Goal: Task Accomplishment & Management: Complete application form

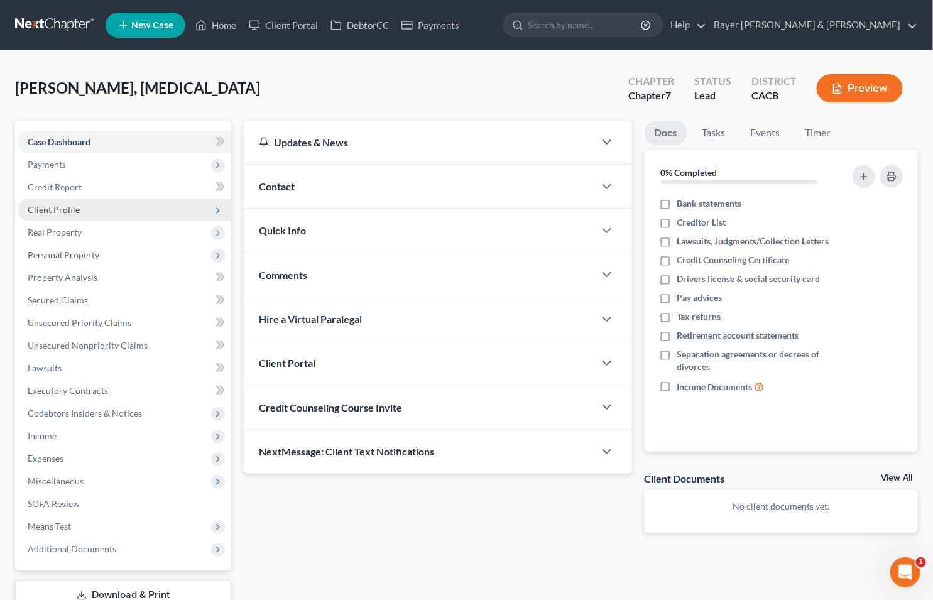
click at [68, 205] on span "Client Profile" at bounding box center [54, 209] width 52 height 11
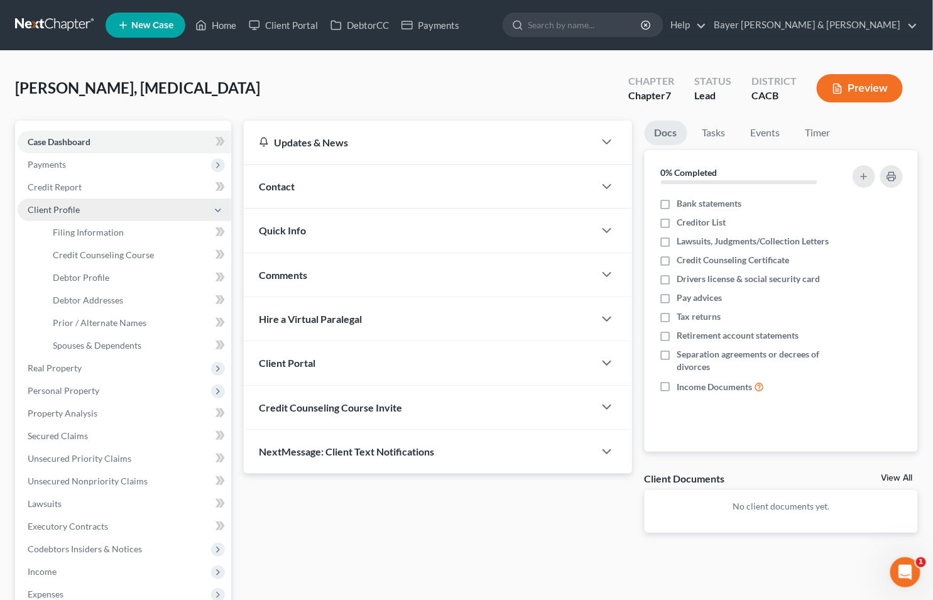
click at [36, 212] on span "Client Profile" at bounding box center [54, 209] width 52 height 11
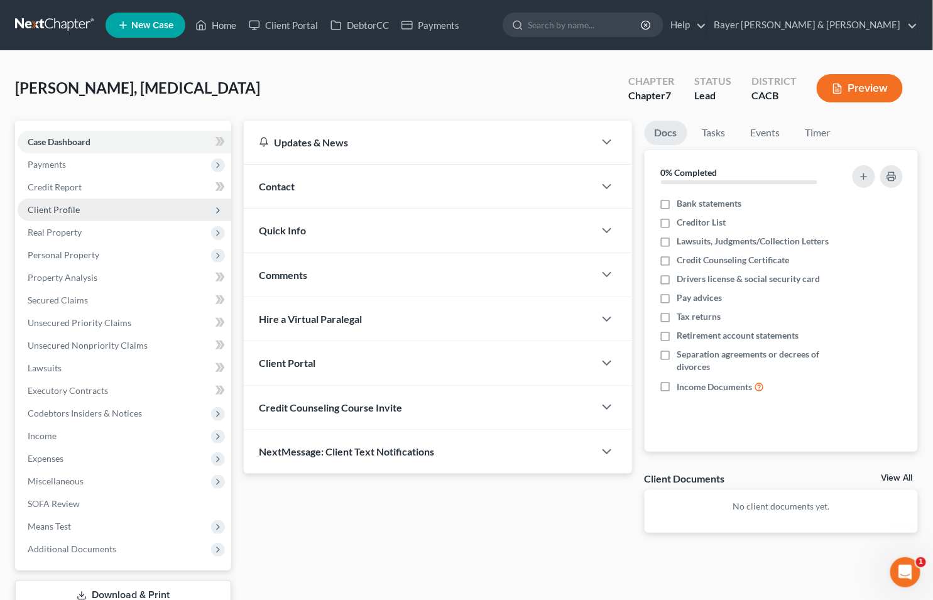
click at [58, 204] on span "Client Profile" at bounding box center [54, 209] width 52 height 11
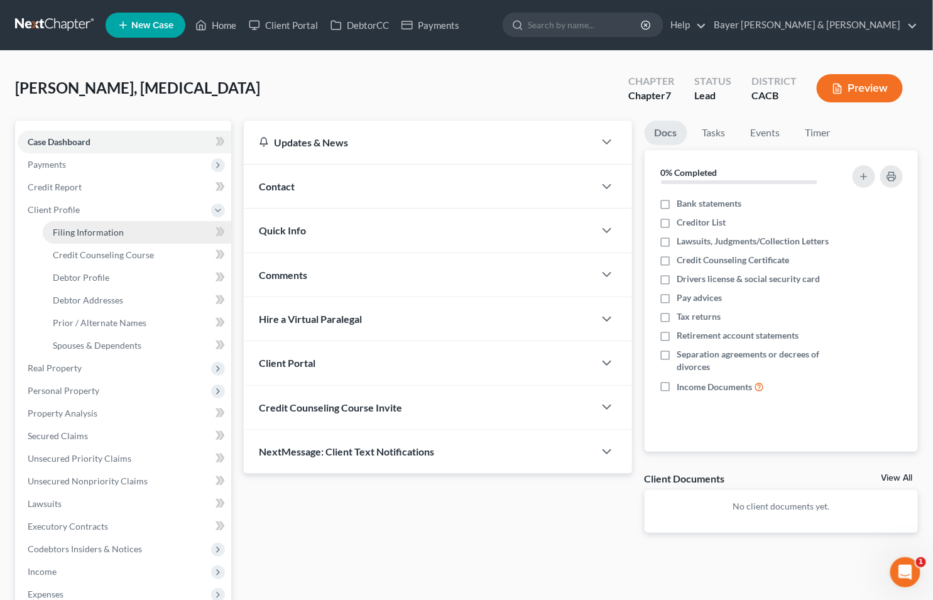
click at [95, 228] on span "Filing Information" at bounding box center [88, 232] width 71 height 11
select select "1"
select select "0"
select select "4"
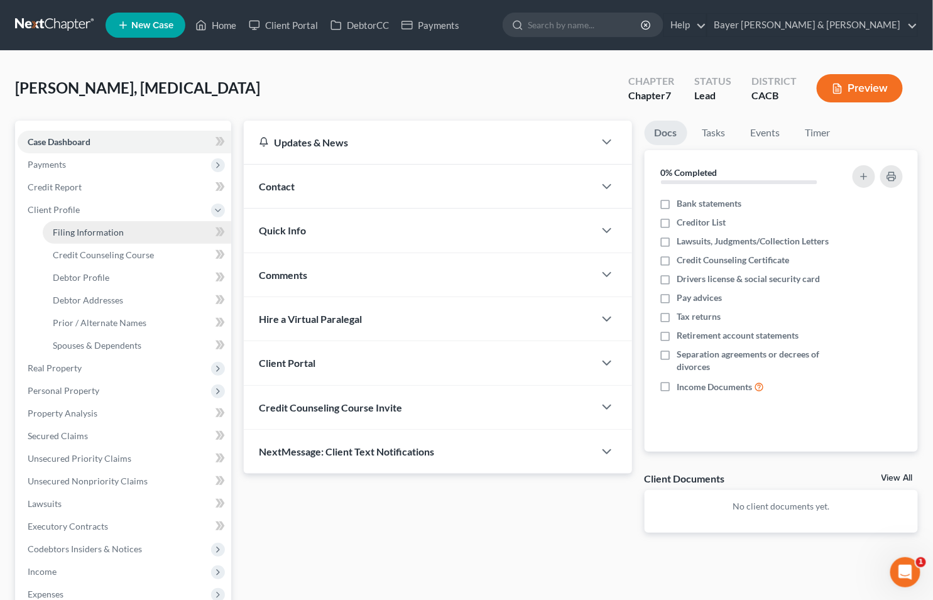
select select "0"
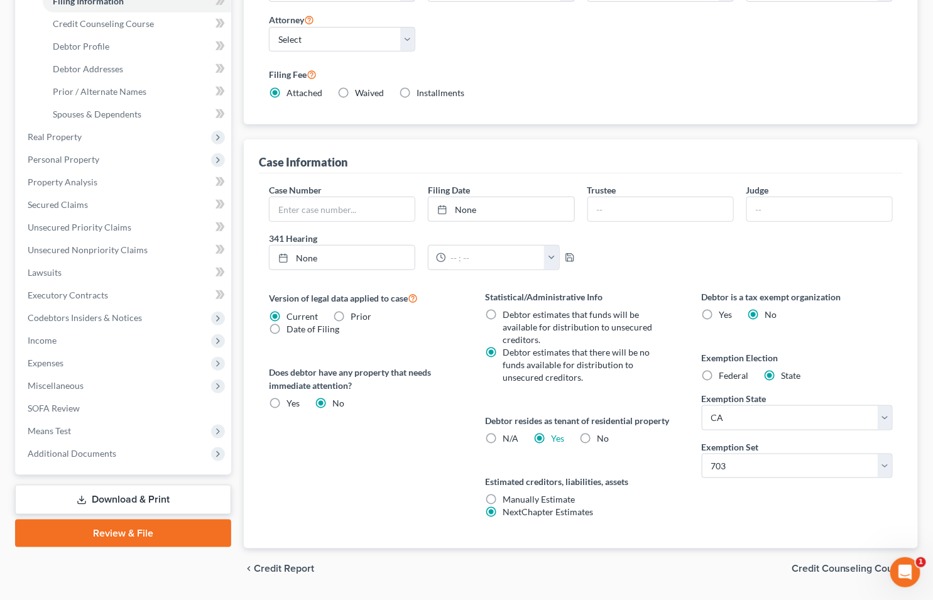
scroll to position [267, 0]
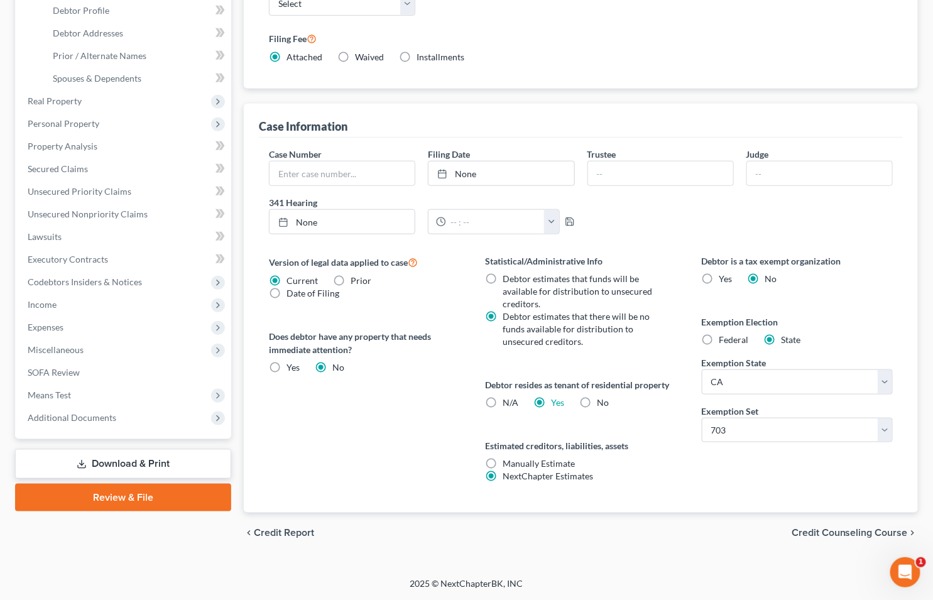
click at [834, 531] on span "Credit Counseling Course" at bounding box center [850, 533] width 116 height 10
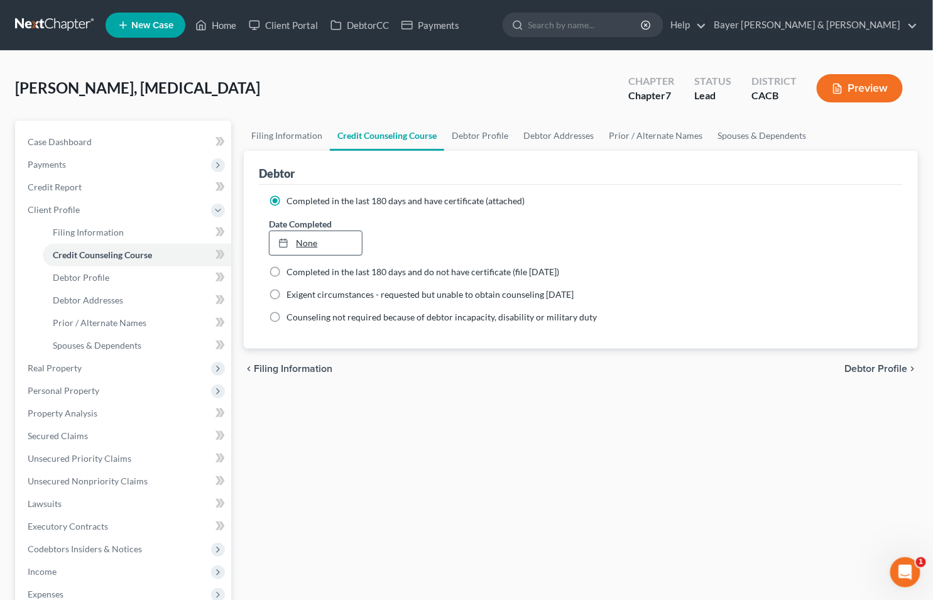
click at [305, 243] on link "None" at bounding box center [316, 243] width 92 height 24
type input "8/14/2025"
click at [871, 364] on span "Debtor Profile" at bounding box center [876, 369] width 63 height 10
select select "0"
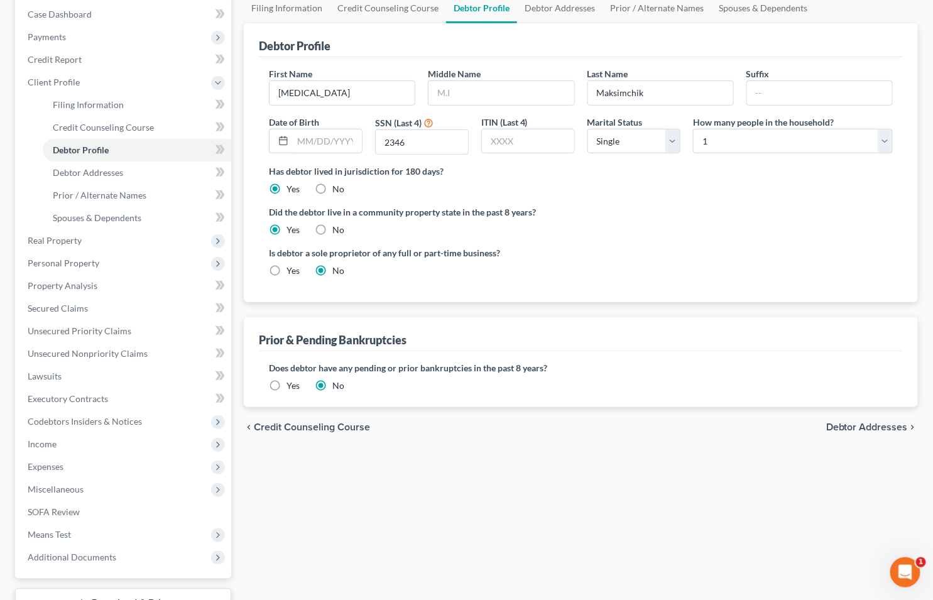
scroll to position [209, 0]
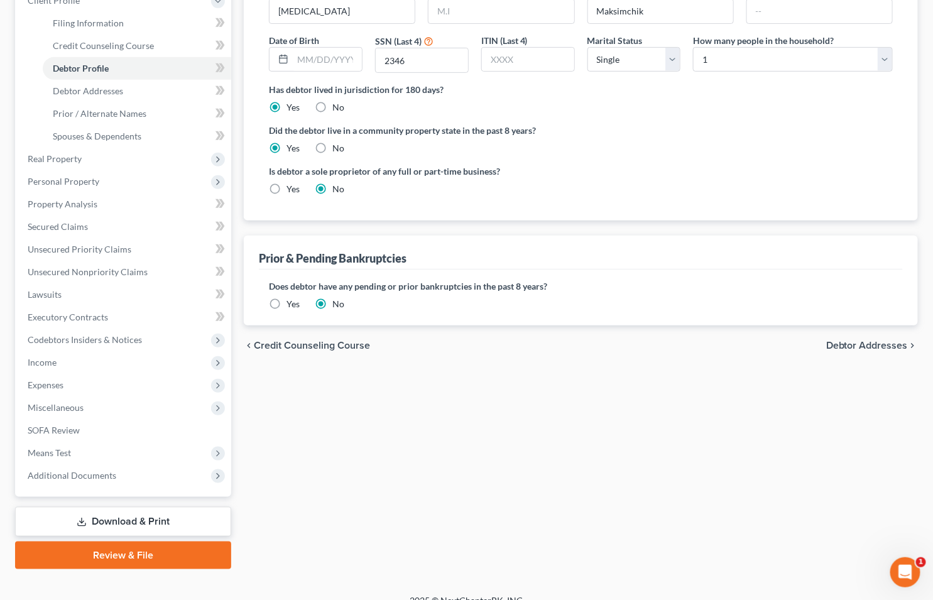
click at [856, 346] on span "Debtor Addresses" at bounding box center [867, 346] width 82 height 10
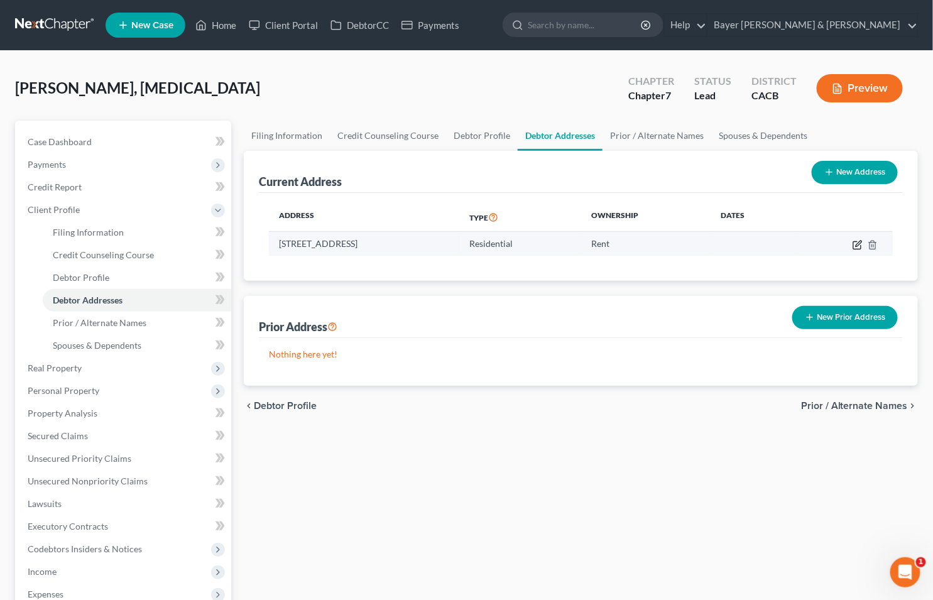
click at [862, 243] on icon "button" at bounding box center [858, 245] width 10 height 10
select select "4"
select select "0"
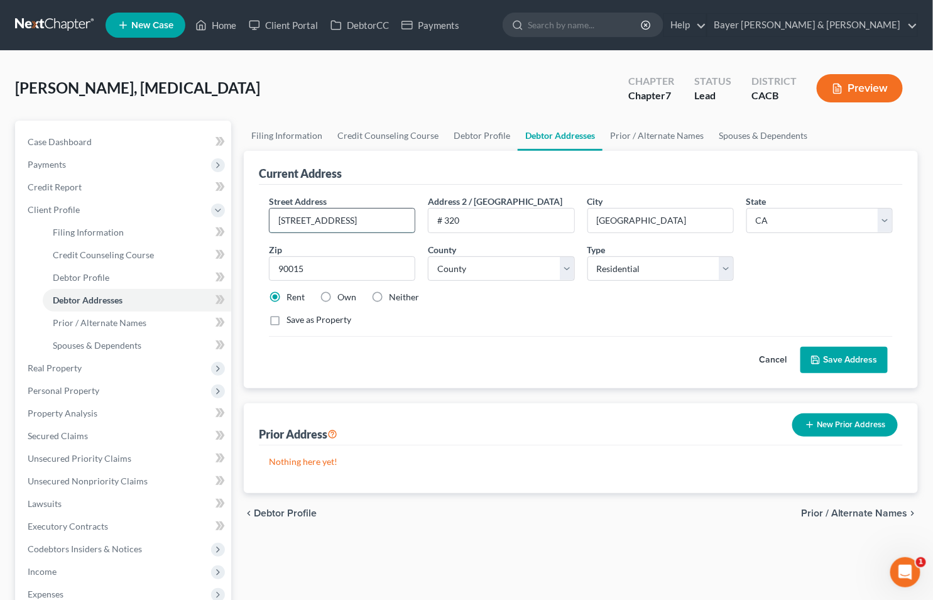
click at [322, 217] on input "1050 South Flower Street" at bounding box center [342, 221] width 145 height 24
click at [379, 216] on input "1050 S Flower Street" at bounding box center [342, 221] width 145 height 24
type input "1050 S Flower Street #320"
click at [839, 356] on button "Save Address" at bounding box center [843, 360] width 87 height 26
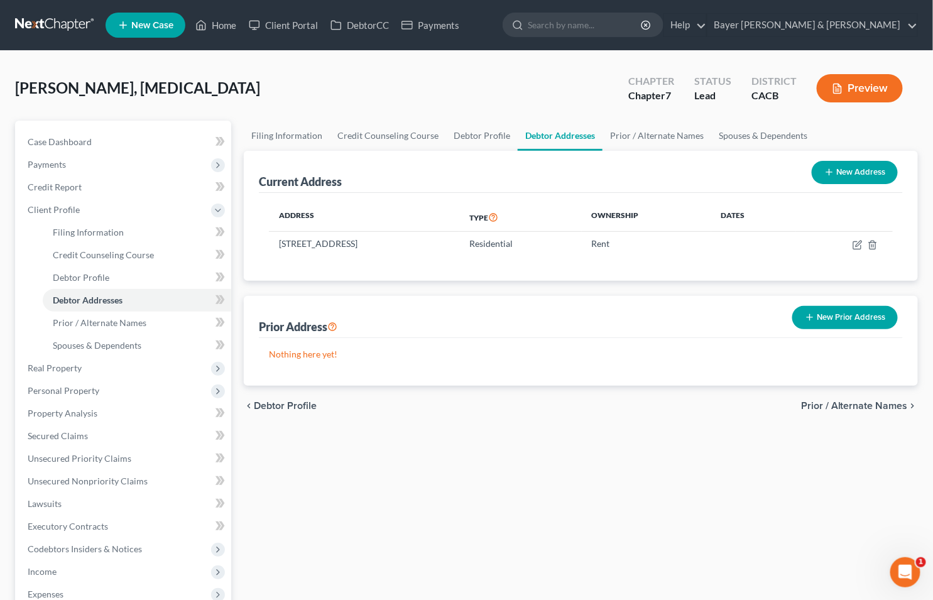
click at [848, 401] on span "Prior / Alternate Names" at bounding box center [854, 406] width 107 height 10
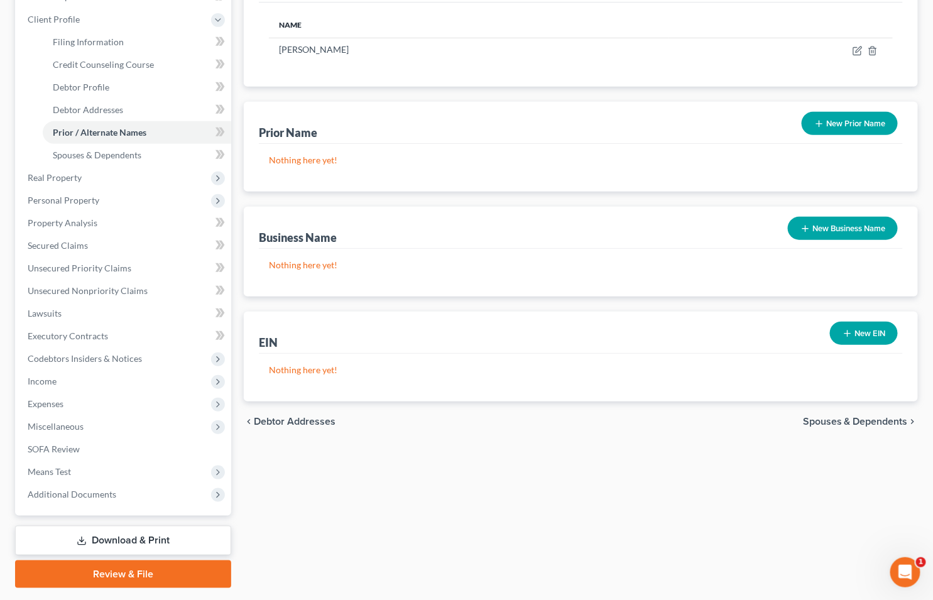
scroll to position [209, 0]
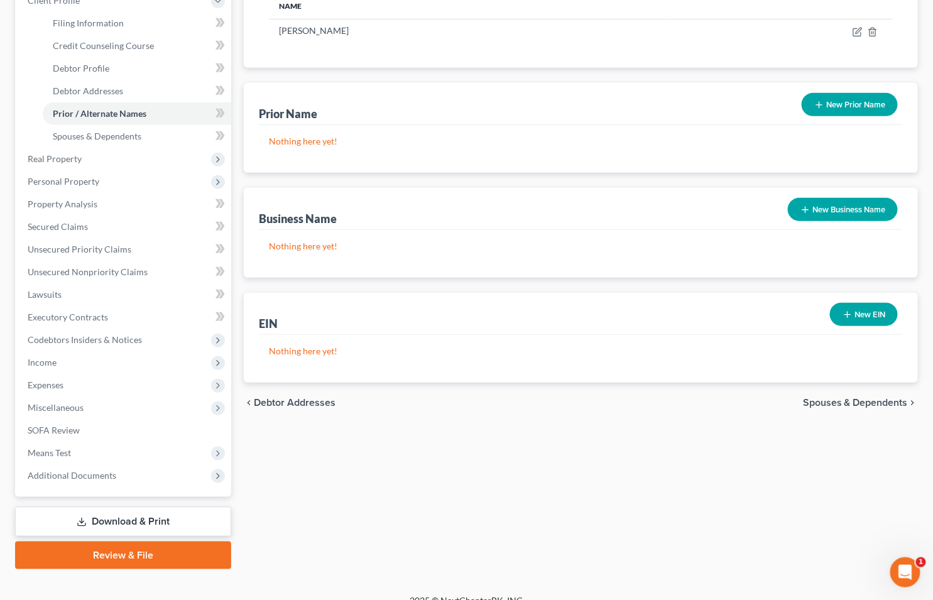
click at [856, 398] on span "Spouses & Dependents" at bounding box center [855, 403] width 105 height 10
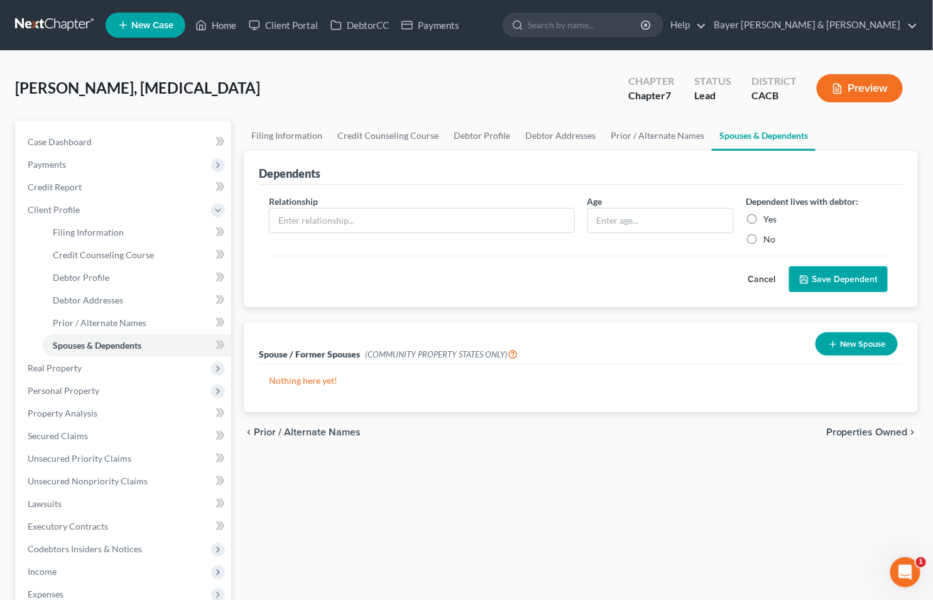
click at [757, 273] on button "Cancel" at bounding box center [761, 279] width 55 height 25
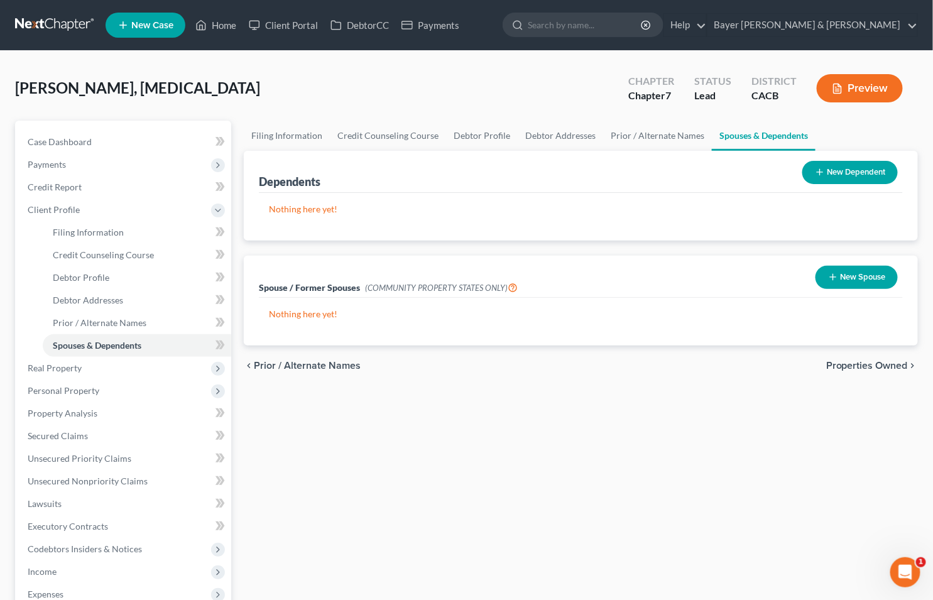
click at [830, 278] on icon "button" at bounding box center [833, 277] width 10 height 10
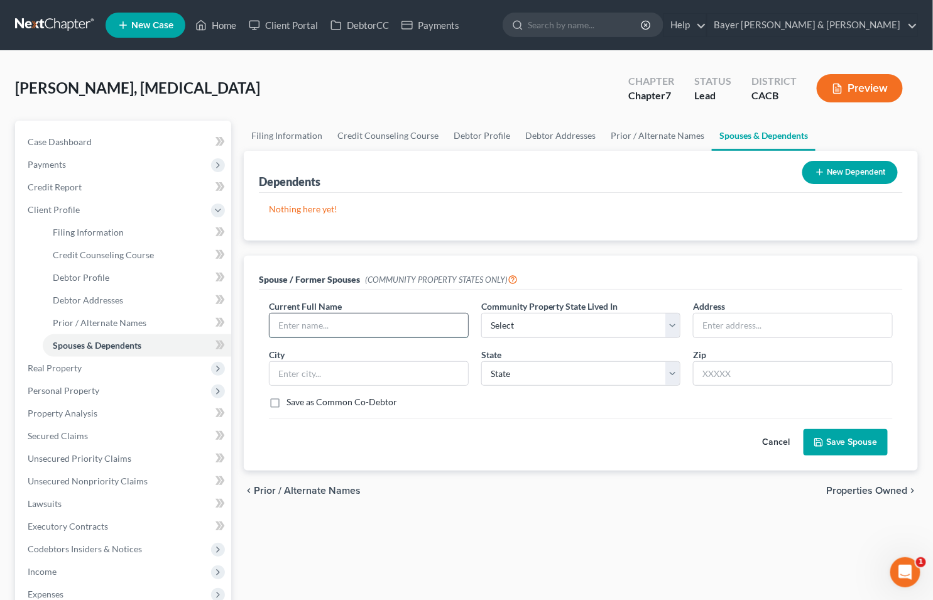
click at [347, 327] on input "text" at bounding box center [369, 325] width 199 height 24
type input "Masha Maksimchyk, divorced 7yrs ago in Belarus"
click at [831, 434] on button "Save Spouse" at bounding box center [846, 442] width 84 height 26
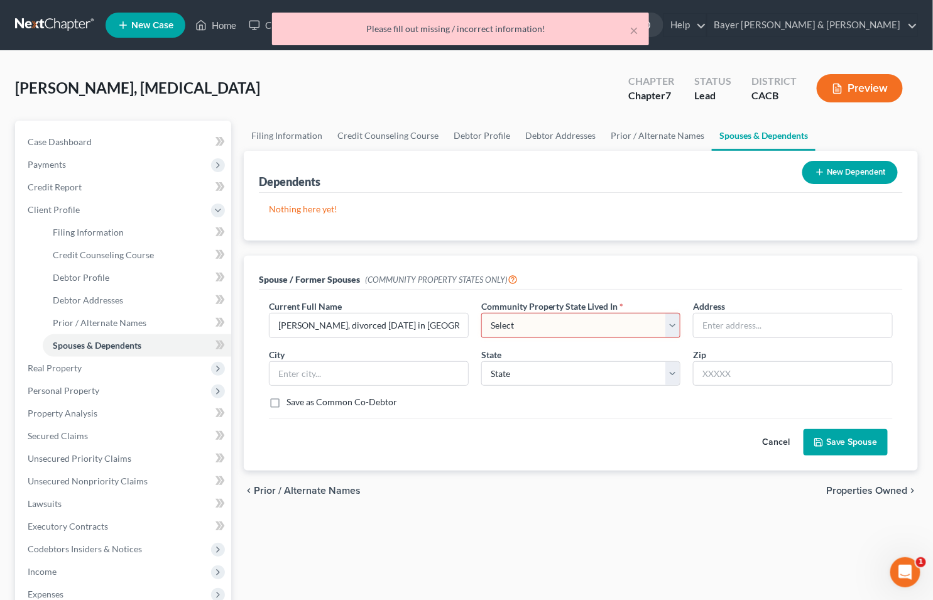
click at [673, 324] on select "Select AZ CA GU ID LA NV NM PR TX WA WI" at bounding box center [581, 325] width 200 height 25
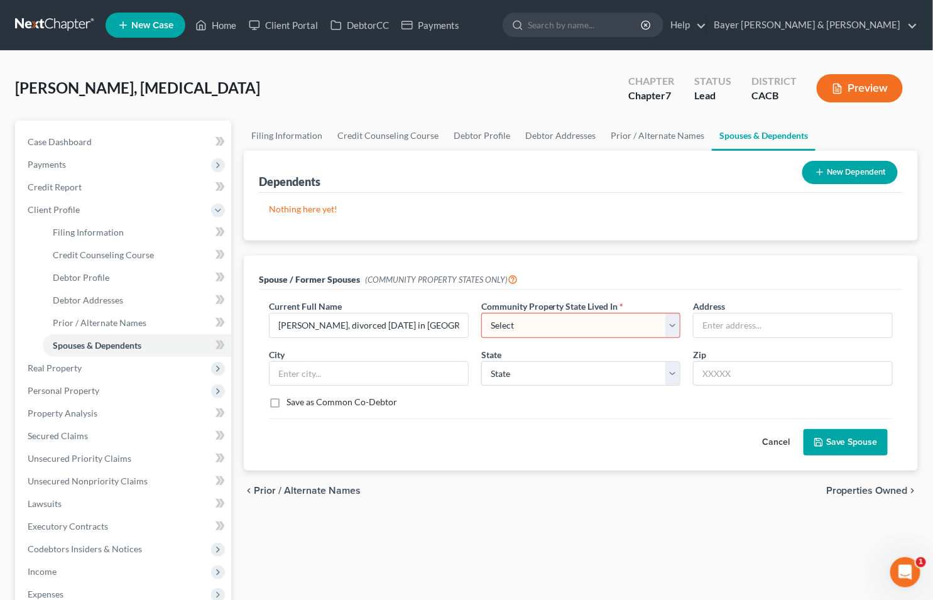
select select "1"
click at [481, 313] on select "Select AZ CA GU ID LA NV NM PR TX WA WI" at bounding box center [581, 325] width 200 height 25
click at [839, 440] on button "Save Spouse" at bounding box center [846, 442] width 84 height 26
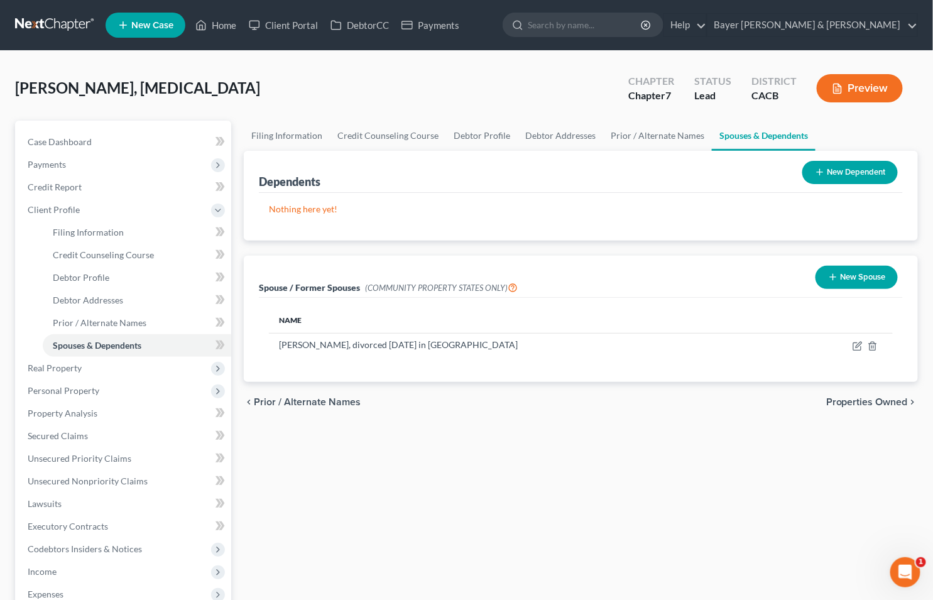
click at [870, 89] on button "Preview" at bounding box center [860, 88] width 86 height 28
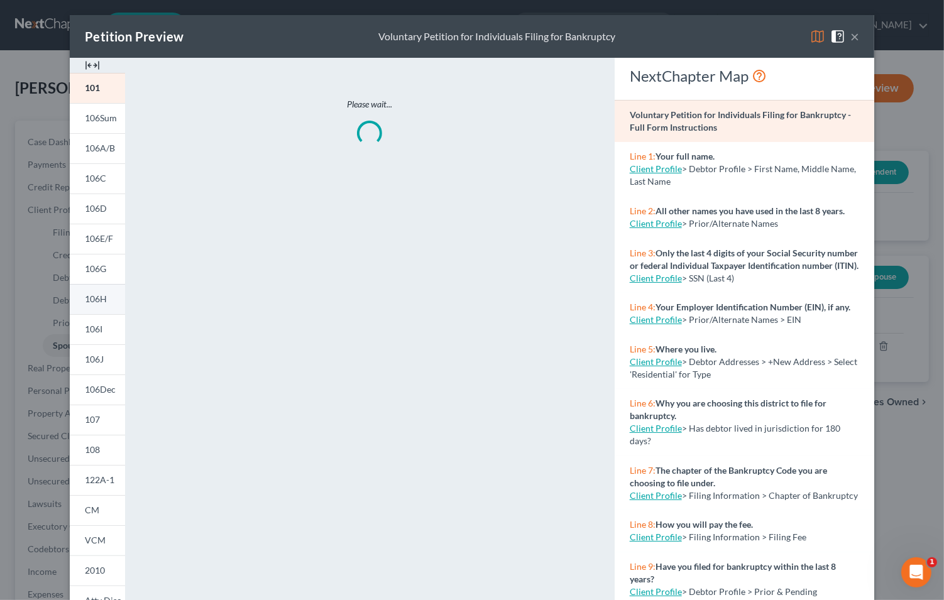
click at [89, 290] on link "106H" at bounding box center [97, 299] width 55 height 30
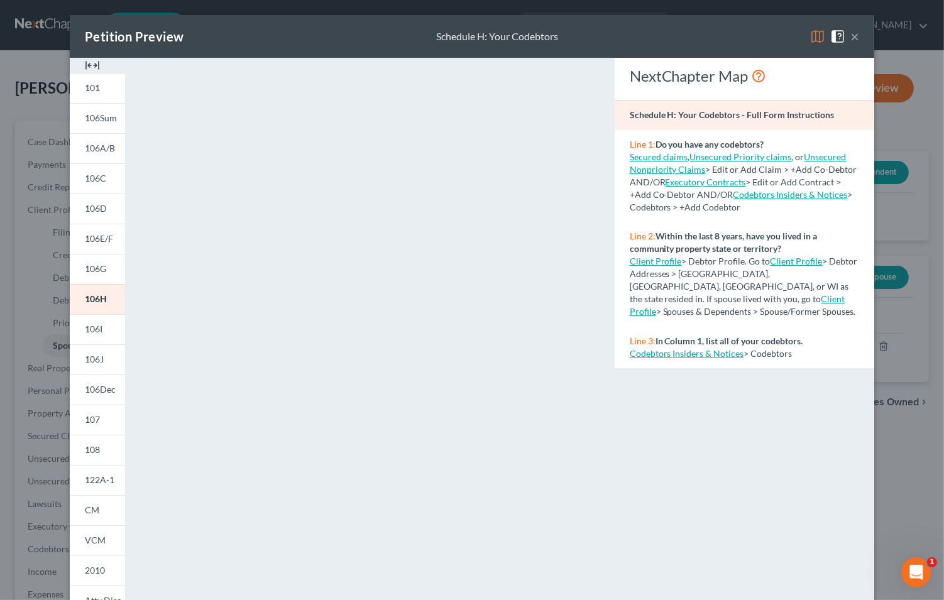
click at [850, 38] on button "×" at bounding box center [854, 36] width 9 height 15
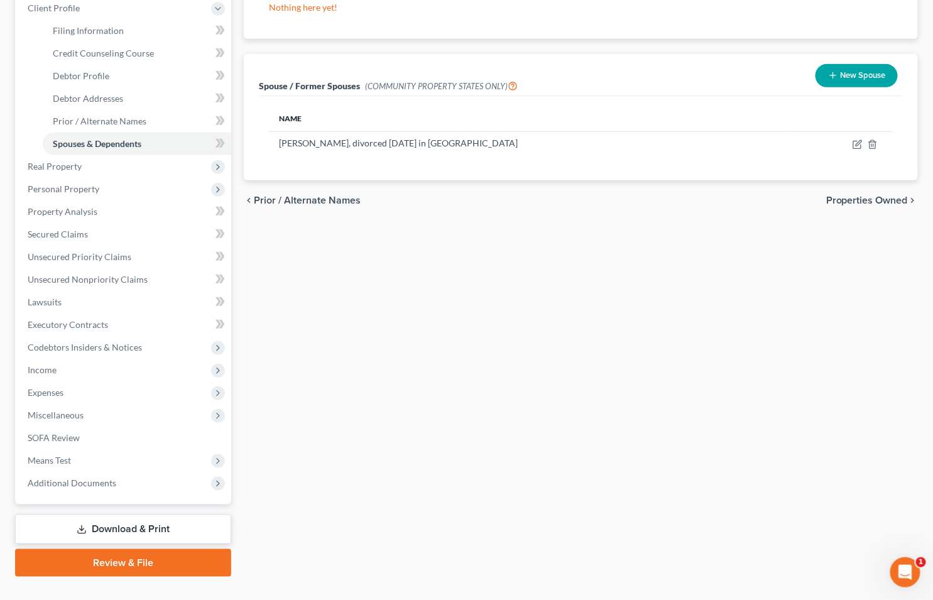
scroll to position [209, 0]
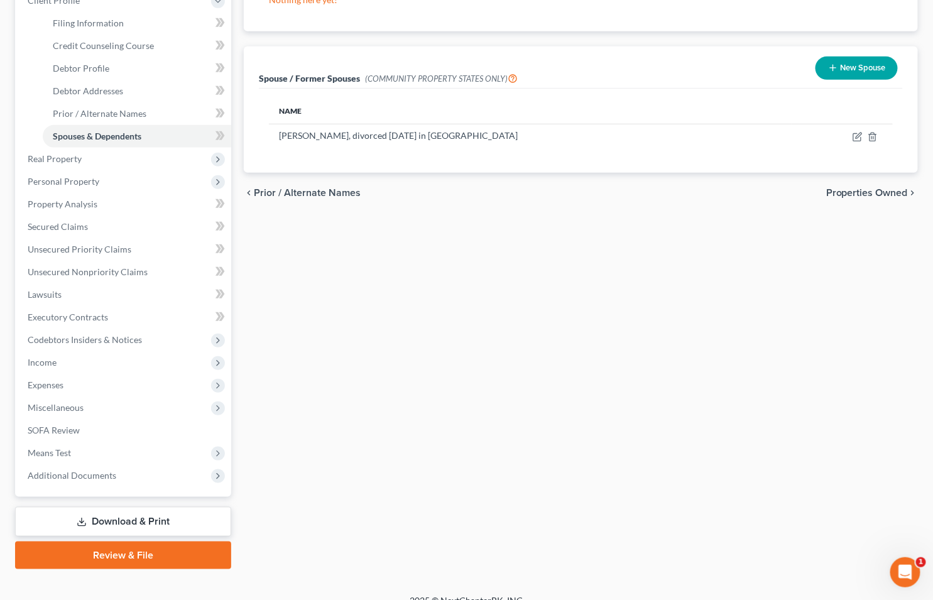
click at [129, 517] on link "Download & Print" at bounding box center [123, 522] width 216 height 30
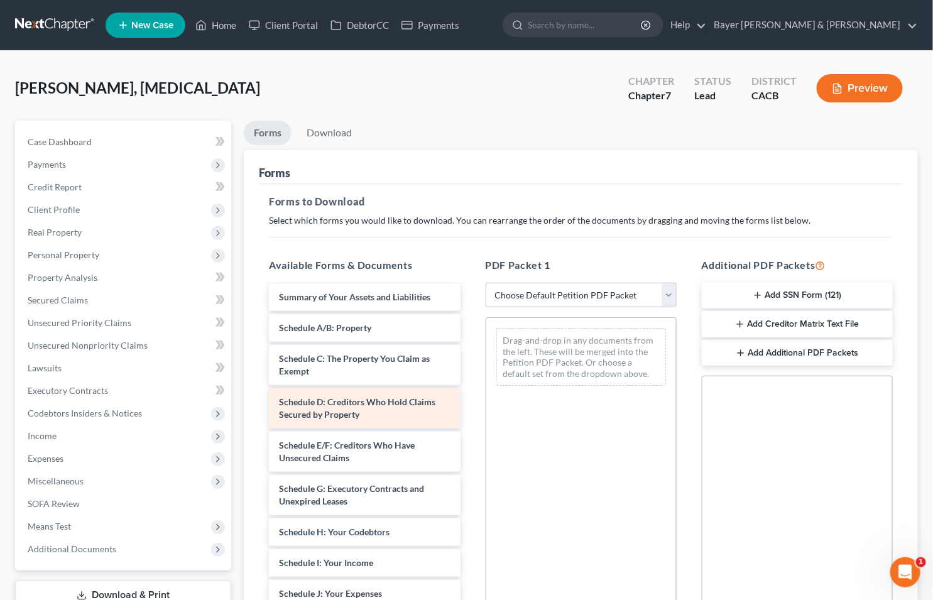
scroll to position [139, 0]
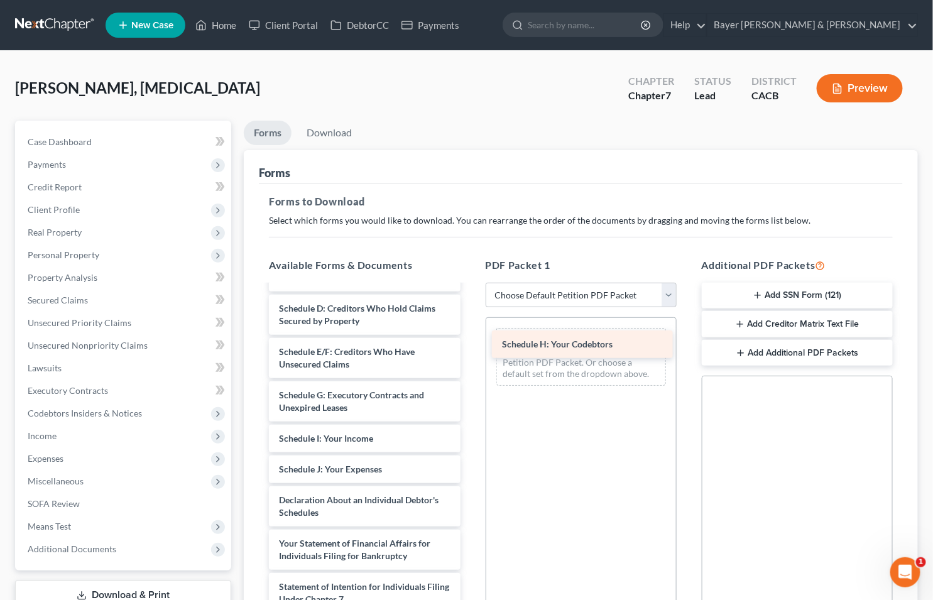
drag, startPoint x: 356, startPoint y: 437, endPoint x: 579, endPoint y: 343, distance: 241.9
click at [470, 343] on div "Schedule H: Your Codebtors Voluntary Petition for Individuals Filing for Bankru…" at bounding box center [364, 475] width 211 height 658
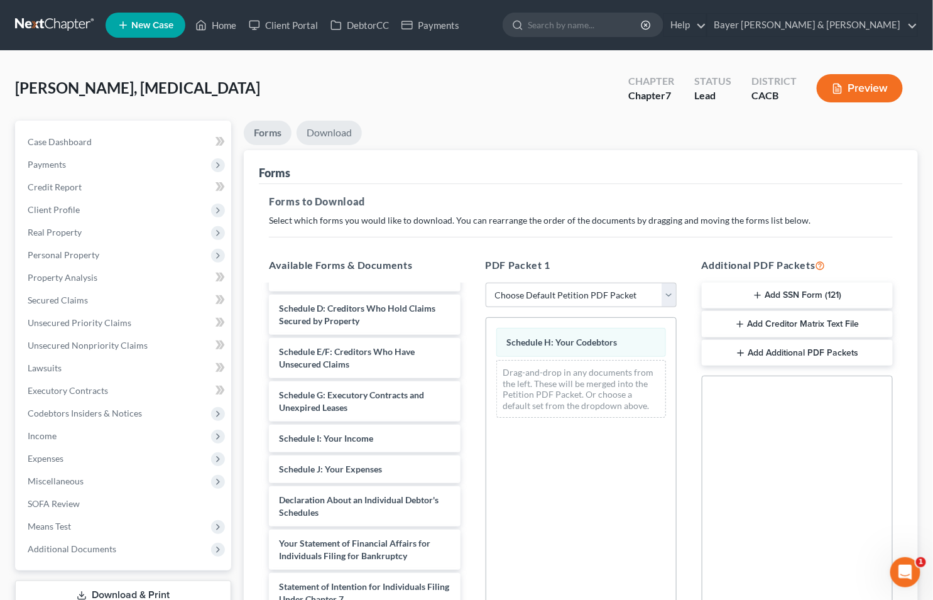
click at [331, 124] on link "Download" at bounding box center [329, 133] width 65 height 25
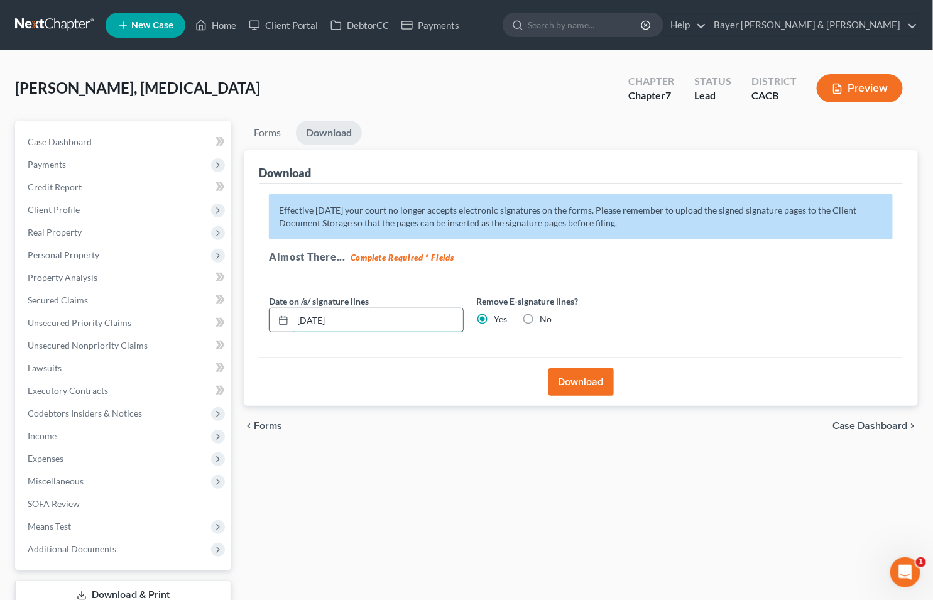
drag, startPoint x: 358, startPoint y: 320, endPoint x: 293, endPoint y: 313, distance: 65.1
click at [293, 313] on input "[DATE]" at bounding box center [378, 320] width 170 height 24
click at [585, 373] on button "Download" at bounding box center [580, 382] width 65 height 28
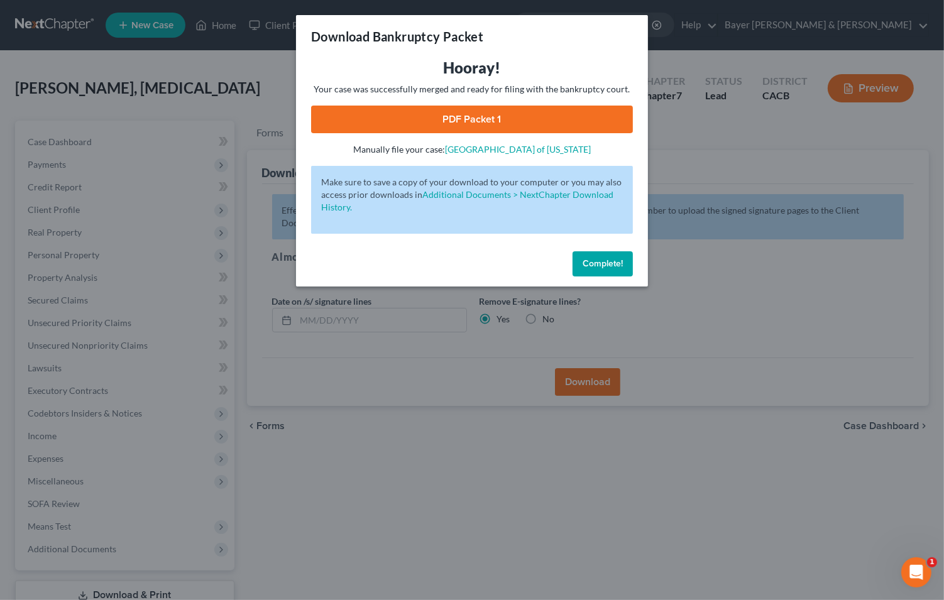
click at [391, 119] on link "PDF Packet 1" at bounding box center [472, 120] width 322 height 28
click at [164, 67] on div "Download Bankruptcy Packet Hooray! Your case was successfully merged and ready …" at bounding box center [472, 300] width 944 height 600
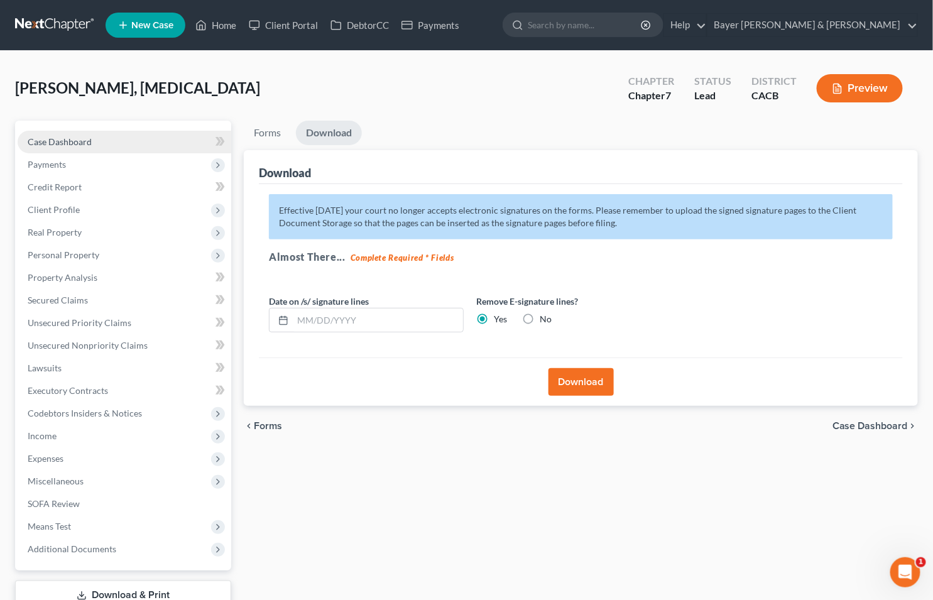
click at [116, 141] on link "Case Dashboard" at bounding box center [125, 142] width 214 height 23
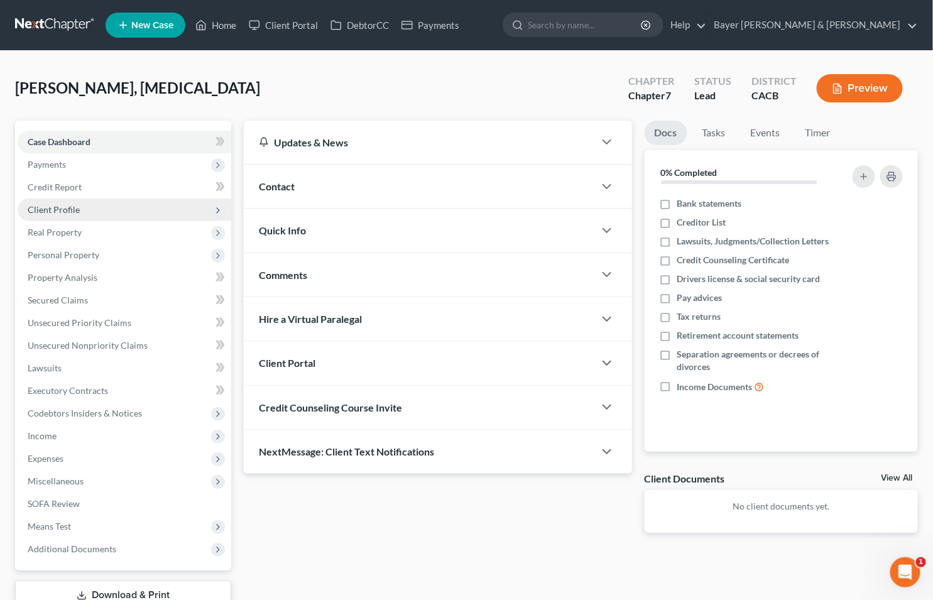
click at [70, 207] on span "Client Profile" at bounding box center [54, 209] width 52 height 11
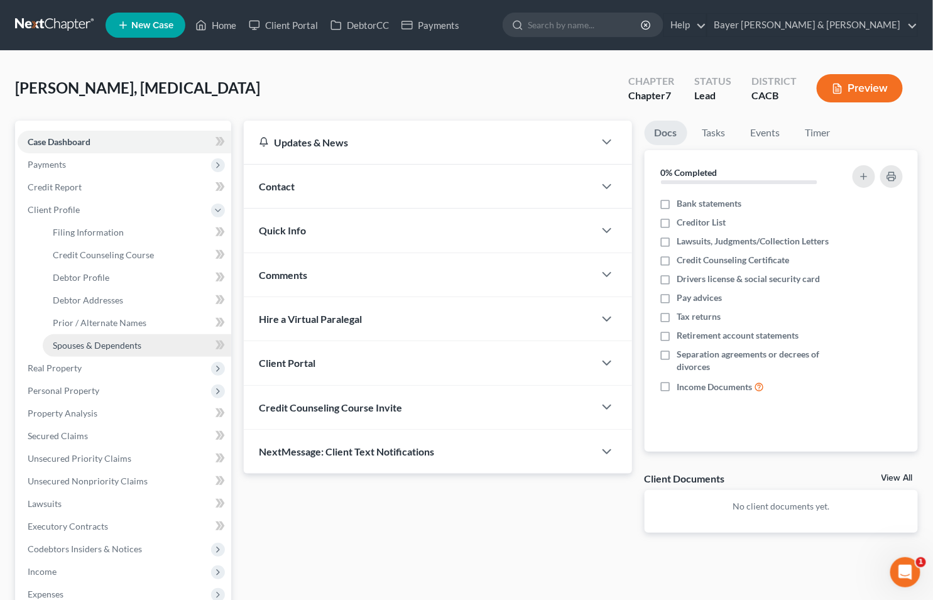
click at [126, 348] on span "Spouses & Dependents" at bounding box center [97, 345] width 89 height 11
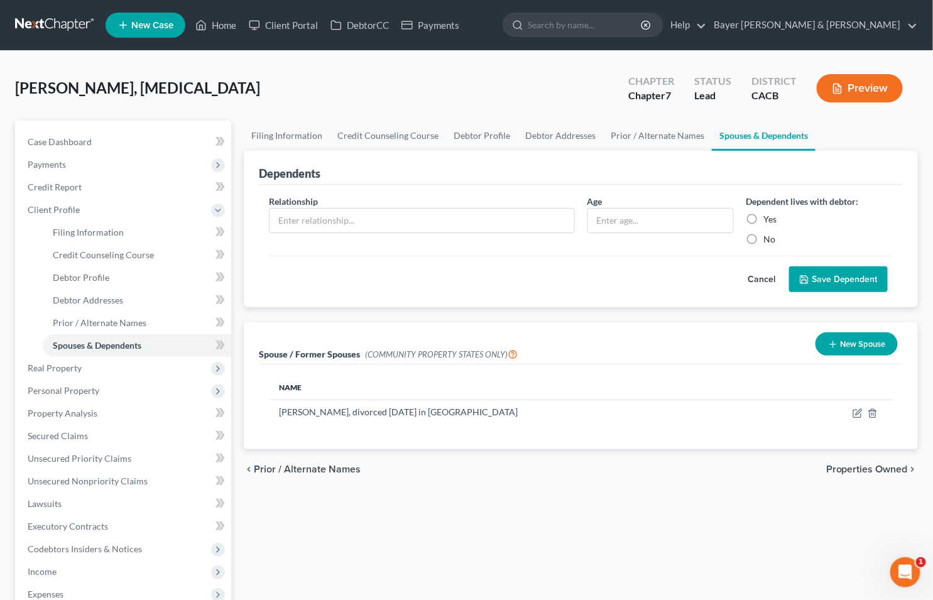
click at [763, 273] on button "Cancel" at bounding box center [761, 279] width 55 height 25
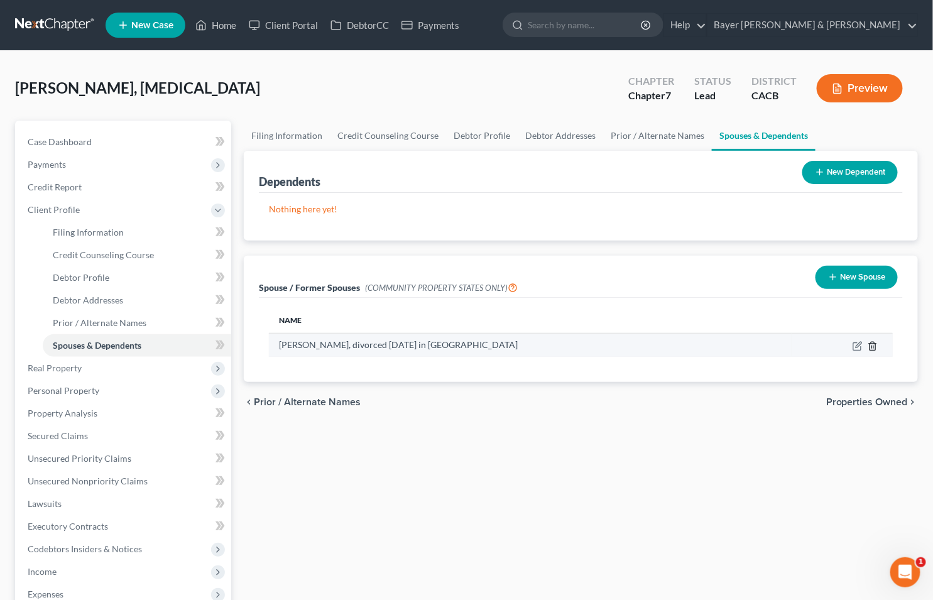
click at [871, 344] on icon "button" at bounding box center [873, 346] width 10 height 10
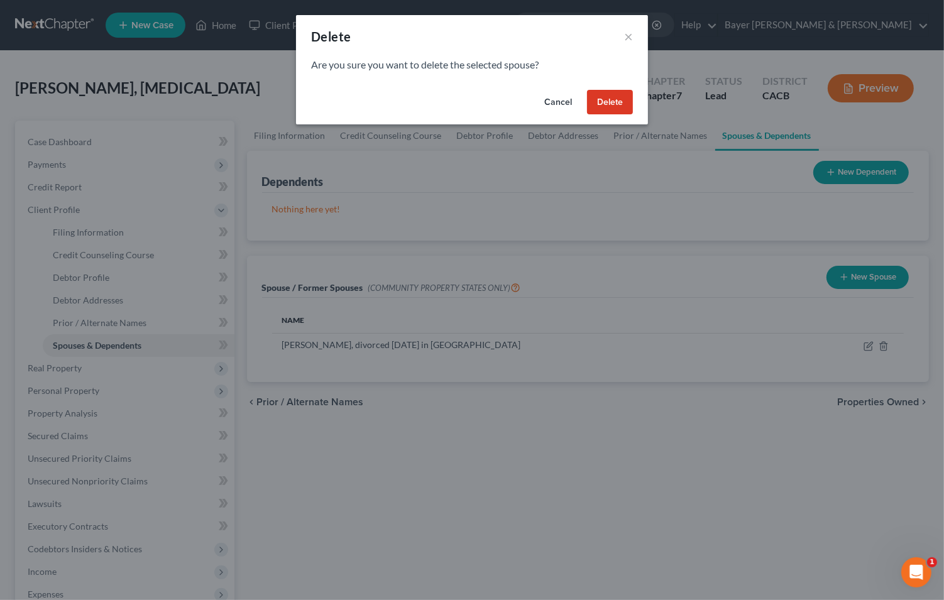
click at [619, 101] on button "Delete" at bounding box center [610, 102] width 46 height 25
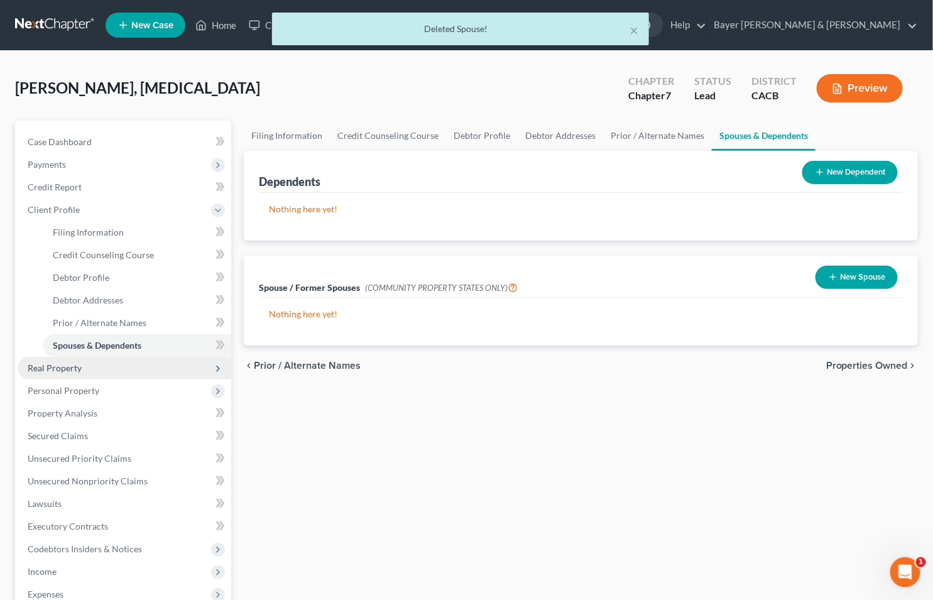
click at [99, 369] on span "Real Property" at bounding box center [125, 368] width 214 height 23
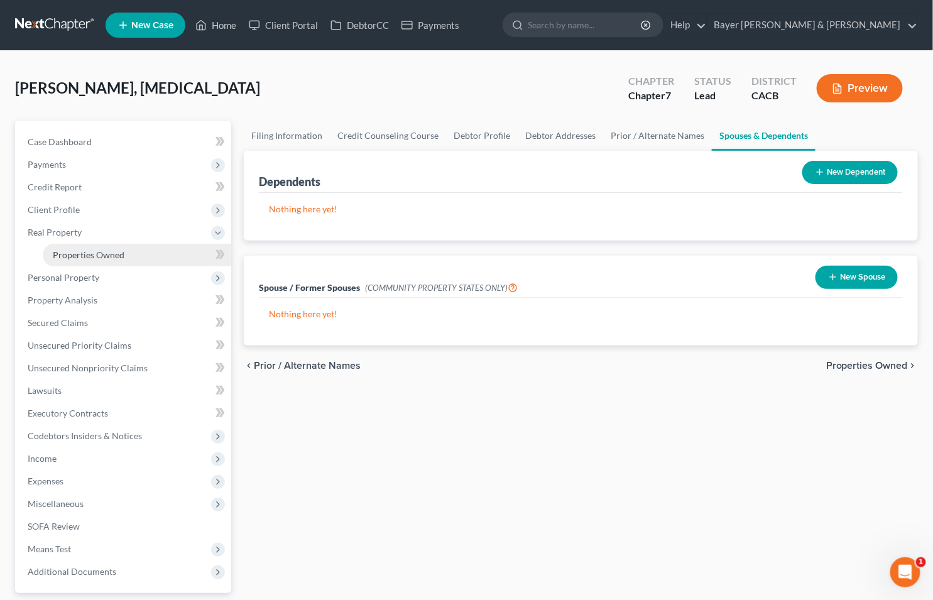
click at [139, 256] on link "Properties Owned" at bounding box center [137, 255] width 188 height 23
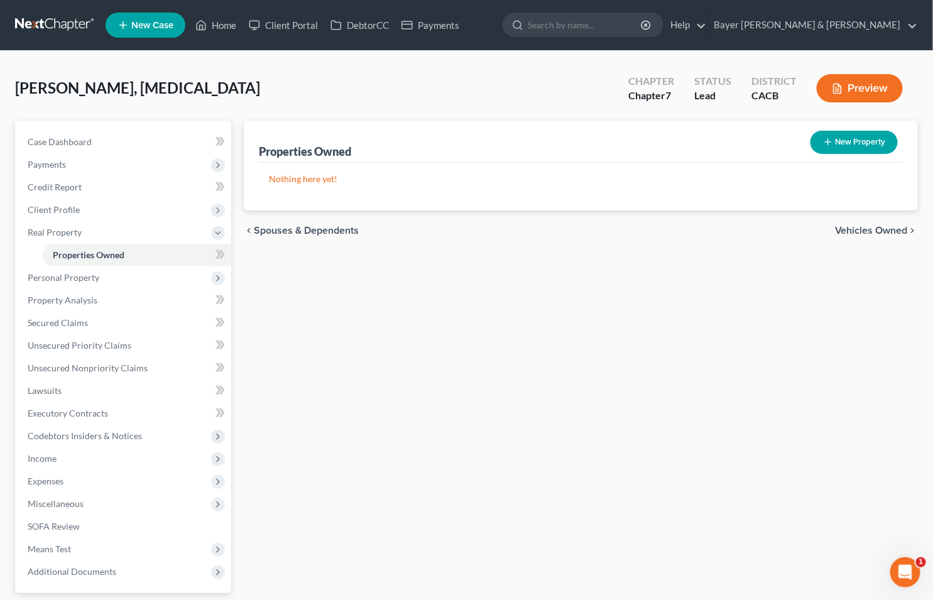
click at [861, 226] on span "Vehicles Owned" at bounding box center [871, 231] width 73 height 10
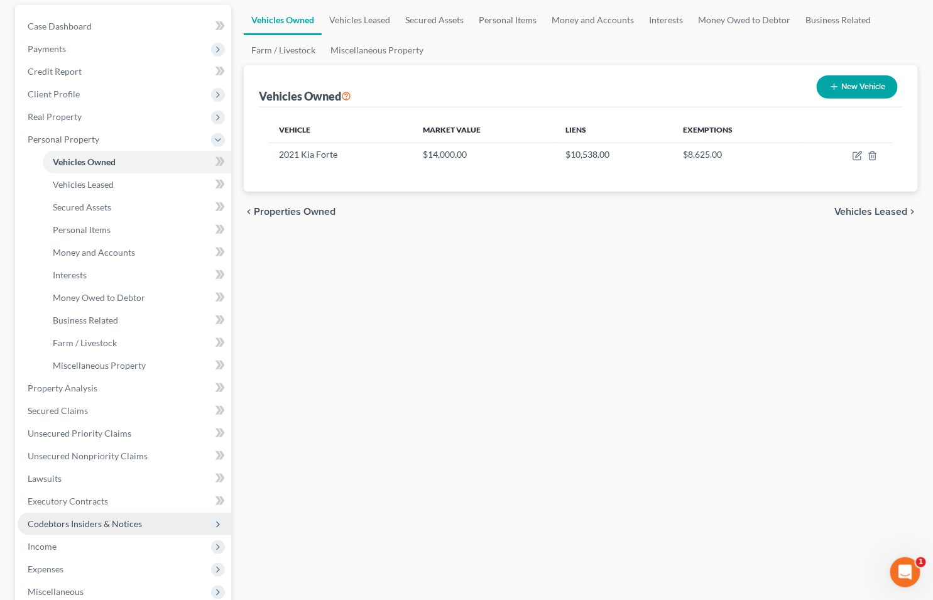
scroll to position [139, 0]
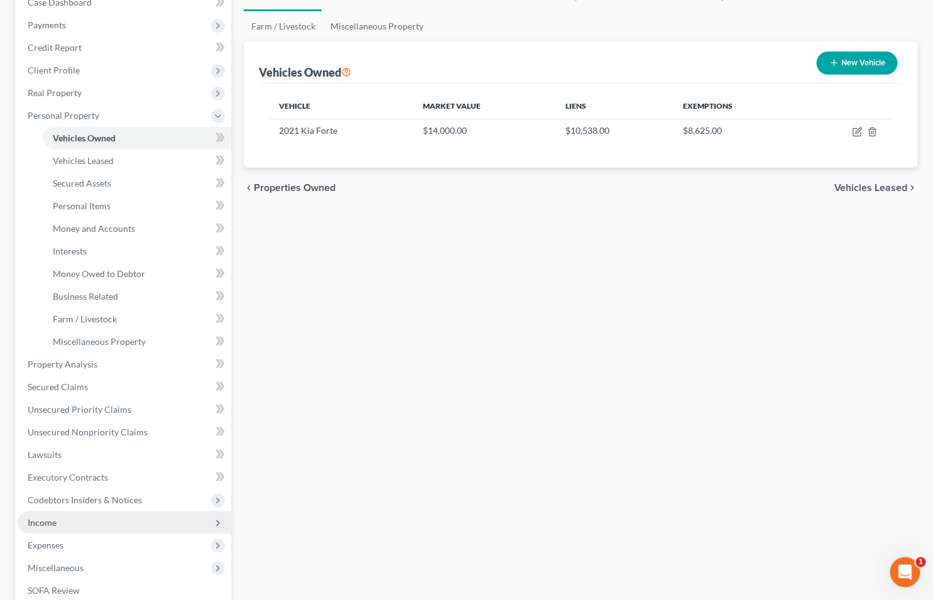
click at [51, 525] on span "Income" at bounding box center [125, 522] width 214 height 23
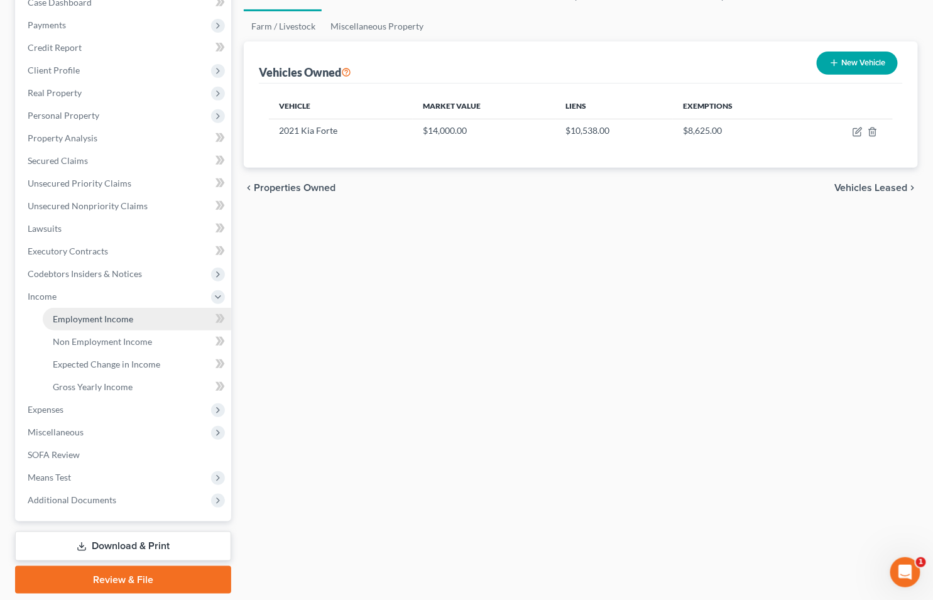
click at [70, 322] on span "Employment Income" at bounding box center [93, 318] width 80 height 11
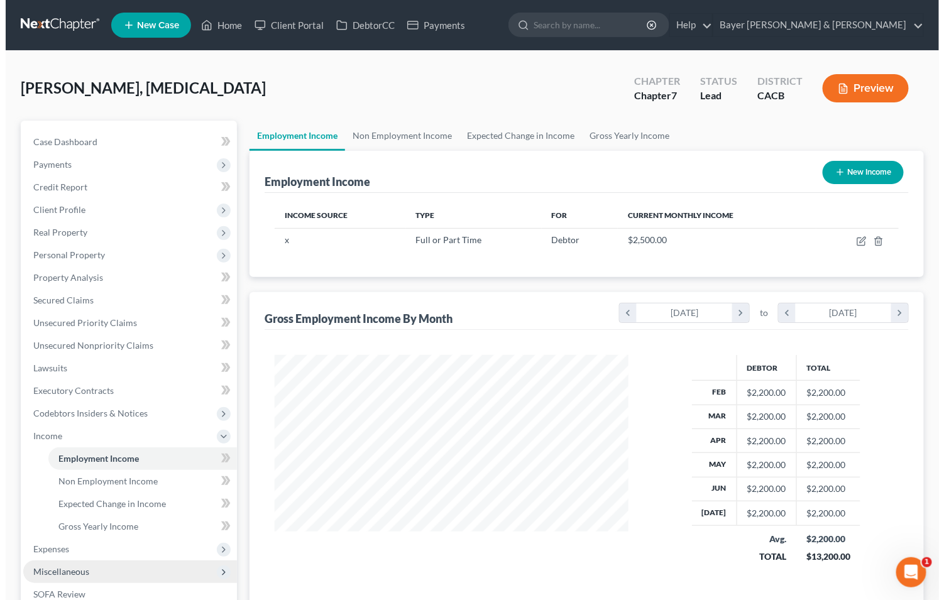
scroll to position [225, 379]
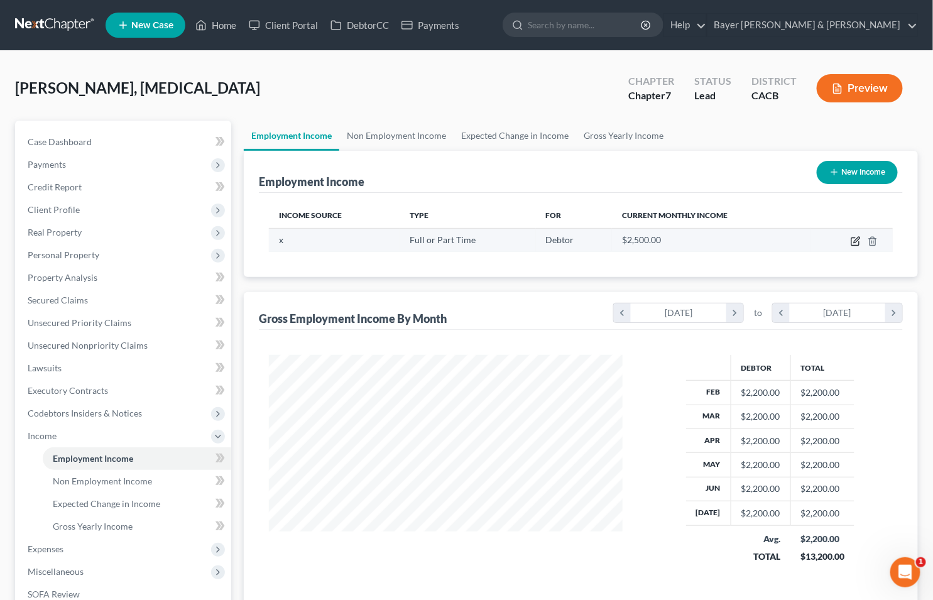
click at [857, 241] on icon "button" at bounding box center [856, 241] width 10 height 10
select select "0"
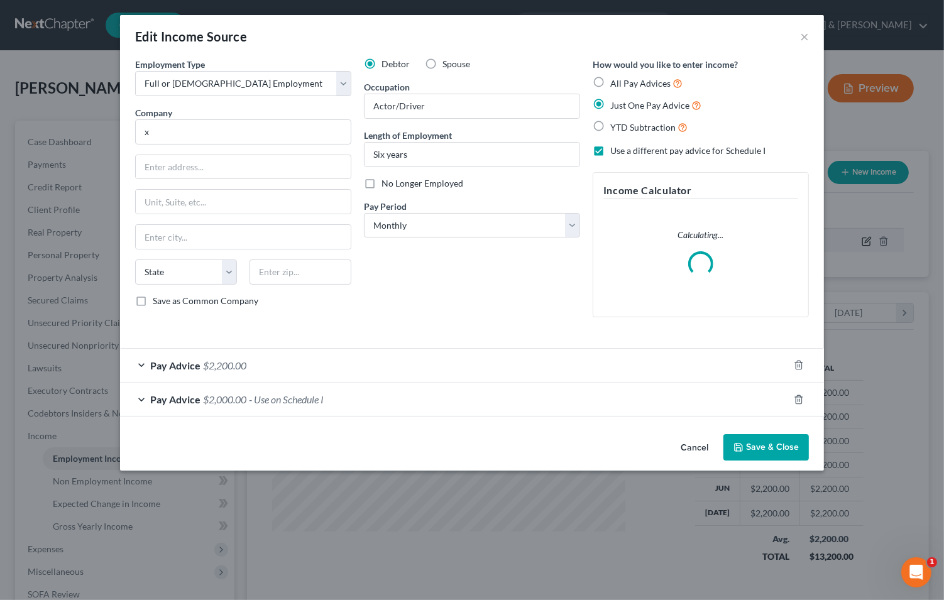
scroll to position [225, 383]
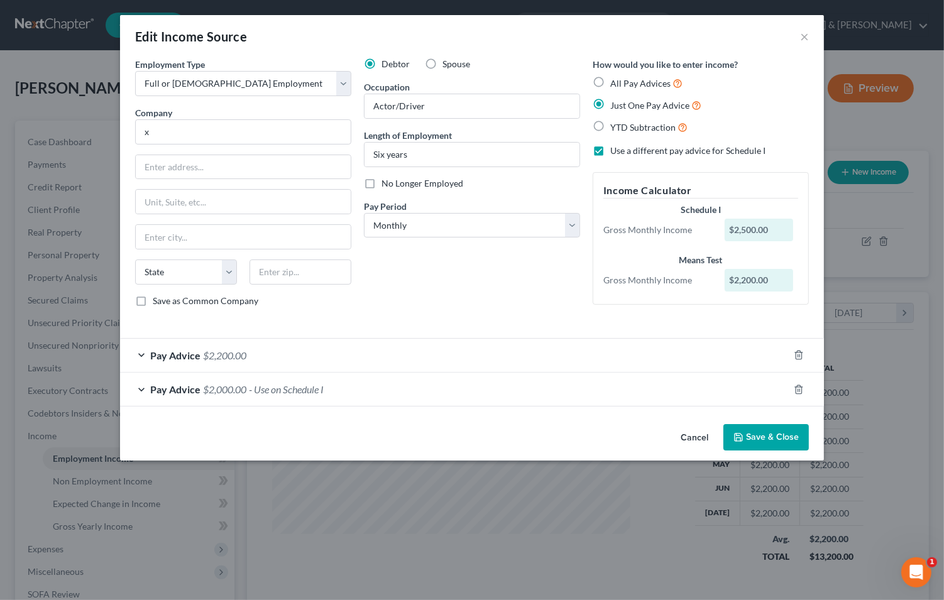
click at [138, 354] on div "Pay Advice $2,200.00" at bounding box center [454, 355] width 668 height 33
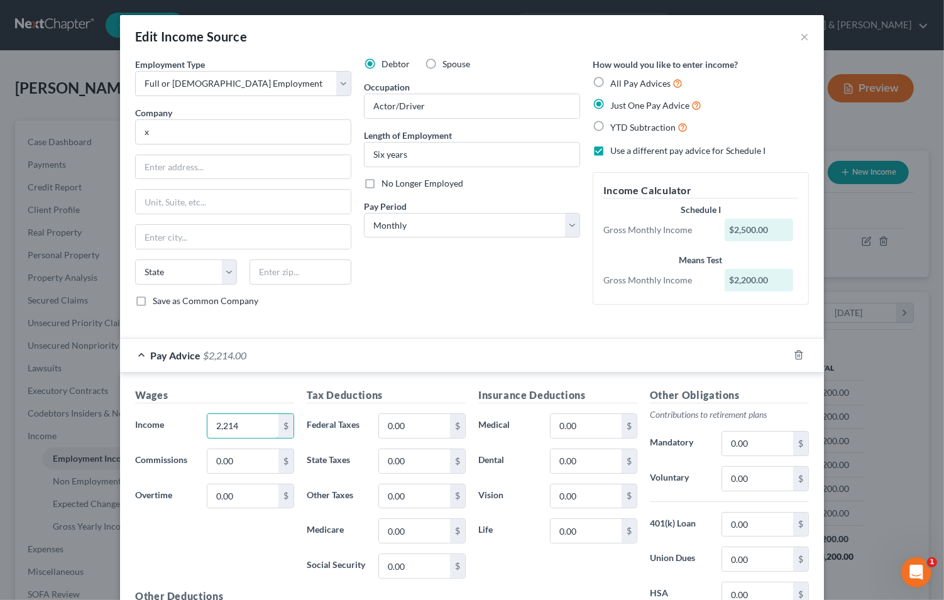
type input "2,214"
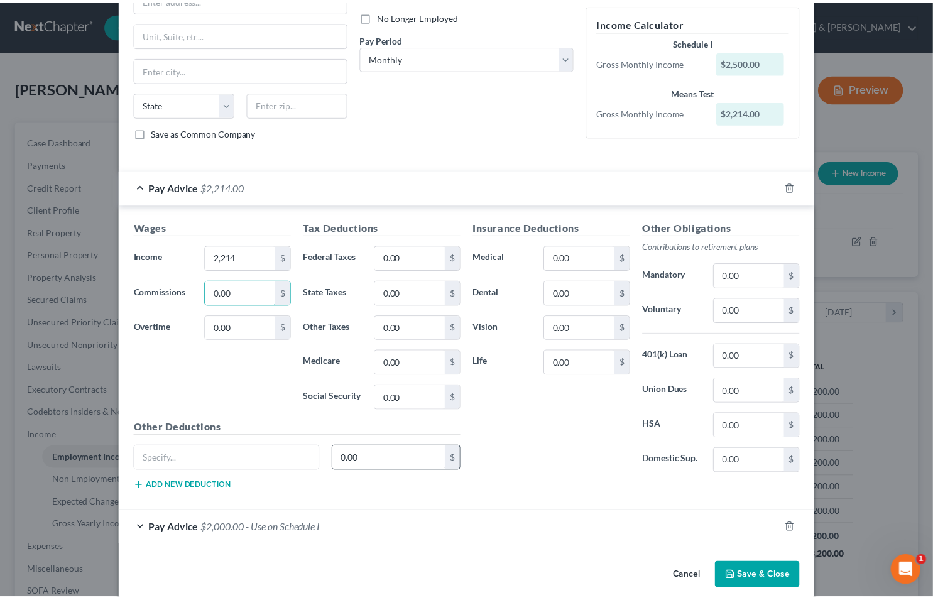
scroll to position [184, 0]
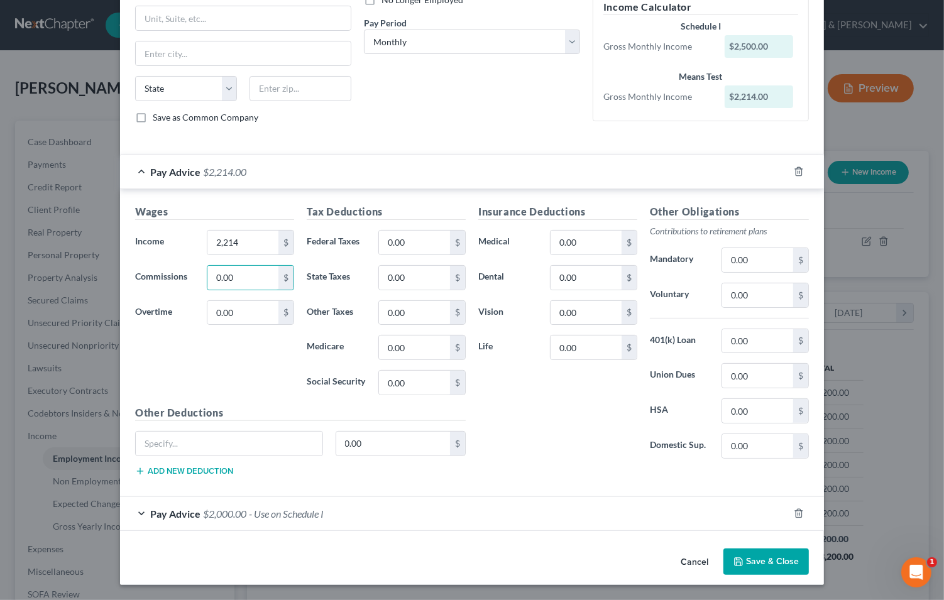
click at [751, 562] on button "Save & Close" at bounding box center [765, 561] width 85 height 26
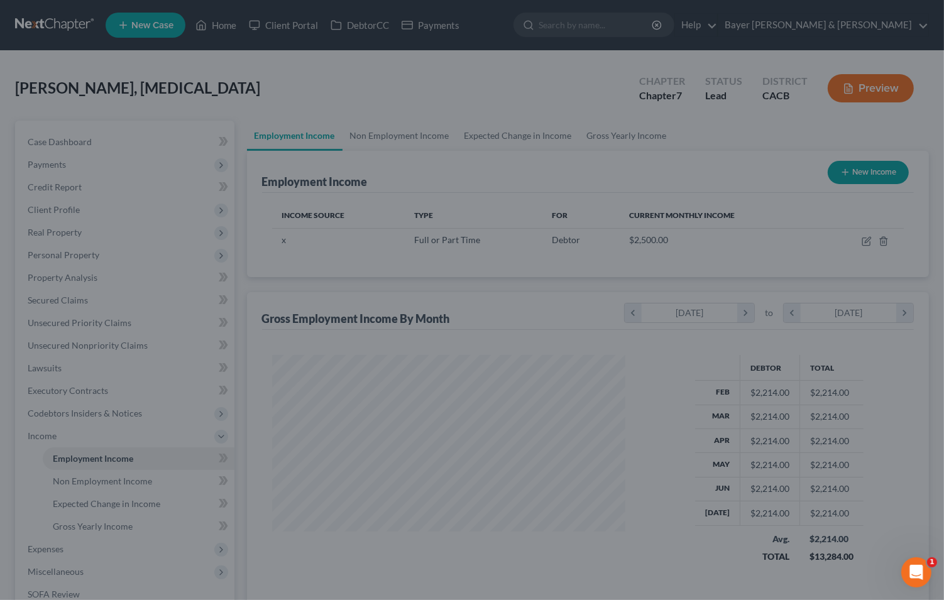
scroll to position [628015, 627861]
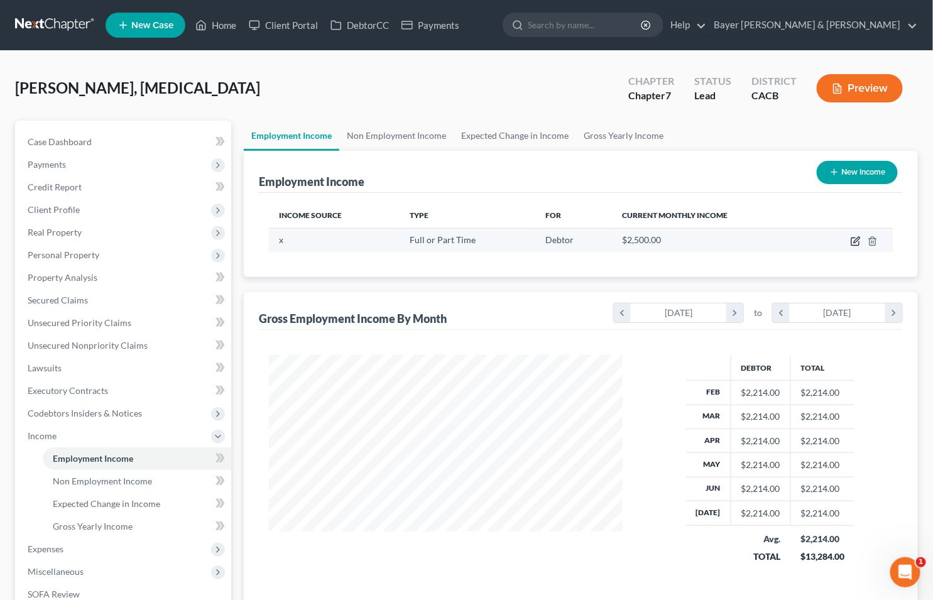
click at [855, 239] on icon "button" at bounding box center [856, 241] width 10 height 10
select select "0"
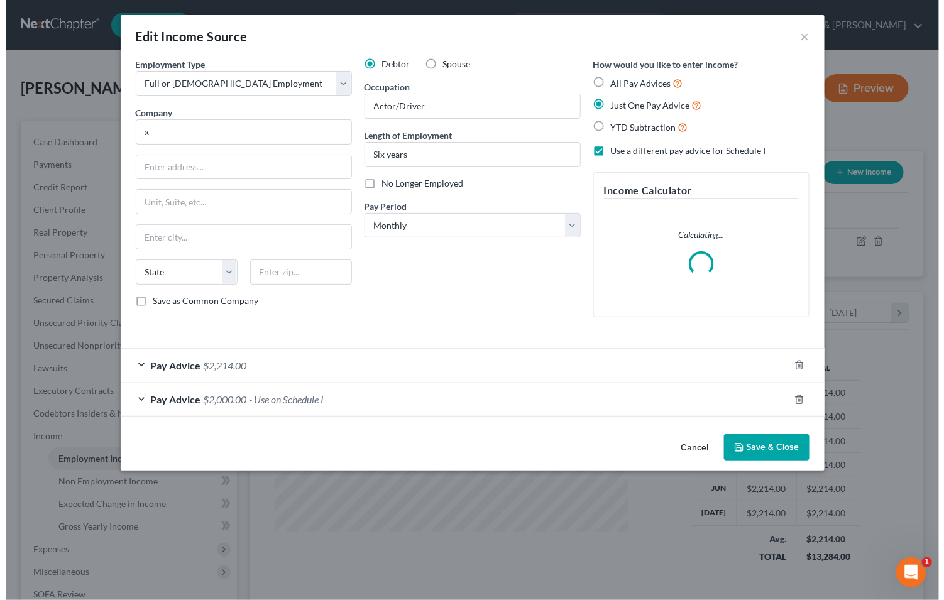
scroll to position [225, 383]
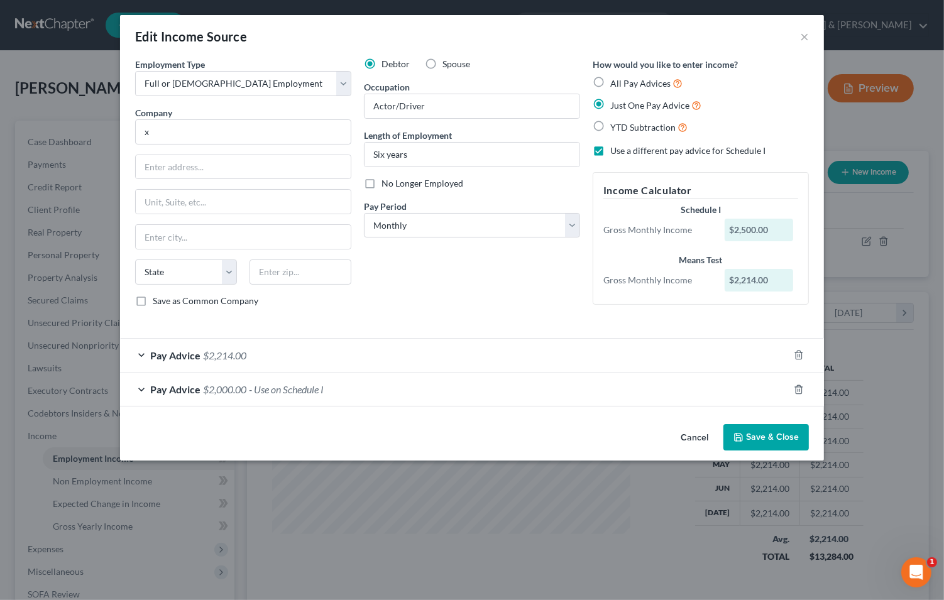
click at [141, 390] on div "Pay Advice $2,000.00 - Use on Schedule I" at bounding box center [454, 389] width 668 height 33
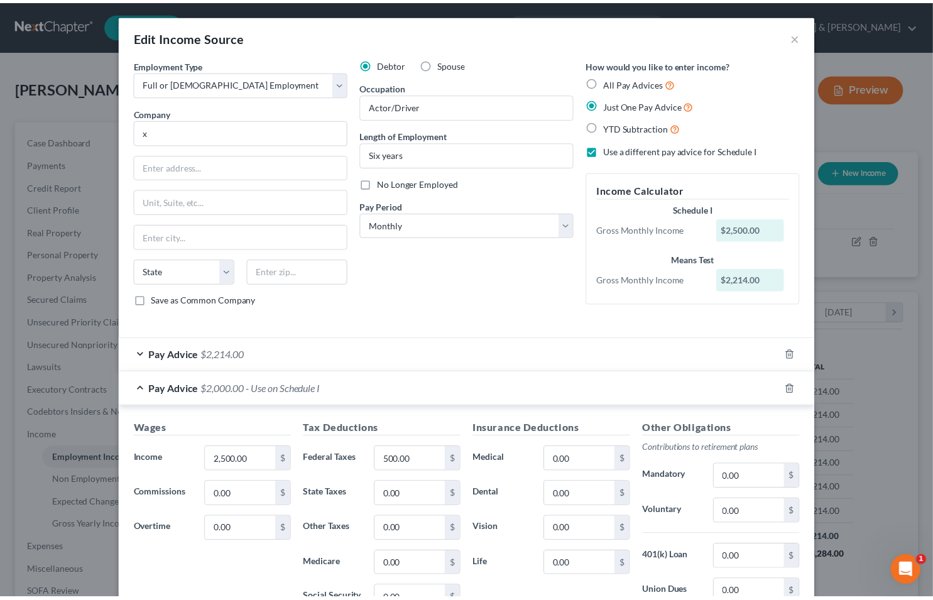
scroll to position [183, 0]
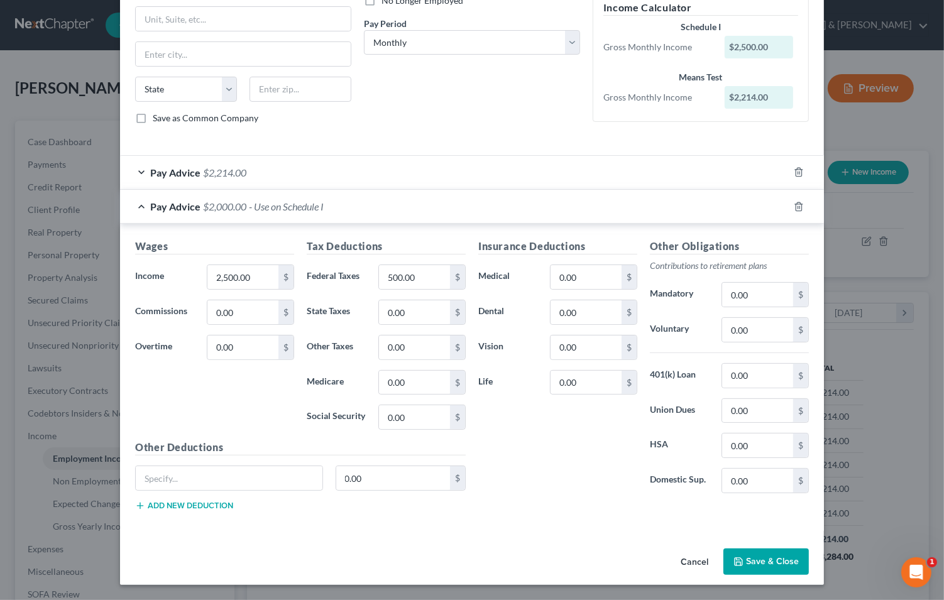
click at [751, 564] on button "Save & Close" at bounding box center [765, 561] width 85 height 26
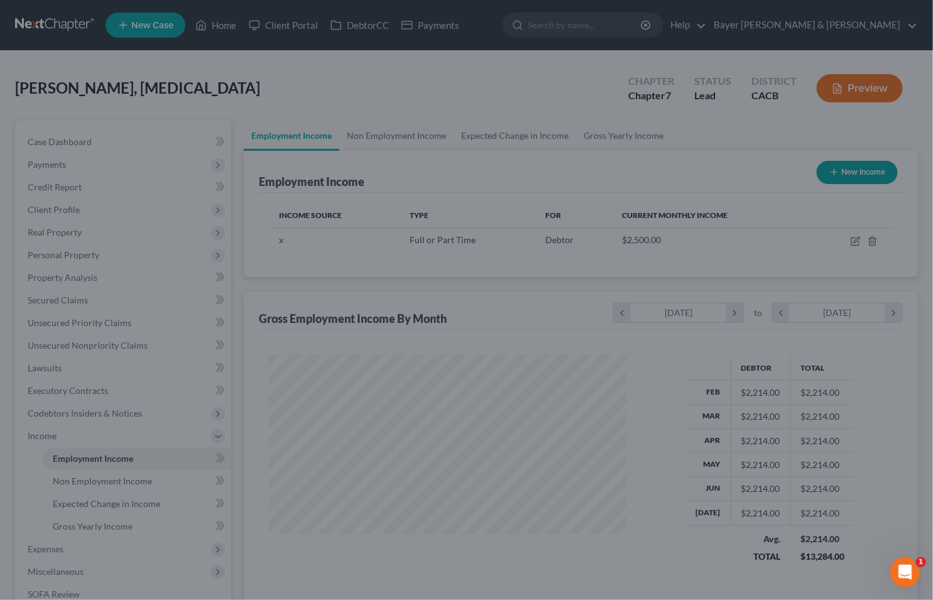
scroll to position [628015, 627861]
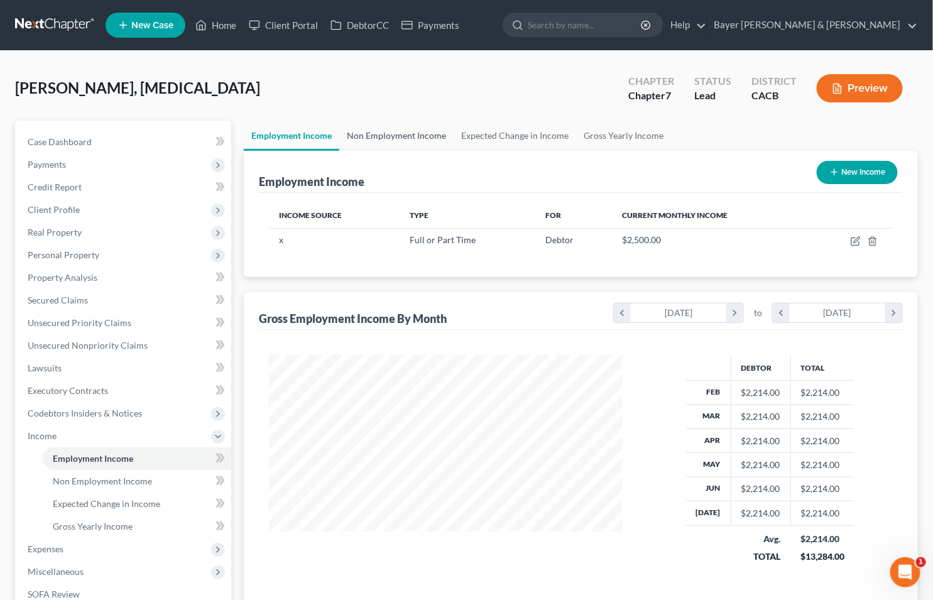
click at [403, 128] on link "Non Employment Income" at bounding box center [396, 136] width 114 height 30
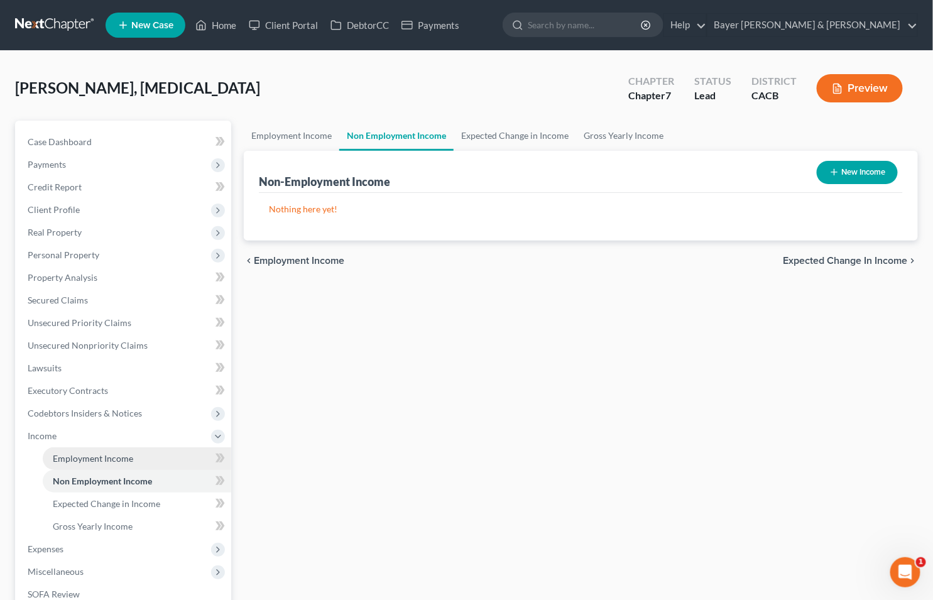
click at [102, 449] on link "Employment Income" at bounding box center [137, 458] width 188 height 23
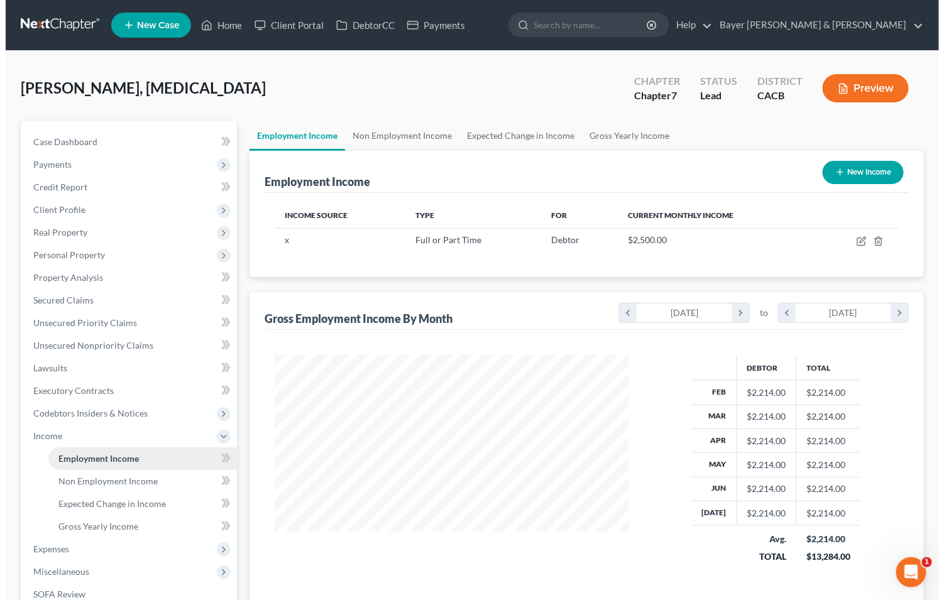
scroll to position [225, 379]
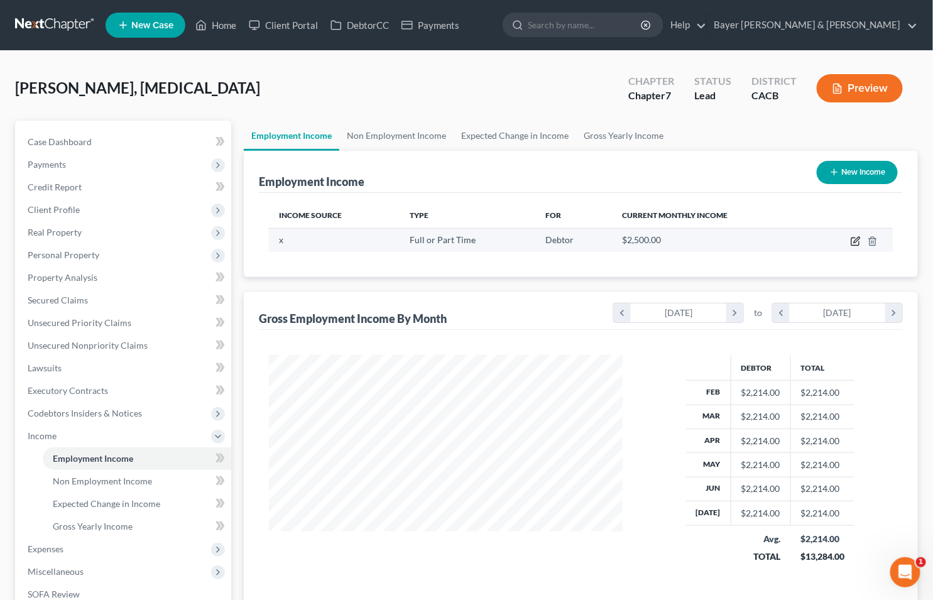
click at [855, 239] on icon "button" at bounding box center [856, 241] width 10 height 10
select select "0"
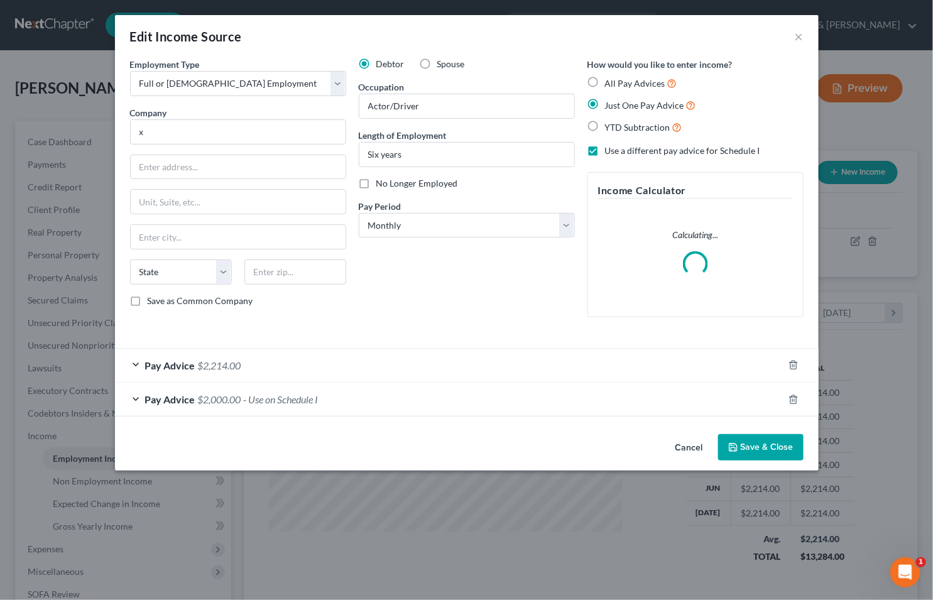
scroll to position [225, 383]
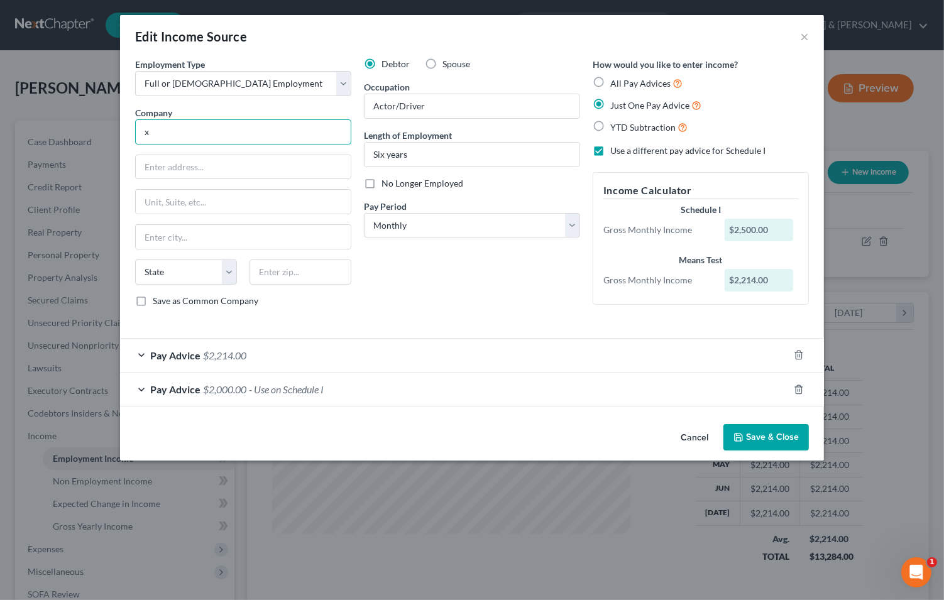
click at [150, 133] on input "x" at bounding box center [243, 131] width 216 height 25
type input "."
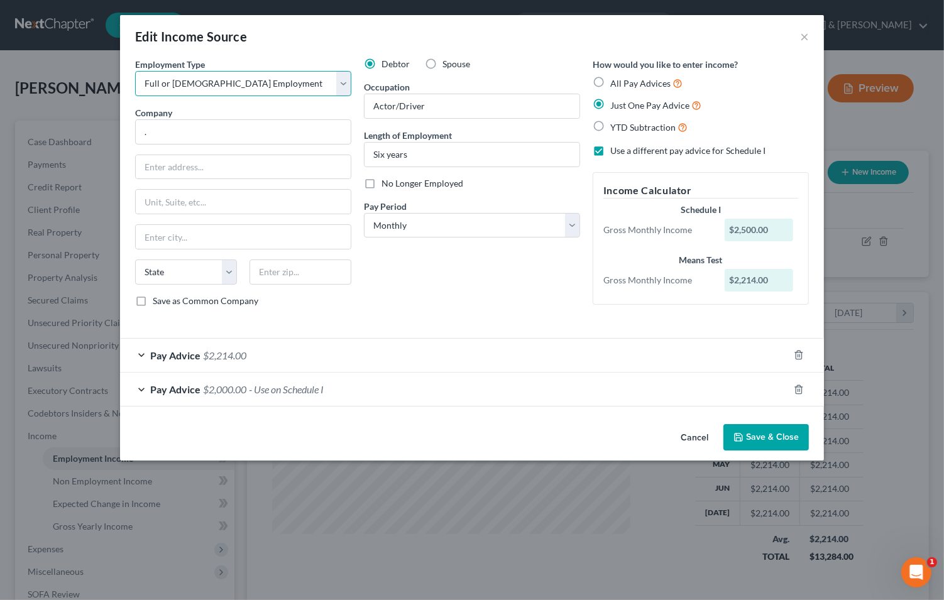
click at [343, 86] on select "Select Full or Part Time Employment Self Employment" at bounding box center [243, 83] width 216 height 25
click at [135, 71] on select "Select Full or Part Time Employment Self Employment" at bounding box center [243, 83] width 216 height 25
click at [759, 432] on button "Save & Close" at bounding box center [765, 437] width 85 height 26
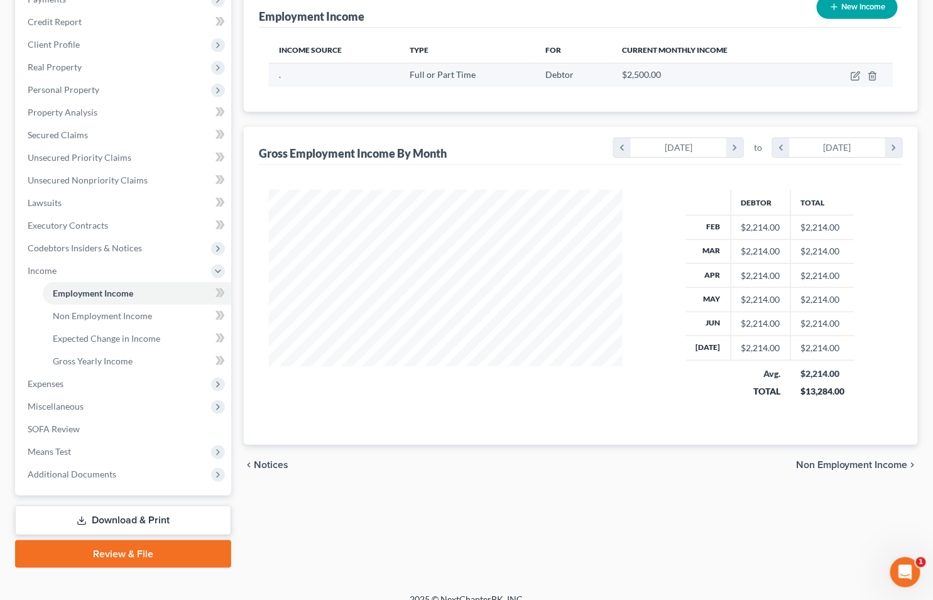
scroll to position [179, 0]
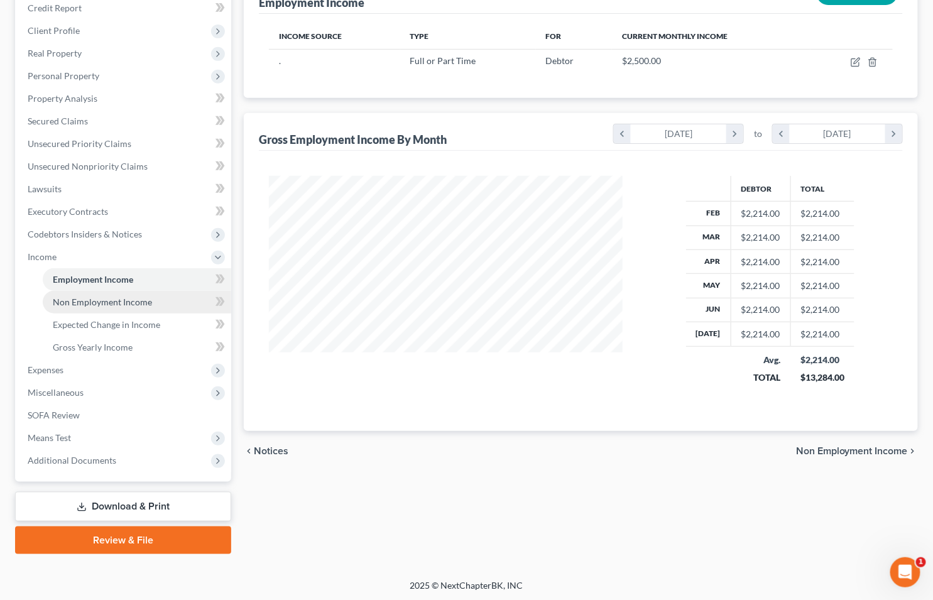
click at [88, 302] on span "Non Employment Income" at bounding box center [102, 302] width 99 height 11
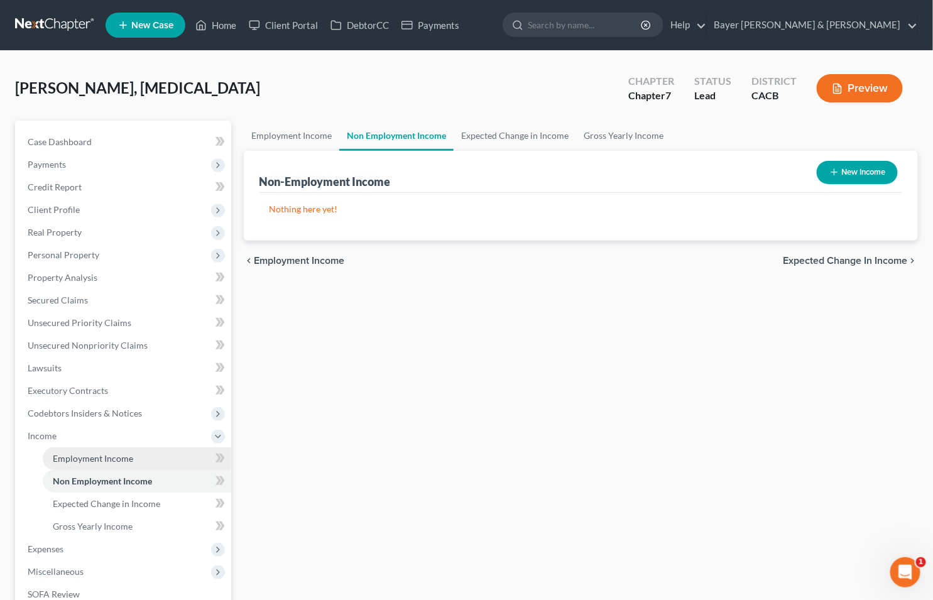
click at [124, 454] on span "Employment Income" at bounding box center [93, 458] width 80 height 11
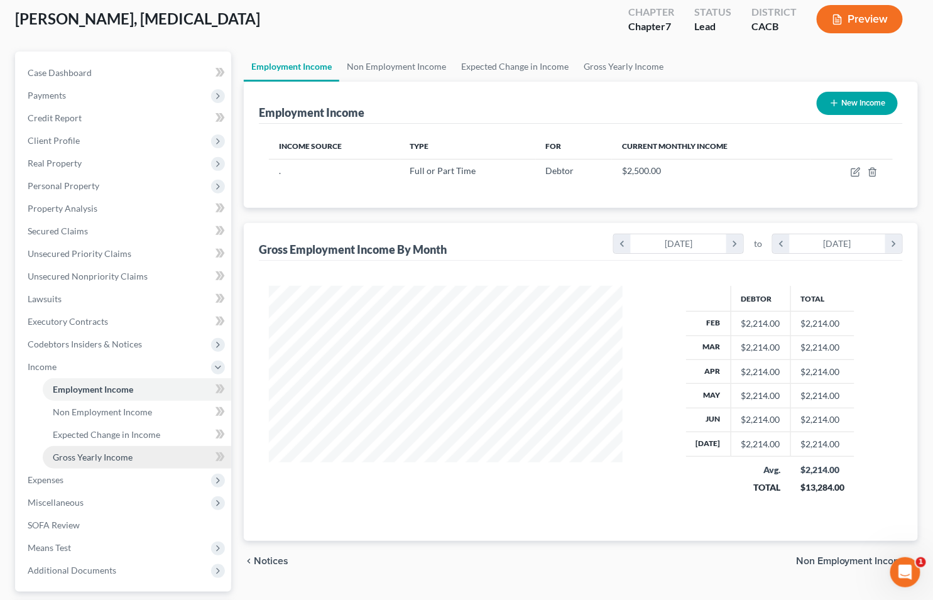
scroll to position [179, 0]
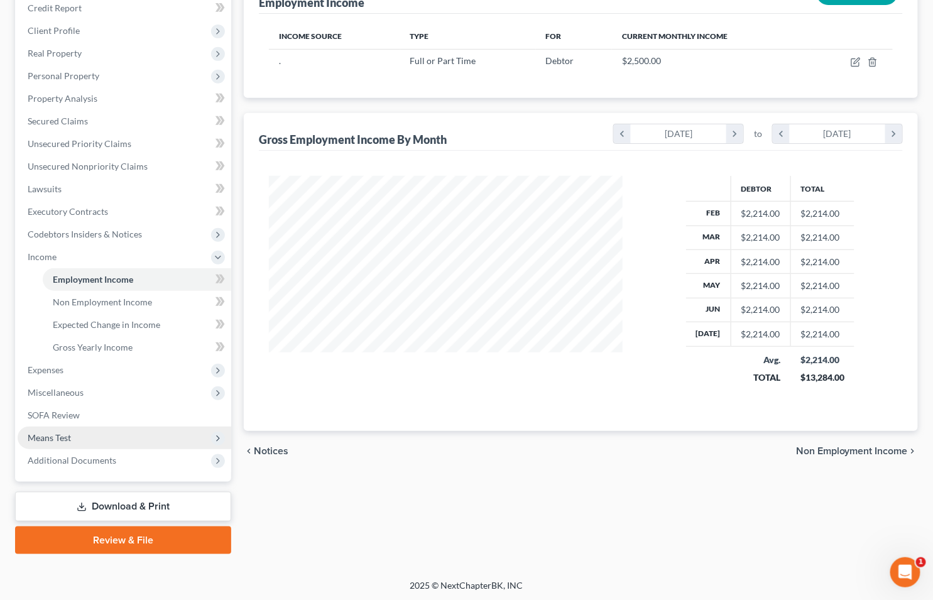
click at [45, 435] on span "Means Test" at bounding box center [49, 437] width 43 height 11
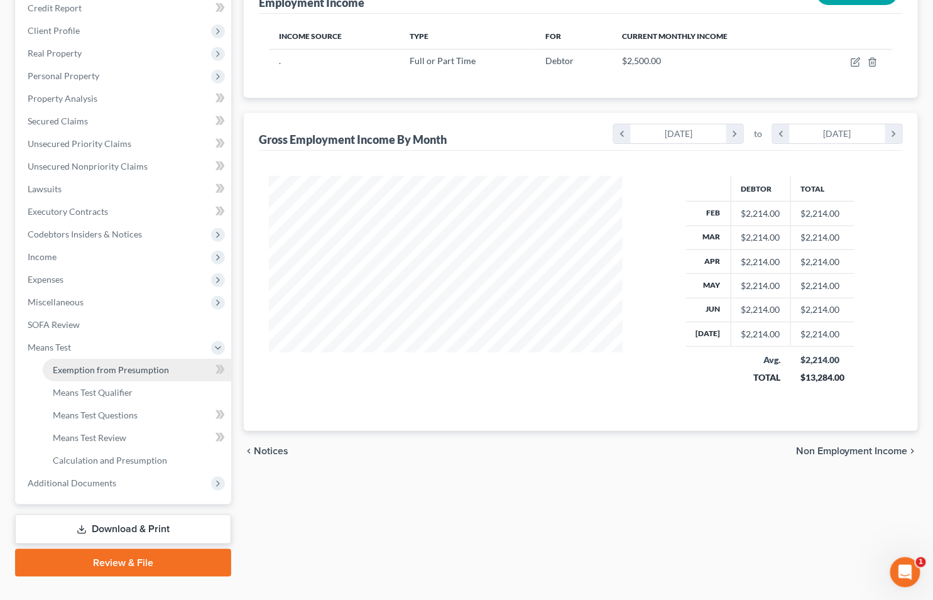
click at [124, 364] on span "Exemption from Presumption" at bounding box center [111, 369] width 116 height 11
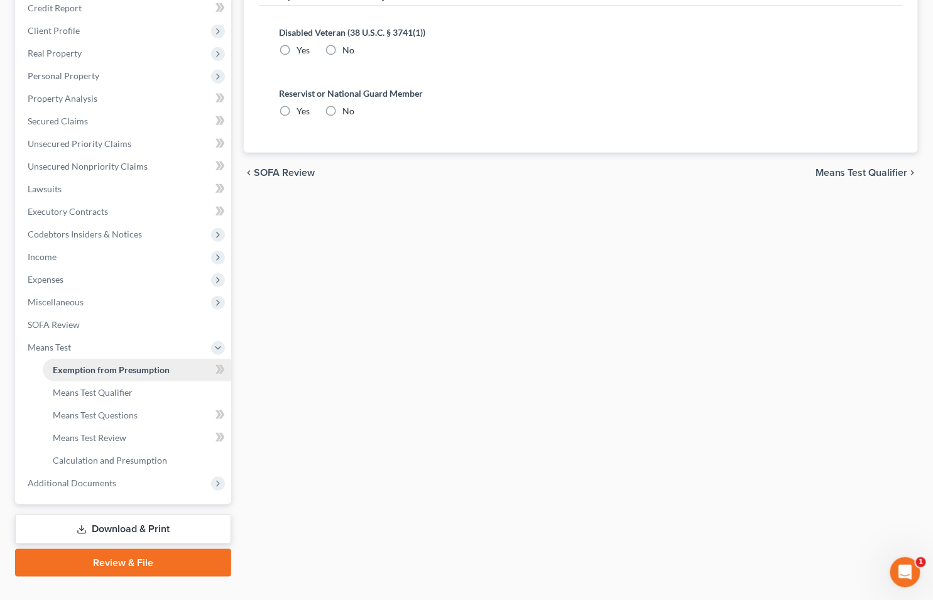
radio input "true"
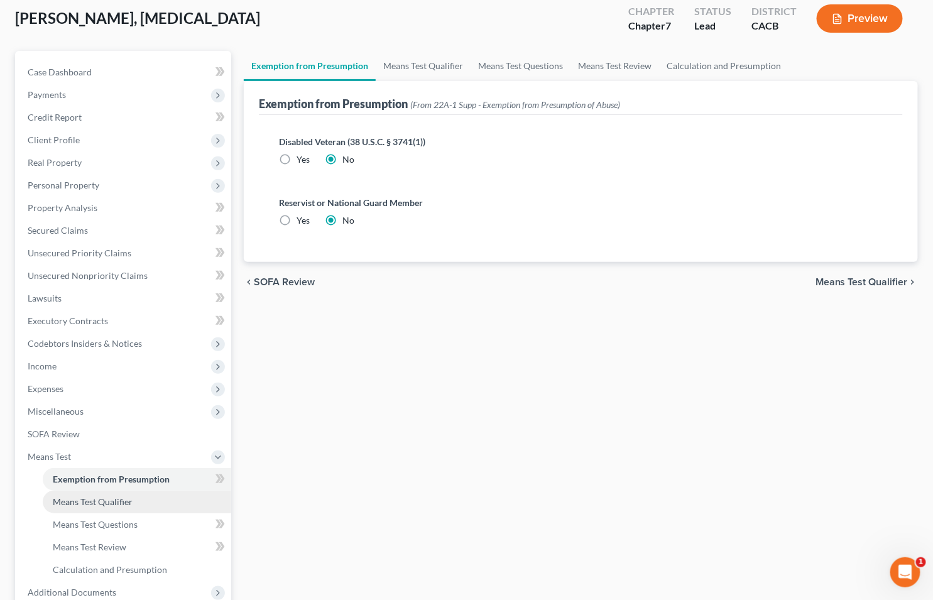
click at [72, 498] on span "Means Test Qualifier" at bounding box center [93, 501] width 80 height 11
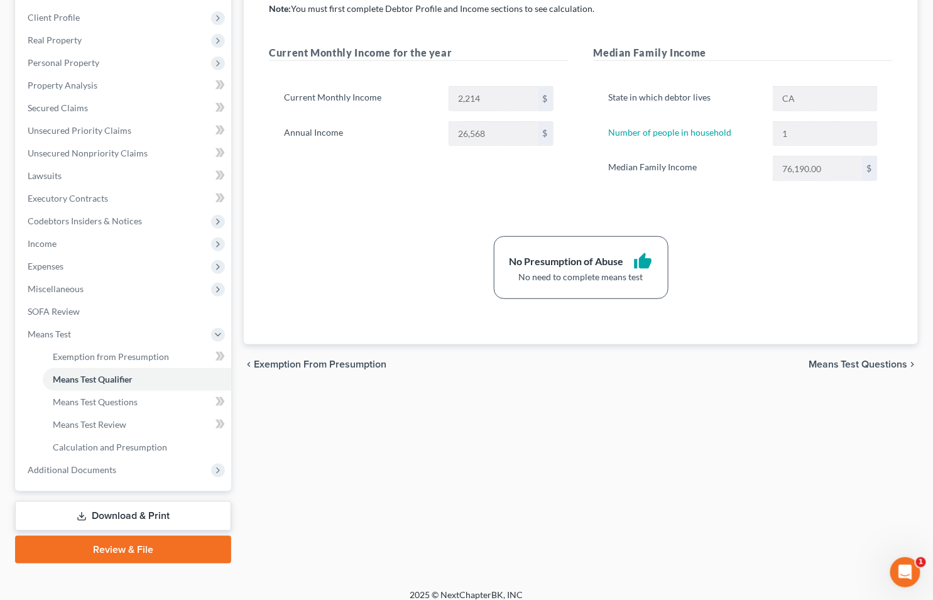
scroll to position [202, 0]
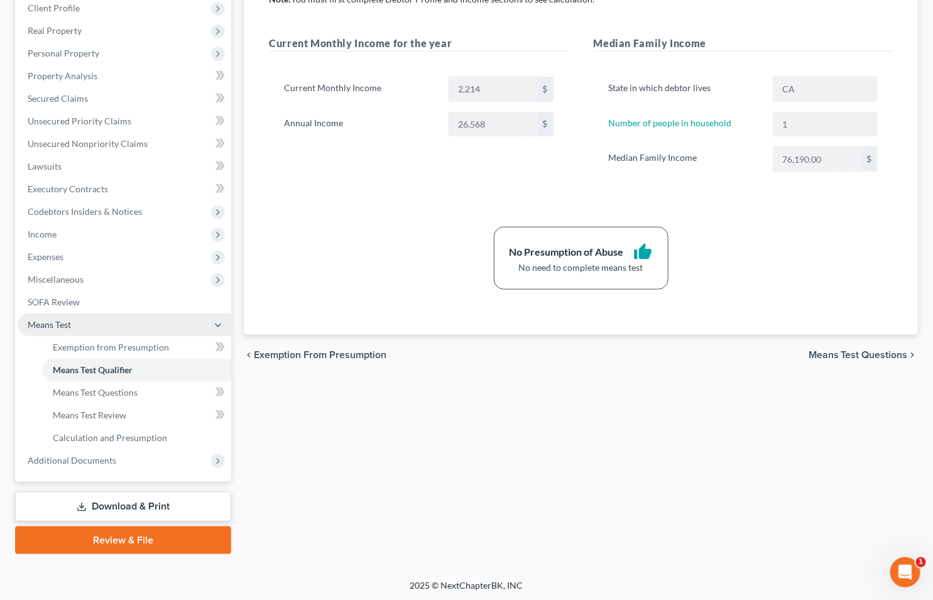
click at [46, 322] on span "Means Test" at bounding box center [49, 324] width 43 height 11
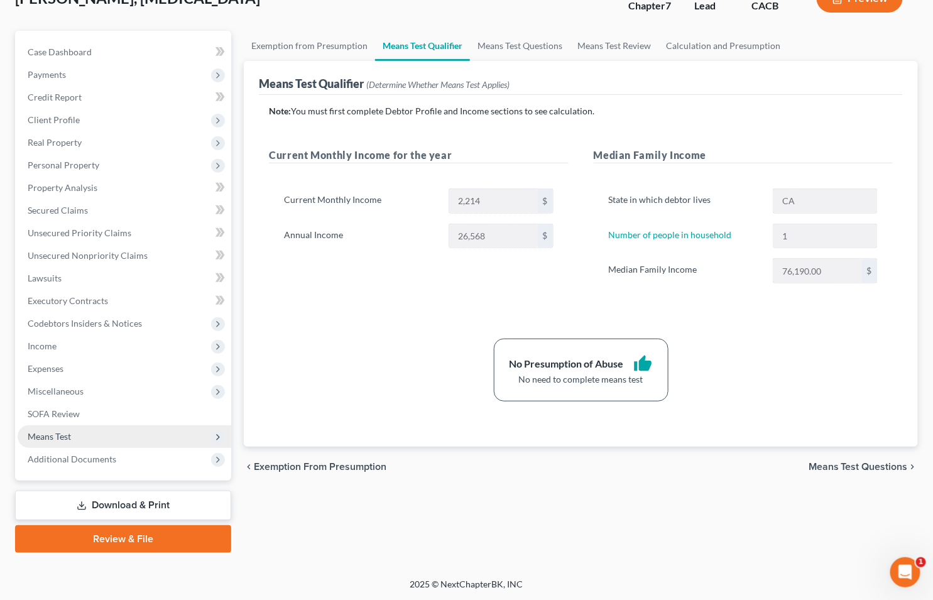
scroll to position [89, 0]
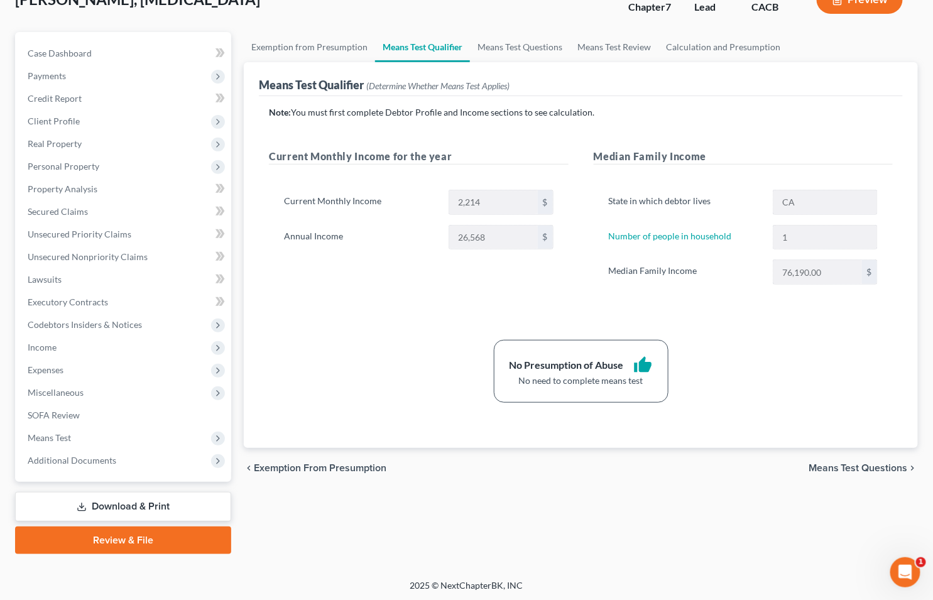
click at [881, 4] on button "Preview" at bounding box center [860, 0] width 86 height 28
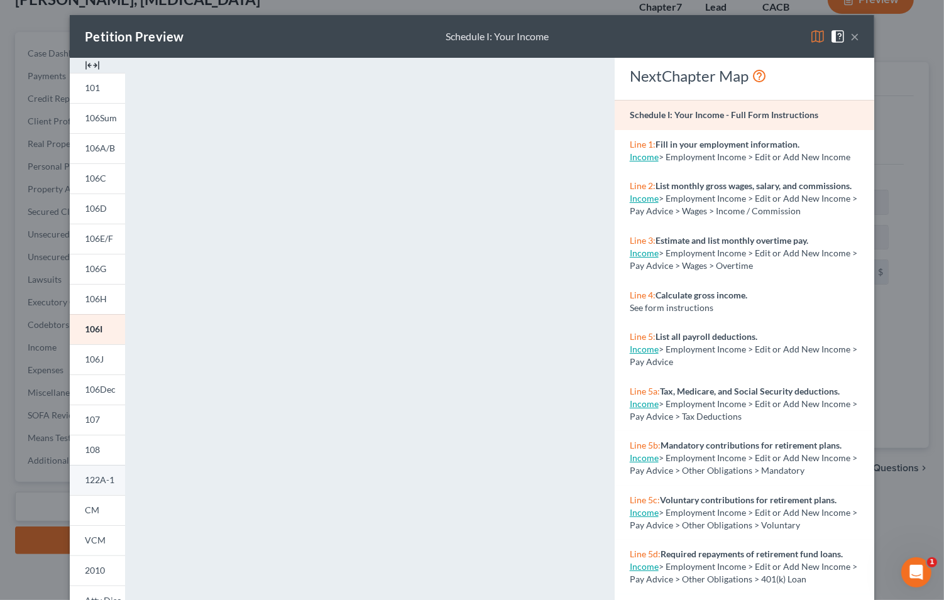
click at [85, 482] on span "122A-1" at bounding box center [100, 479] width 30 height 11
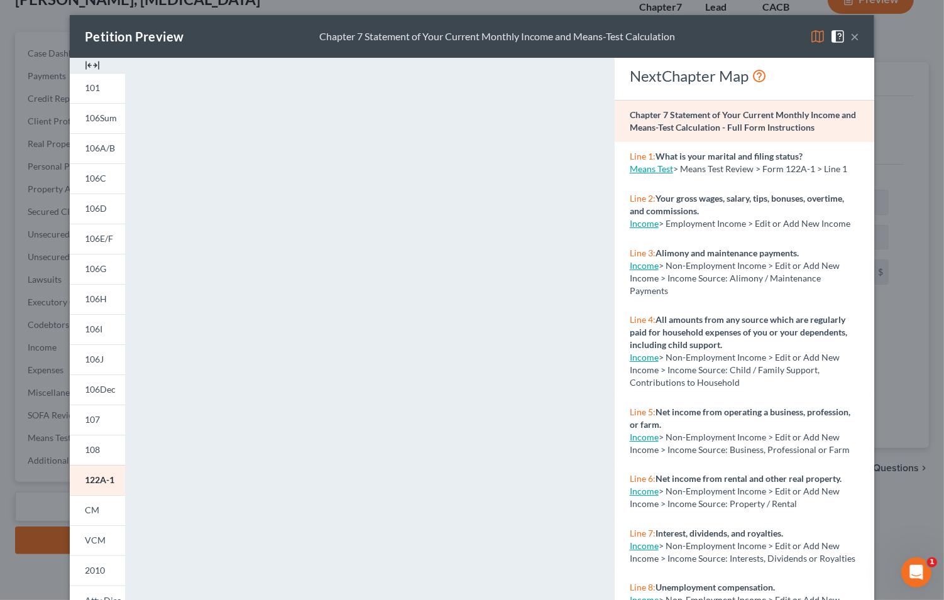
click at [850, 38] on button "×" at bounding box center [854, 36] width 9 height 15
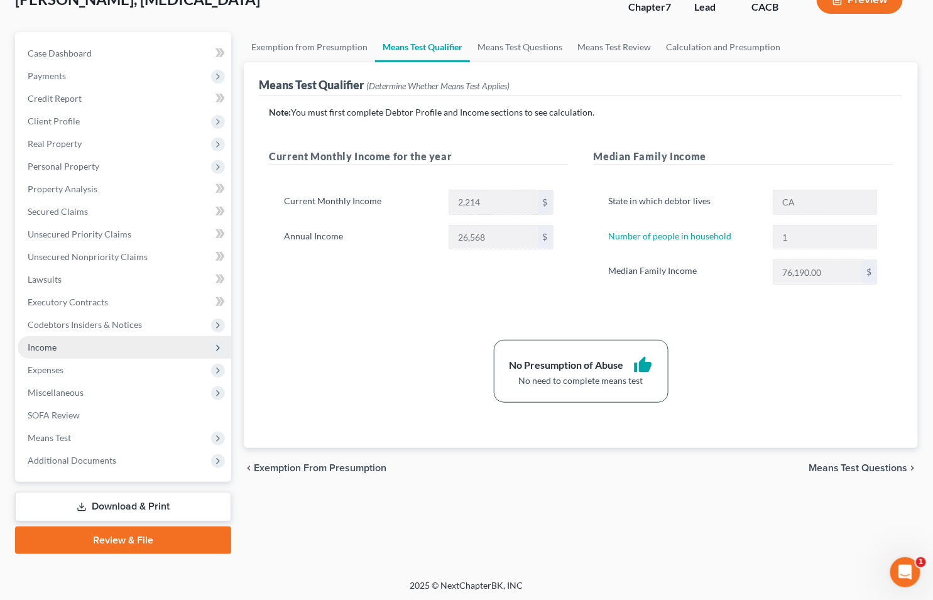
click at [52, 349] on span "Income" at bounding box center [42, 347] width 29 height 11
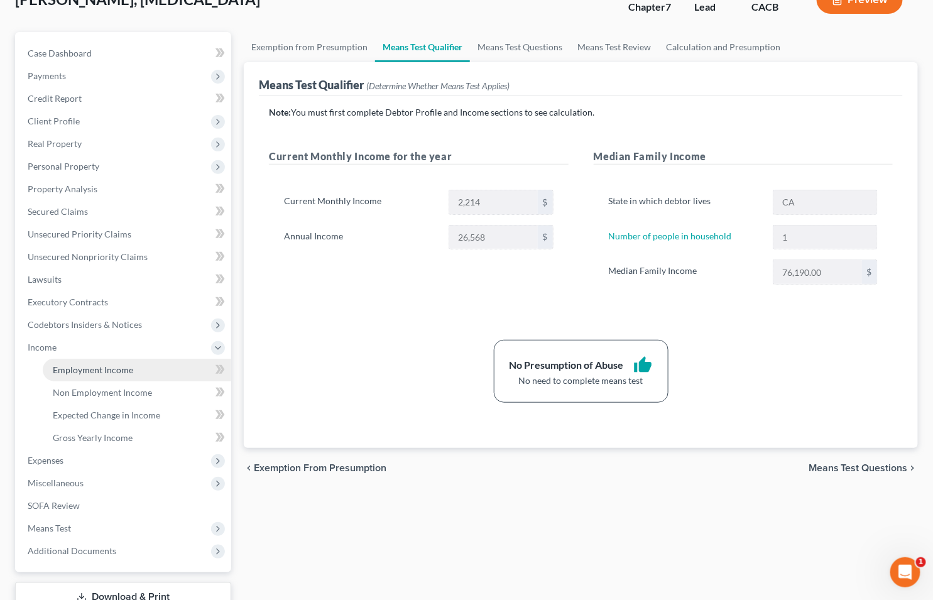
click at [122, 369] on span "Employment Income" at bounding box center [93, 369] width 80 height 11
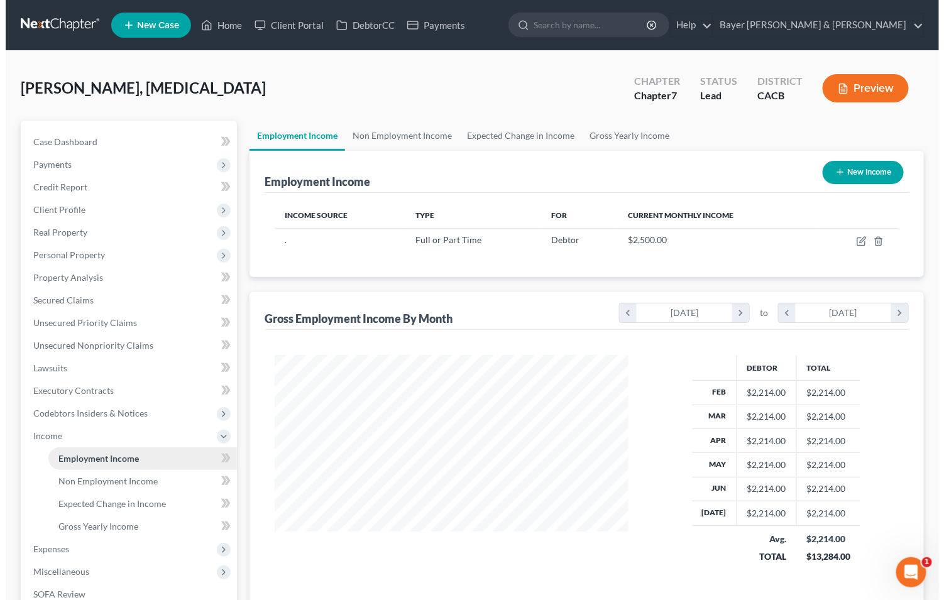
scroll to position [225, 379]
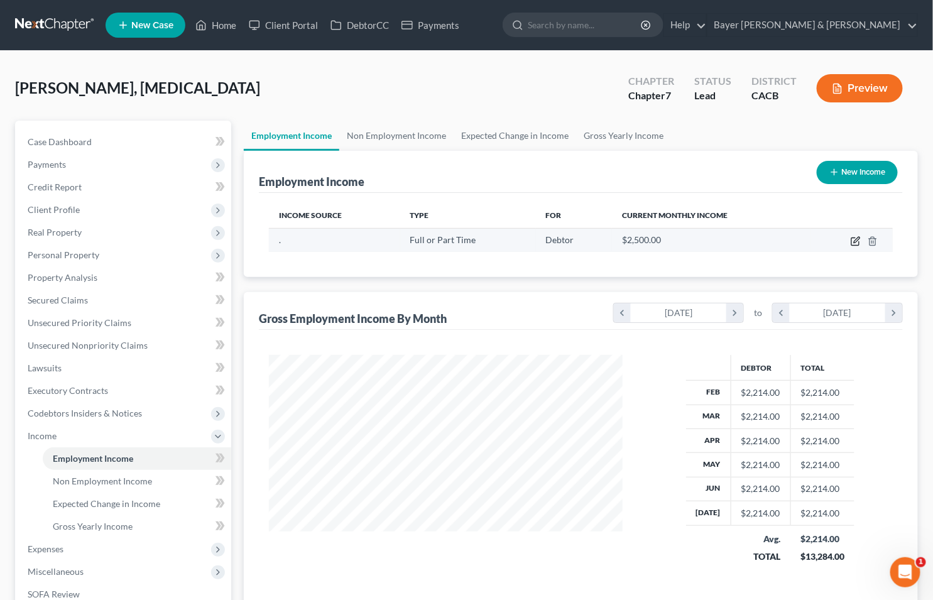
click at [857, 237] on icon "button" at bounding box center [857, 240] width 6 height 6
select select "0"
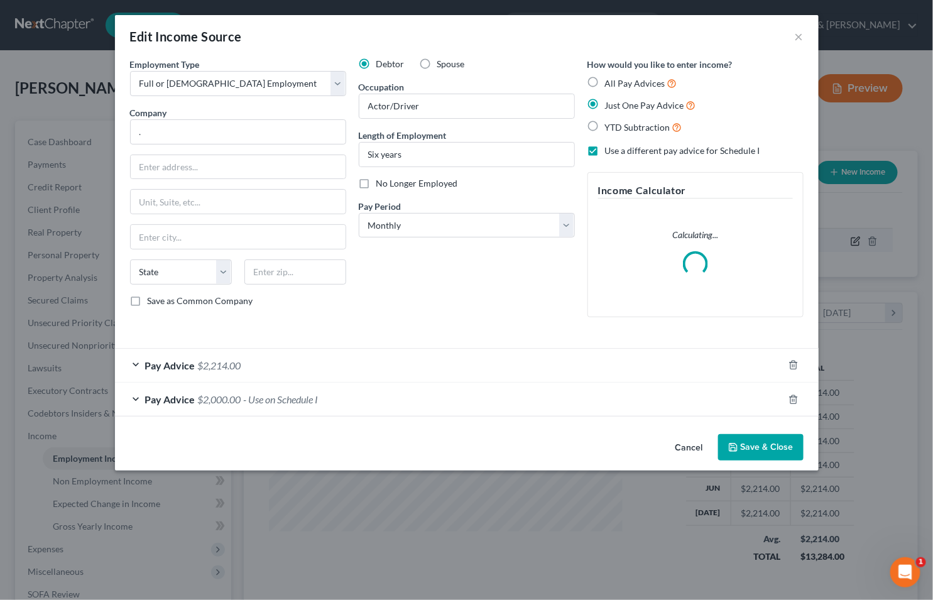
scroll to position [225, 383]
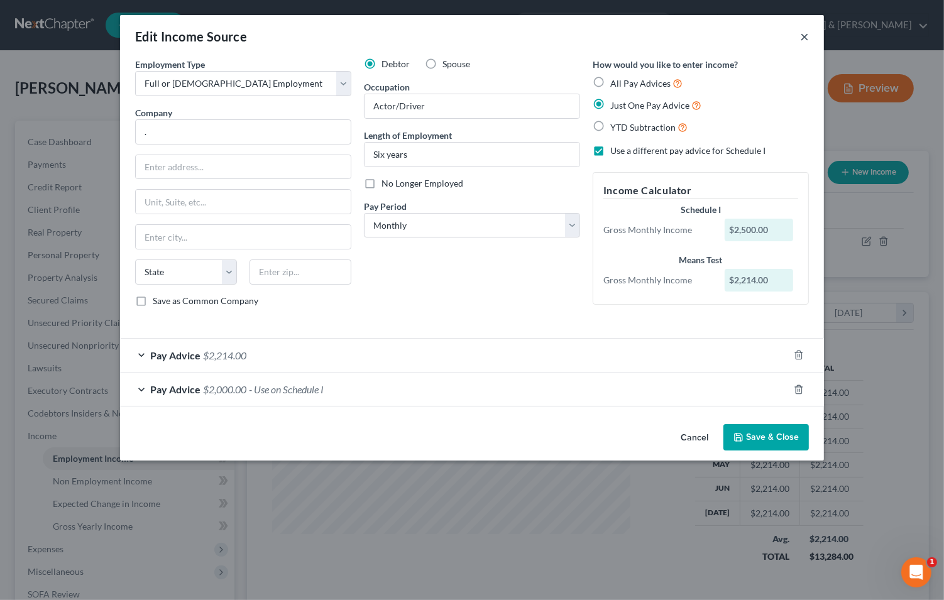
click at [800, 35] on button "×" at bounding box center [804, 36] width 9 height 15
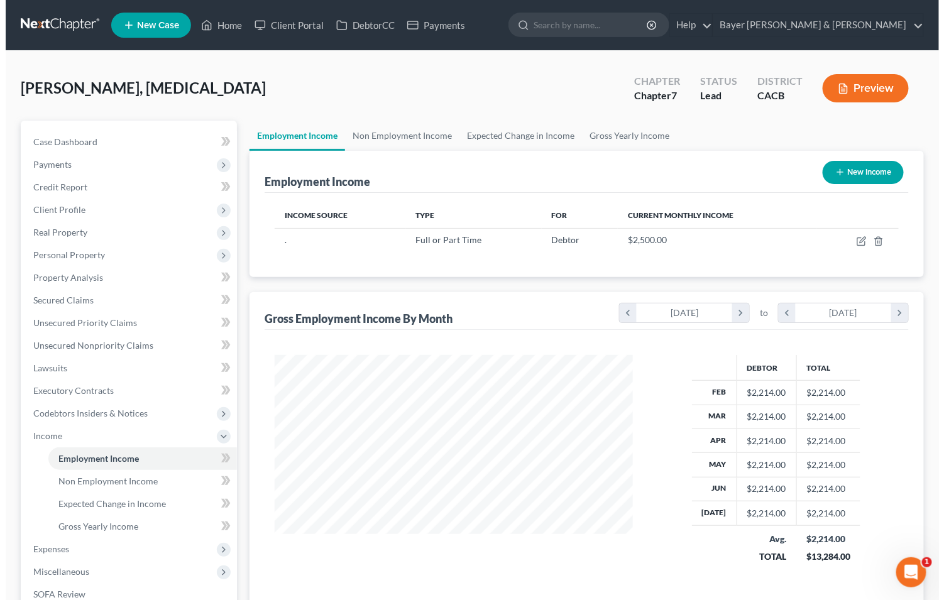
scroll to position [628015, 627861]
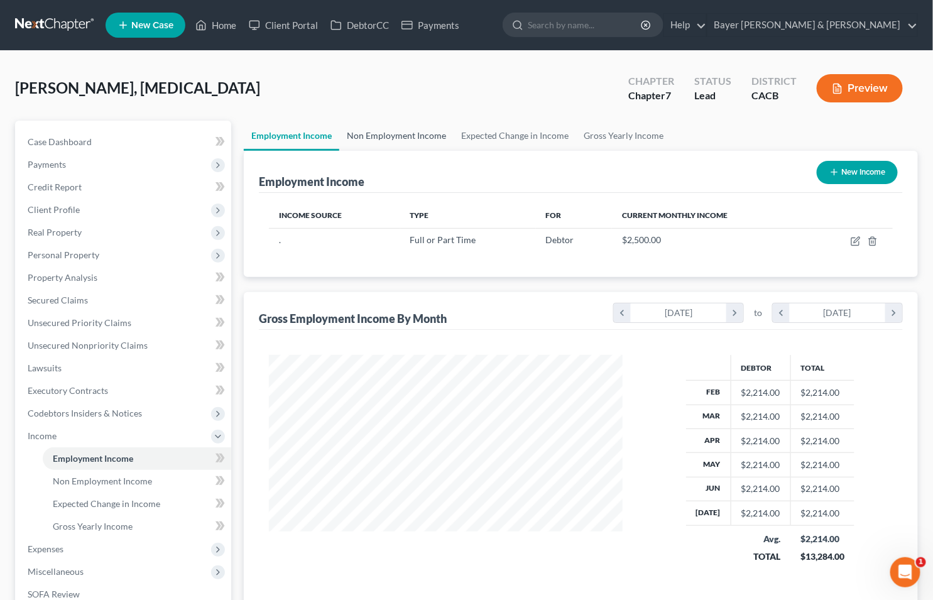
click at [400, 134] on link "Non Employment Income" at bounding box center [396, 136] width 114 height 30
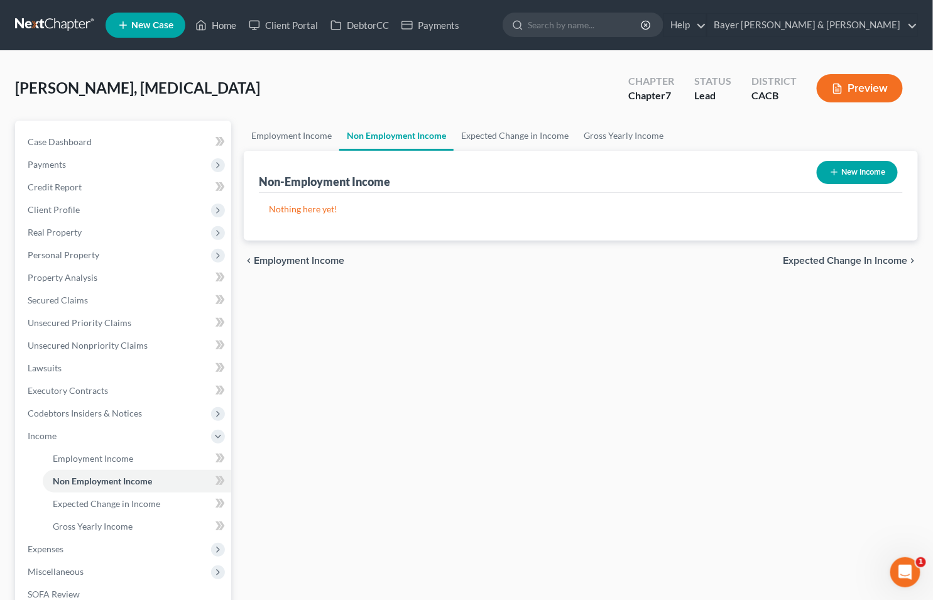
click at [854, 168] on button "New Income" at bounding box center [857, 172] width 81 height 23
select select "0"
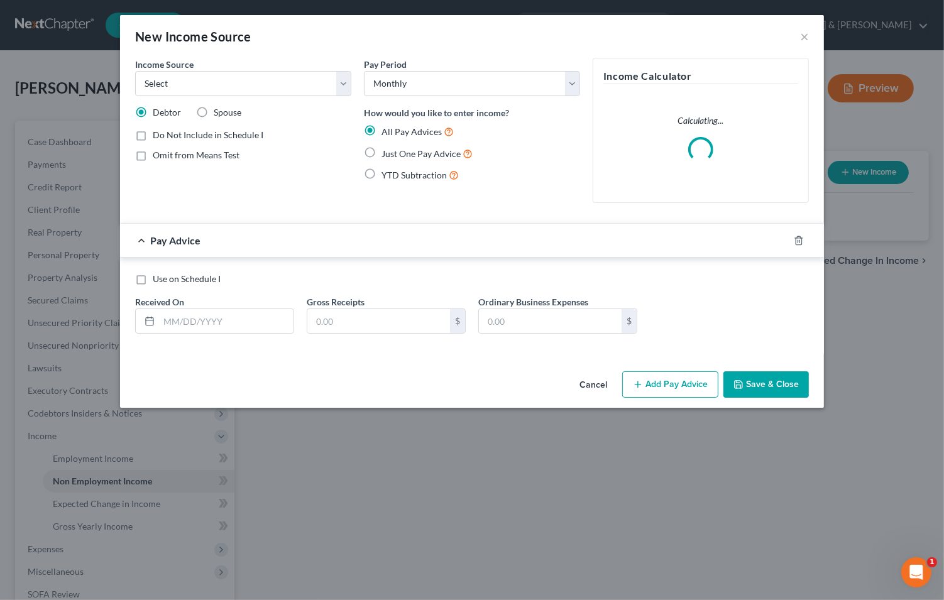
click at [809, 33] on div "New Income Source ×" at bounding box center [472, 36] width 704 height 43
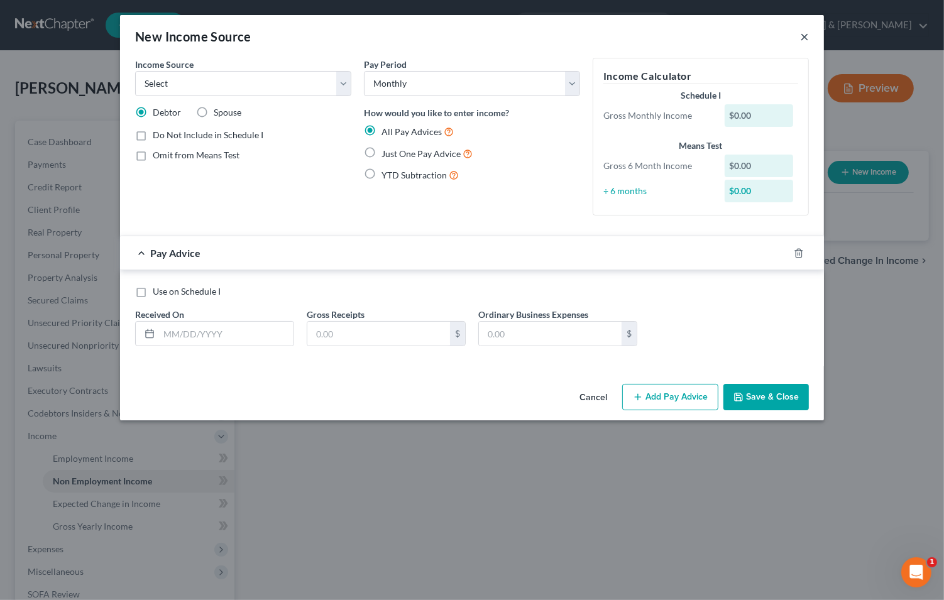
click at [805, 38] on button "×" at bounding box center [804, 36] width 9 height 15
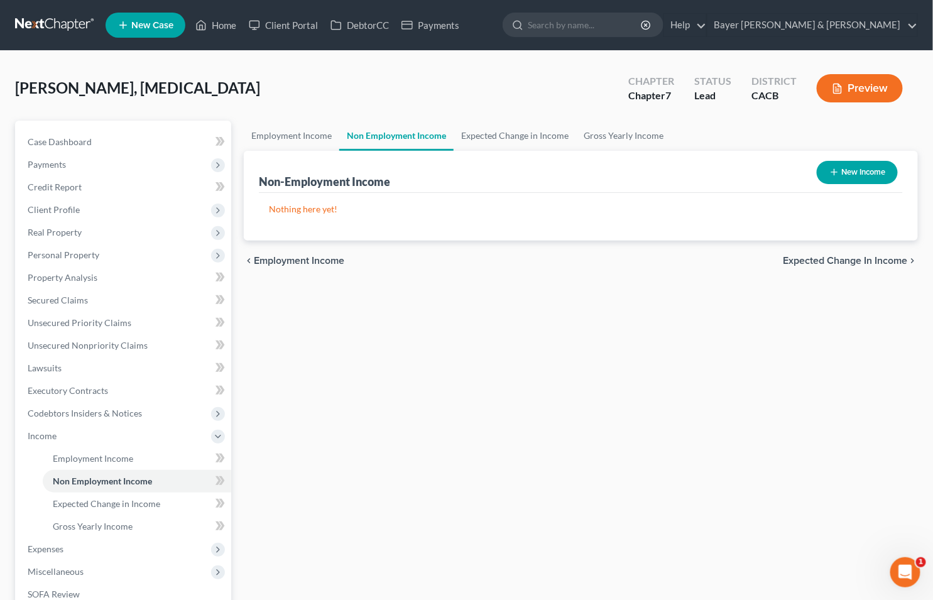
click at [842, 161] on button "New Income" at bounding box center [857, 172] width 81 height 23
select select "0"
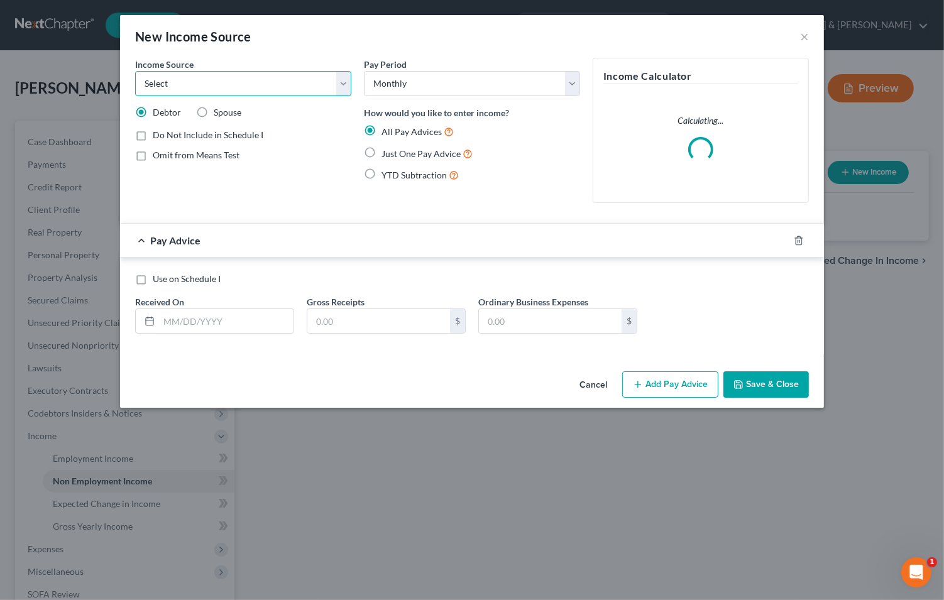
click at [342, 85] on select "Select Unemployment Disability (from employer) Pension Retirement Social Securi…" at bounding box center [243, 83] width 216 height 25
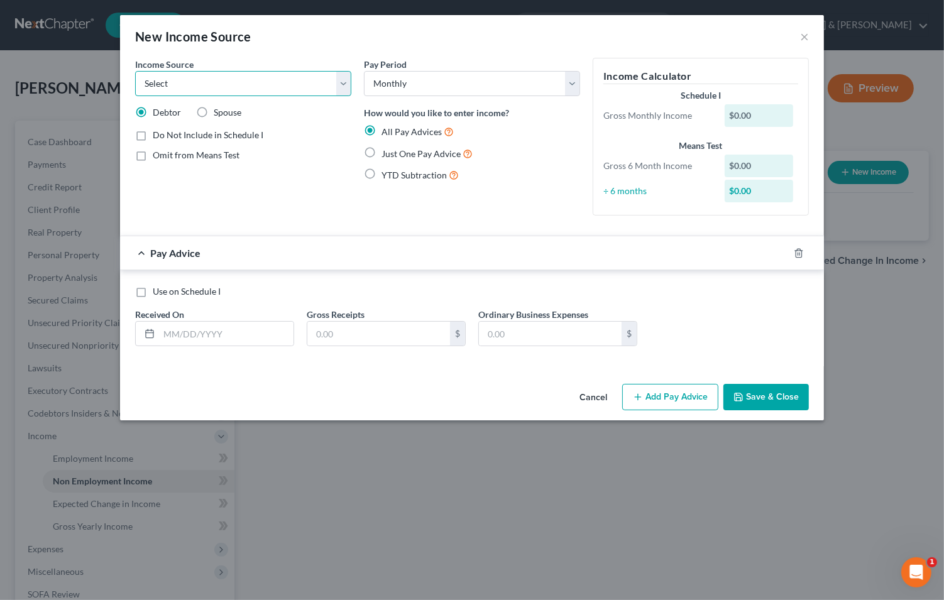
select select "0"
click at [135, 71] on select "Select Unemployment Disability (from employer) Pension Retirement Social Securi…" at bounding box center [243, 83] width 216 height 25
click at [381, 153] on label "Just One Pay Advice" at bounding box center [426, 153] width 91 height 14
click at [386, 153] on input "Just One Pay Advice" at bounding box center [390, 150] width 8 height 8
radio input "true"
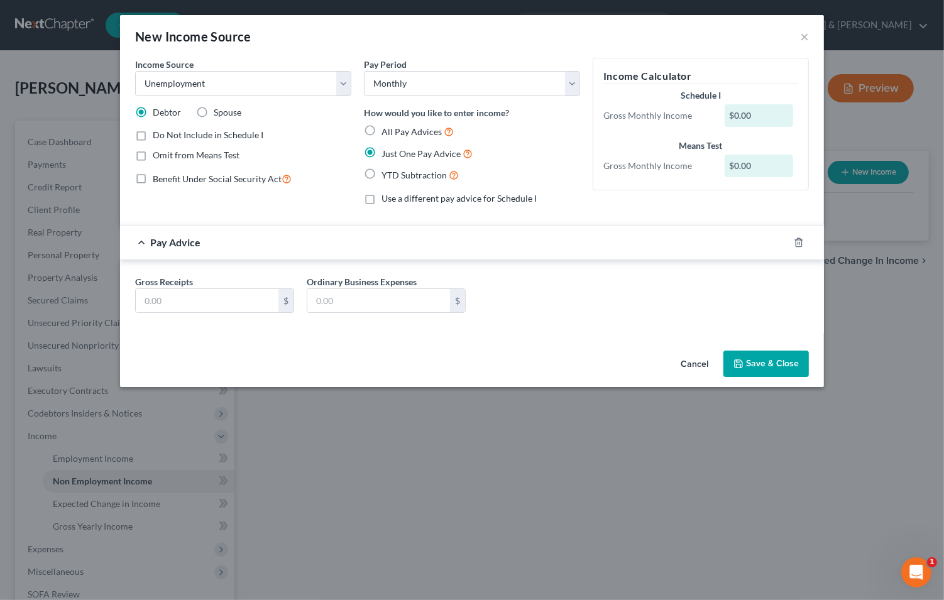
click at [381, 198] on label "Use a different pay advice for Schedule I" at bounding box center [458, 198] width 155 height 13
click at [386, 198] on input "Use a different pay advice for Schedule I" at bounding box center [390, 196] width 8 height 8
checkbox input "true"
click at [207, 305] on input "text" at bounding box center [207, 301] width 143 height 24
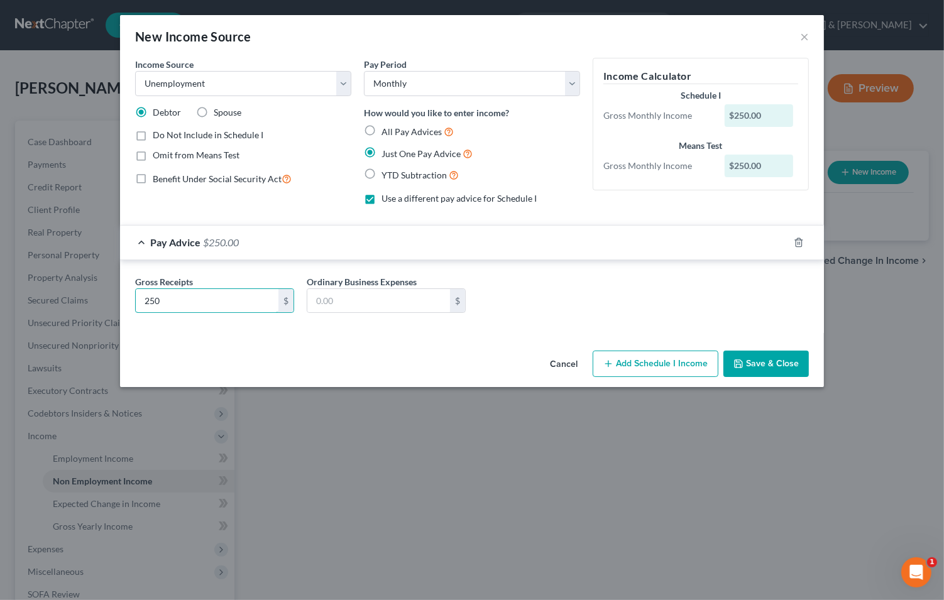
type input "250"
click at [667, 368] on button "Add Schedule I Income" at bounding box center [655, 364] width 126 height 26
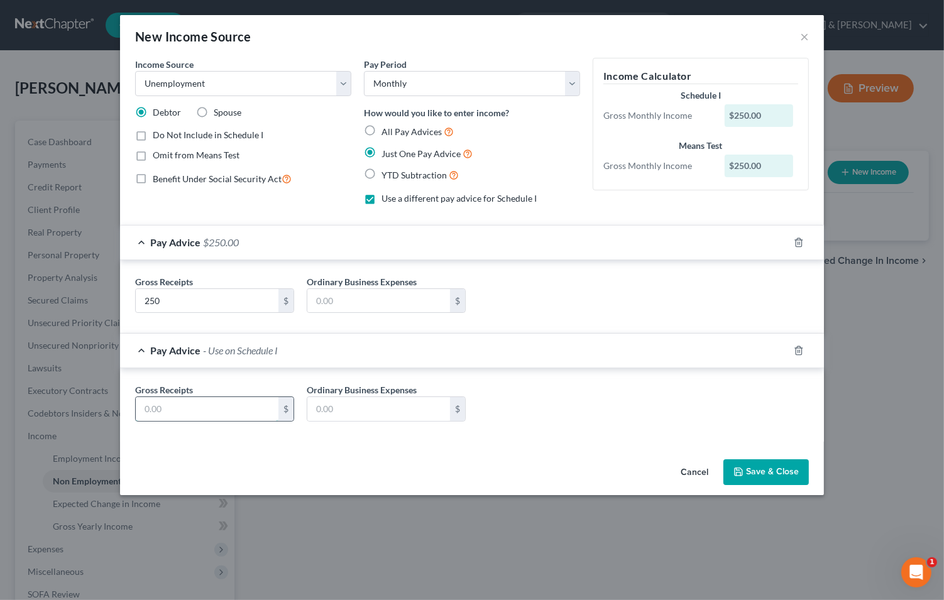
click at [199, 409] on input "text" at bounding box center [207, 409] width 143 height 24
click at [165, 409] on input "2505" at bounding box center [207, 409] width 143 height 24
type input "250"
click at [755, 473] on button "Save & Close" at bounding box center [765, 472] width 85 height 26
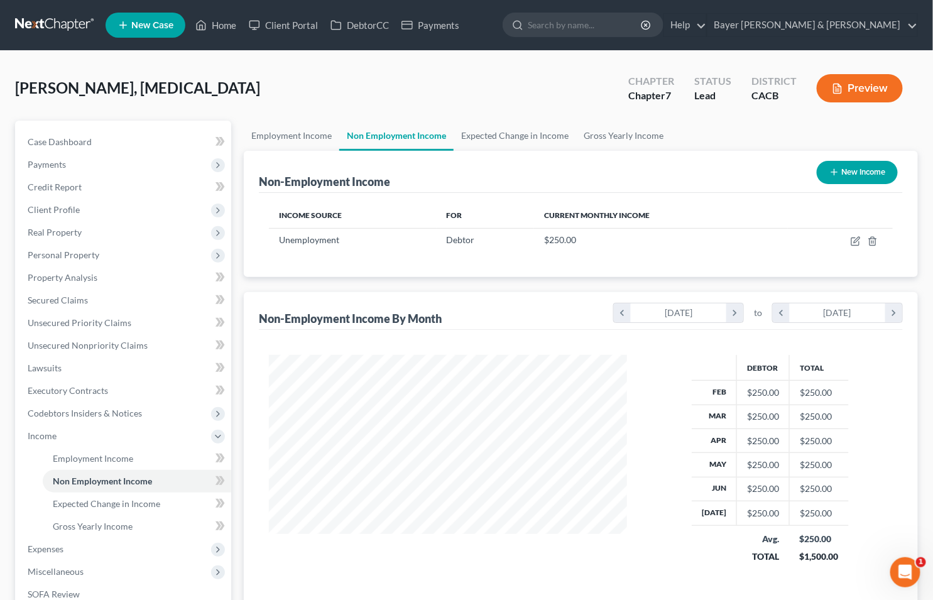
scroll to position [628015, 627861]
click at [92, 524] on span "Gross Yearly Income" at bounding box center [93, 526] width 80 height 11
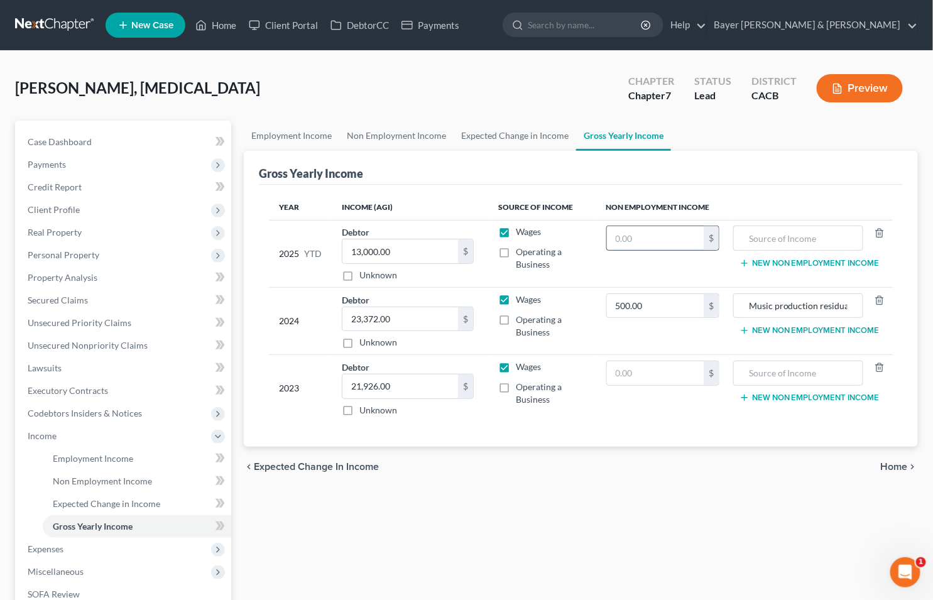
click at [650, 234] on input "text" at bounding box center [655, 238] width 97 height 24
type input "1,225"
type input "Unemployment Compensation"
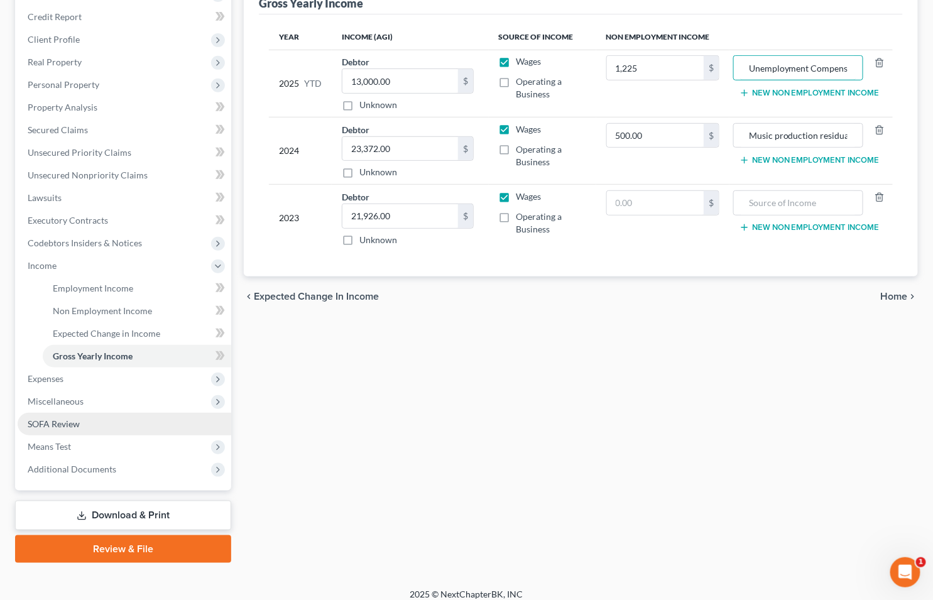
scroll to position [179, 0]
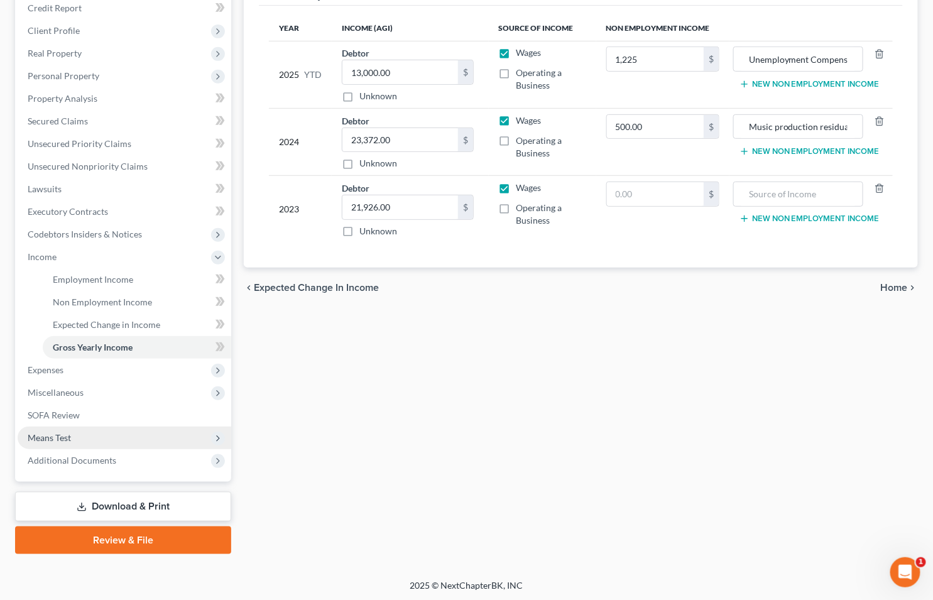
click at [115, 435] on span "Means Test" at bounding box center [125, 438] width 214 height 23
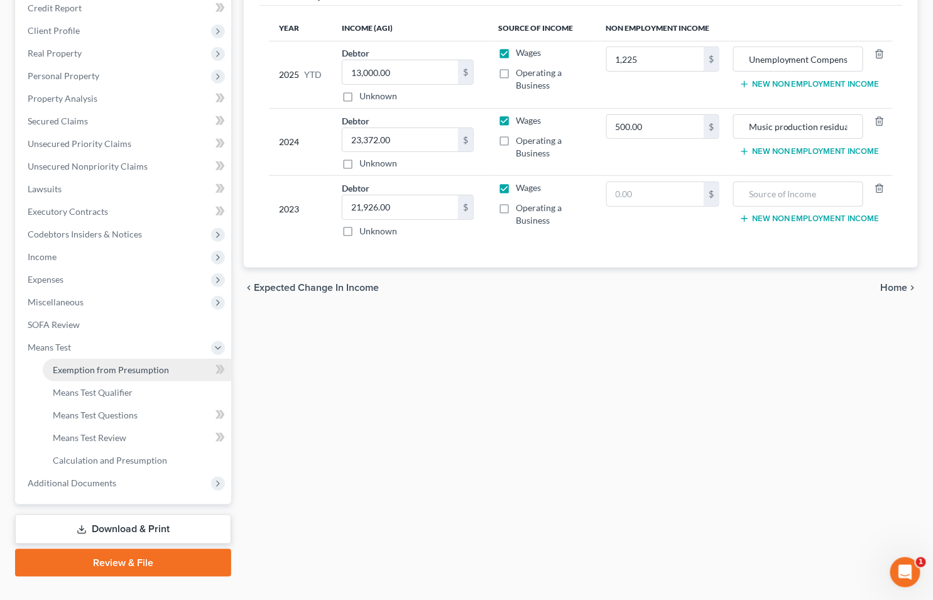
click at [126, 369] on span "Exemption from Presumption" at bounding box center [111, 369] width 116 height 11
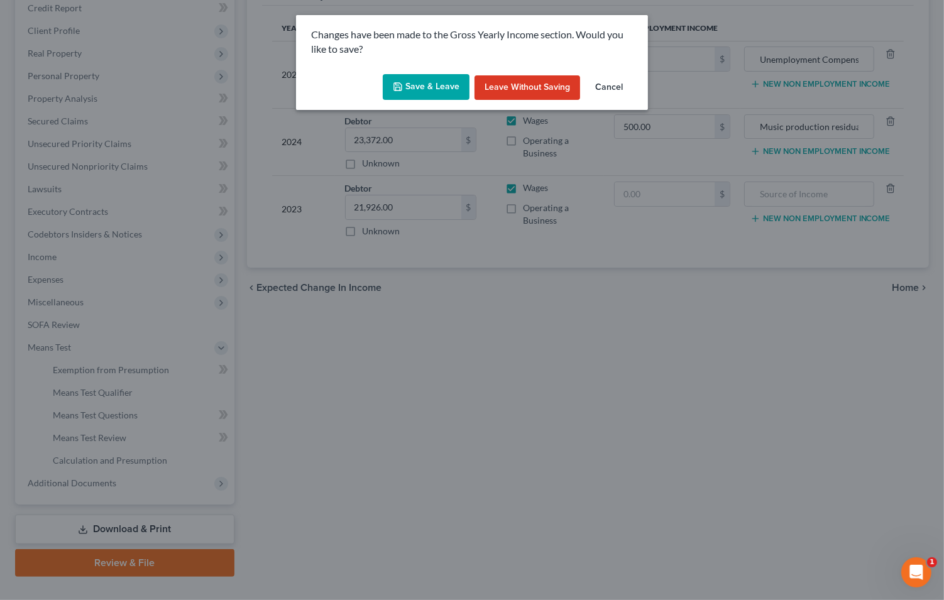
click at [426, 85] on button "Save & Leave" at bounding box center [426, 87] width 87 height 26
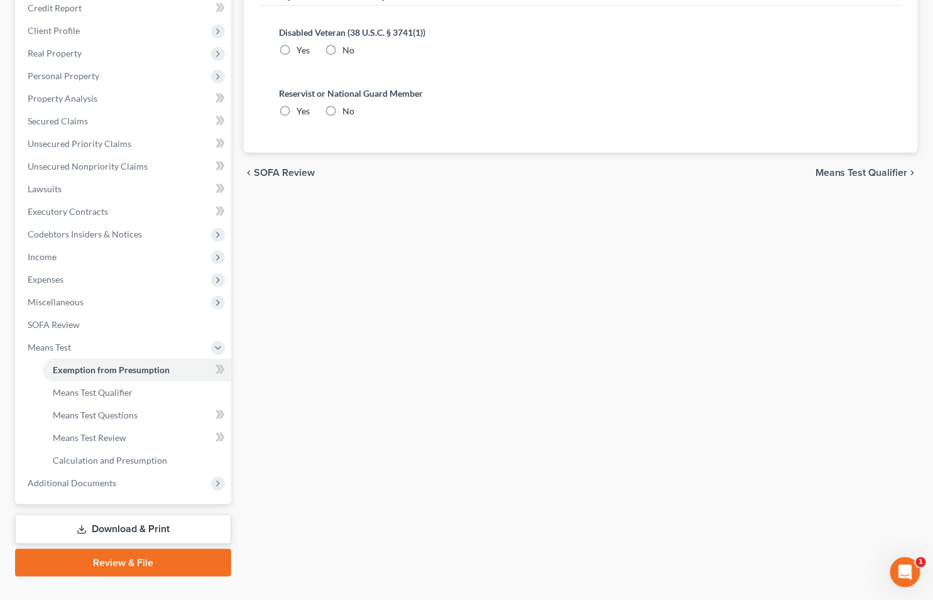
radio input "true"
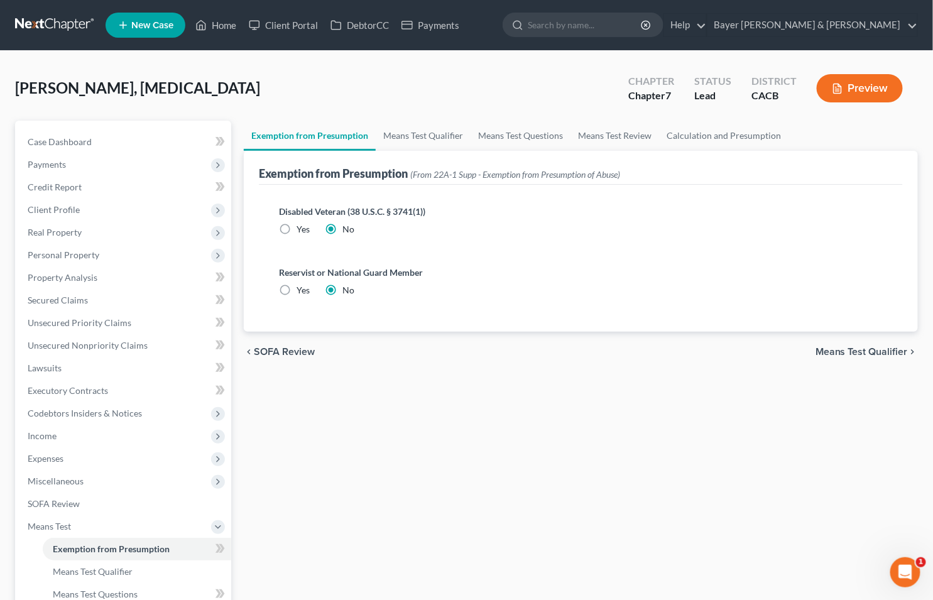
click at [844, 349] on span "Means Test Qualifier" at bounding box center [861, 352] width 92 height 10
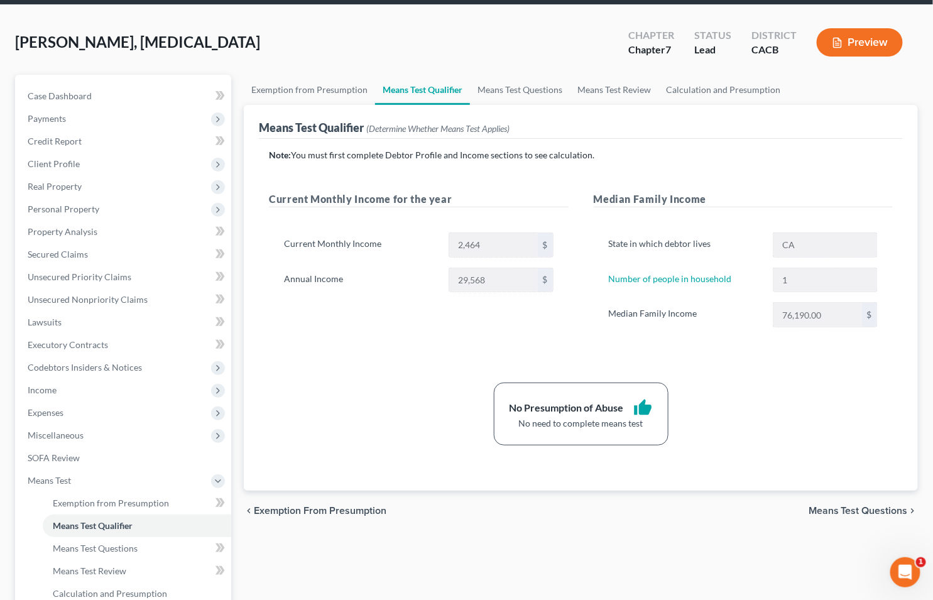
scroll to position [70, 0]
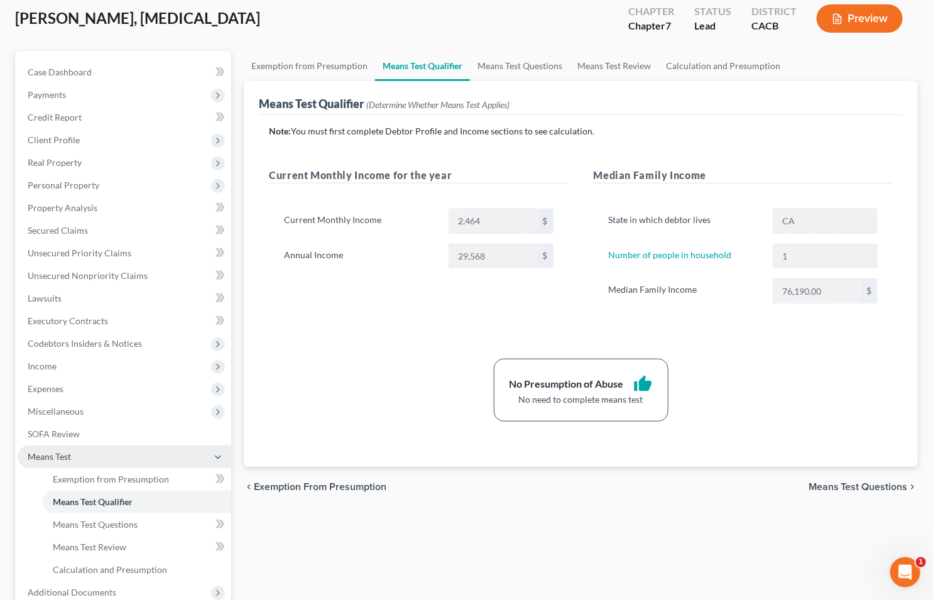
click at [113, 455] on span "Means Test" at bounding box center [125, 456] width 214 height 23
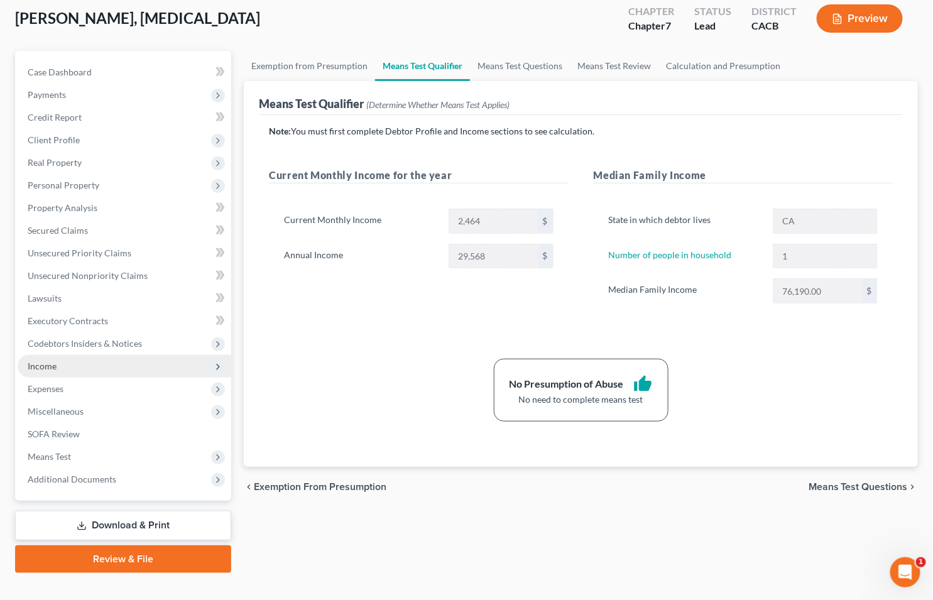
click at [77, 367] on span "Income" at bounding box center [125, 366] width 214 height 23
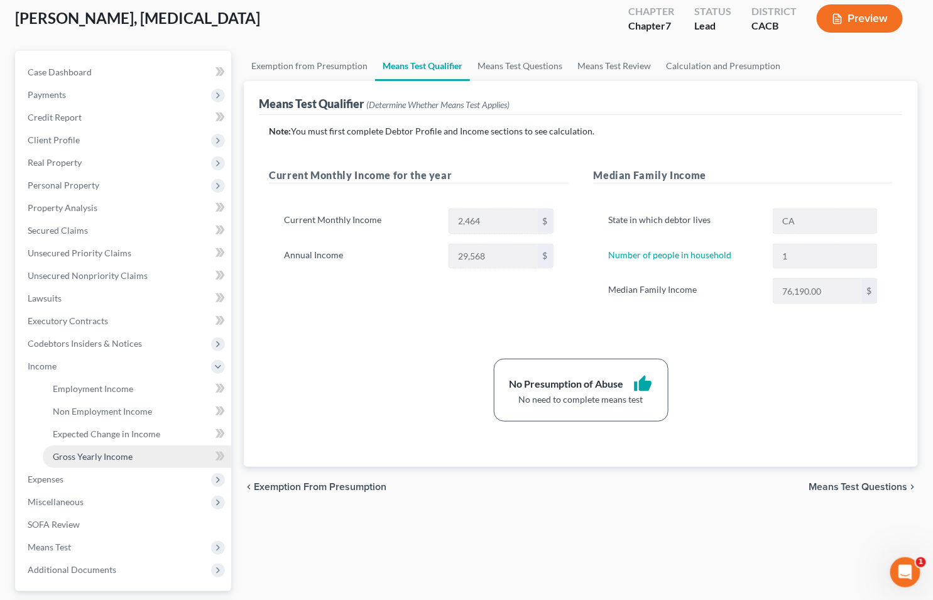
click at [84, 454] on span "Gross Yearly Income" at bounding box center [93, 456] width 80 height 11
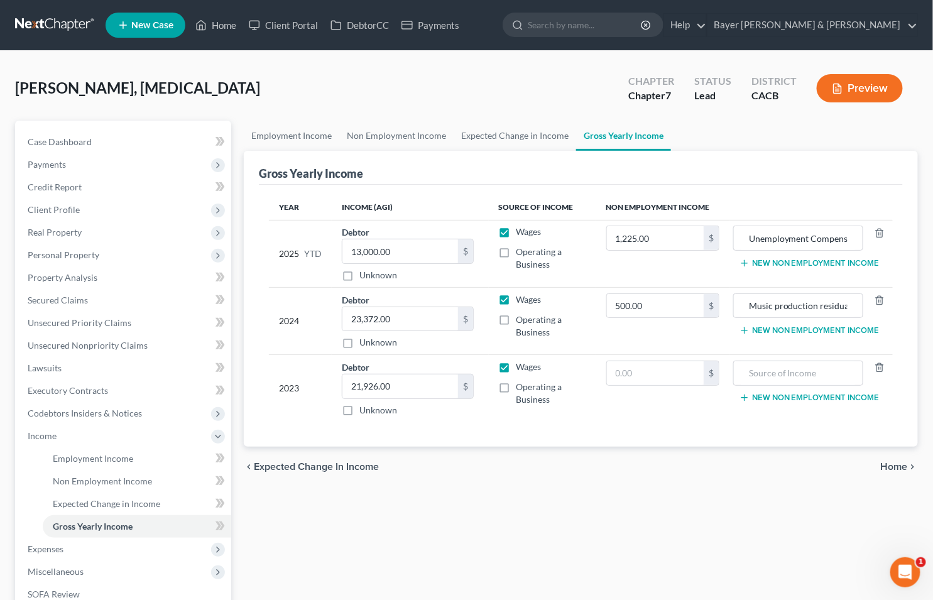
click at [821, 327] on button "New Non Employment Income" at bounding box center [809, 330] width 140 height 10
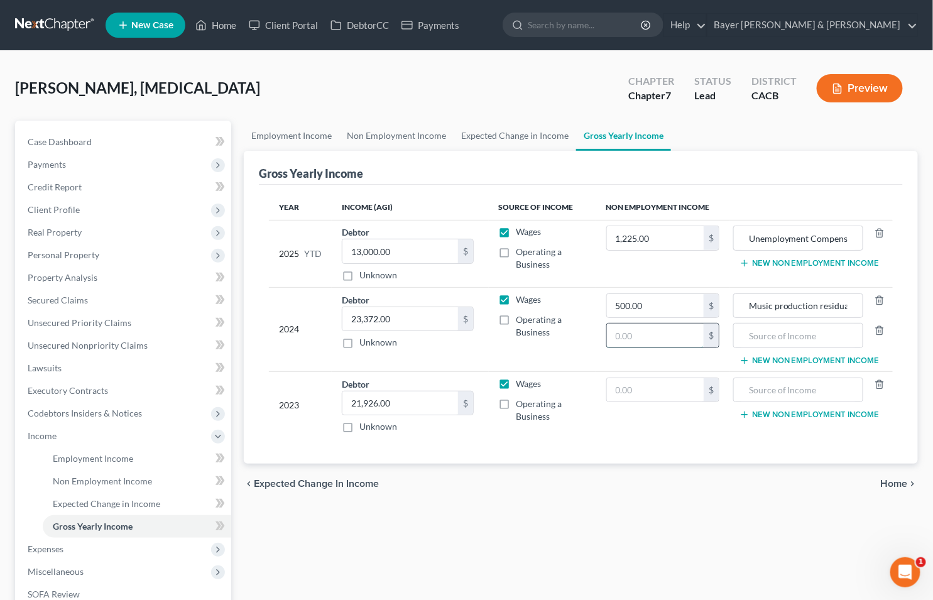
click at [641, 331] on input "text" at bounding box center [655, 336] width 97 height 24
type input "9,369"
type input "Unemployment Compensation"
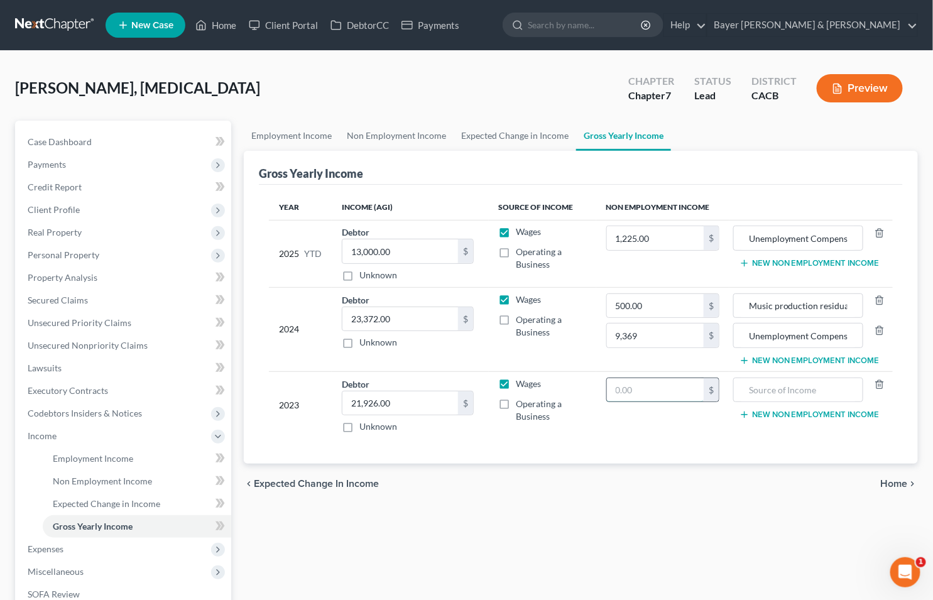
click at [683, 385] on input "text" at bounding box center [655, 390] width 97 height 24
drag, startPoint x: 616, startPoint y: 388, endPoint x: 639, endPoint y: 391, distance: 23.4
click at [639, 391] on input "0" at bounding box center [655, 390] width 97 height 24
type input "5,252"
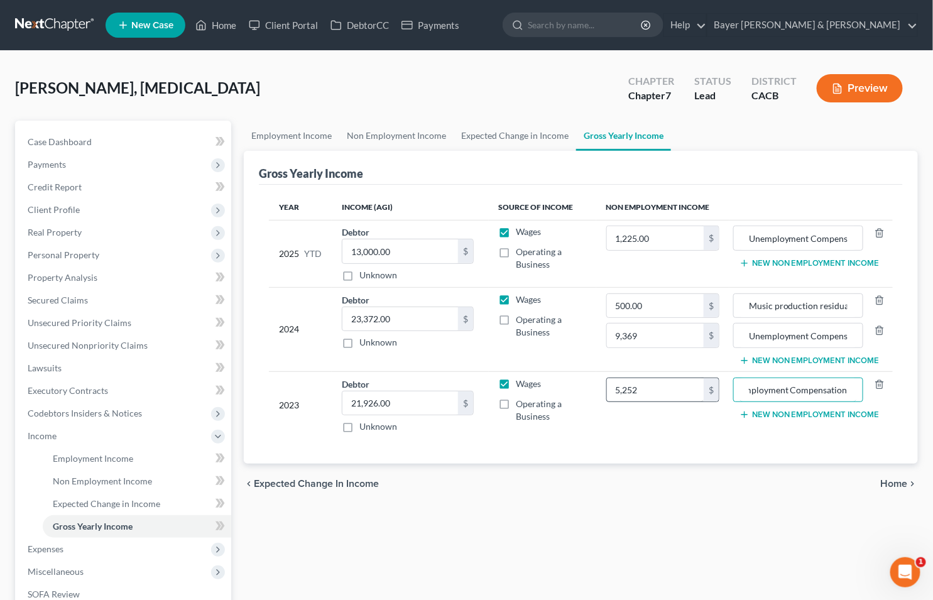
type input "Unemployment Compensation"
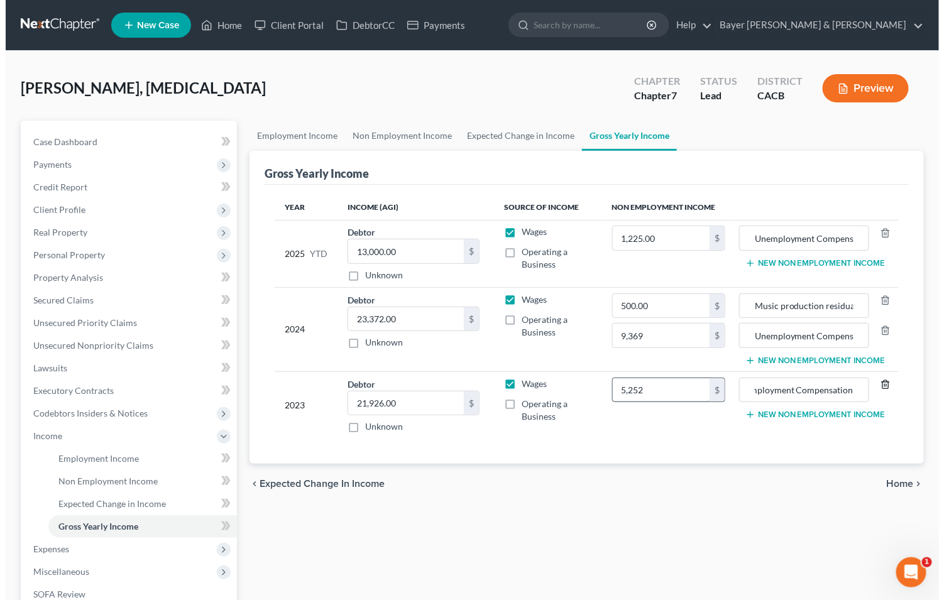
scroll to position [0, 0]
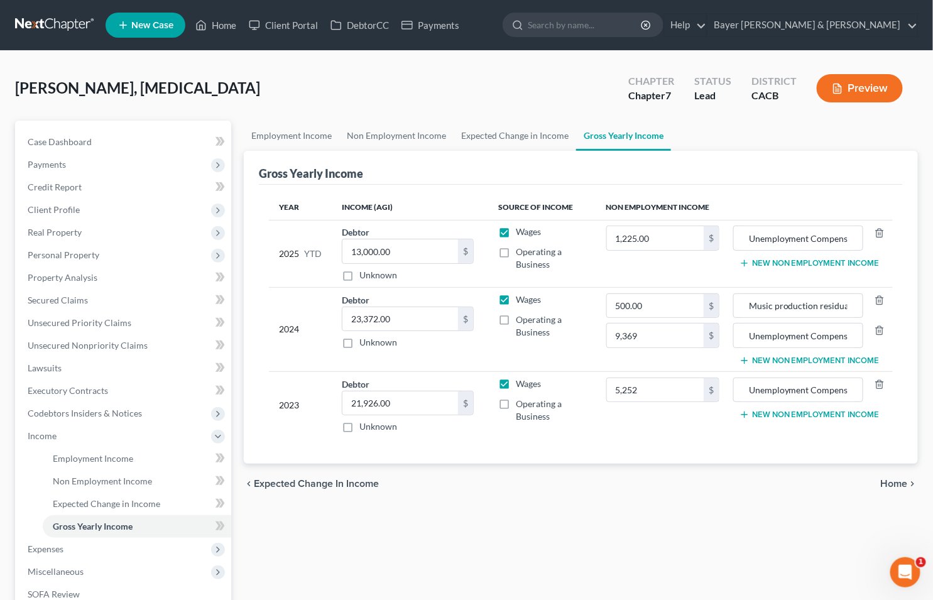
click at [774, 264] on button "New Non Employment Income" at bounding box center [809, 263] width 140 height 10
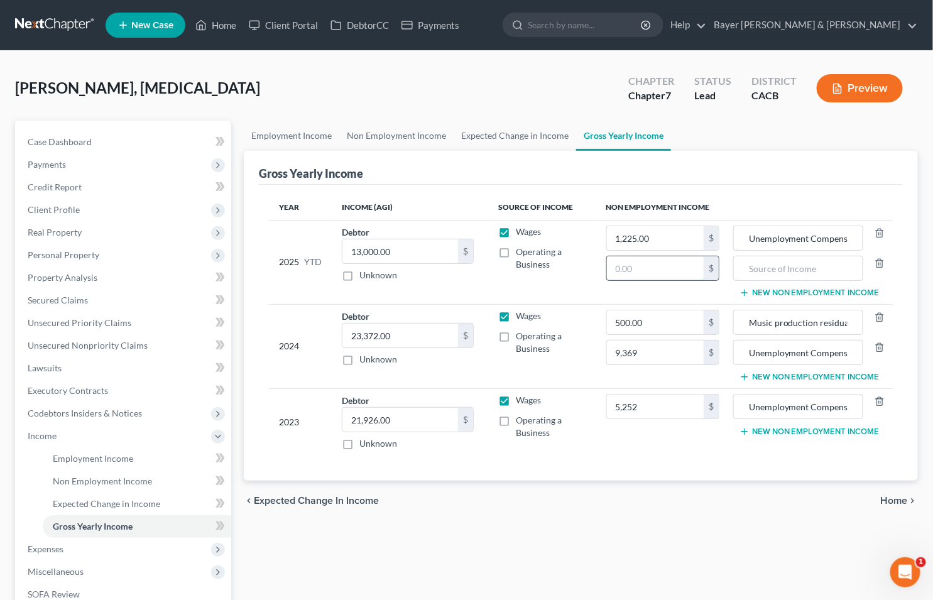
click at [663, 273] on input "text" at bounding box center [655, 268] width 97 height 24
type input "475"
type input "Residuals"
click at [891, 497] on span "Home" at bounding box center [894, 501] width 27 height 10
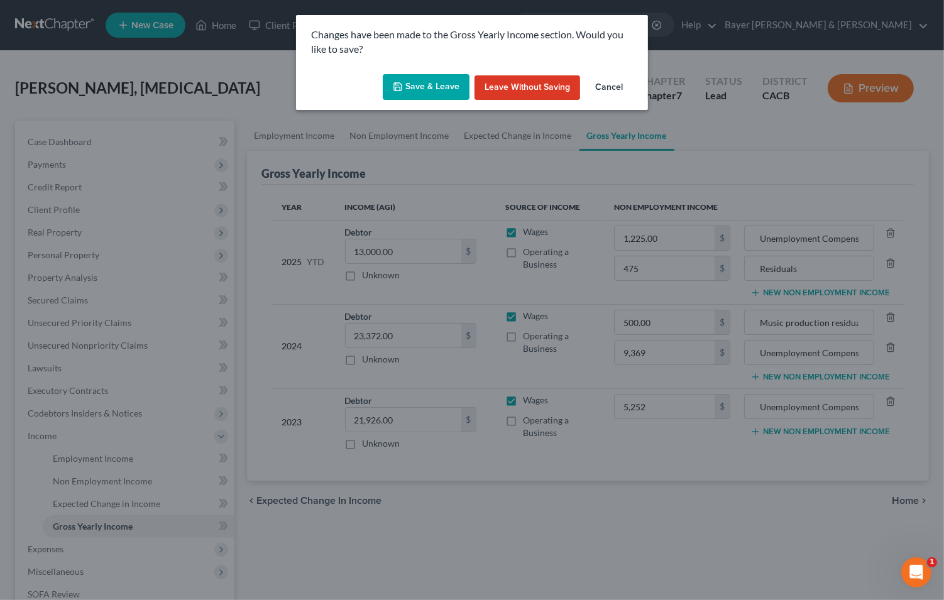
click at [415, 89] on button "Save & Leave" at bounding box center [426, 87] width 87 height 26
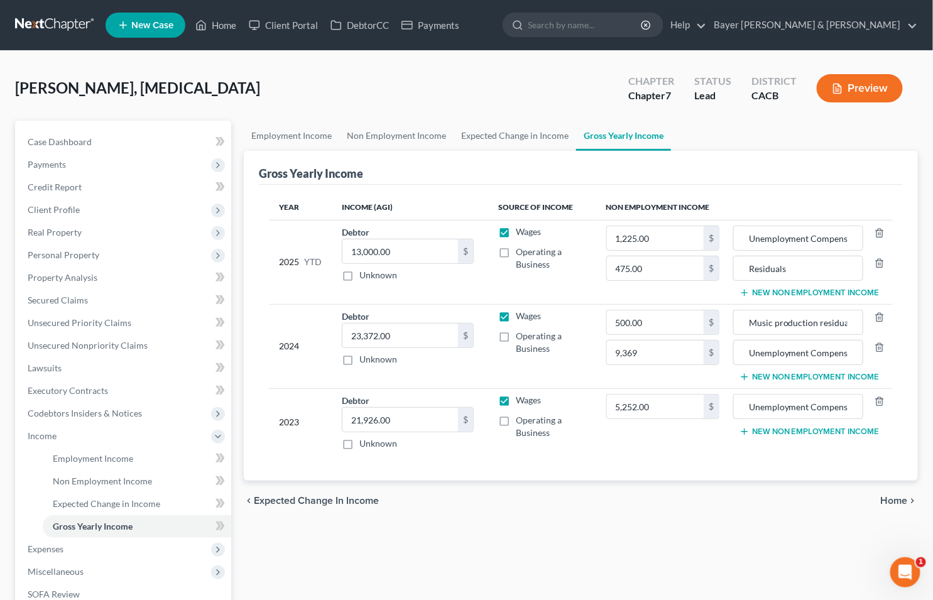
type input "9,369.00"
type input "Unemployment Compensation"
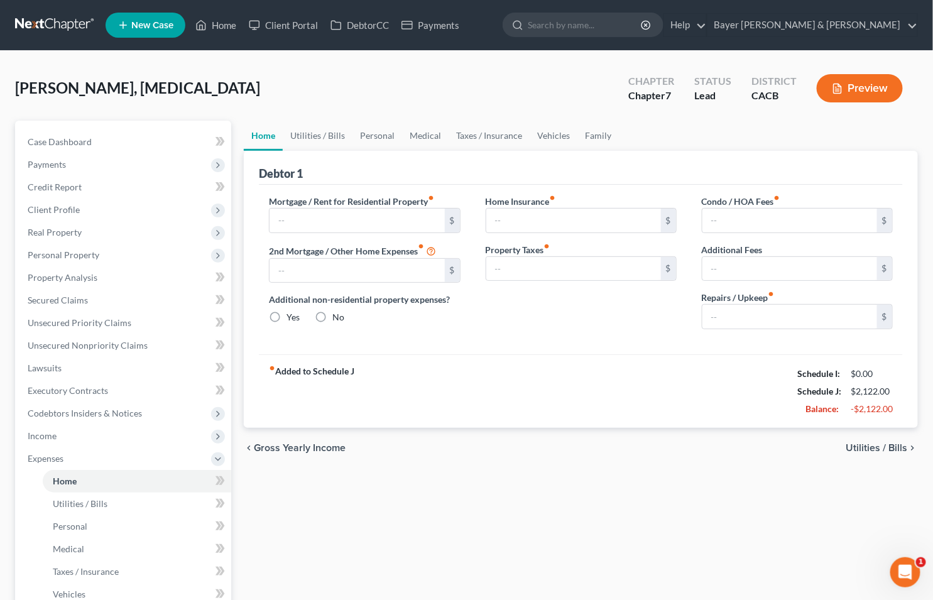
type input "1,142.00"
type input "0.00"
radio input "true"
type input "0.00"
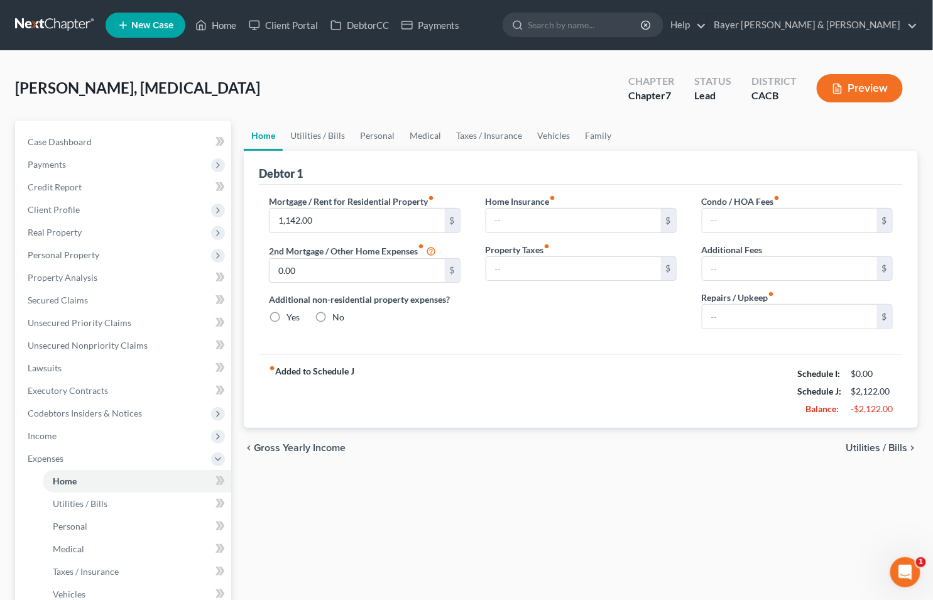
type input "0.00"
click at [317, 138] on link "Utilities / Bills" at bounding box center [318, 136] width 70 height 30
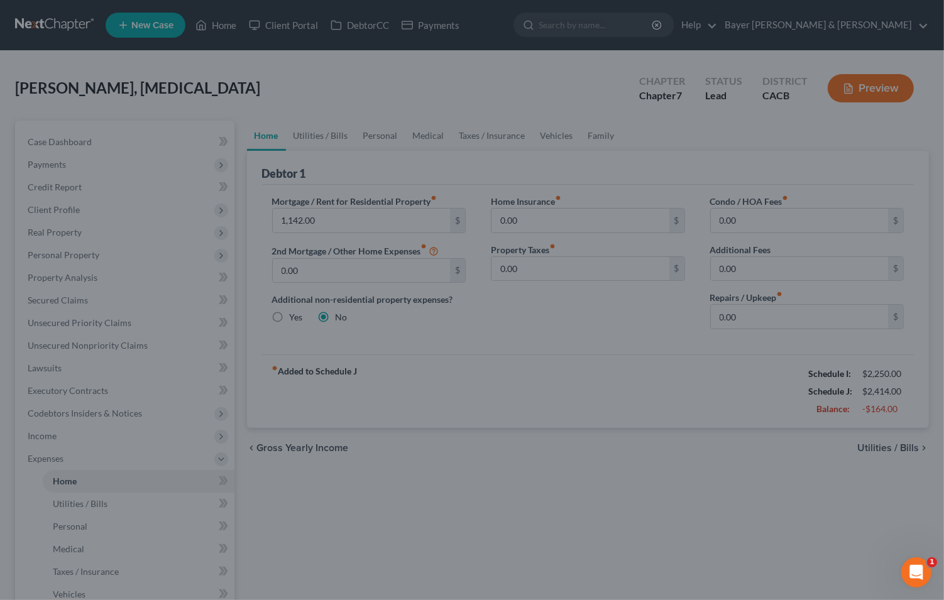
click at [447, 407] on div at bounding box center [472, 300] width 944 height 600
click at [455, 372] on div at bounding box center [472, 300] width 944 height 600
click at [616, 89] on div at bounding box center [472, 300] width 944 height 600
click at [905, 83] on div at bounding box center [472, 300] width 944 height 600
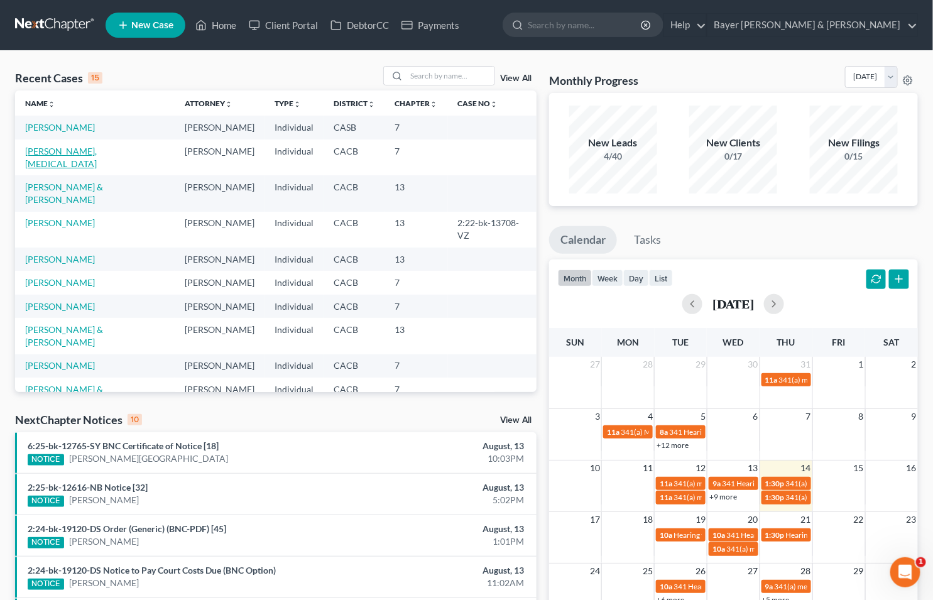
click at [41, 153] on link "[PERSON_NAME], [MEDICAL_DATA]" at bounding box center [61, 157] width 72 height 23
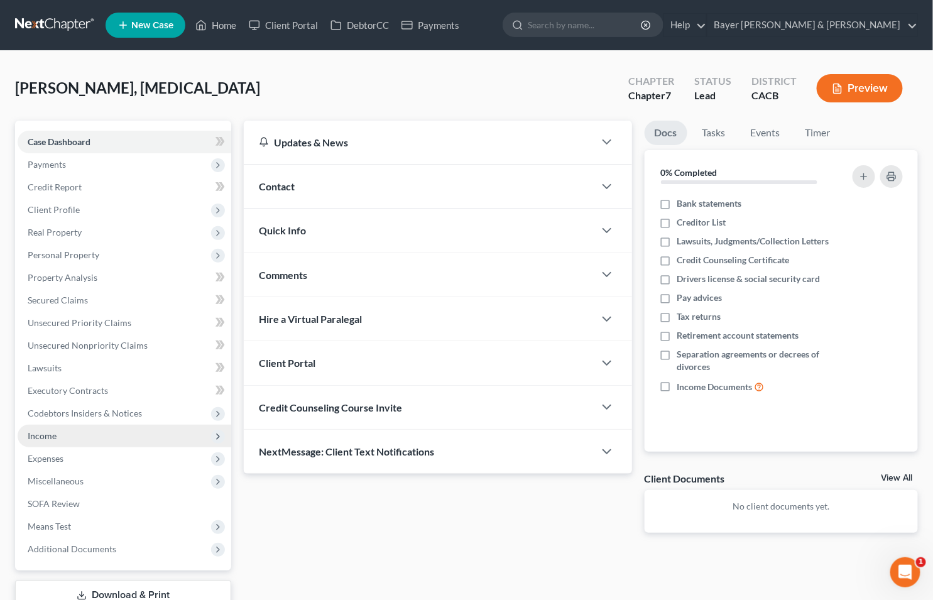
click at [46, 435] on span "Income" at bounding box center [42, 435] width 29 height 11
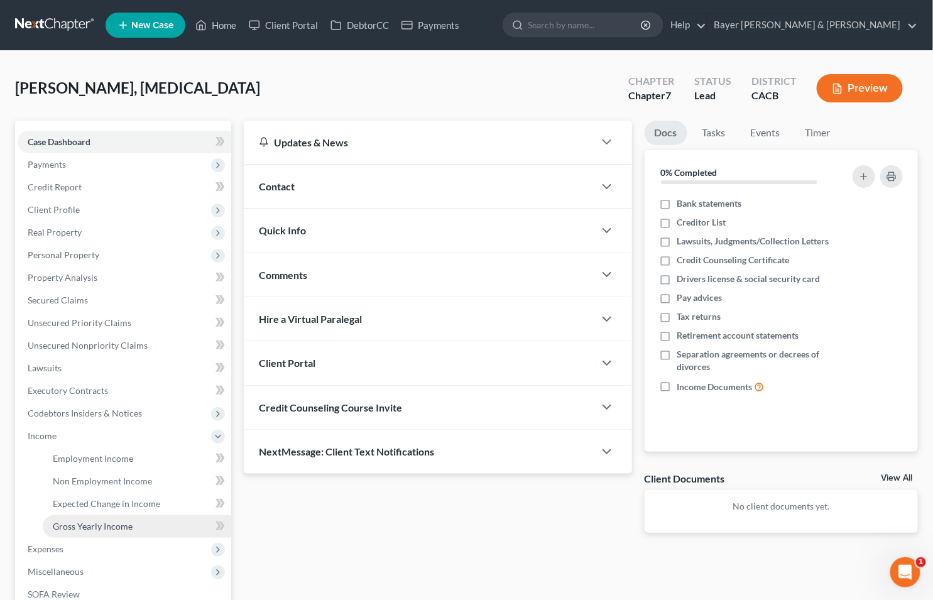
click at [96, 524] on span "Gross Yearly Income" at bounding box center [93, 526] width 80 height 11
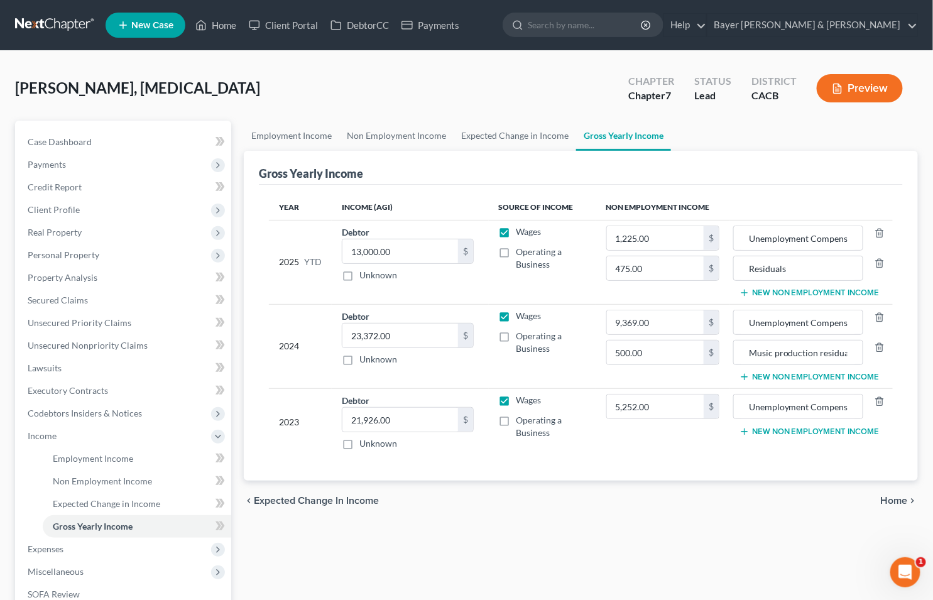
click at [893, 499] on span "Home" at bounding box center [894, 501] width 27 height 10
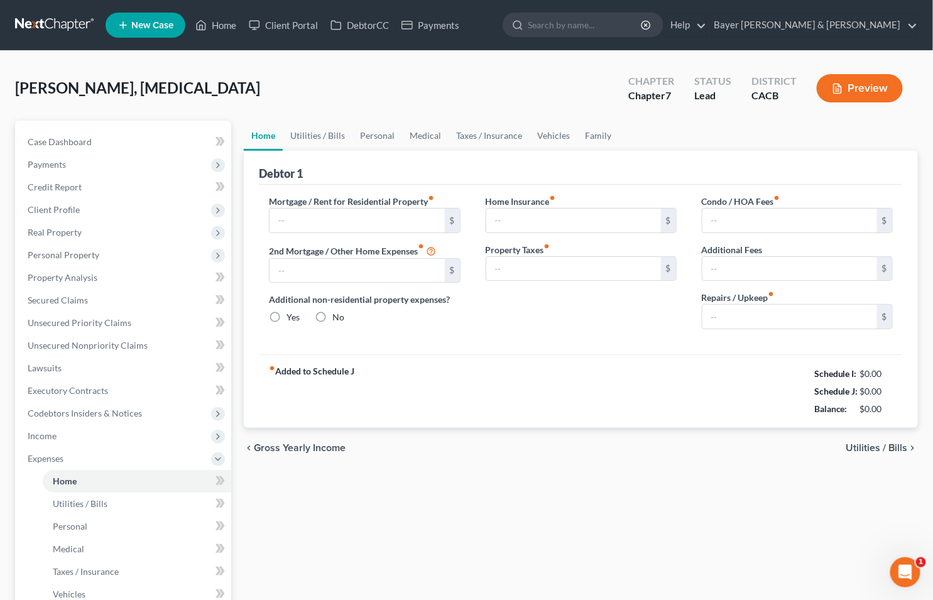
type input "1,142.00"
type input "0.00"
radio input "true"
type input "0.00"
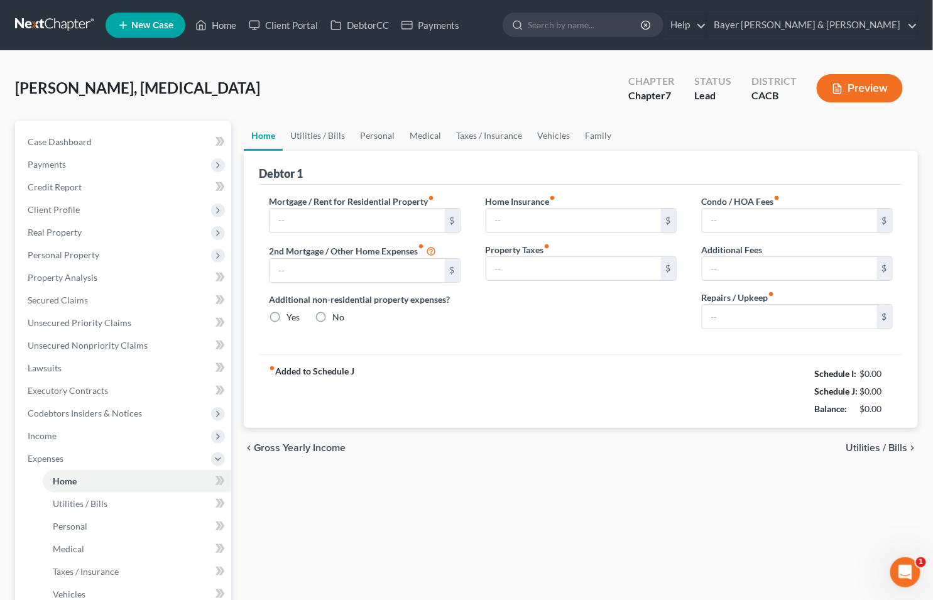
type input "0.00"
click at [864, 445] on span "Utilities / Bills" at bounding box center [877, 448] width 62 height 10
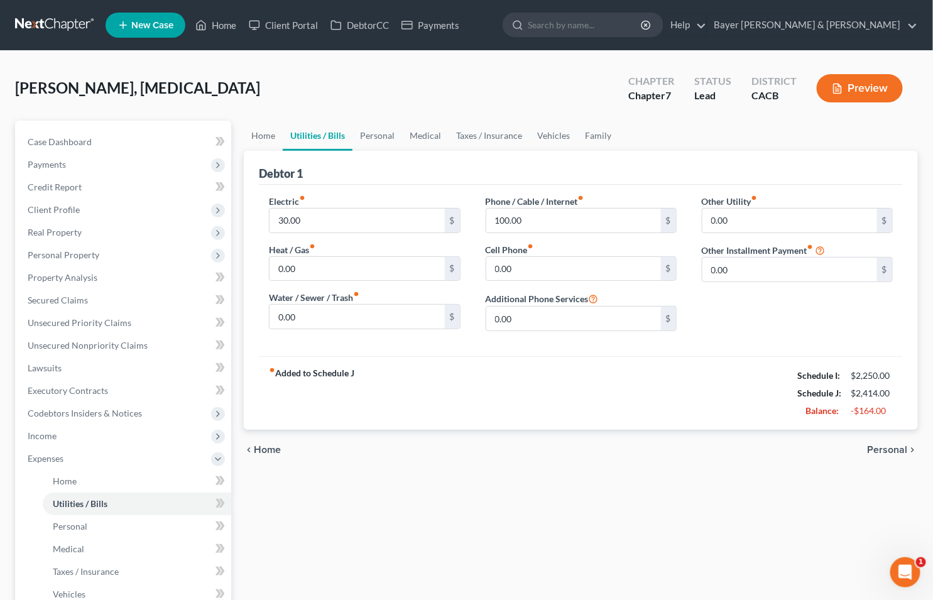
click at [881, 451] on span "Personal" at bounding box center [888, 450] width 40 height 10
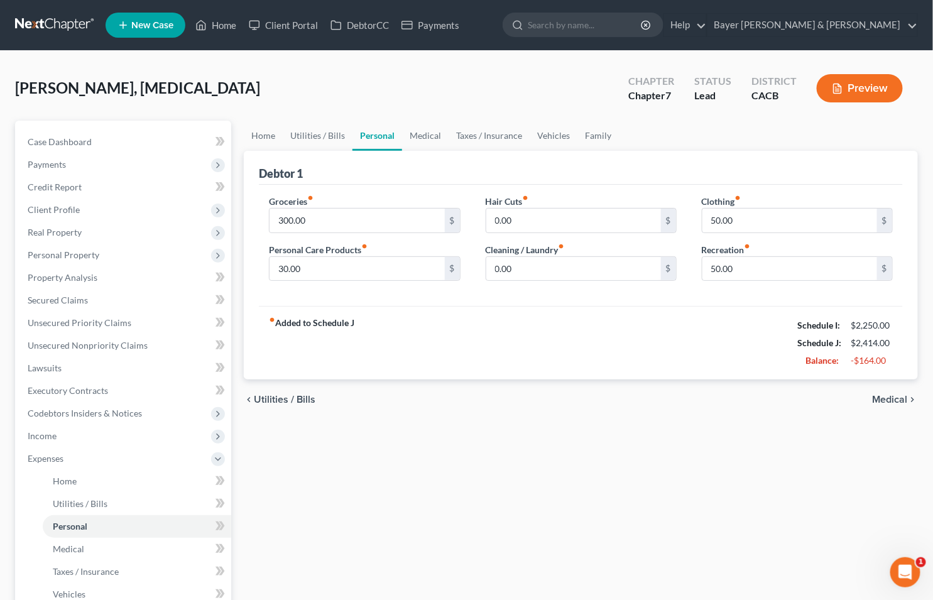
click at [889, 400] on span "Medical" at bounding box center [890, 400] width 35 height 10
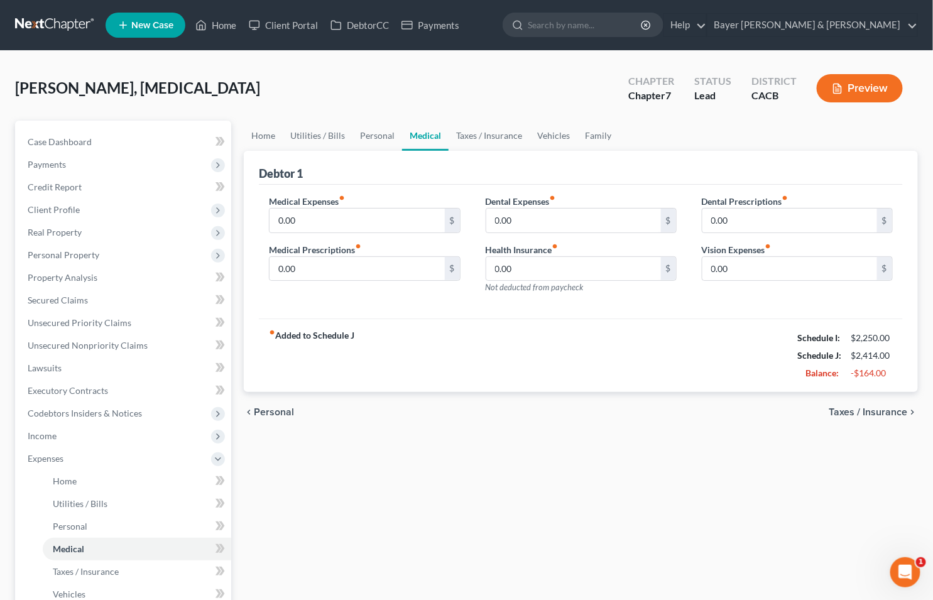
click at [888, 412] on span "Taxes / Insurance" at bounding box center [868, 412] width 79 height 10
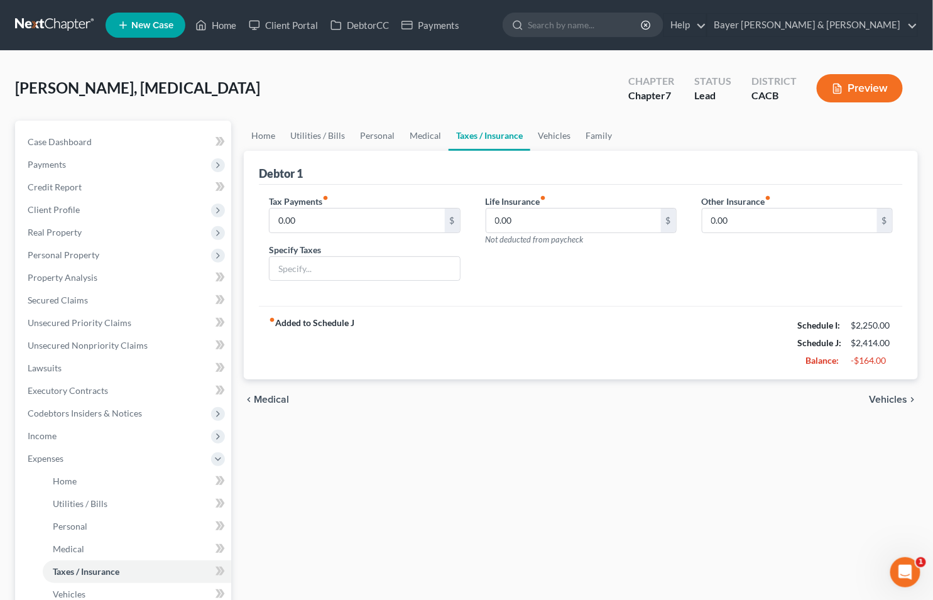
click at [880, 401] on span "Vehicles" at bounding box center [888, 400] width 38 height 10
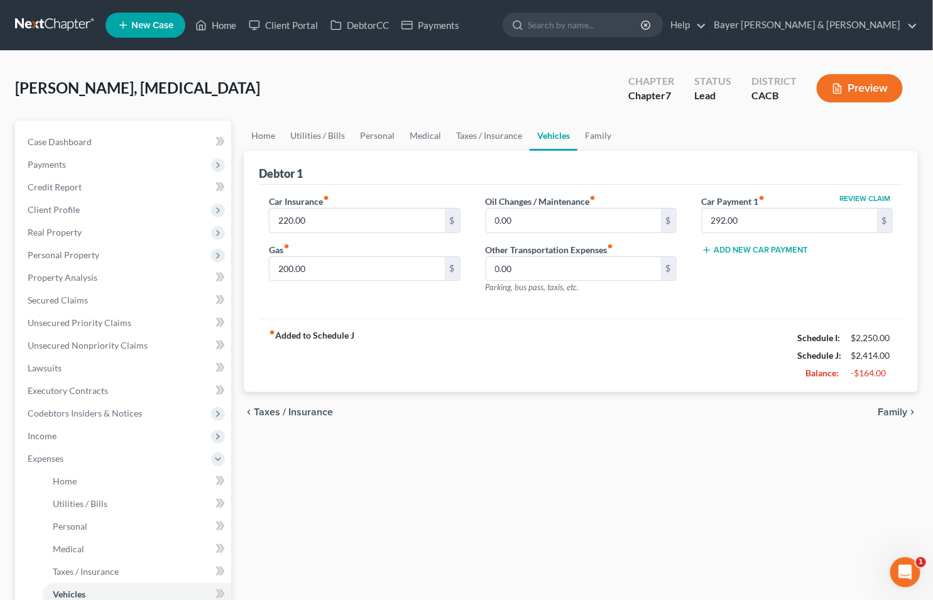
click at [886, 412] on span "Family" at bounding box center [893, 412] width 30 height 10
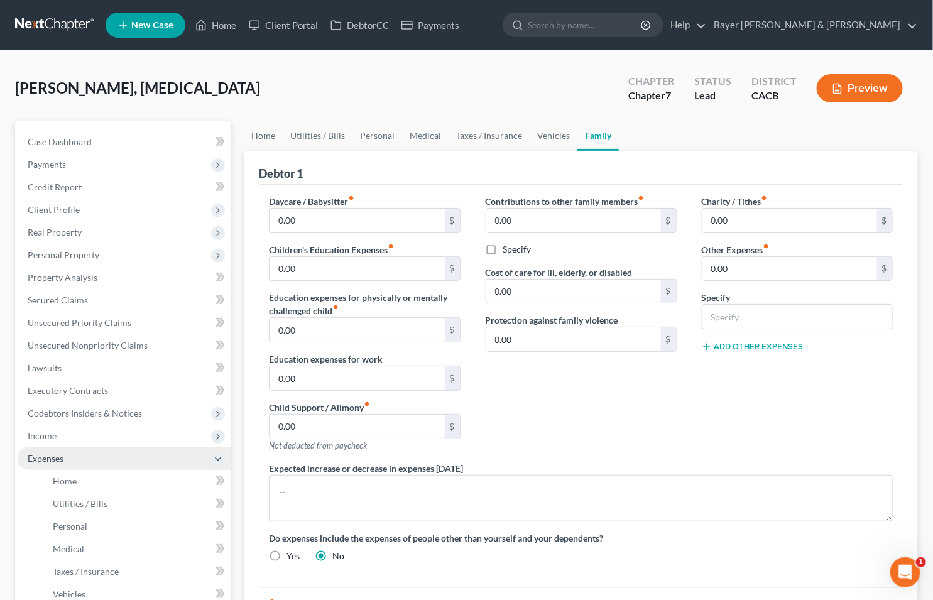
click at [91, 462] on span "Expenses" at bounding box center [125, 458] width 214 height 23
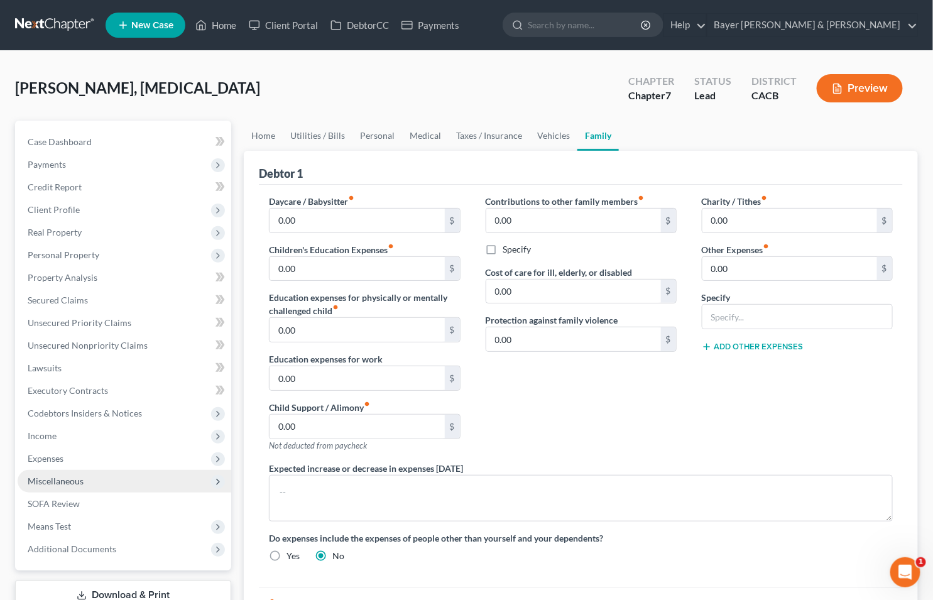
click at [80, 476] on span "Miscellaneous" at bounding box center [56, 481] width 56 height 11
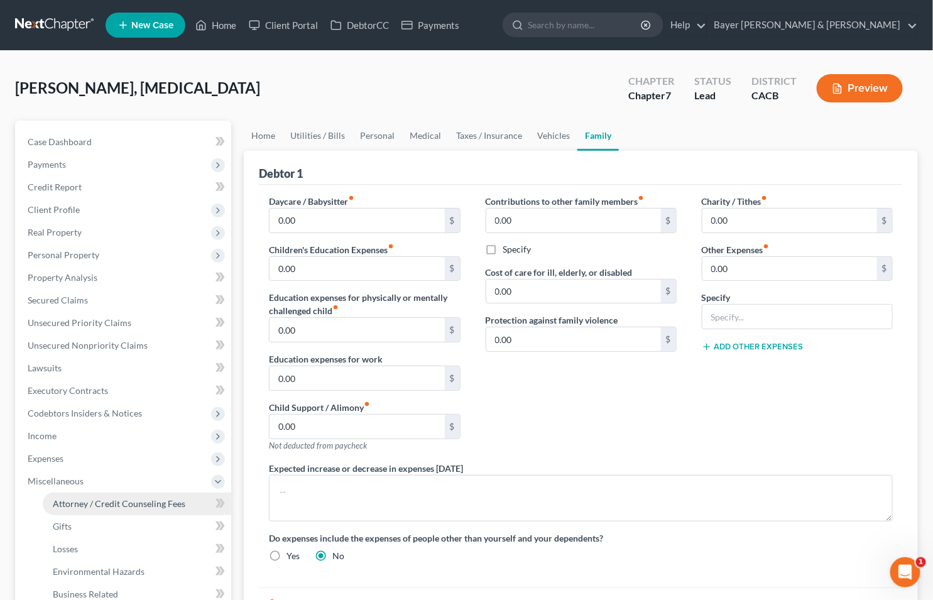
click at [86, 504] on span "Attorney / Credit Counseling Fees" at bounding box center [119, 503] width 133 height 11
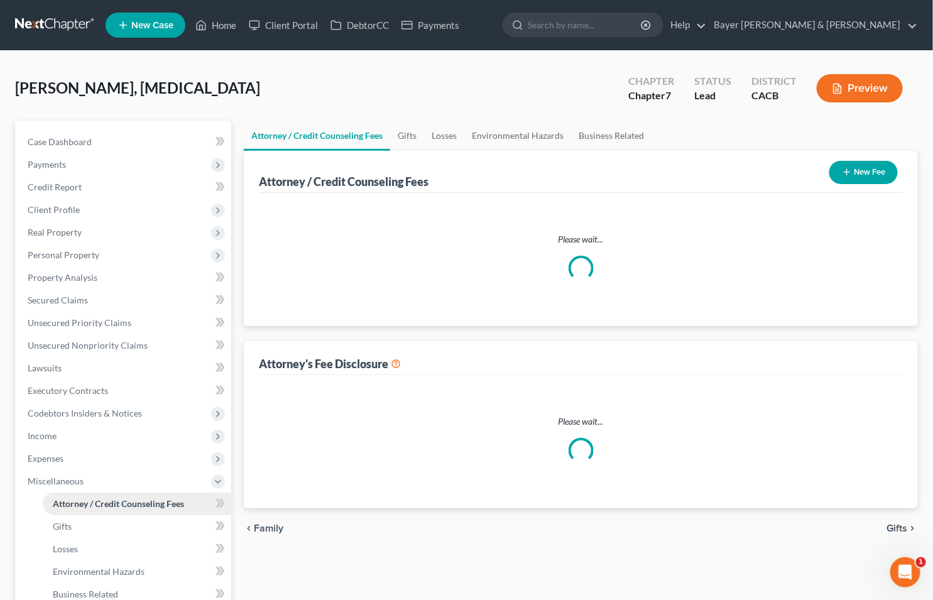
select select "2"
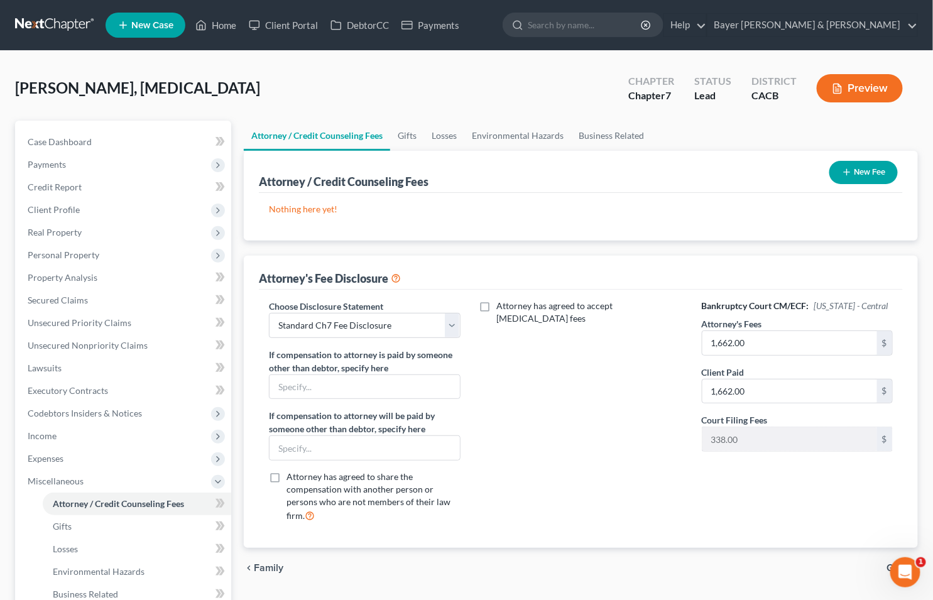
click at [858, 171] on button "New Fee" at bounding box center [863, 172] width 68 height 23
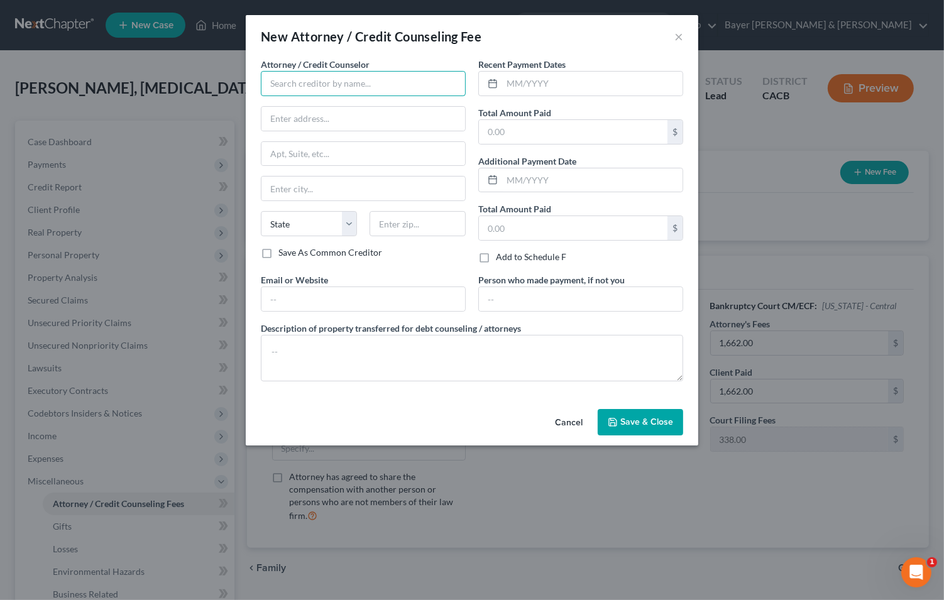
click at [329, 89] on input "text" at bounding box center [363, 83] width 205 height 25
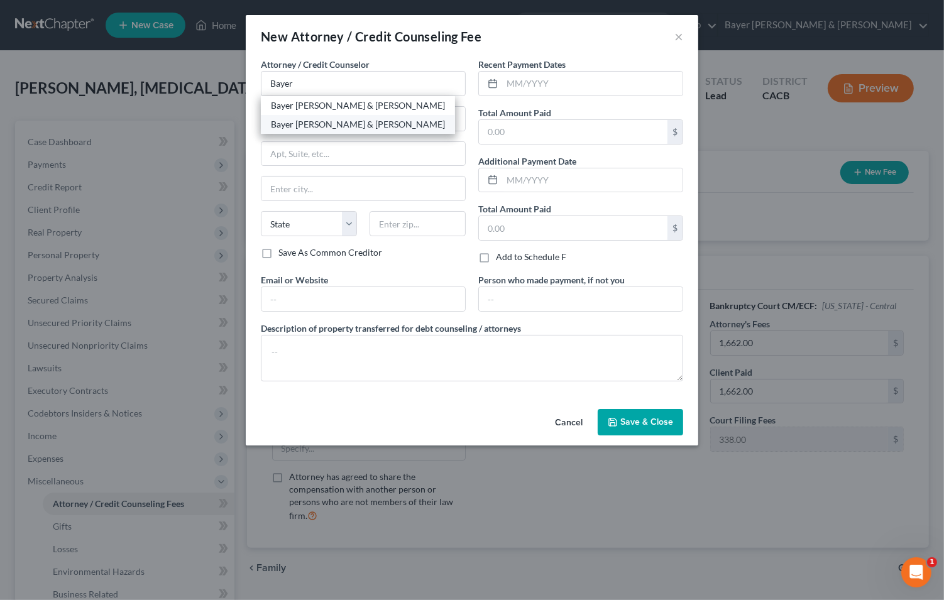
click at [271, 122] on div "Bayer [PERSON_NAME] & [PERSON_NAME]" at bounding box center [358, 124] width 174 height 13
type input "Bayer [PERSON_NAME] & [PERSON_NAME]"
type input "[STREET_ADDRESS]"
type input "Suite 1900"
type input "[GEOGRAPHIC_DATA]"
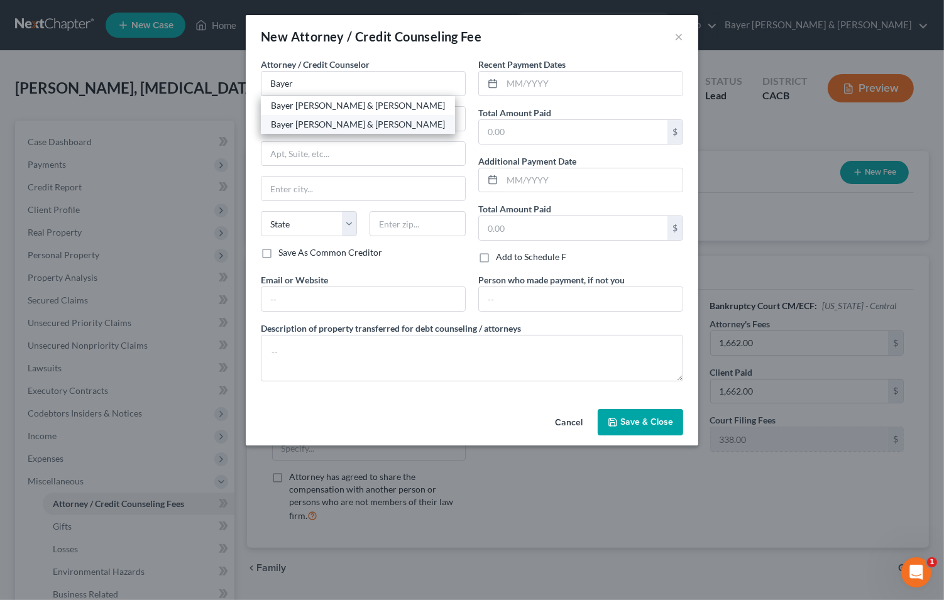
select select "4"
type input "90017"
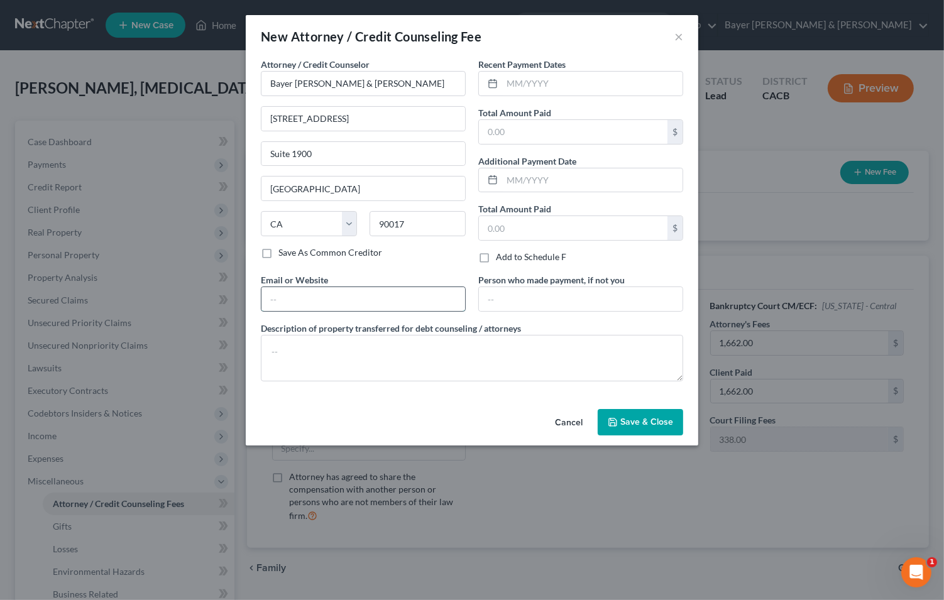
click at [291, 296] on input "text" at bounding box center [363, 299] width 204 height 24
type input "[PERSON_NAME][EMAIL_ADDRESS][DOMAIN_NAME]"
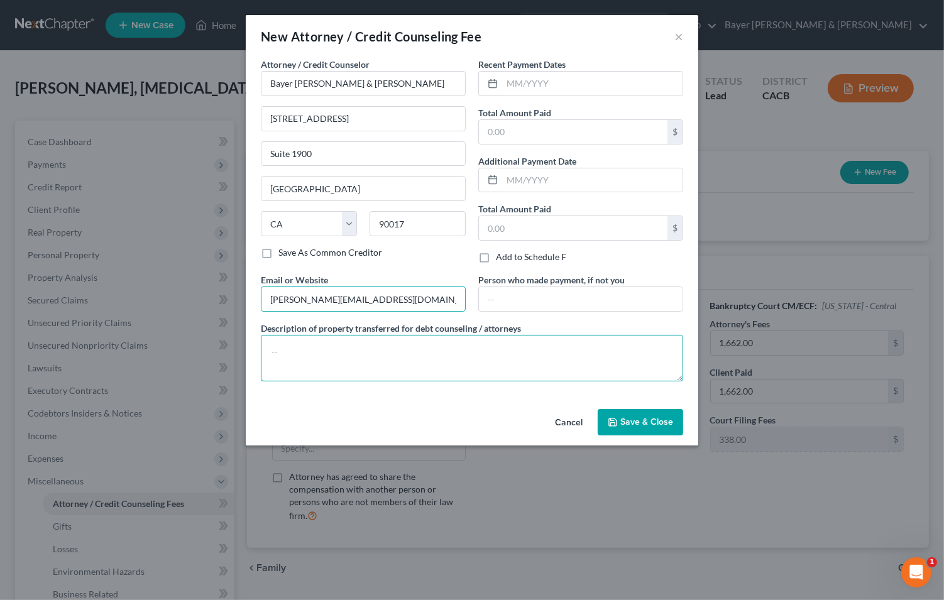
click at [338, 354] on textarea at bounding box center [472, 358] width 422 height 46
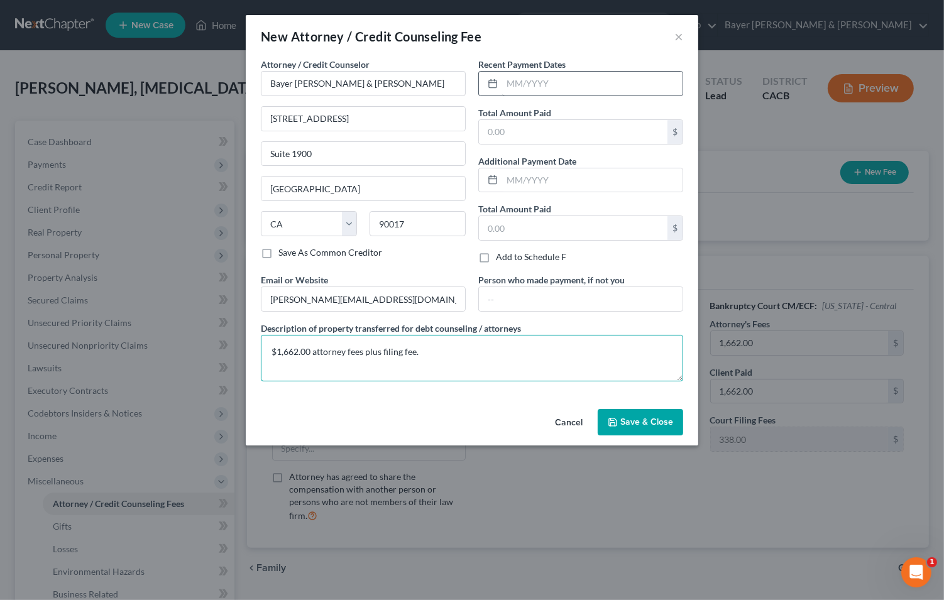
type textarea "$1,662.00 attorney fees plus filing fee."
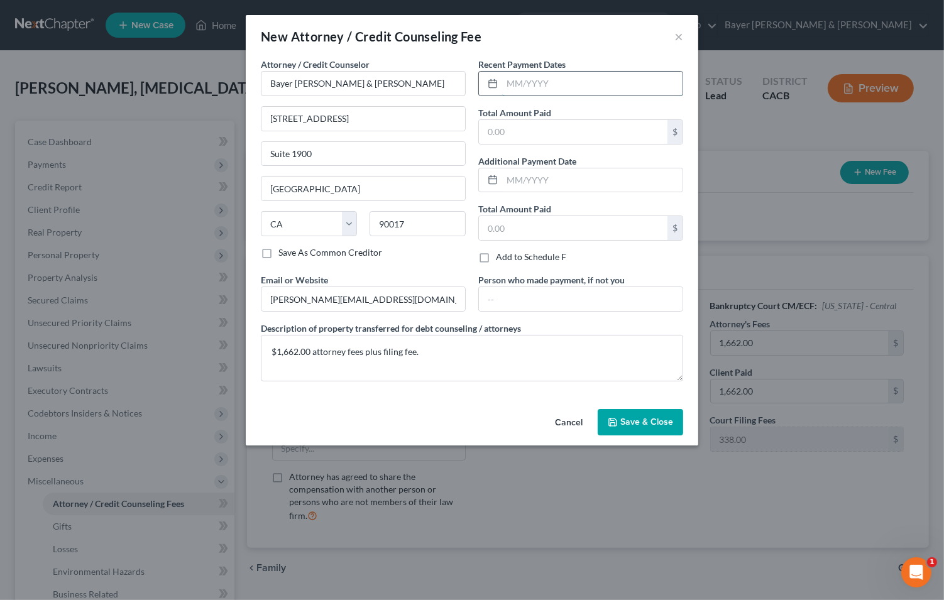
click at [512, 77] on input "text" at bounding box center [592, 84] width 180 height 24
type input "[DATE],"
click at [525, 130] on input "text" at bounding box center [573, 132] width 188 height 24
type input "1,662"
click at [621, 417] on span "Save & Close" at bounding box center [646, 422] width 53 height 11
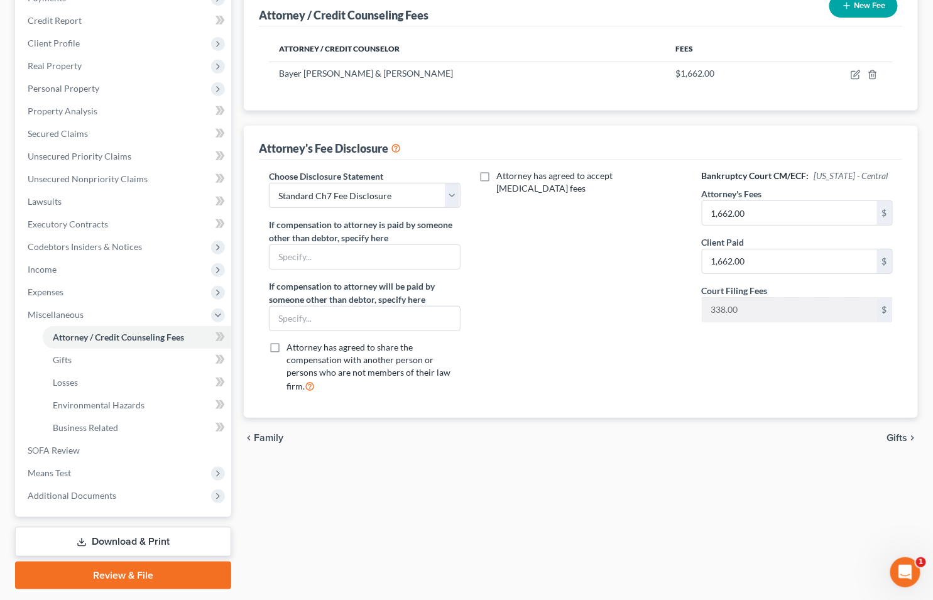
scroll to position [202, 0]
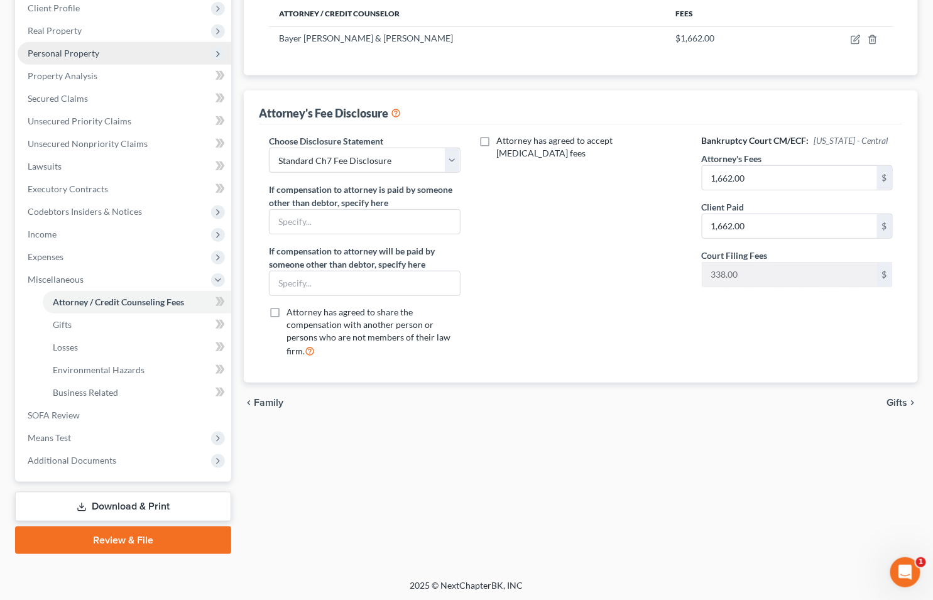
click at [67, 52] on span "Personal Property" at bounding box center [64, 53] width 72 height 11
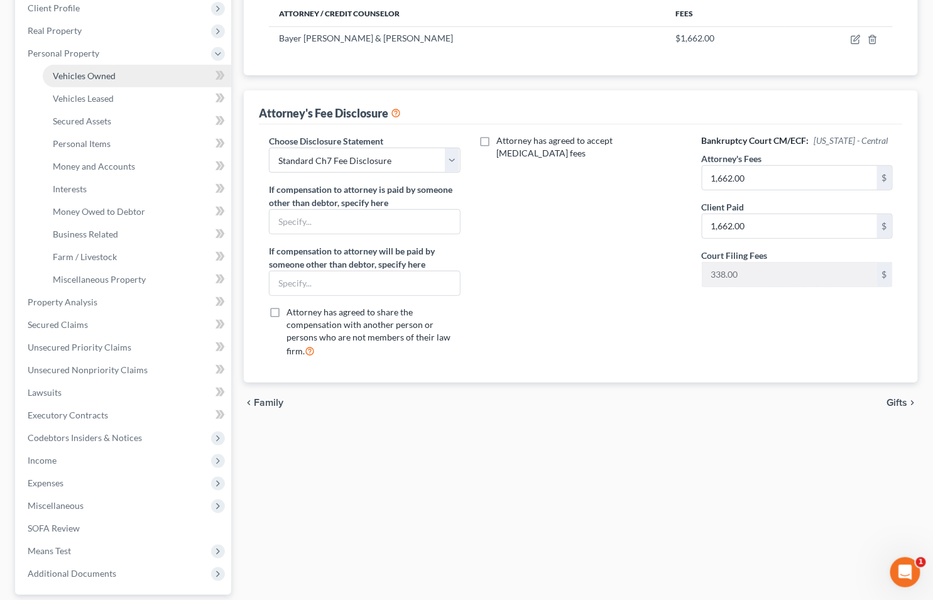
click at [79, 76] on span "Vehicles Owned" at bounding box center [84, 75] width 63 height 11
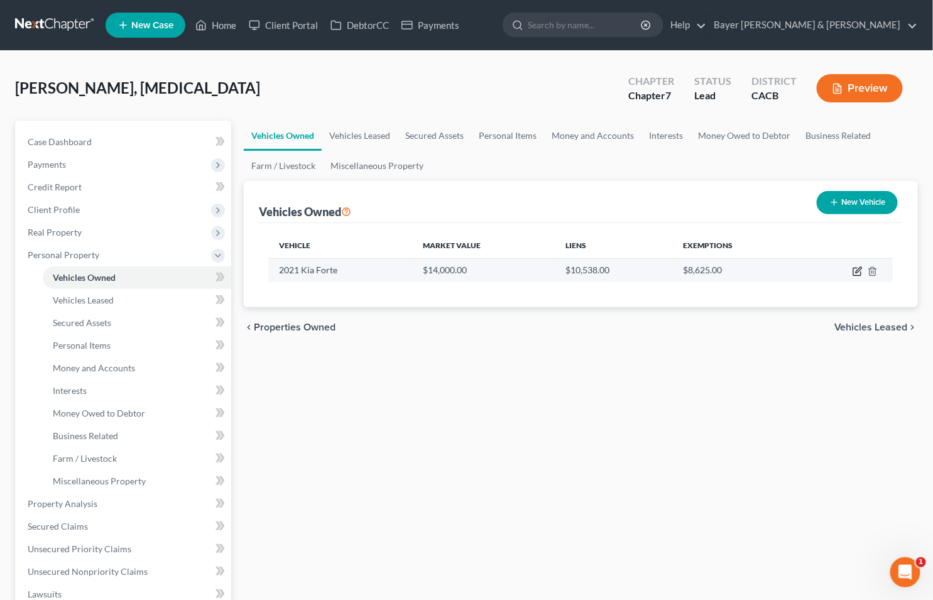
click at [854, 271] on icon "button" at bounding box center [858, 271] width 10 height 10
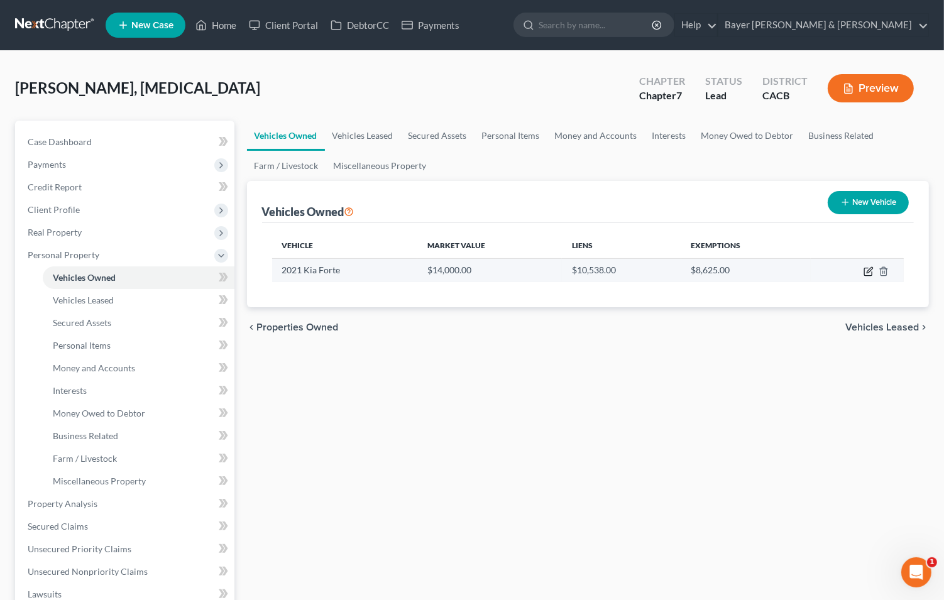
select select "0"
select select "5"
select select "0"
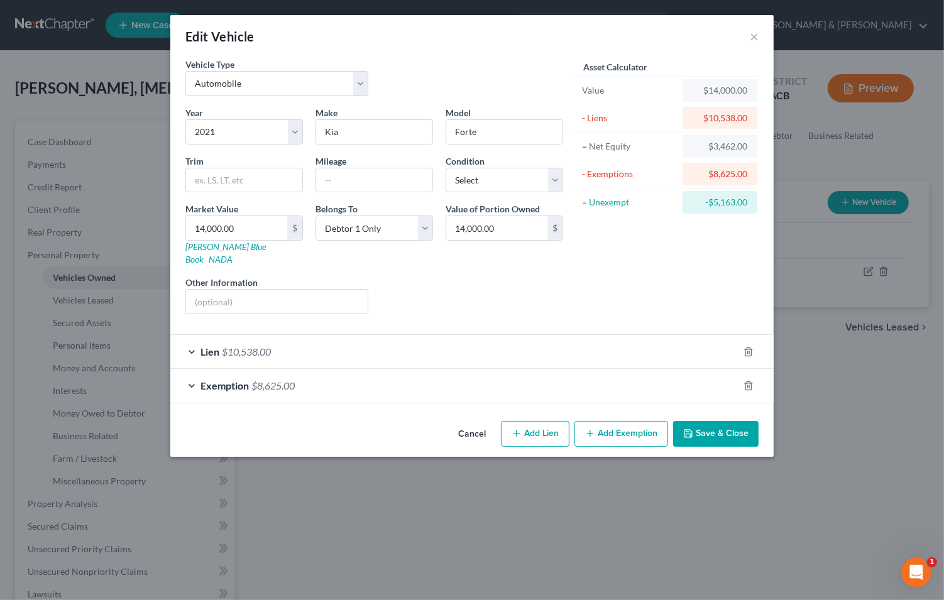
click at [702, 421] on button "Save & Close" at bounding box center [715, 434] width 85 height 26
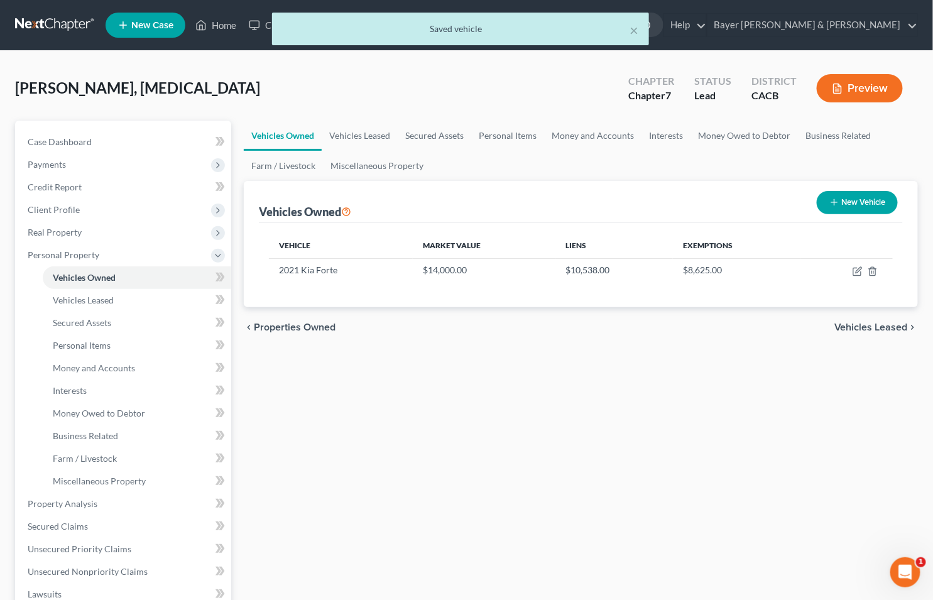
click at [868, 327] on span "Vehicles Leased" at bounding box center [871, 327] width 74 height 10
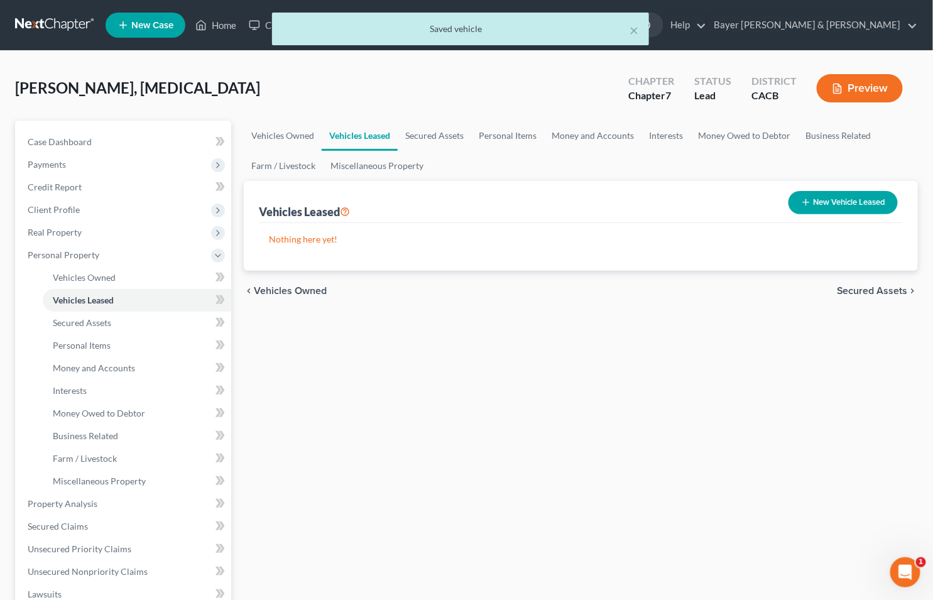
click at [847, 292] on span "Secured Assets" at bounding box center [872, 291] width 71 height 10
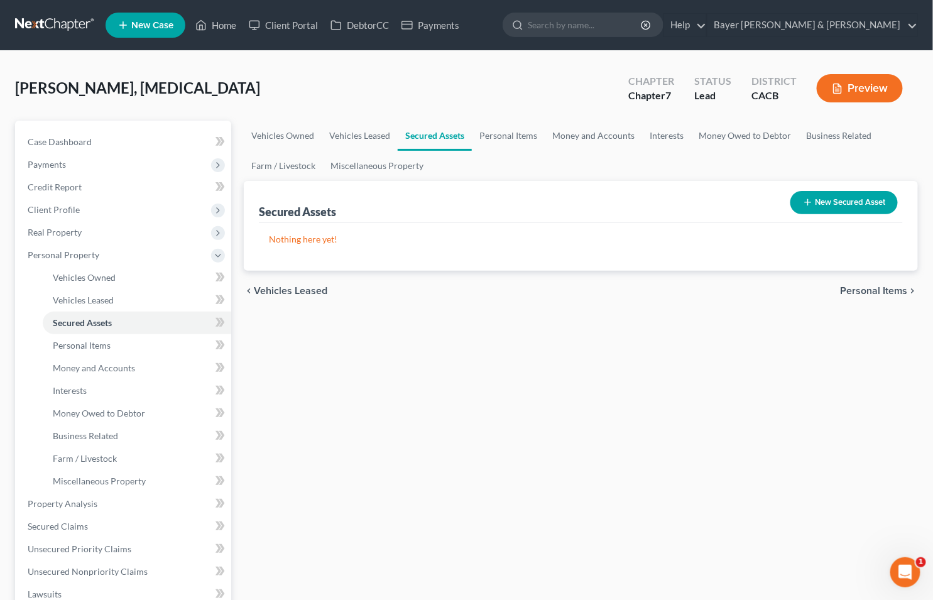
click at [851, 292] on span "Personal Items" at bounding box center [874, 291] width 67 height 10
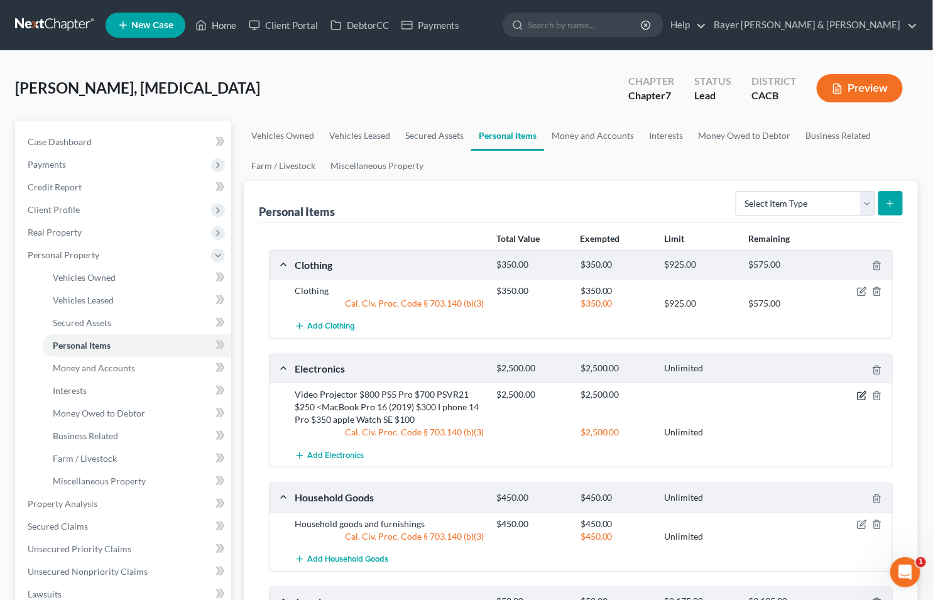
click at [858, 395] on icon "button" at bounding box center [862, 396] width 10 height 10
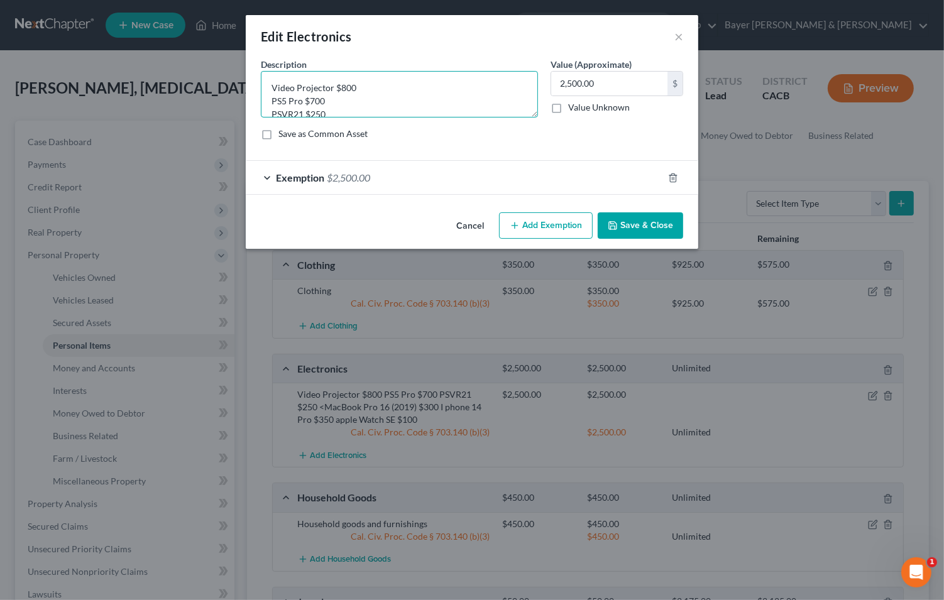
click at [278, 73] on textarea "Video Projector $800 PS5 Pro $700 PSVR21 $250 <MacBook Pro 16 (2019) $300 I pho…" at bounding box center [399, 94] width 277 height 46
click at [271, 79] on textarea "Video Projector $800 PS5 Pro $700 PSVR21 $250 <MacBook Pro 16 (2019) $300 I pho…" at bounding box center [399, 94] width 277 height 46
click at [268, 76] on textarea "Video Projector $800 PS5 Pro $700 PSVR21 $250 <MacBook Pro 16 (2019) $300 I pho…" at bounding box center [399, 94] width 277 height 46
click at [358, 86] on textarea "Video Projector $800; PS5 Pro $700 PSVR21 $250 <MacBook Pro 16 (2019) $300 I ph…" at bounding box center [399, 94] width 277 height 46
click at [418, 90] on textarea "Video Projector $800; PS5 Pro $700 PSVR21 $250 <MacBook Pro 16 (2019) $300 I ph…" at bounding box center [399, 94] width 277 height 46
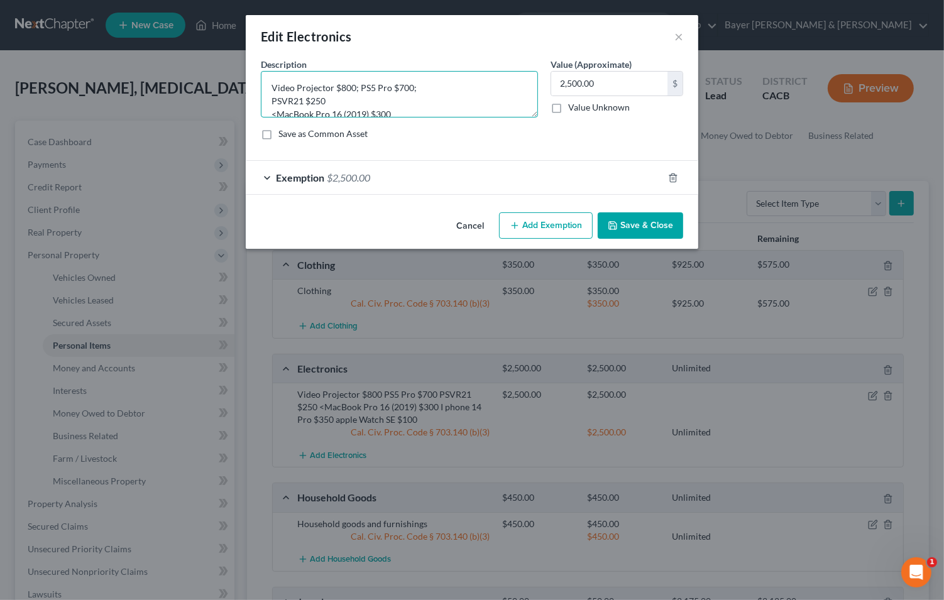
click at [269, 101] on textarea "Video Projector $800; PS5 Pro $700; PSVR21 $250 <MacBook Pro 16 (2019) $300 I p…" at bounding box center [399, 94] width 277 height 46
click at [444, 85] on textarea "Video Projector $800; PS5 Pro $700; PSVR21 $250 <MacBook Pro 16 (2019) $300 I p…" at bounding box center [399, 94] width 277 height 46
click at [472, 86] on textarea "Video Projector $800; PS5 Pro $700; PSVR2 $250 <MacBook Pro 16 (2019) $300 I ph…" at bounding box center [399, 94] width 277 height 46
click at [275, 99] on textarea "Video Projector $800; PS5 Pro $700; PSVR2 $250; <MacBook Pro 16 (2019) $300 I p…" at bounding box center [399, 94] width 277 height 46
click at [268, 98] on textarea "Video Projector $800; PS5 Pro $700; PSVR2 $250; MacBook Pro 16 (2019) $300 I ph…" at bounding box center [399, 94] width 277 height 46
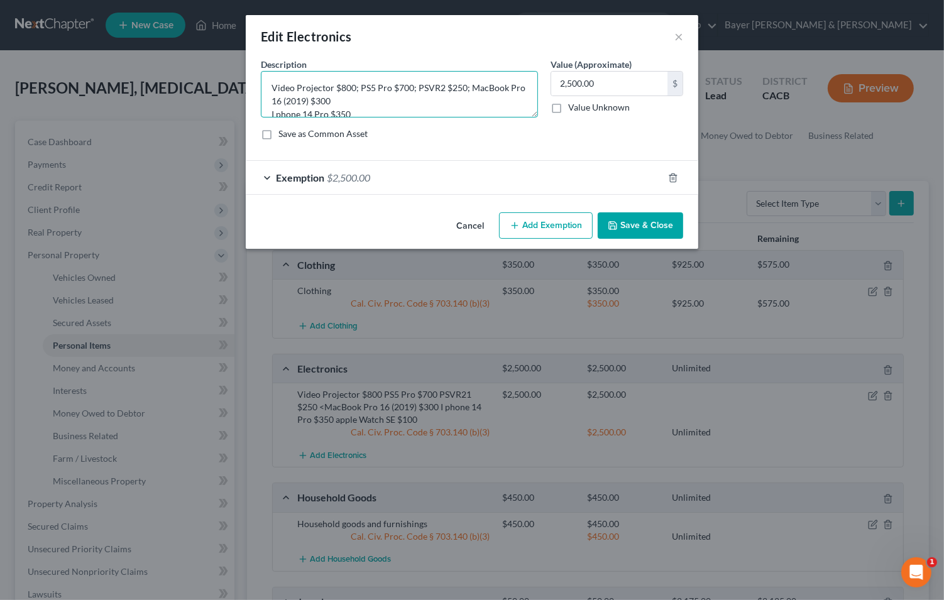
click at [347, 95] on textarea "Video Projector $800; PS5 Pro $700; PSVR2 $250; MacBook Pro 16 (2019) $300 I ph…" at bounding box center [399, 94] width 277 height 46
click at [270, 111] on textarea "Video Projector $800; PS5 Pro $700; PSVR2 $250; MacBook Pro 16 (2019) $300; I p…" at bounding box center [399, 94] width 277 height 46
click at [433, 102] on textarea "Video Projector $800; PS5 Pro $700; PSVR2 $250; MacBook Pro 16 (2019) $300; iPh…" at bounding box center [399, 94] width 277 height 46
click at [505, 104] on textarea "Video Projector $800; PS5 Pro $700; PSVR2 $250; MacBook Pro 16 (2019) $300; iPh…" at bounding box center [399, 94] width 277 height 46
type textarea "Video Projector $800; PS5 Pro $700; PSVR2 $250; MacBook Pro 16 (2019) $300; iPh…"
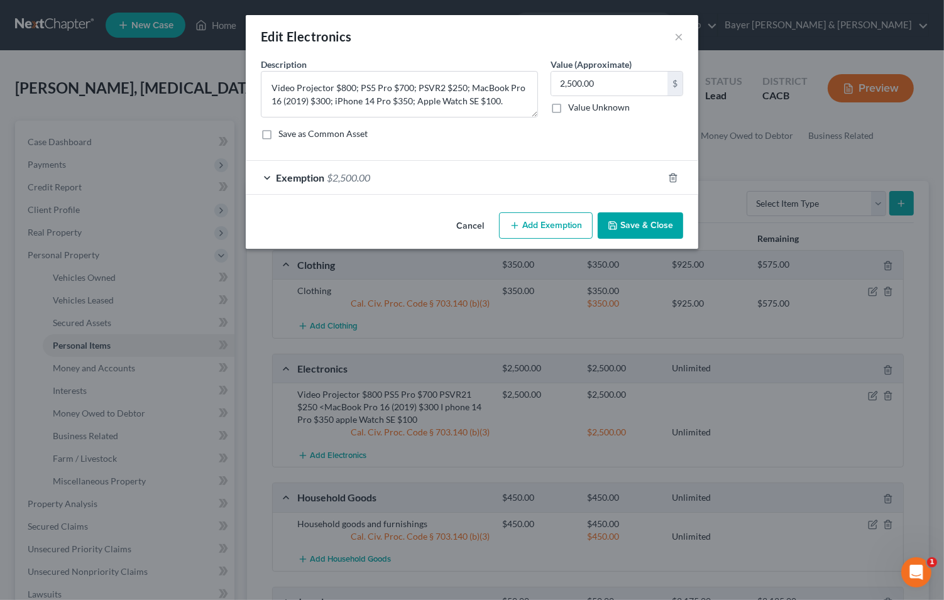
click at [647, 219] on button "Save & Close" at bounding box center [639, 225] width 85 height 26
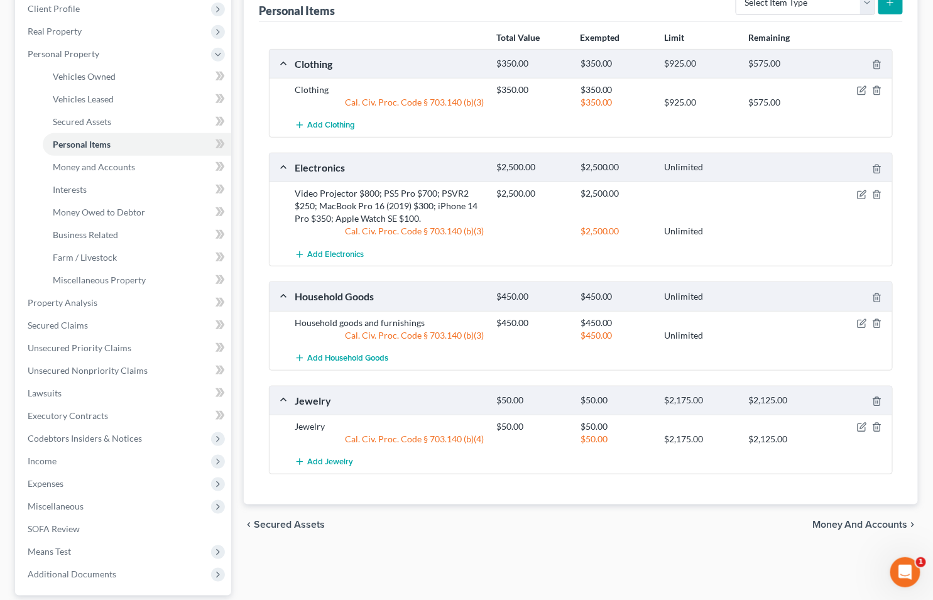
scroll to position [209, 0]
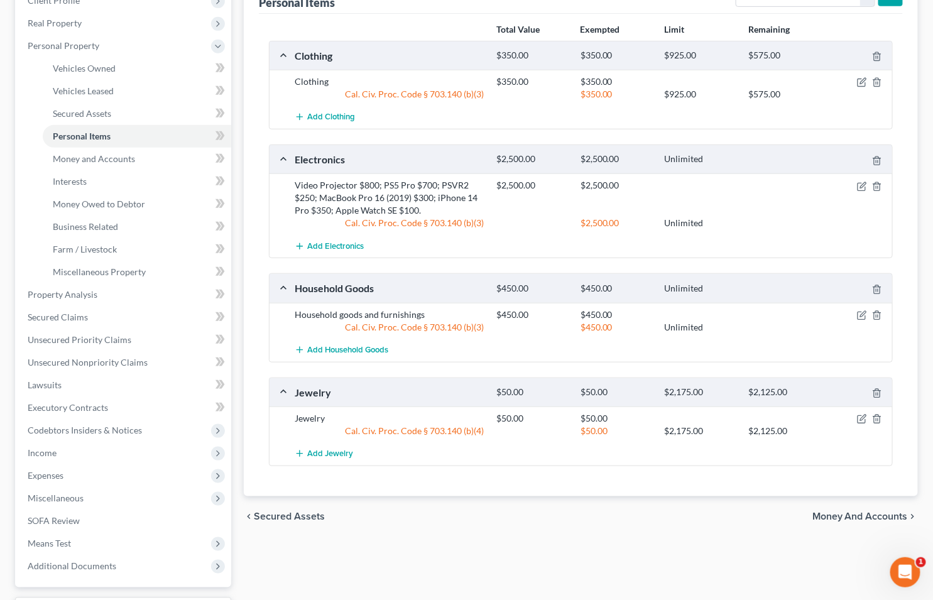
click at [820, 512] on span "Money and Accounts" at bounding box center [859, 516] width 95 height 10
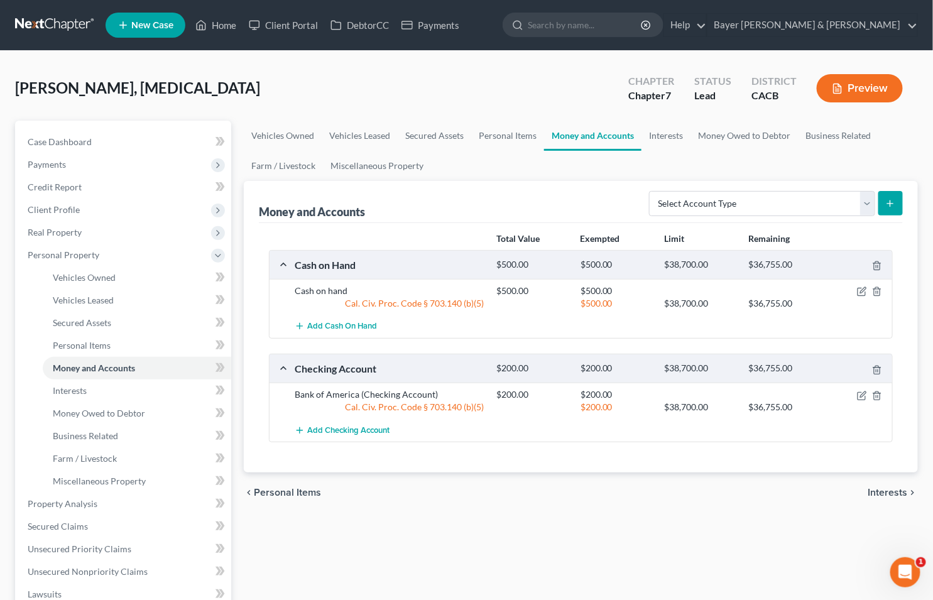
click at [883, 490] on span "Interests" at bounding box center [888, 493] width 40 height 10
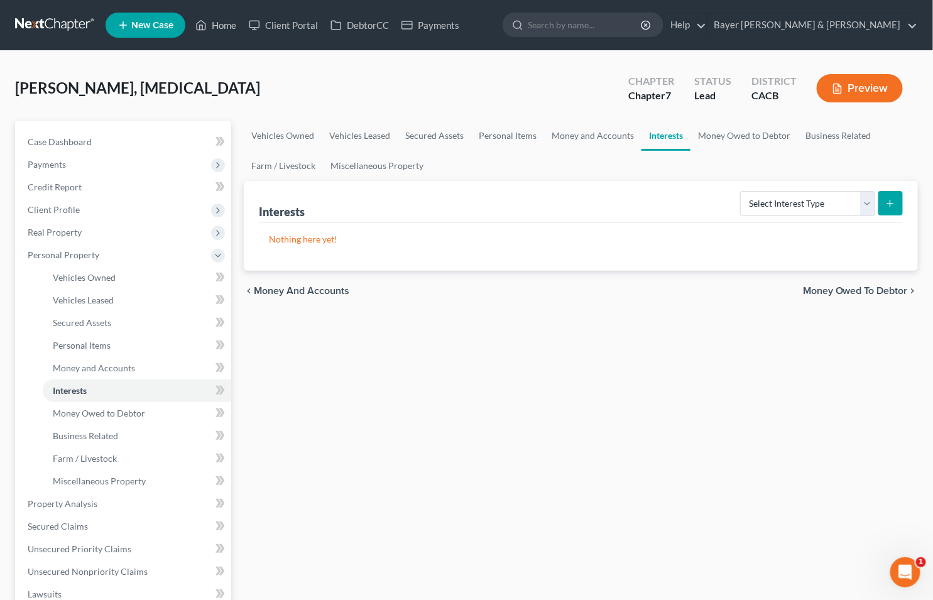
click at [840, 289] on span "Money Owed to Debtor" at bounding box center [855, 291] width 105 height 10
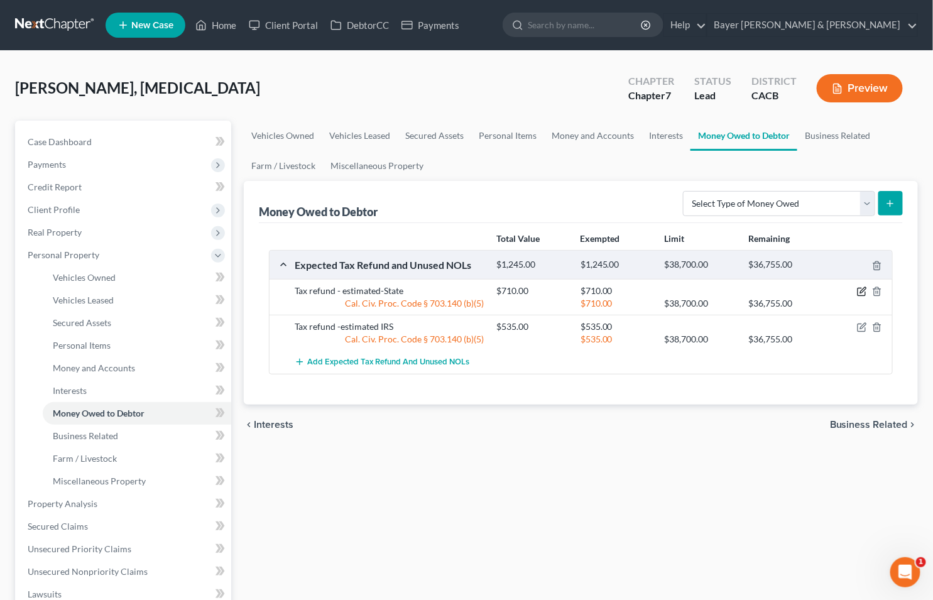
click at [861, 293] on icon "button" at bounding box center [863, 291] width 6 height 6
select select "1"
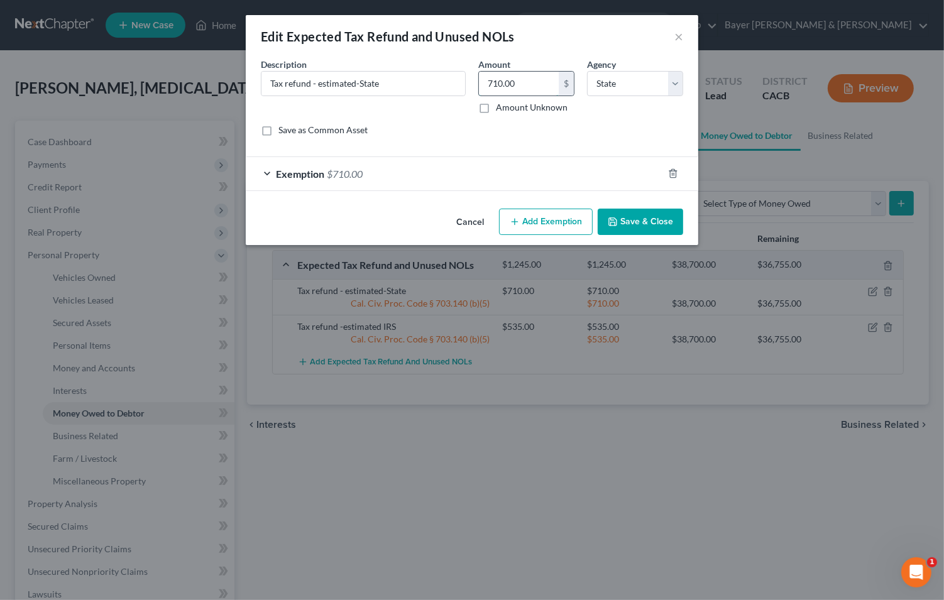
click at [501, 82] on input "710.00" at bounding box center [519, 84] width 80 height 24
type input "716"
click at [378, 176] on div "Exemption $710.00" at bounding box center [454, 173] width 417 height 33
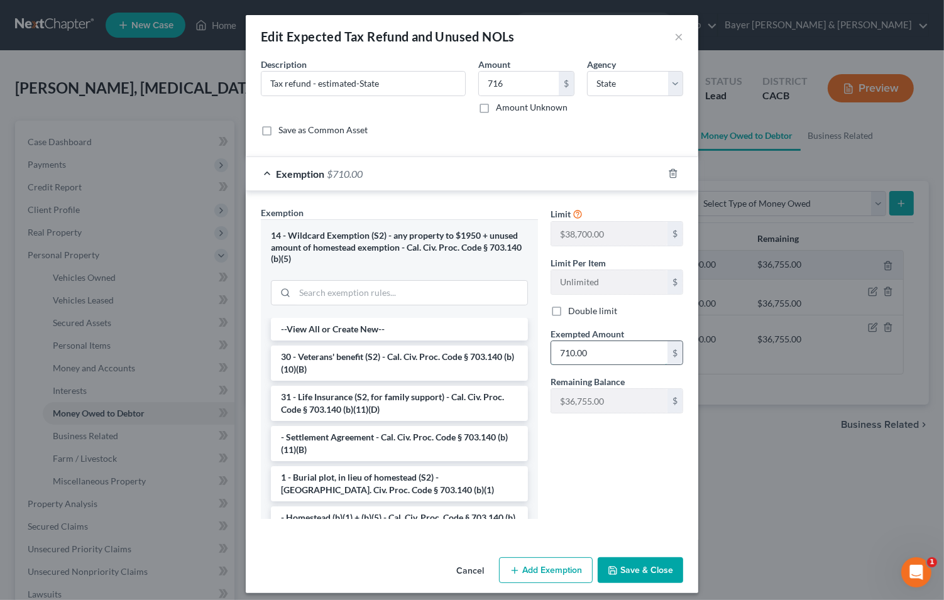
click at [588, 355] on input "710.00" at bounding box center [609, 353] width 116 height 24
type input "716"
click at [629, 568] on button "Save & Close" at bounding box center [639, 570] width 85 height 26
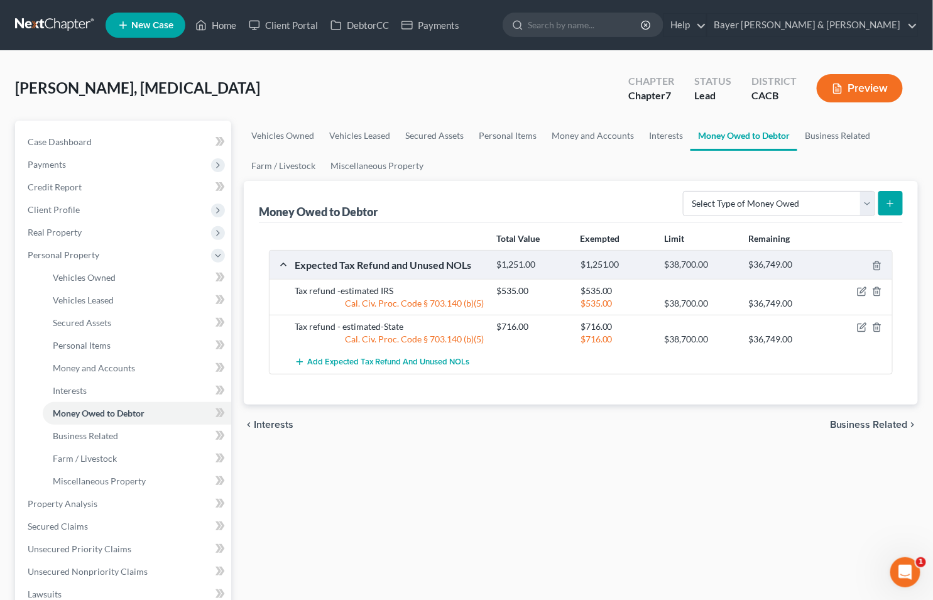
click at [868, 429] on span "Business Related" at bounding box center [869, 425] width 78 height 10
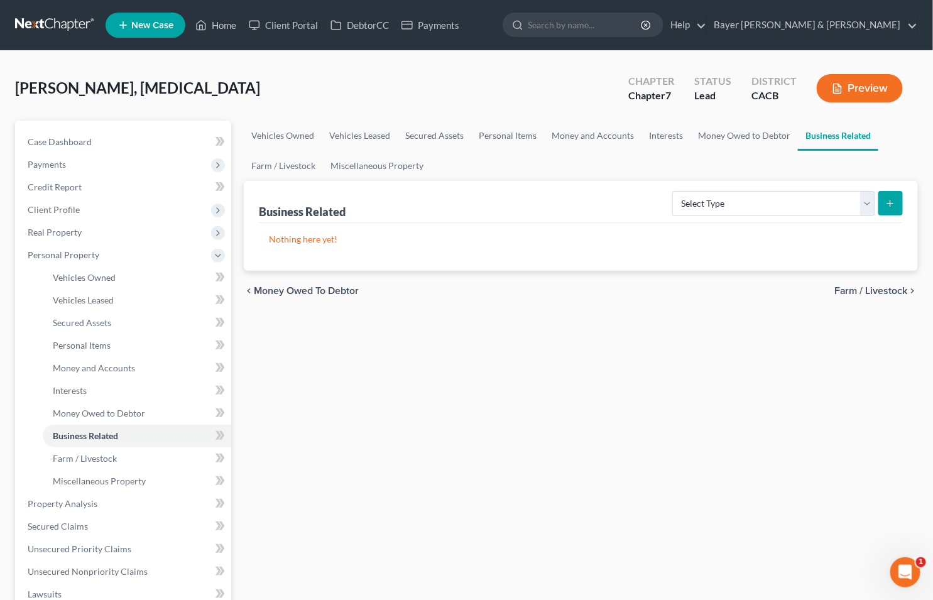
click at [871, 85] on button "Preview" at bounding box center [860, 88] width 86 height 28
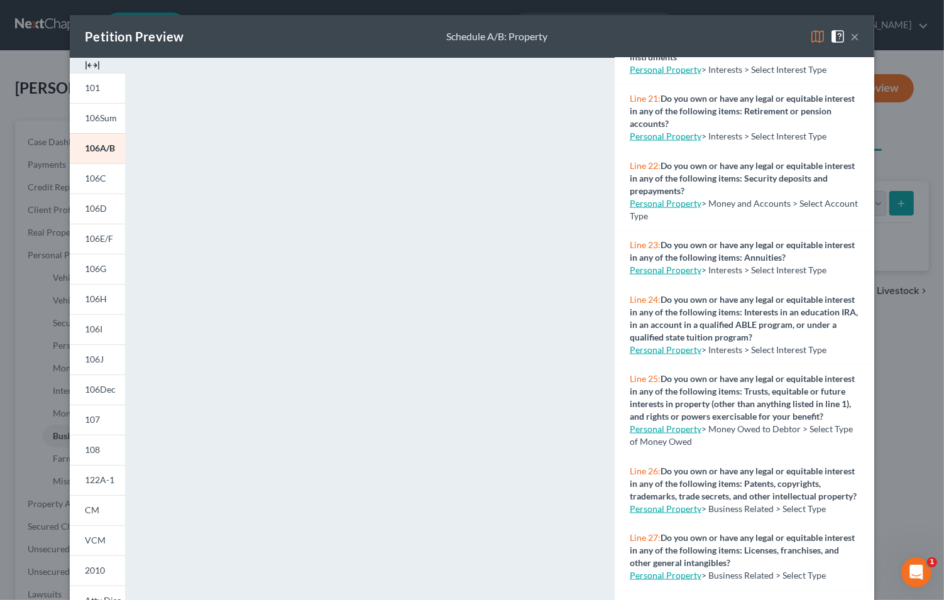
scroll to position [1605, 0]
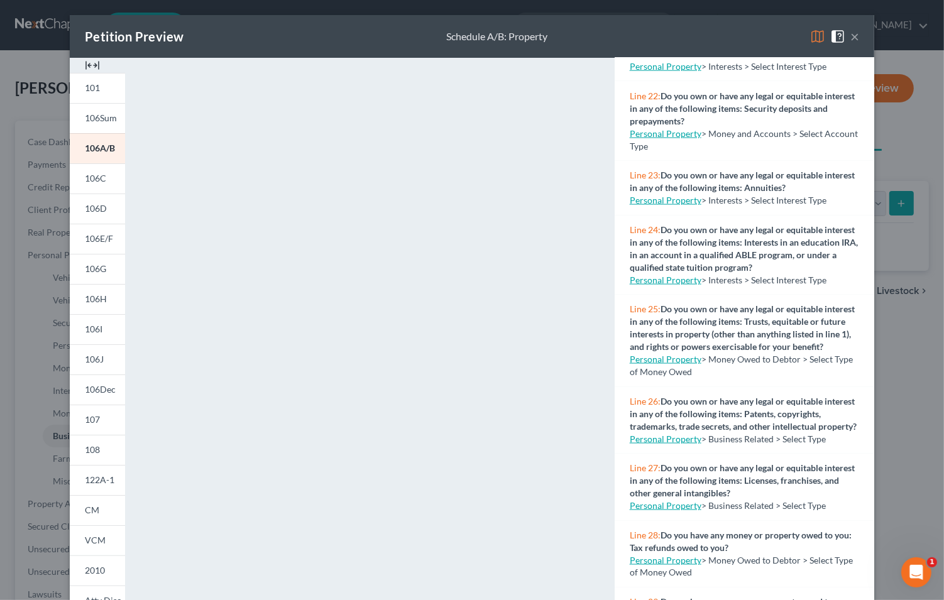
click at [850, 33] on button "×" at bounding box center [854, 36] width 9 height 15
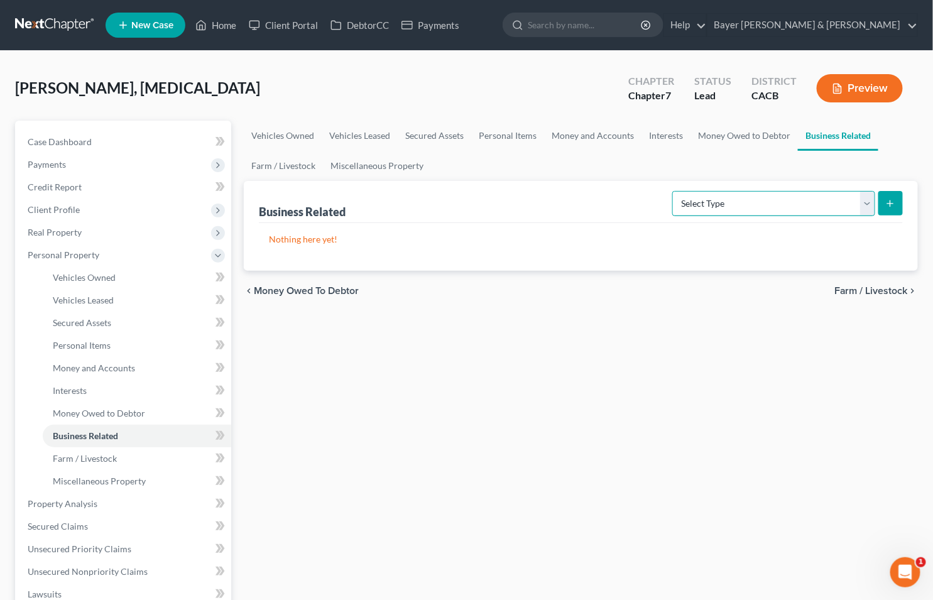
click at [870, 202] on select "Select Type Customer Lists Franchises Inventory Licenses Machinery Office Equip…" at bounding box center [773, 203] width 203 height 25
select select "patent"
click at [673, 191] on select "Select Type Customer Lists Franchises Inventory Licenses Machinery Office Equip…" at bounding box center [773, 203] width 203 height 25
click at [886, 202] on icon "submit" at bounding box center [890, 204] width 10 height 10
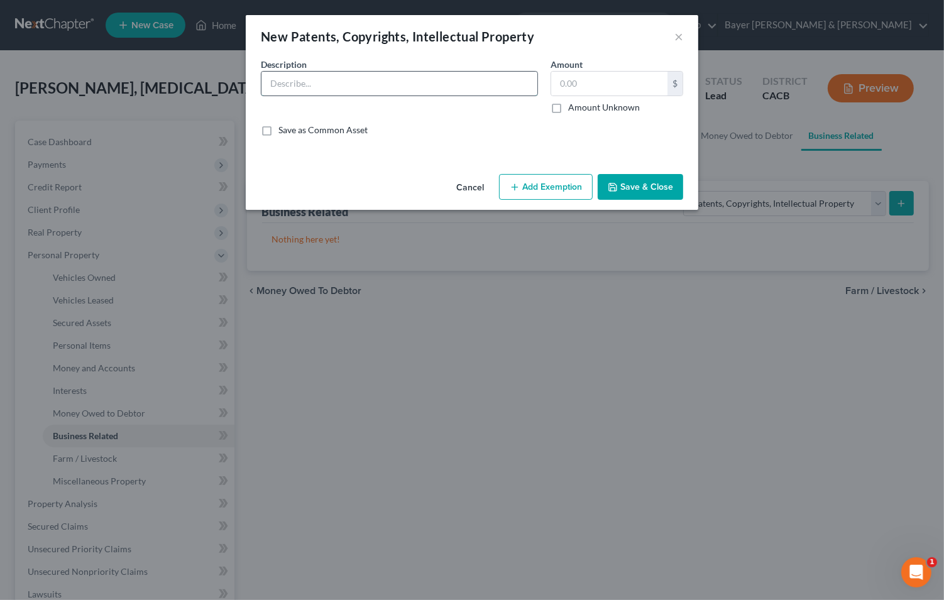
click at [365, 77] on input "text" at bounding box center [399, 84] width 276 height 24
type input "Debtor received $500 in music production residuals in the last 12 months. The r…"
type input "1,000"
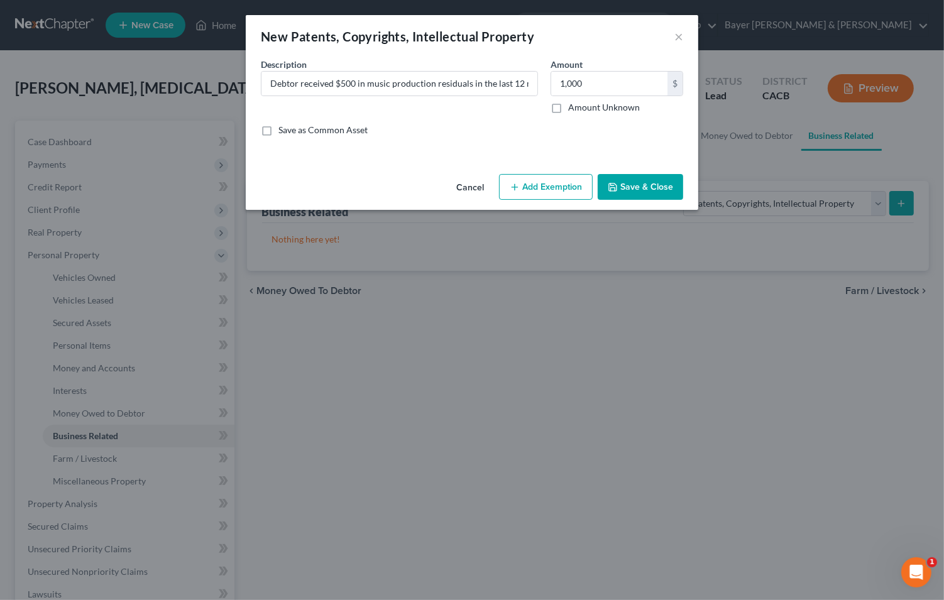
click at [537, 185] on button "Add Exemption" at bounding box center [546, 187] width 94 height 26
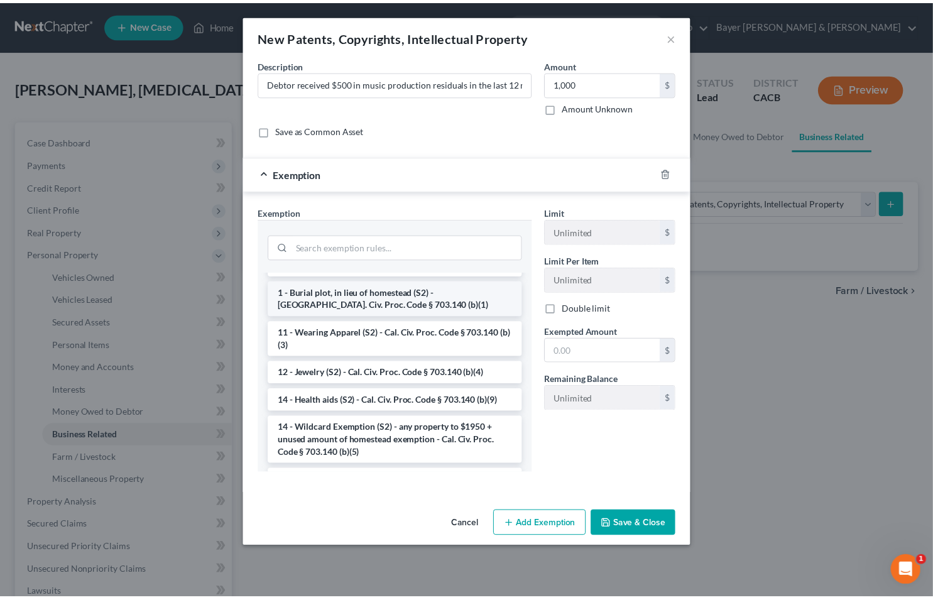
scroll to position [209, 0]
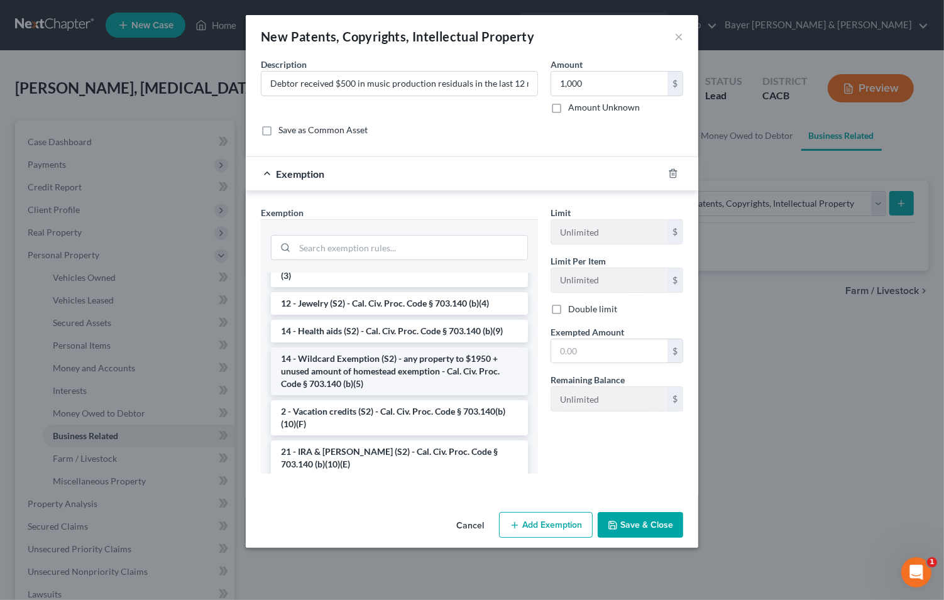
click at [382, 371] on li "14 - Wildcard Exemption (S2) - any property to $1950 + unused amount of homeste…" at bounding box center [399, 371] width 257 height 48
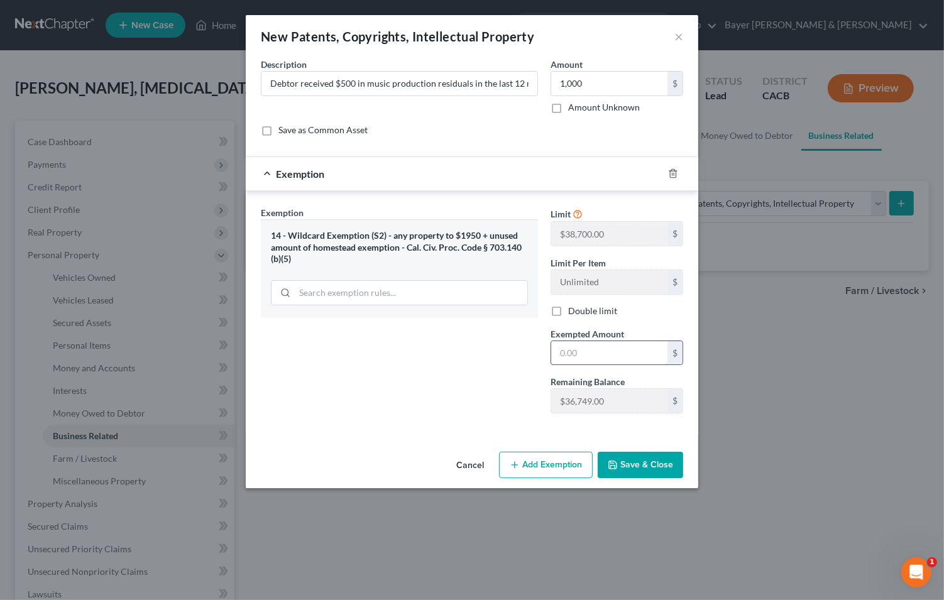
click at [599, 352] on input "text" at bounding box center [609, 353] width 116 height 24
type input "1,000"
click at [643, 456] on button "Save & Close" at bounding box center [639, 465] width 85 height 26
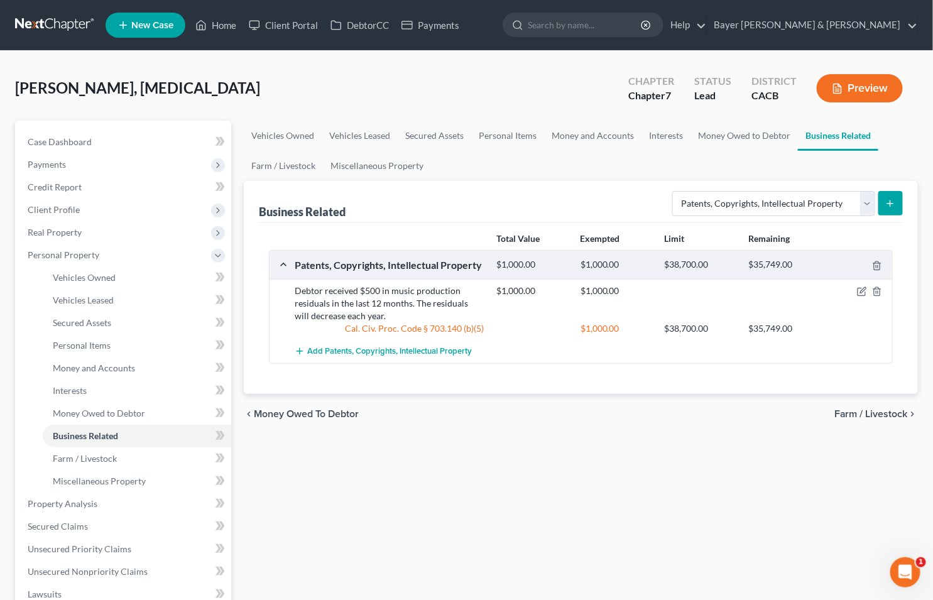
click at [858, 87] on button "Preview" at bounding box center [860, 88] width 86 height 28
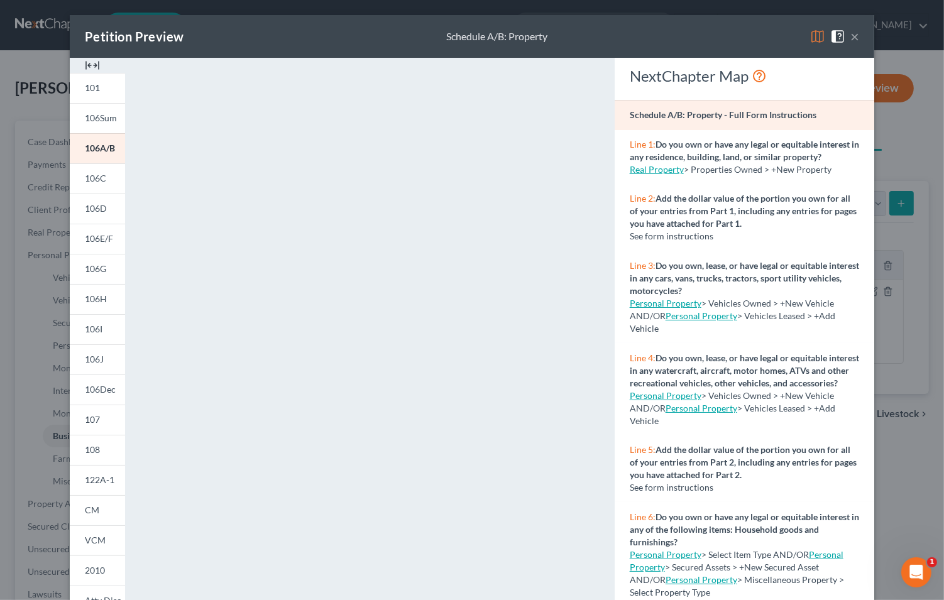
click at [851, 36] on button "×" at bounding box center [854, 36] width 9 height 15
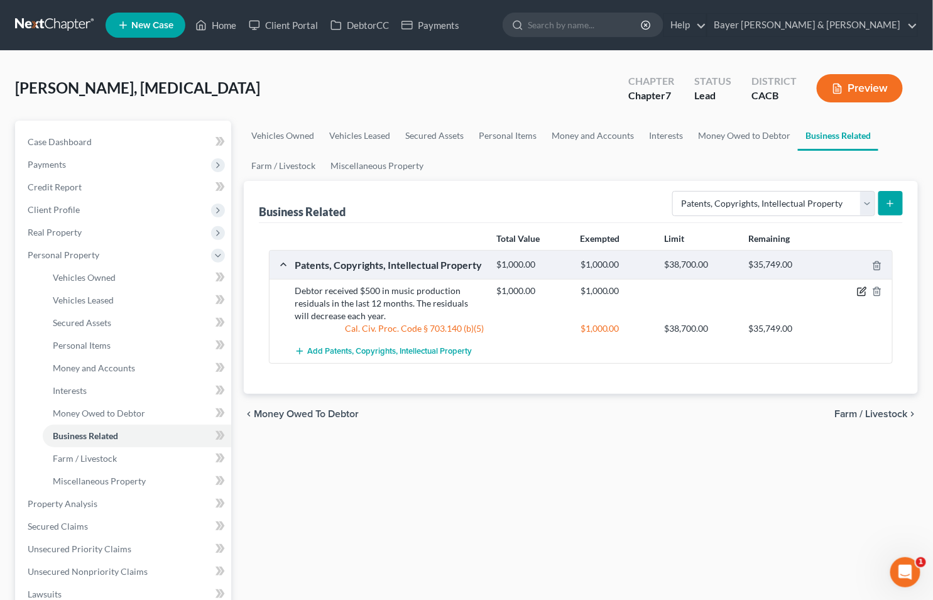
click at [861, 292] on icon "button" at bounding box center [862, 291] width 10 height 10
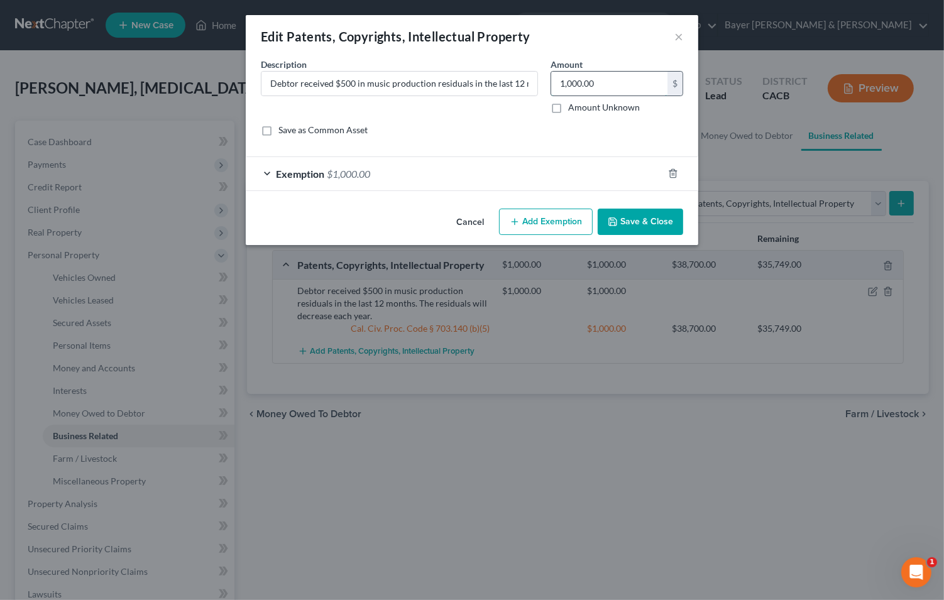
click at [606, 78] on input "1,000.00" at bounding box center [609, 84] width 116 height 24
click at [568, 108] on label "Amount Unknown" at bounding box center [604, 107] width 72 height 13
click at [573, 108] on input "Amount Unknown" at bounding box center [577, 105] width 8 height 8
checkbox input "true"
type input "0.00"
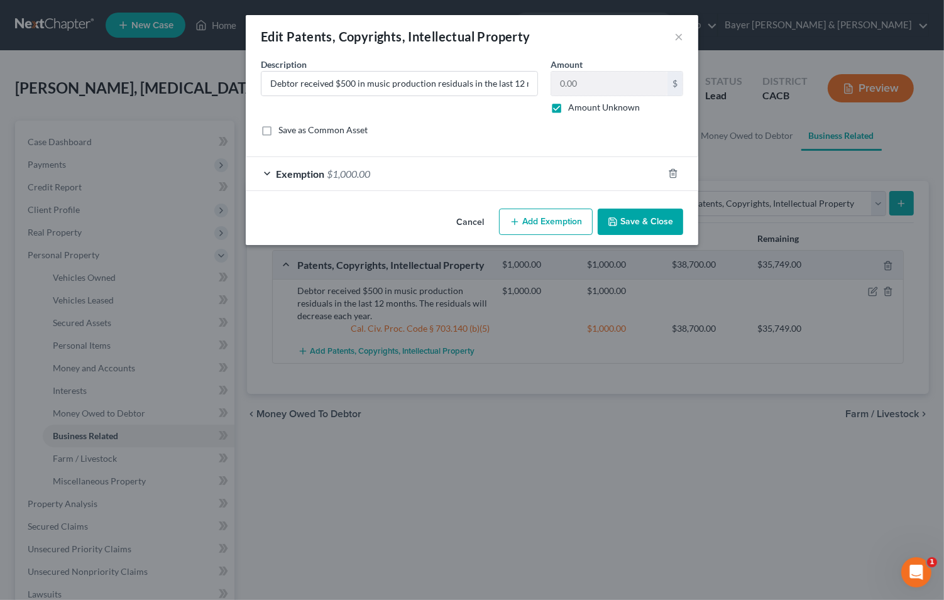
click at [632, 223] on button "Save & Close" at bounding box center [639, 222] width 85 height 26
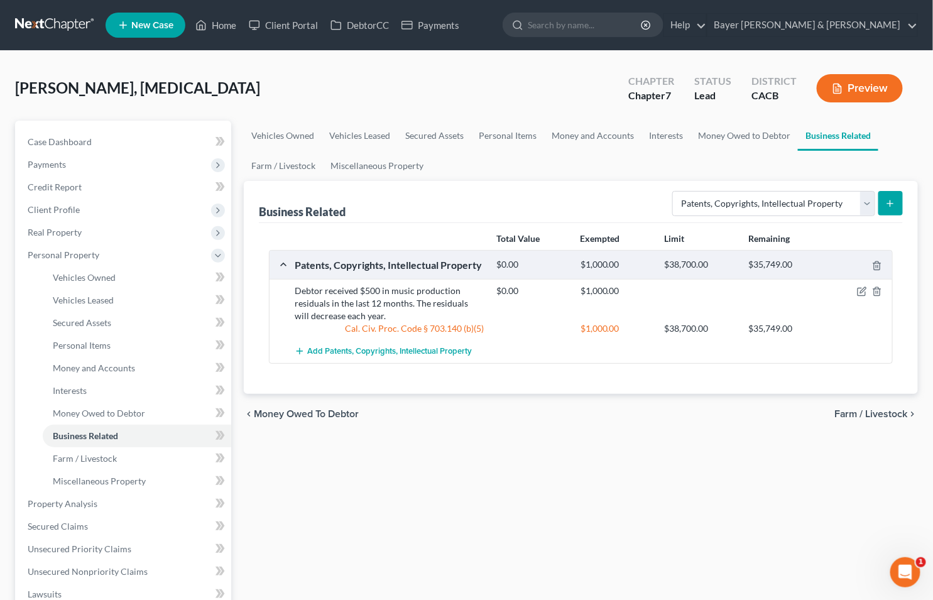
click at [845, 410] on span "Farm / Livestock" at bounding box center [871, 414] width 74 height 10
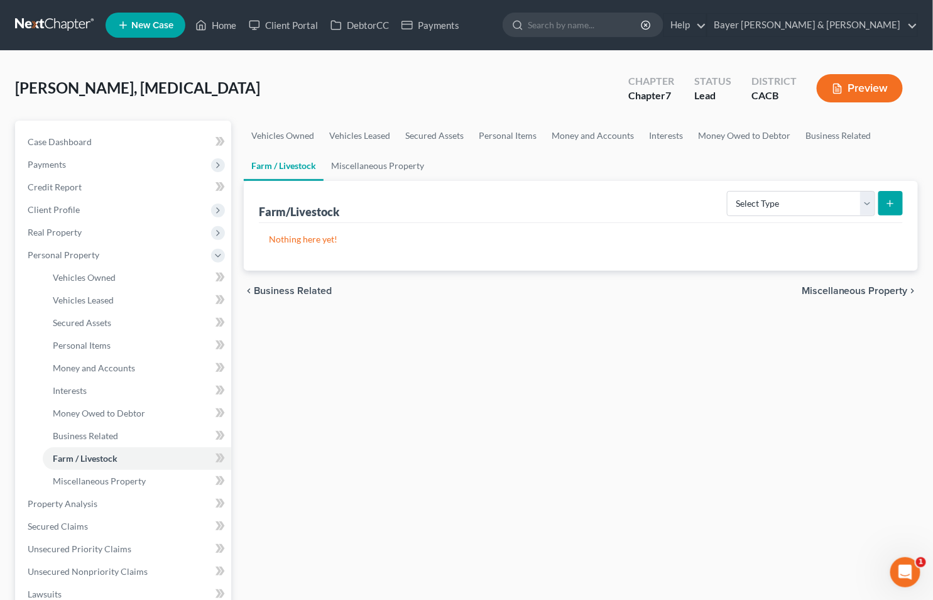
click at [815, 292] on span "Miscellaneous Property" at bounding box center [855, 291] width 106 height 10
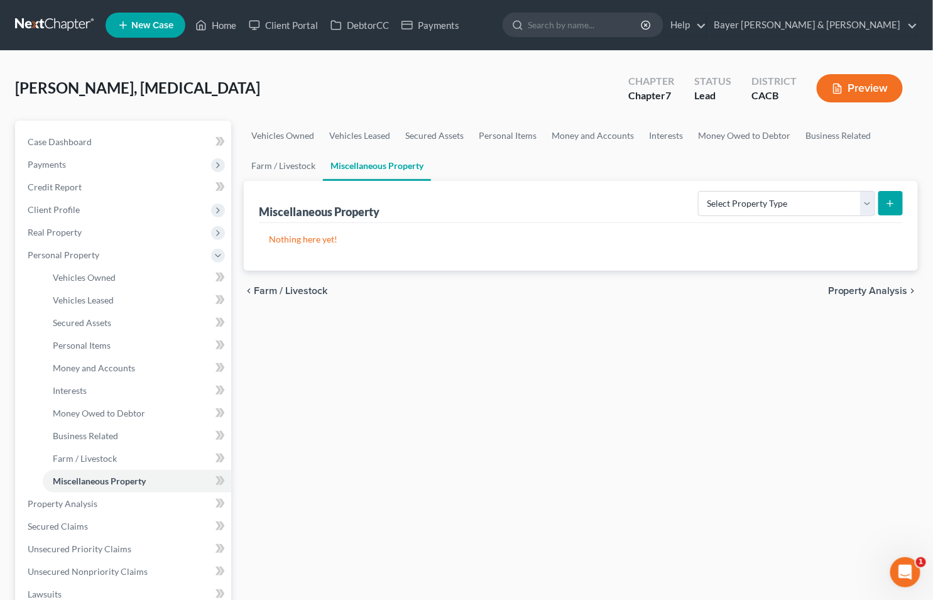
click at [863, 293] on span "Property Analysis" at bounding box center [868, 291] width 80 height 10
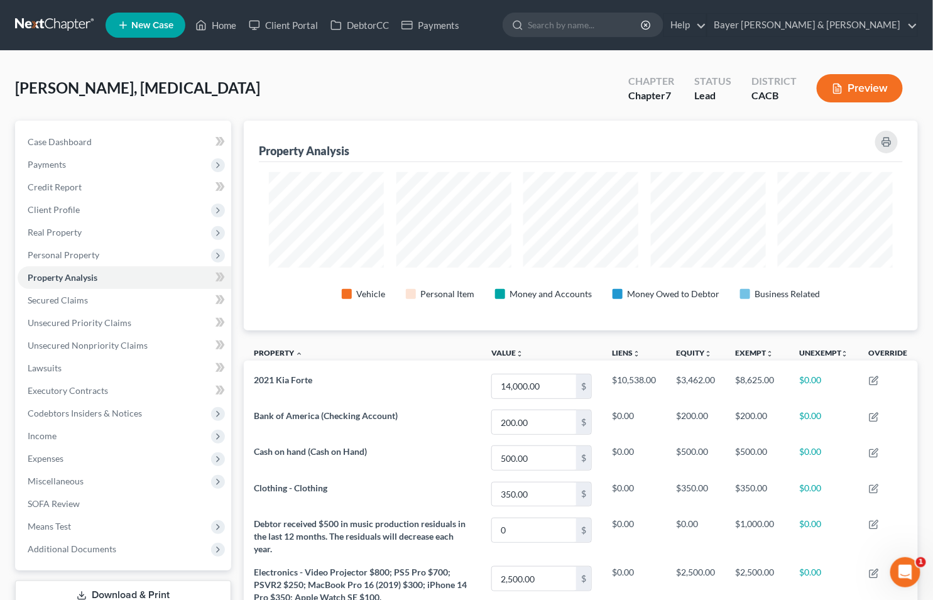
scroll to position [209, 674]
click at [70, 482] on span "Miscellaneous" at bounding box center [56, 481] width 56 height 11
click at [102, 498] on span "Attorney / Credit Counseling Fees" at bounding box center [119, 503] width 133 height 11
select select "2"
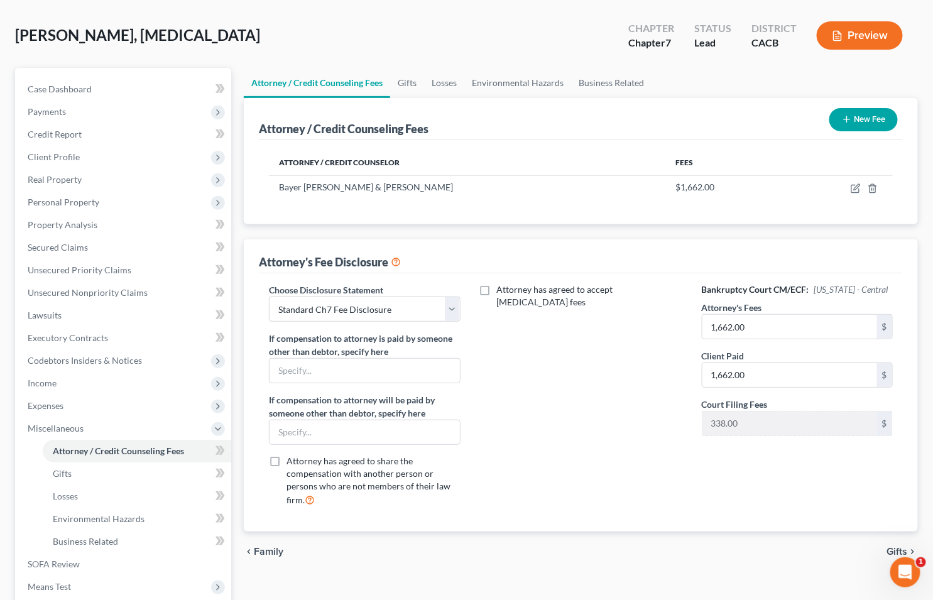
scroll to position [139, 0]
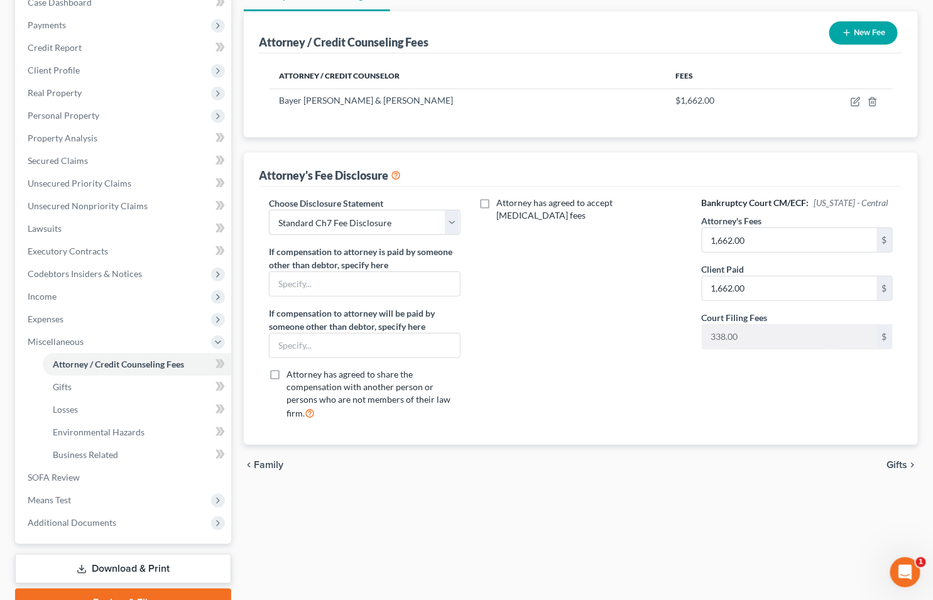
click at [902, 460] on span "Gifts" at bounding box center [897, 465] width 21 height 10
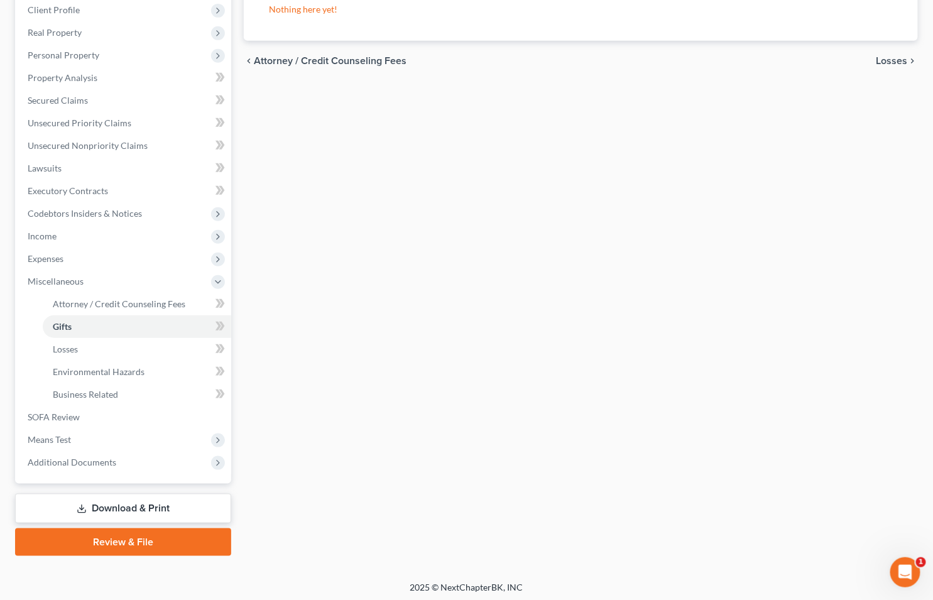
scroll to position [202, 0]
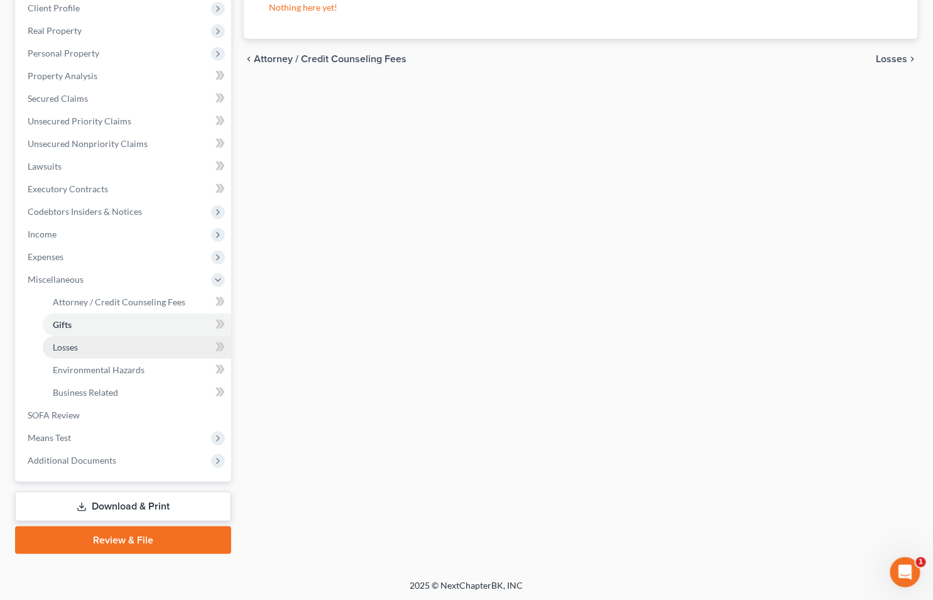
click at [118, 346] on link "Losses" at bounding box center [137, 347] width 188 height 23
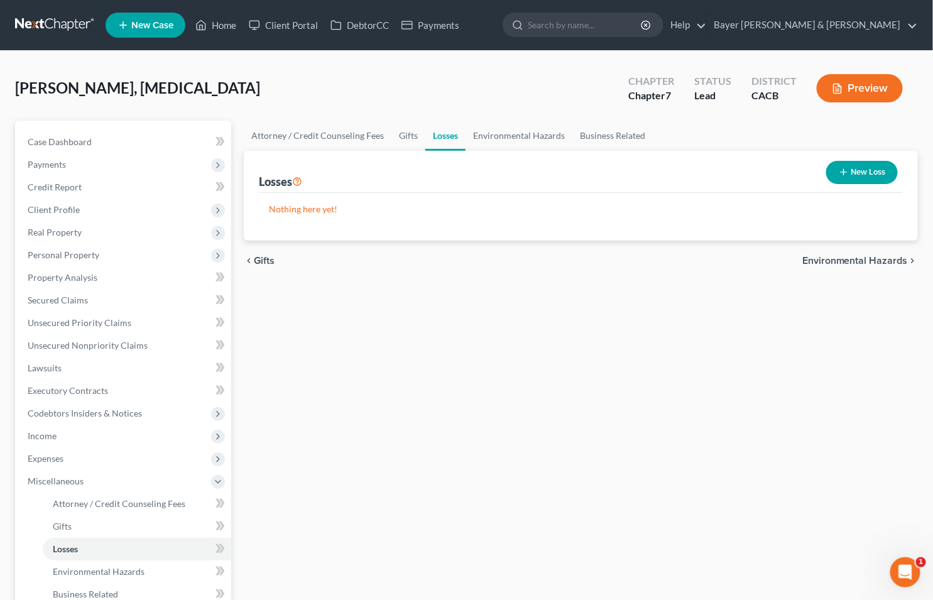
click at [836, 256] on span "Environmental Hazards" at bounding box center [855, 261] width 106 height 10
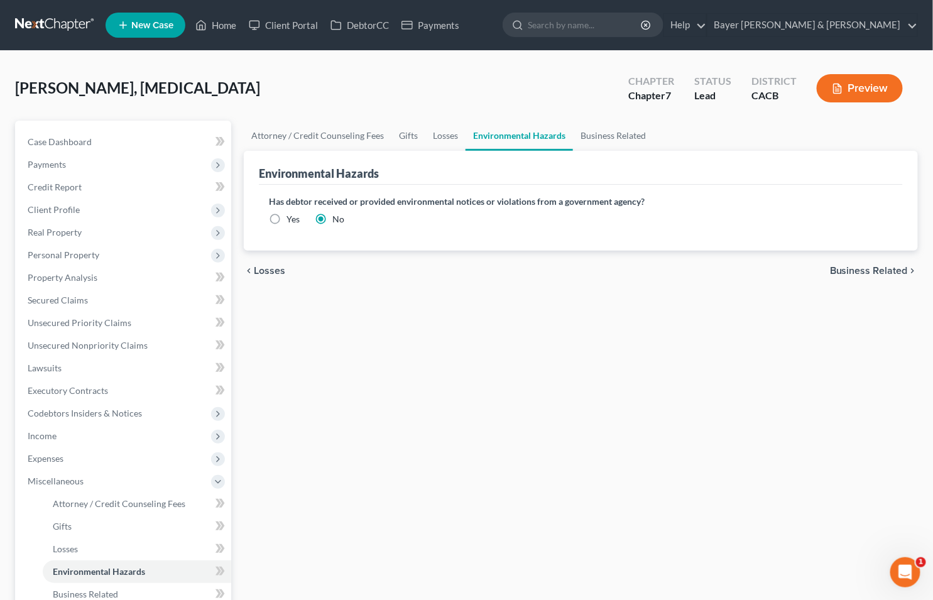
click at [843, 268] on span "Business Related" at bounding box center [869, 271] width 78 height 10
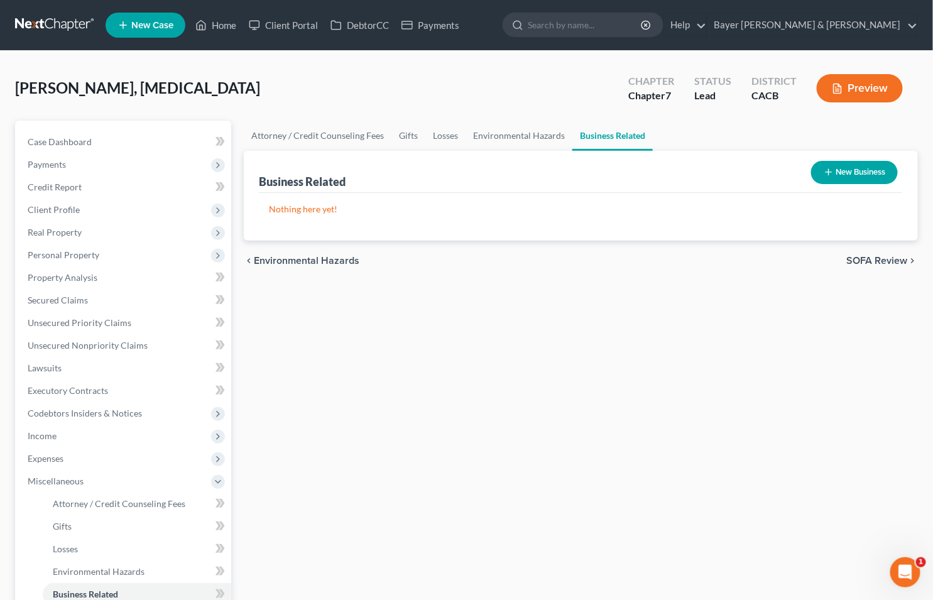
click at [868, 264] on span "SOFA Review" at bounding box center [877, 261] width 61 height 10
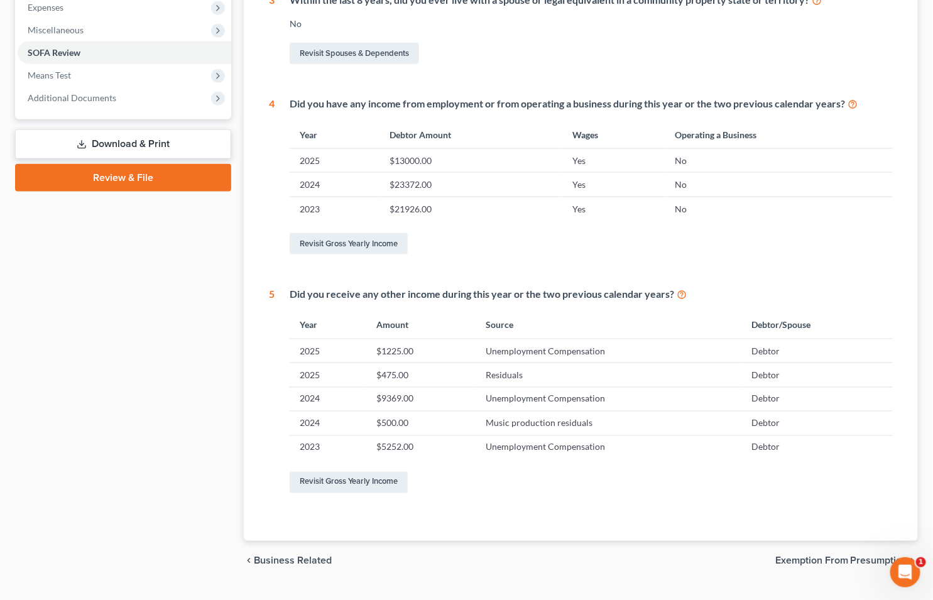
scroll to position [479, 0]
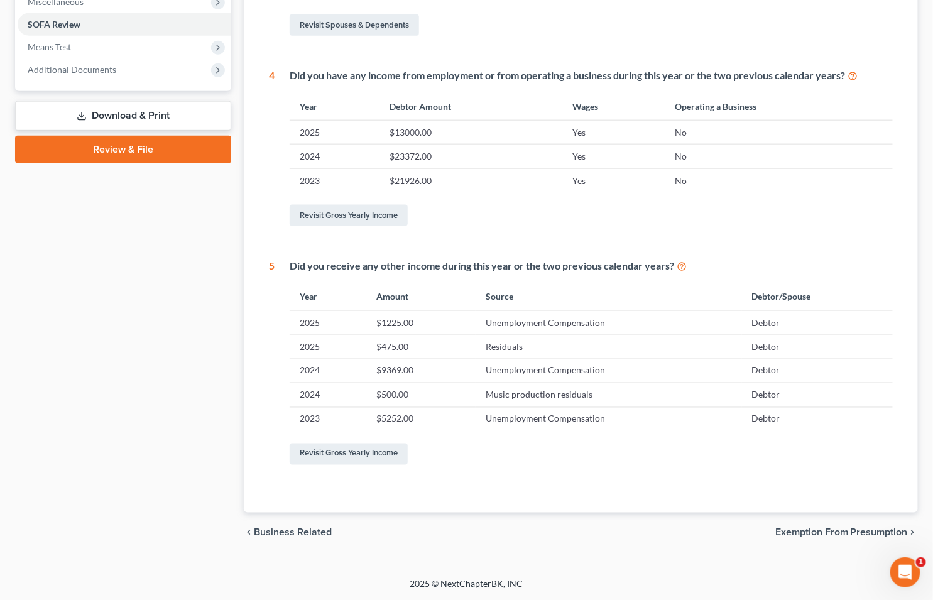
click at [804, 533] on span "Exemption from Presumption" at bounding box center [841, 533] width 133 height 10
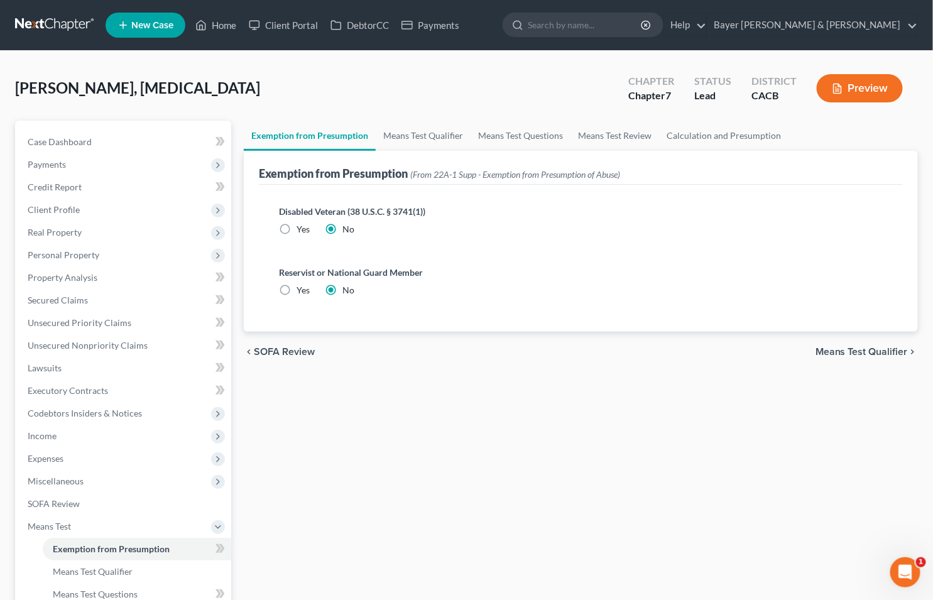
click at [867, 353] on span "Means Test Qualifier" at bounding box center [861, 352] width 92 height 10
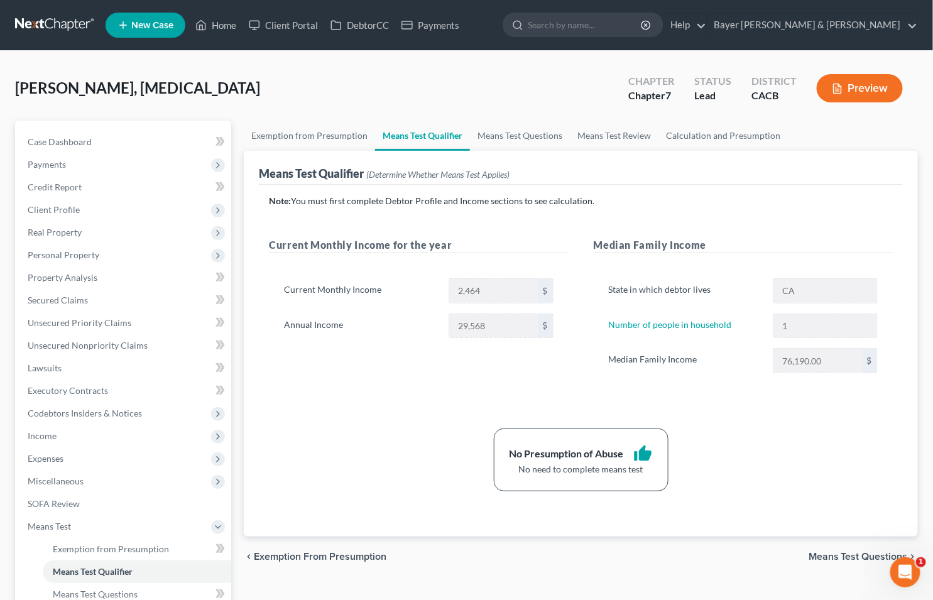
click at [852, 557] on span "Means Test Questions" at bounding box center [858, 557] width 99 height 10
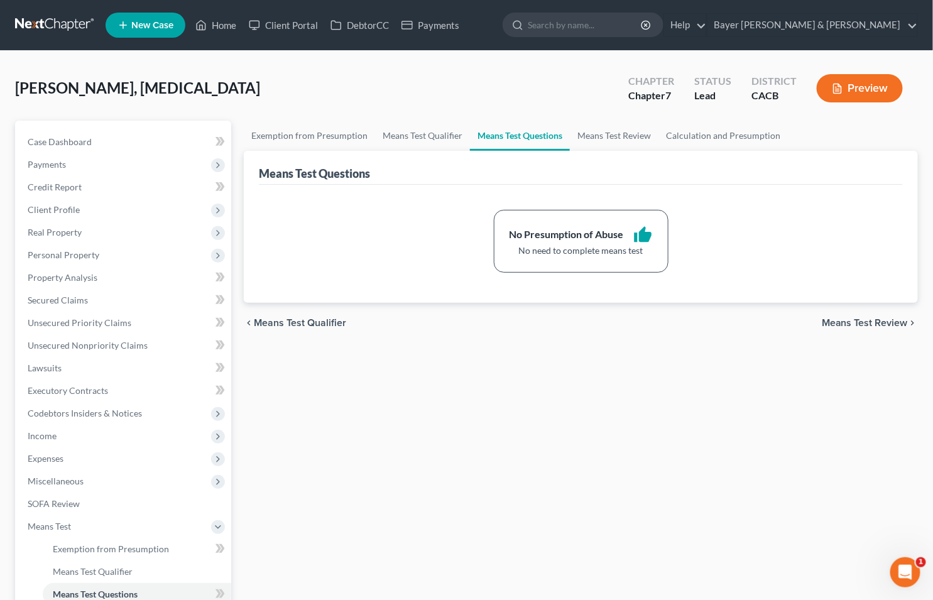
click at [834, 324] on span "Means Test Review" at bounding box center [865, 323] width 86 height 10
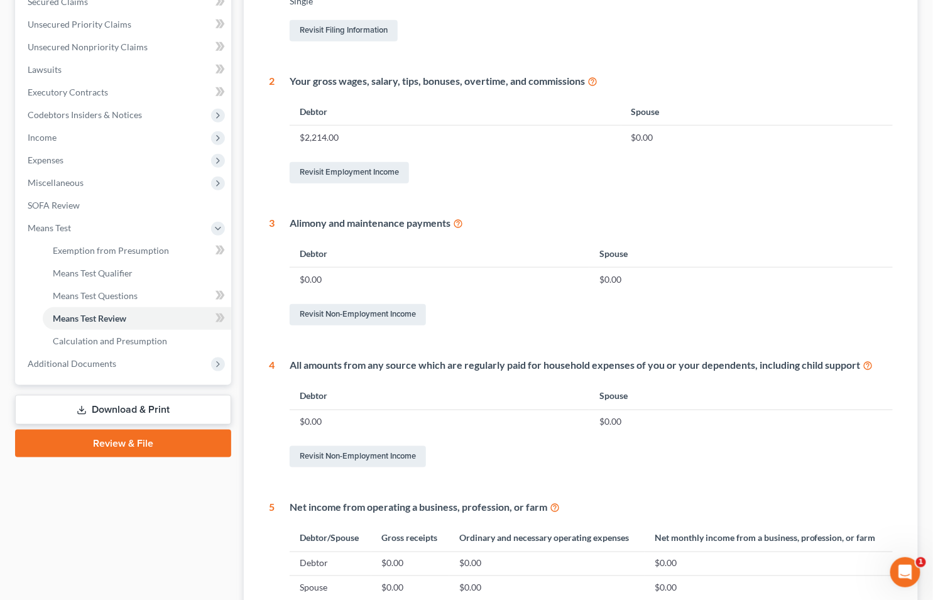
scroll to position [279, 0]
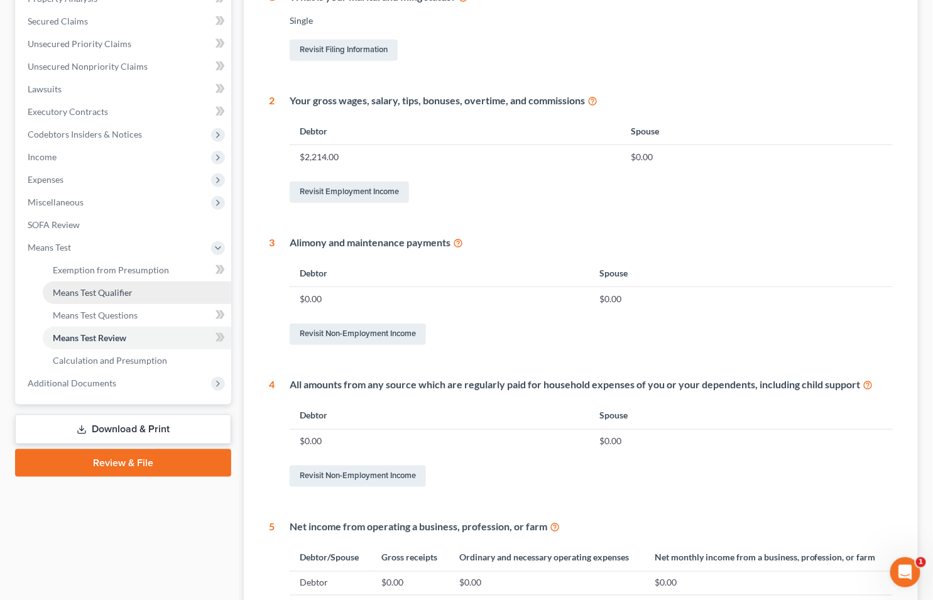
click at [147, 295] on link "Means Test Qualifier" at bounding box center [137, 292] width 188 height 23
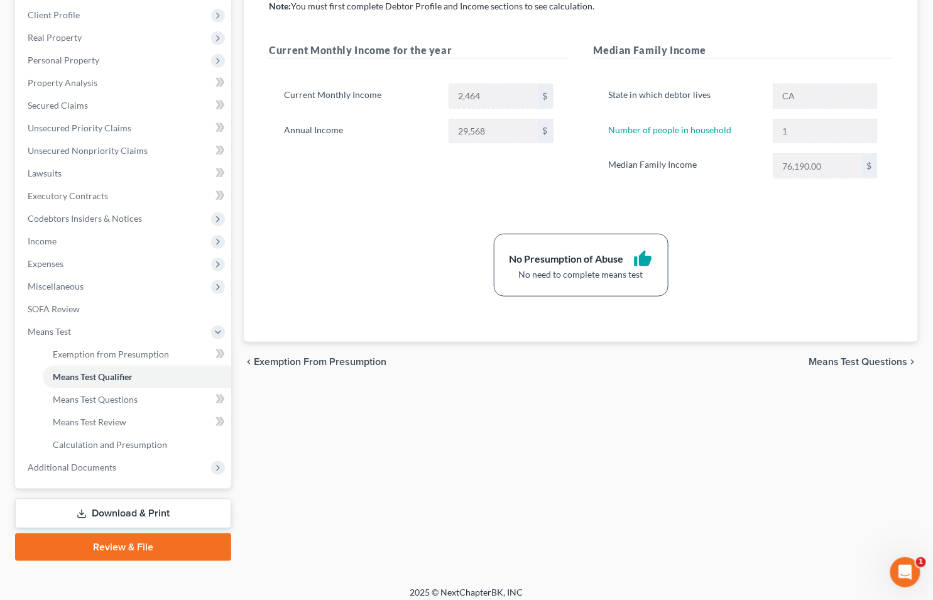
scroll to position [202, 0]
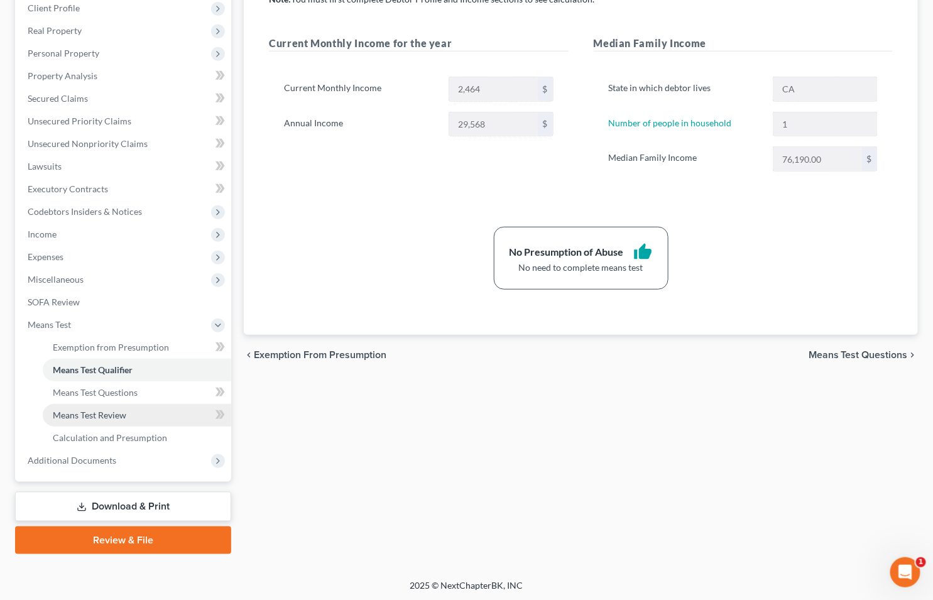
click at [128, 413] on link "Means Test Review" at bounding box center [137, 415] width 188 height 23
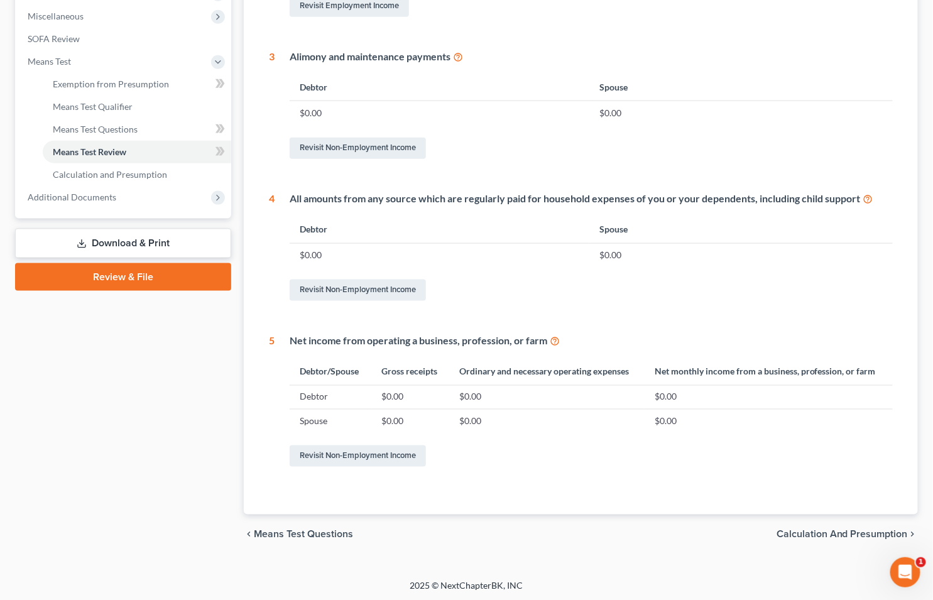
scroll to position [467, 0]
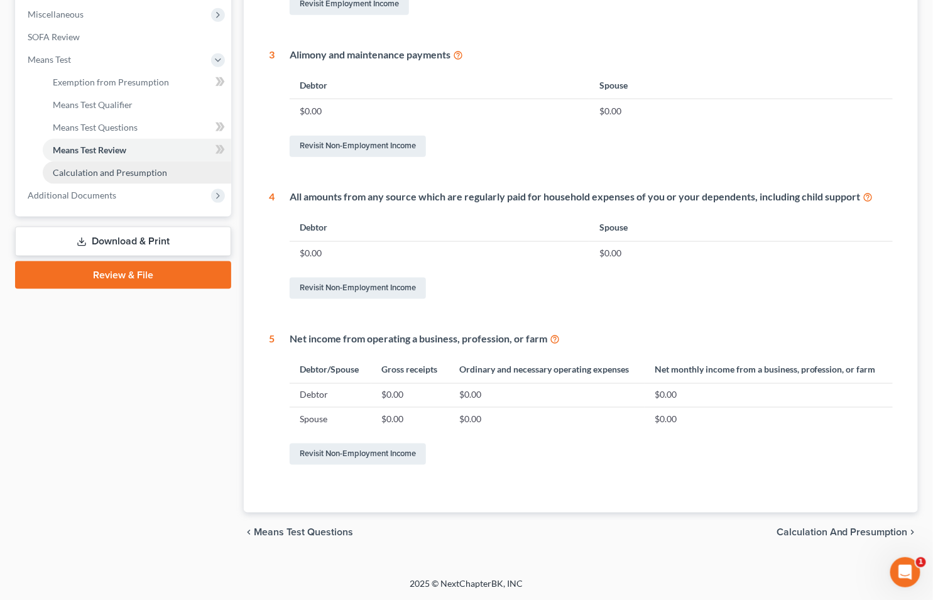
click at [123, 168] on span "Calculation and Presumption" at bounding box center [110, 172] width 114 height 11
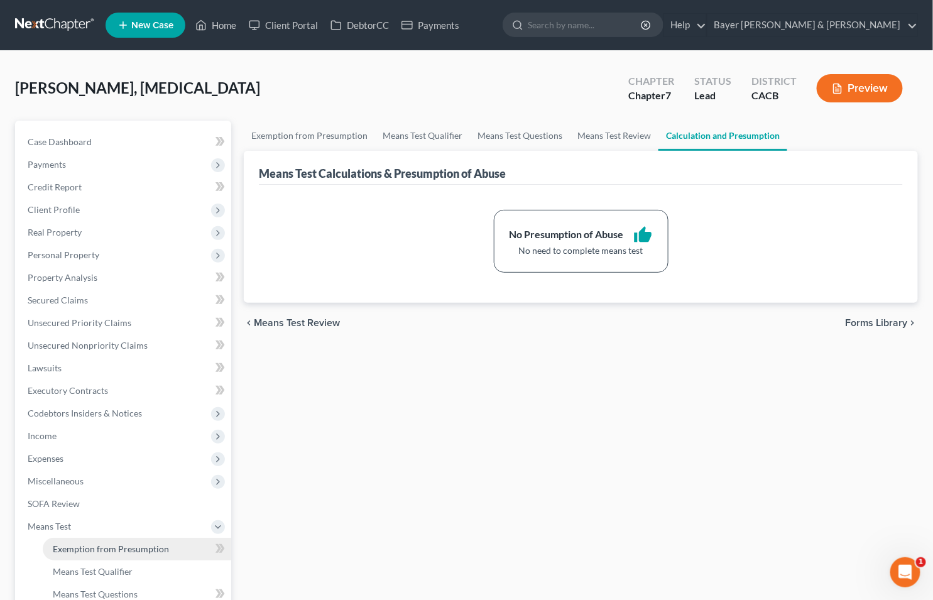
click at [155, 543] on span "Exemption from Presumption" at bounding box center [111, 548] width 116 height 11
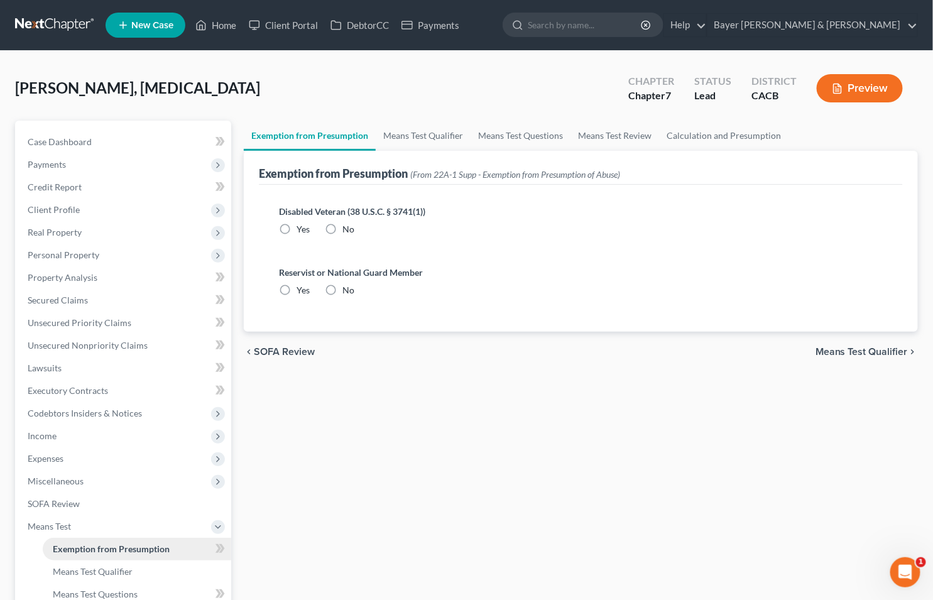
radio input "true"
click at [213, 528] on icon at bounding box center [218, 527] width 10 height 10
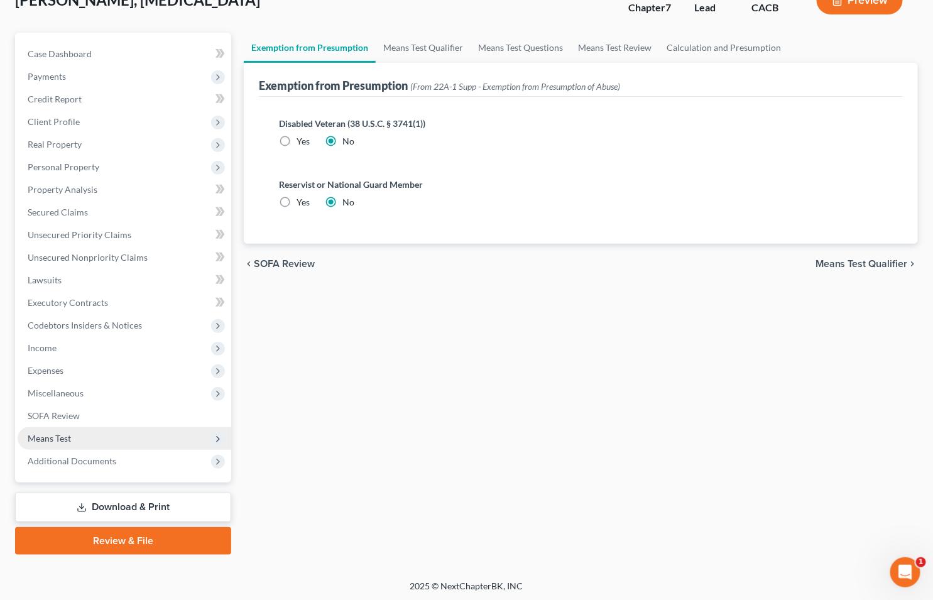
scroll to position [89, 0]
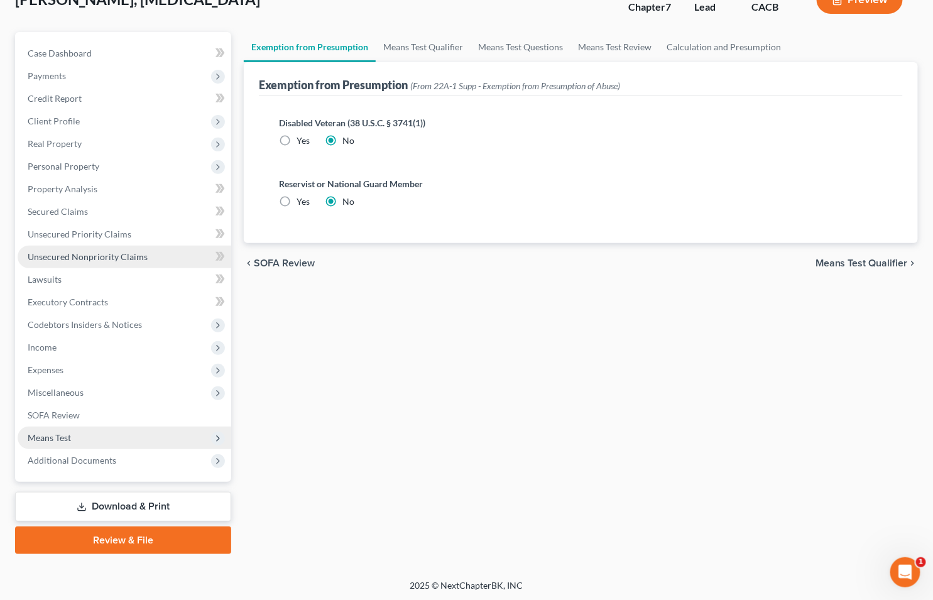
click at [84, 254] on span "Unsecured Nonpriority Claims" at bounding box center [88, 256] width 120 height 11
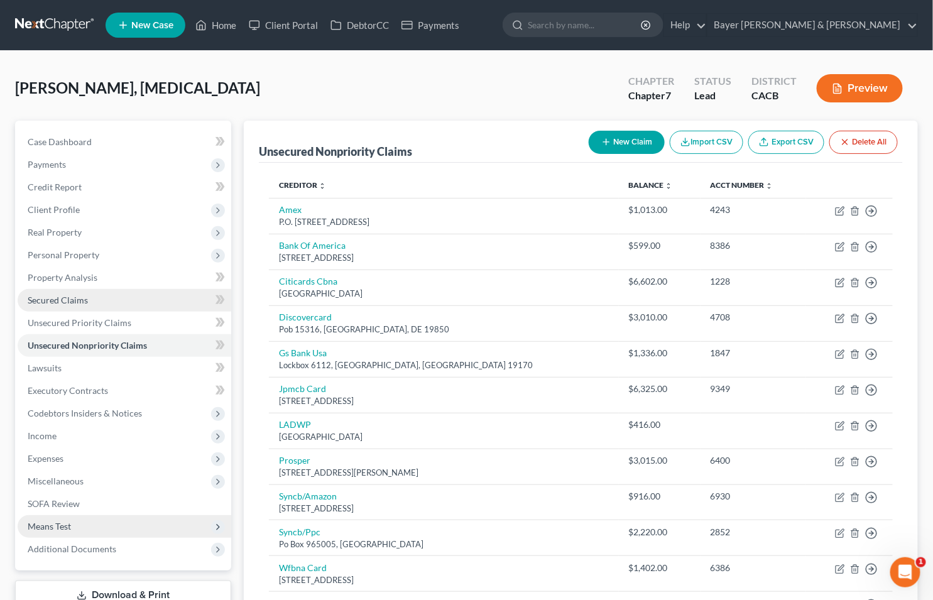
click at [111, 302] on link "Secured Claims" at bounding box center [125, 300] width 214 height 23
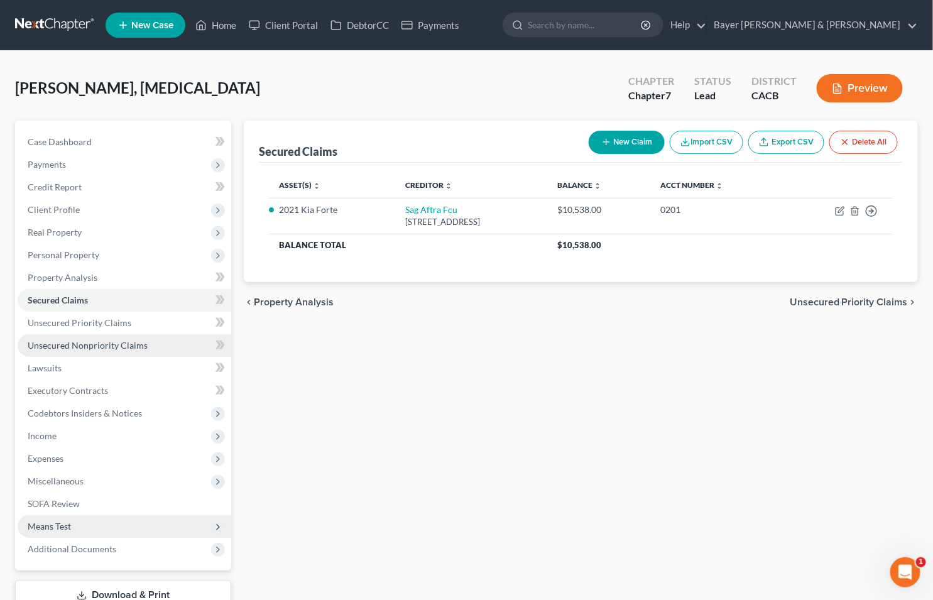
click at [114, 344] on span "Unsecured Nonpriority Claims" at bounding box center [88, 345] width 120 height 11
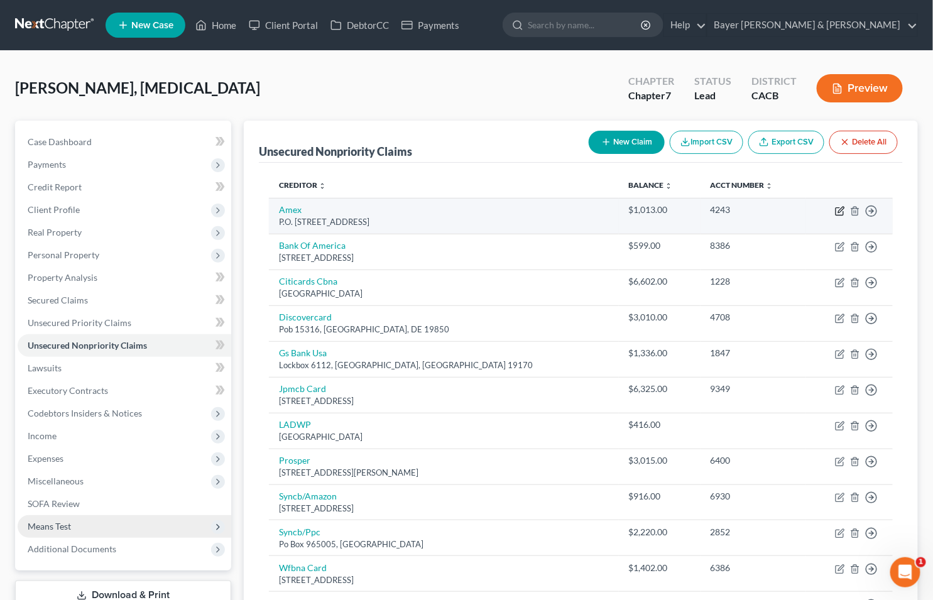
click at [838, 210] on icon "button" at bounding box center [840, 211] width 10 height 10
select select "9"
select select "2"
select select "0"
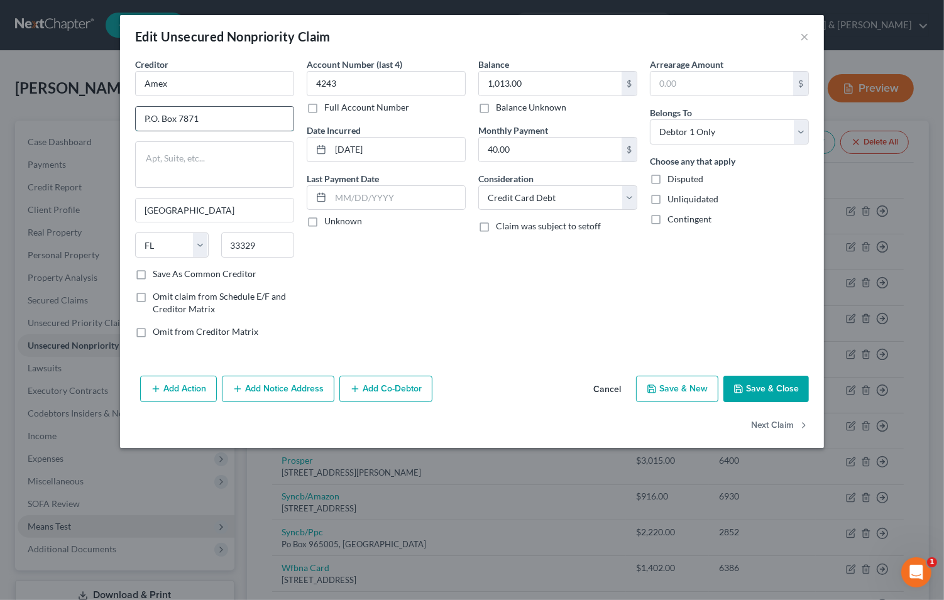
click at [160, 118] on input "P.O. Box 7871" at bounding box center [215, 119] width 158 height 24
type input "PO Box 7871"
click at [751, 397] on button "Save & Close" at bounding box center [765, 389] width 85 height 26
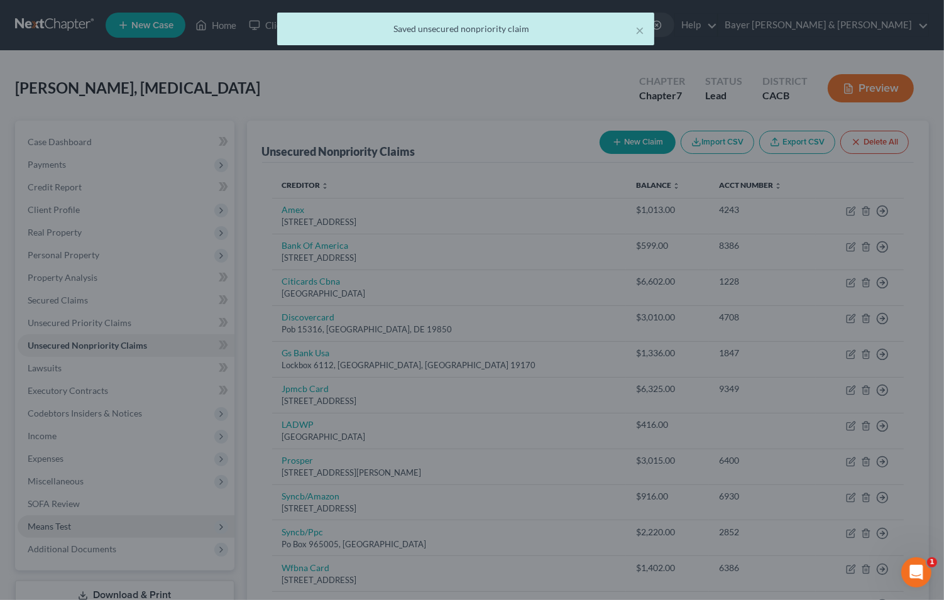
type input "0"
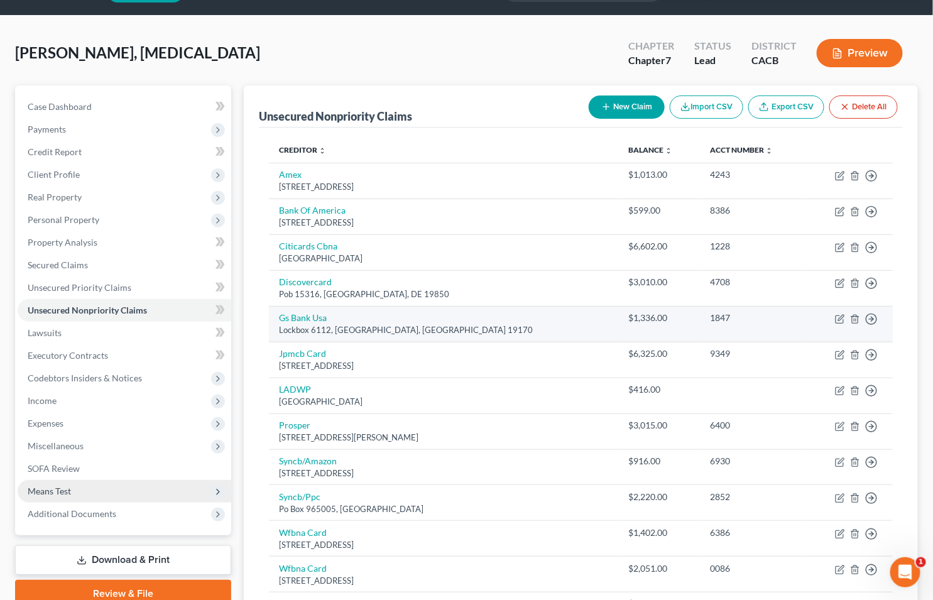
scroll to position [70, 0]
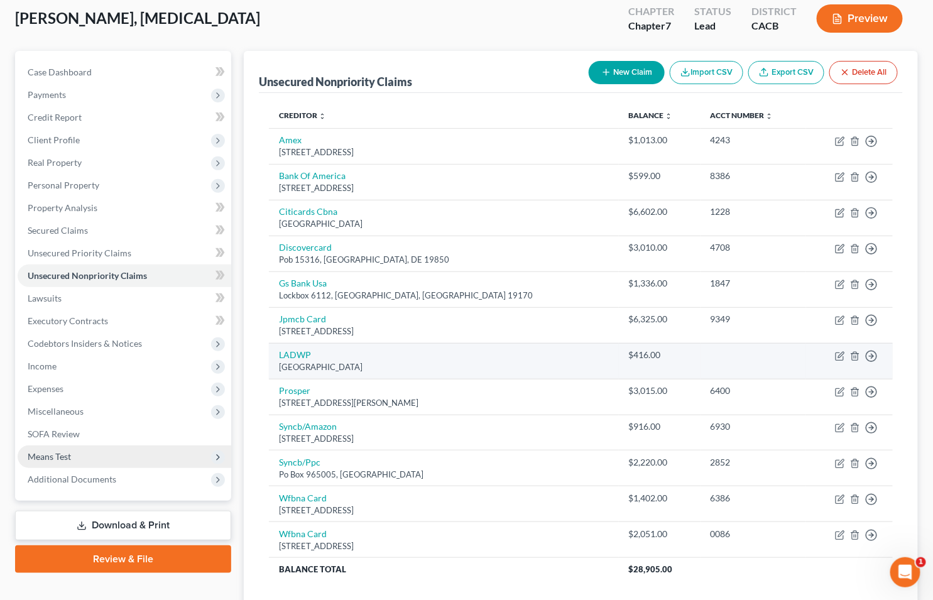
click at [834, 356] on td "Move to D Move to E Move to G Move to Notice Only" at bounding box center [849, 361] width 87 height 36
click at [839, 356] on icon "button" at bounding box center [840, 356] width 10 height 10
select select "4"
select select "14"
select select "0"
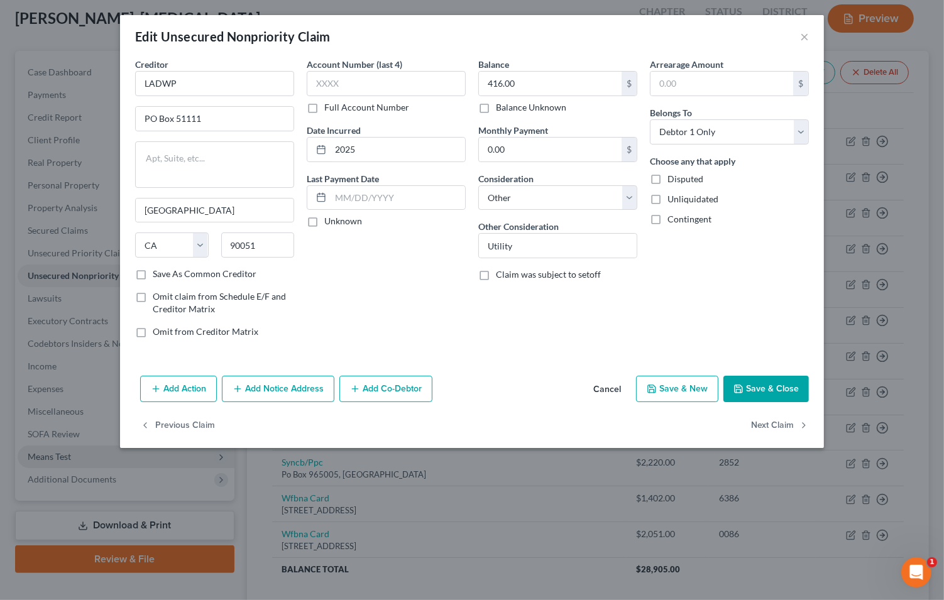
click at [153, 276] on label "Save As Common Creditor" at bounding box center [205, 274] width 104 height 13
click at [158, 276] on input "Save As Common Creditor" at bounding box center [162, 272] width 8 height 8
drag, startPoint x: 757, startPoint y: 387, endPoint x: 709, endPoint y: 373, distance: 50.5
click at [757, 388] on button "Save & Close" at bounding box center [765, 389] width 85 height 26
checkbox input "false"
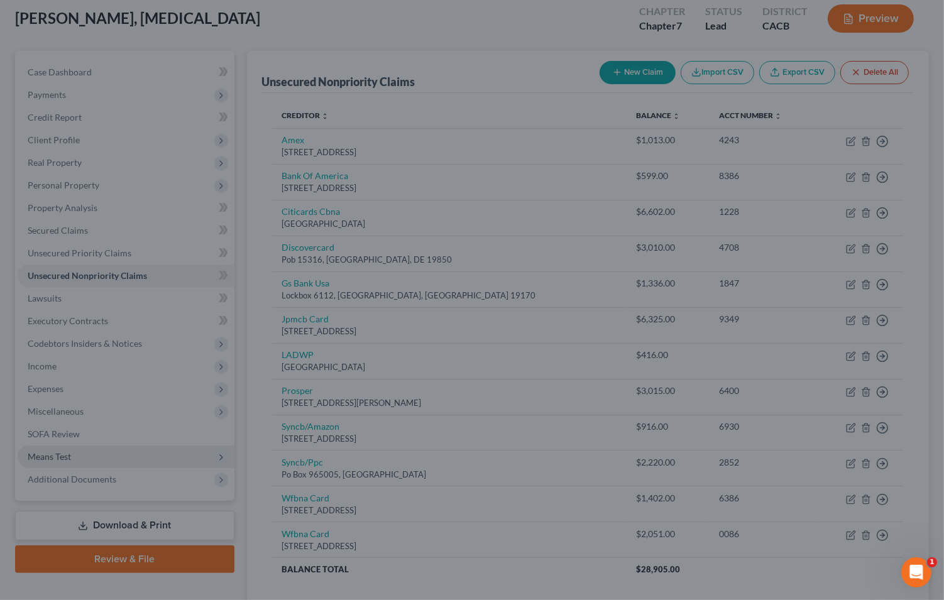
type input "0"
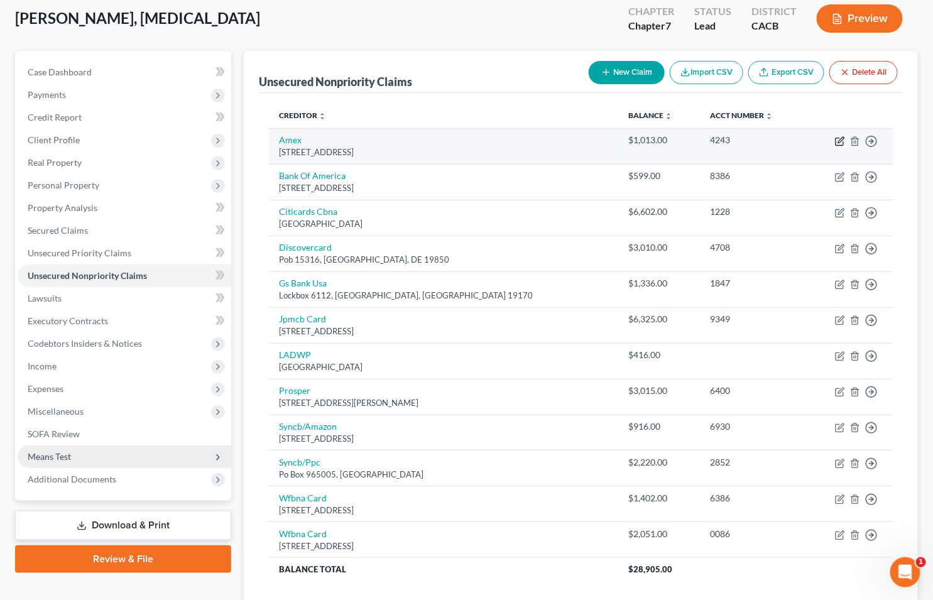
click at [839, 145] on icon "button" at bounding box center [840, 142] width 8 height 8
select select "9"
select select "2"
select select "0"
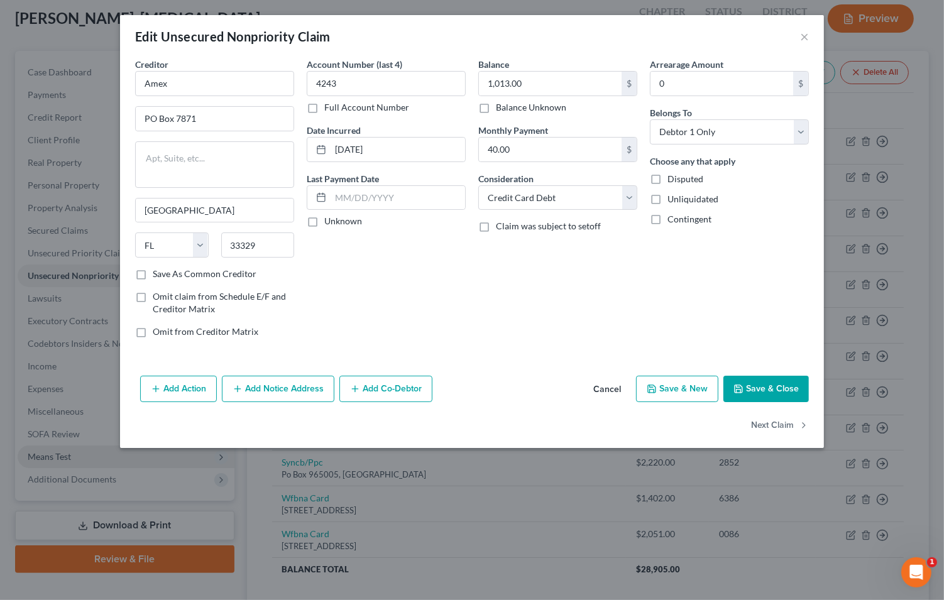
click at [153, 274] on label "Save As Common Creditor" at bounding box center [205, 274] width 104 height 13
click at [158, 274] on input "Save As Common Creditor" at bounding box center [162, 272] width 8 height 8
click at [761, 388] on button "Save & Close" at bounding box center [765, 389] width 85 height 26
checkbox input "false"
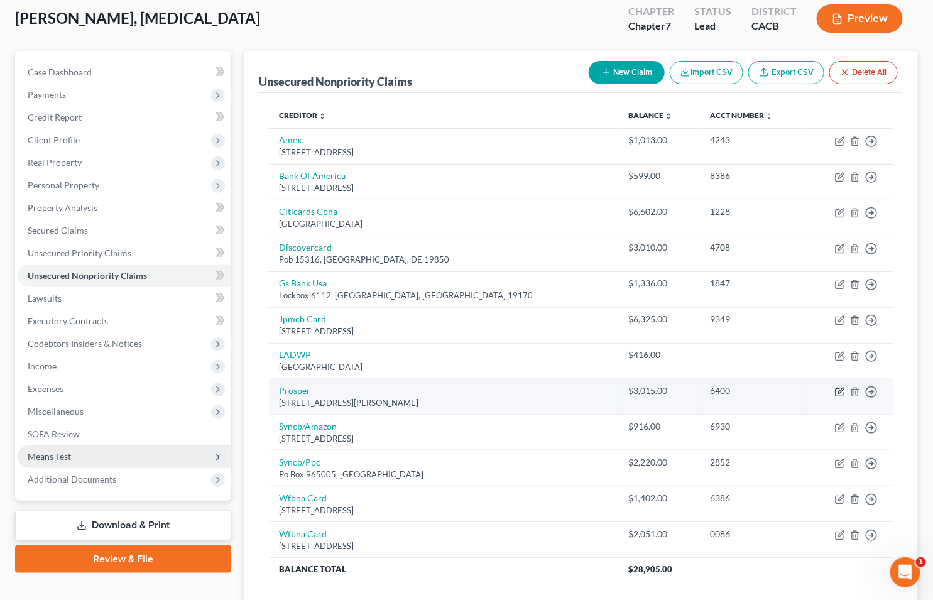
click at [837, 391] on icon "button" at bounding box center [840, 392] width 10 height 10
select select "4"
select select "14"
select select "0"
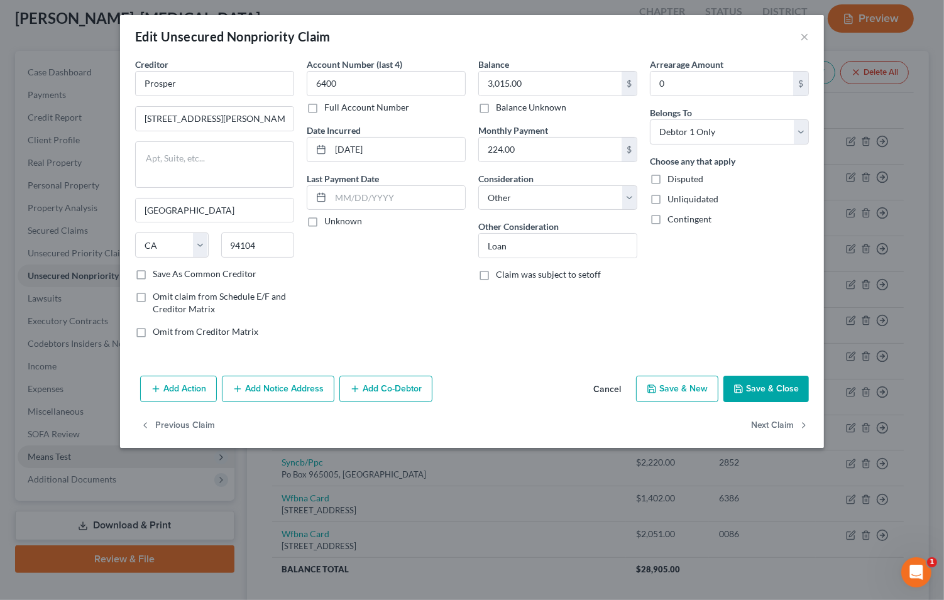
click at [153, 273] on label "Save As Common Creditor" at bounding box center [205, 274] width 104 height 13
click at [158, 273] on input "Save As Common Creditor" at bounding box center [162, 272] width 8 height 8
click at [770, 393] on button "Save & Close" at bounding box center [765, 389] width 85 height 26
checkbox input "false"
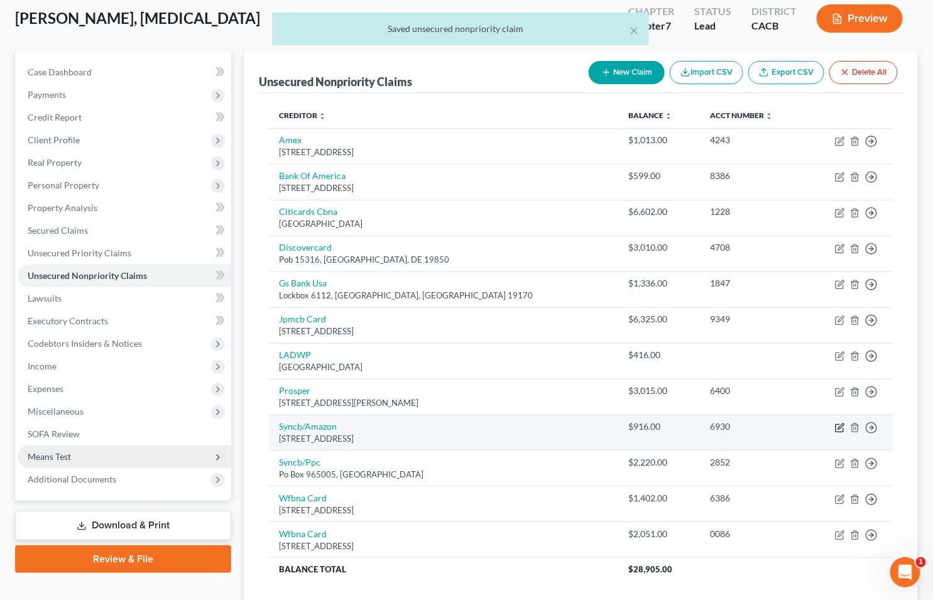
click at [840, 429] on icon "button" at bounding box center [841, 426] width 6 height 6
select select "45"
select select "2"
select select "0"
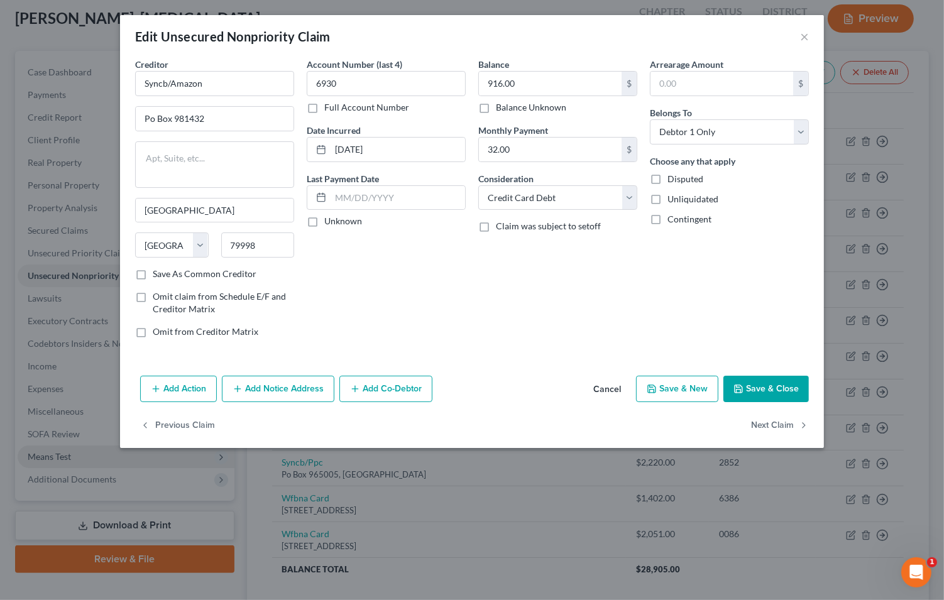
click at [153, 273] on label "Save As Common Creditor" at bounding box center [205, 274] width 104 height 13
click at [158, 273] on input "Save As Common Creditor" at bounding box center [162, 272] width 8 height 8
click at [736, 380] on button "Save & Close" at bounding box center [765, 389] width 85 height 26
checkbox input "false"
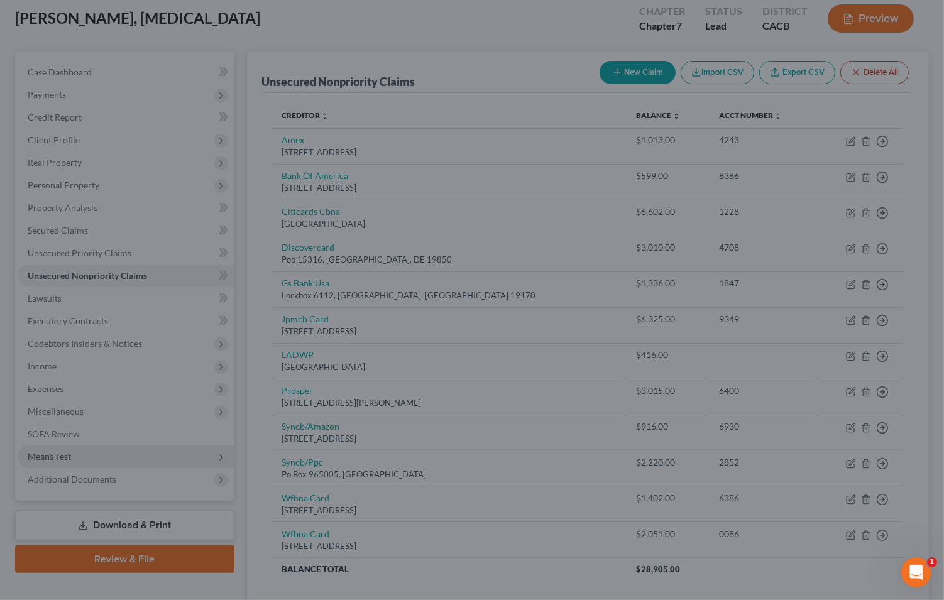
type input "0"
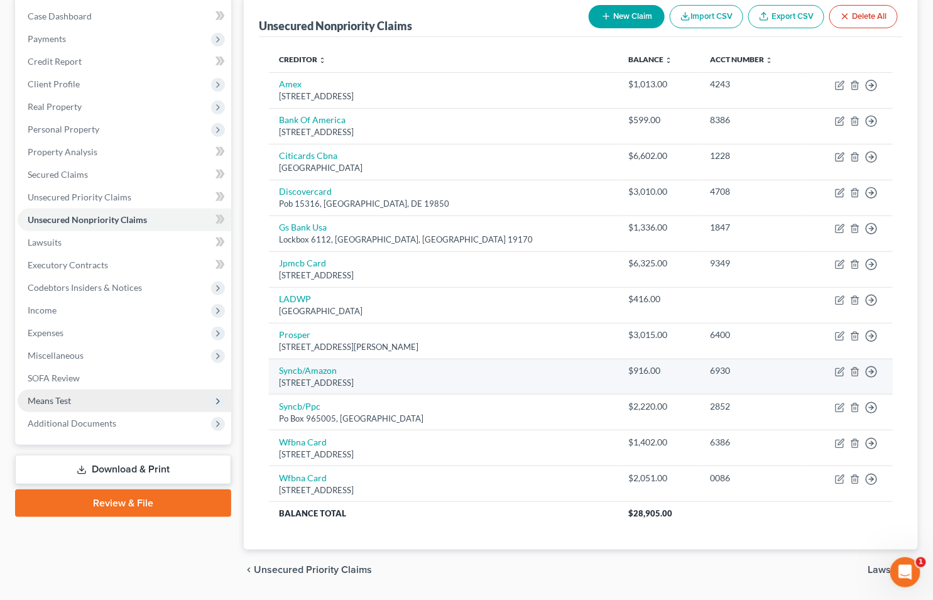
scroll to position [94, 0]
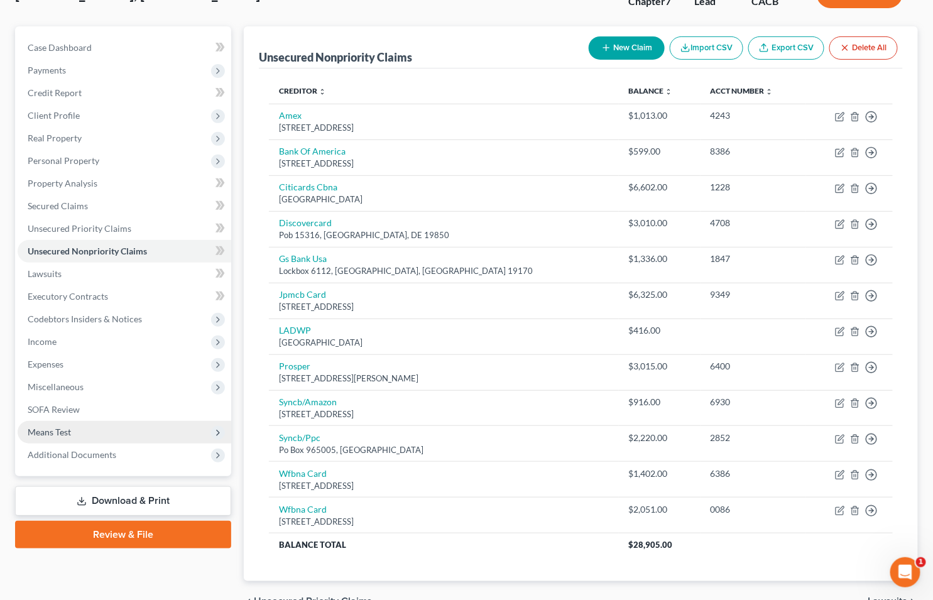
click at [158, 580] on div "Case Dashboard Payments Invoices Payments Payments Credit Report Client Profile" at bounding box center [123, 324] width 229 height 596
click at [144, 41] on link "Case Dashboard" at bounding box center [125, 47] width 214 height 23
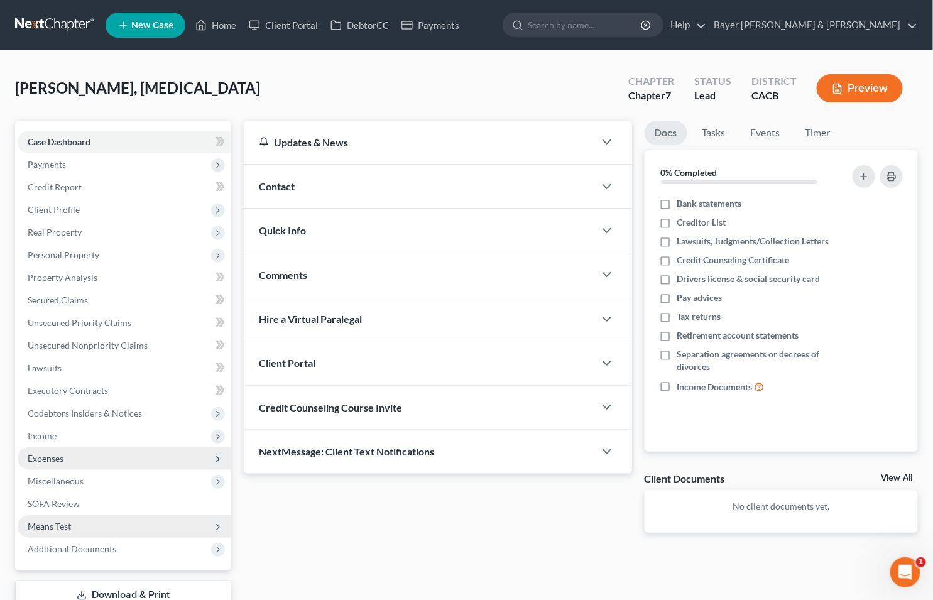
click at [72, 460] on span "Expenses" at bounding box center [125, 458] width 214 height 23
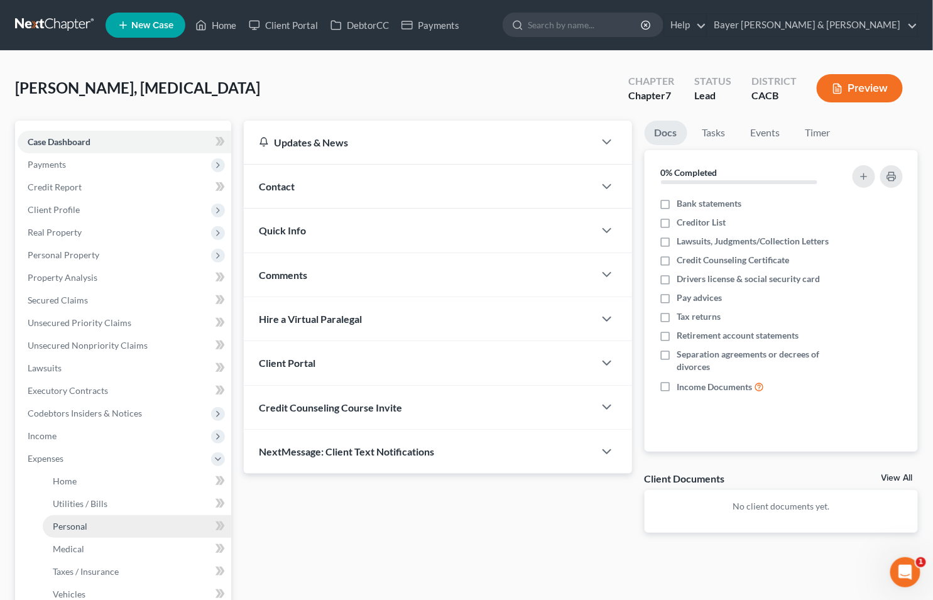
scroll to position [247, 0]
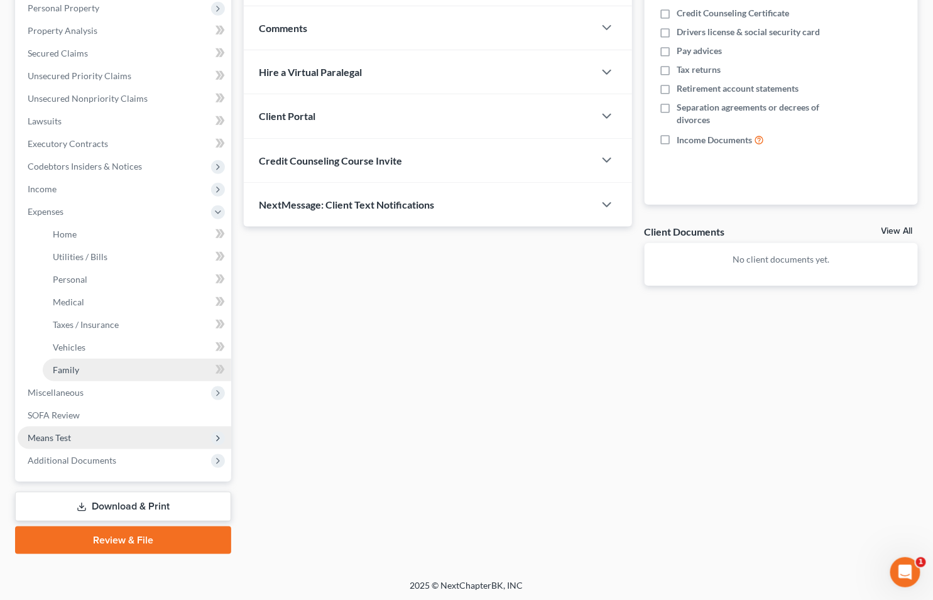
click at [79, 360] on link "Family" at bounding box center [137, 370] width 188 height 23
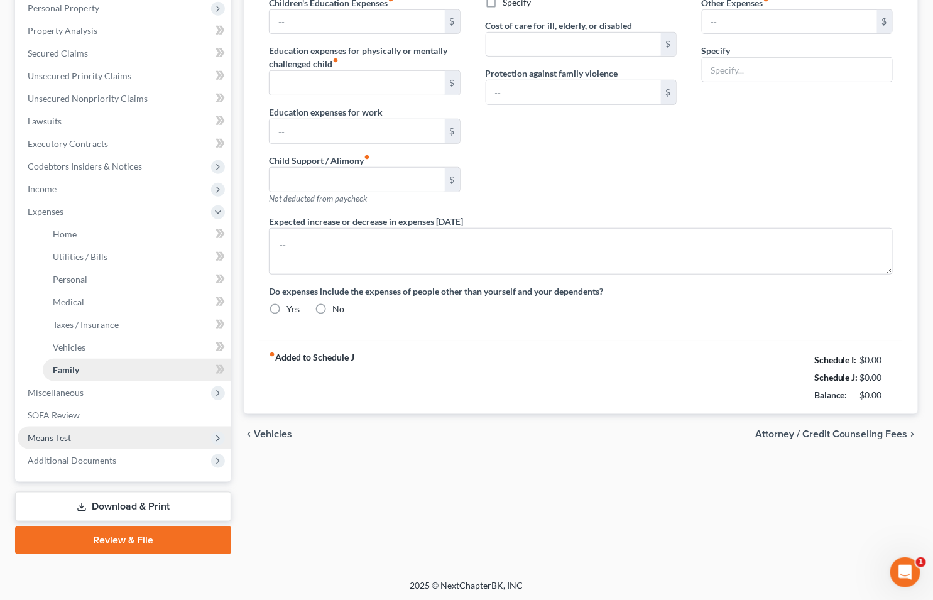
type input "0.00"
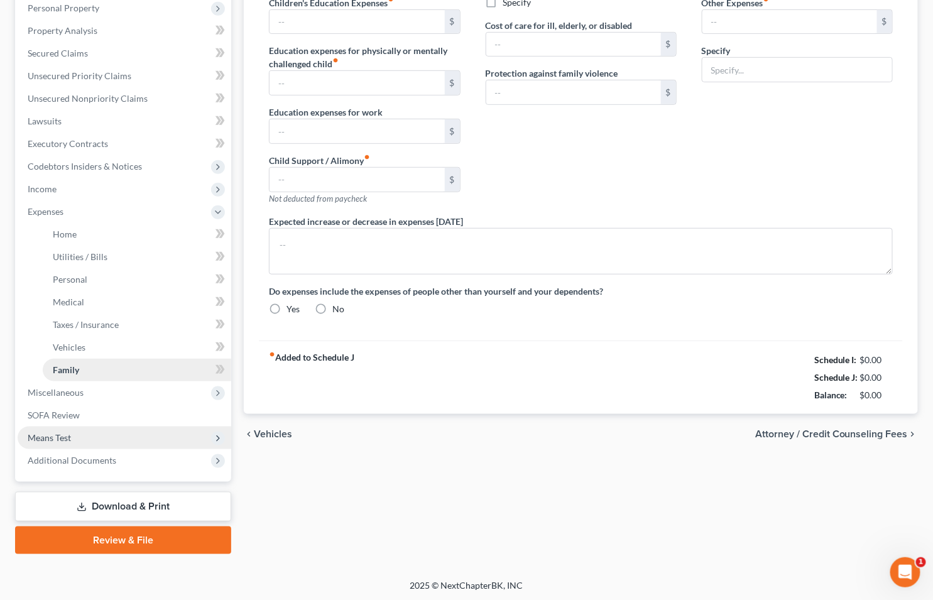
type input "0.00"
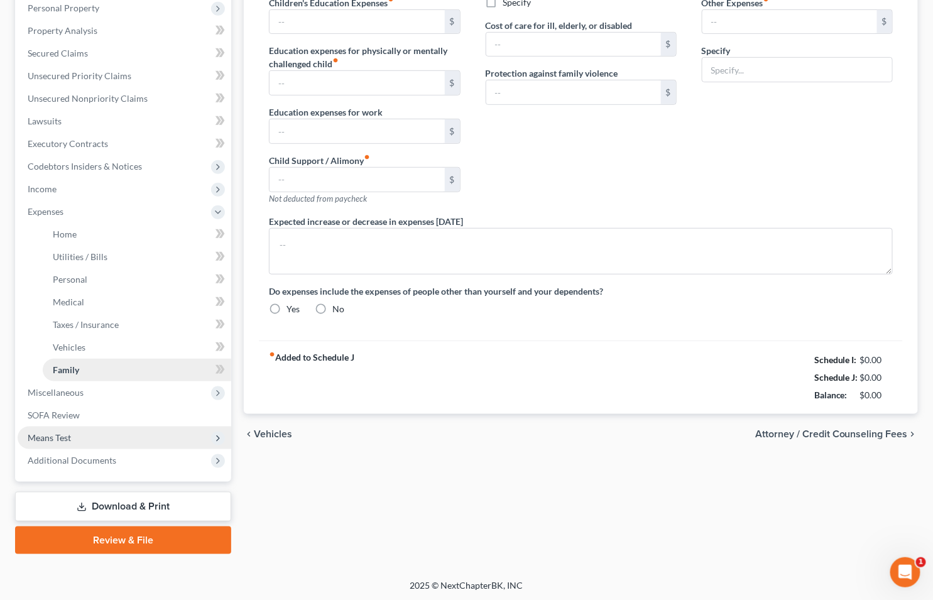
radio input "true"
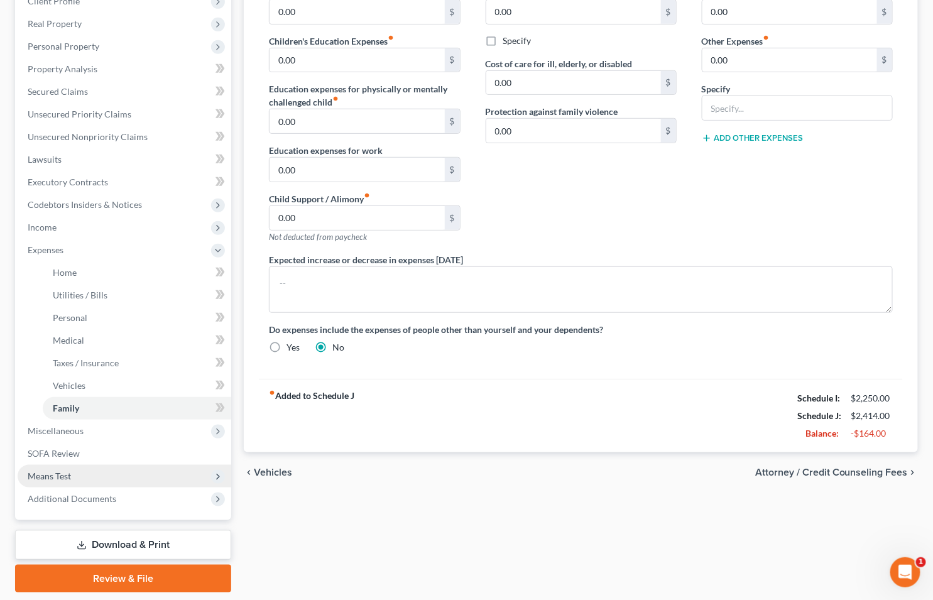
scroll to position [247, 0]
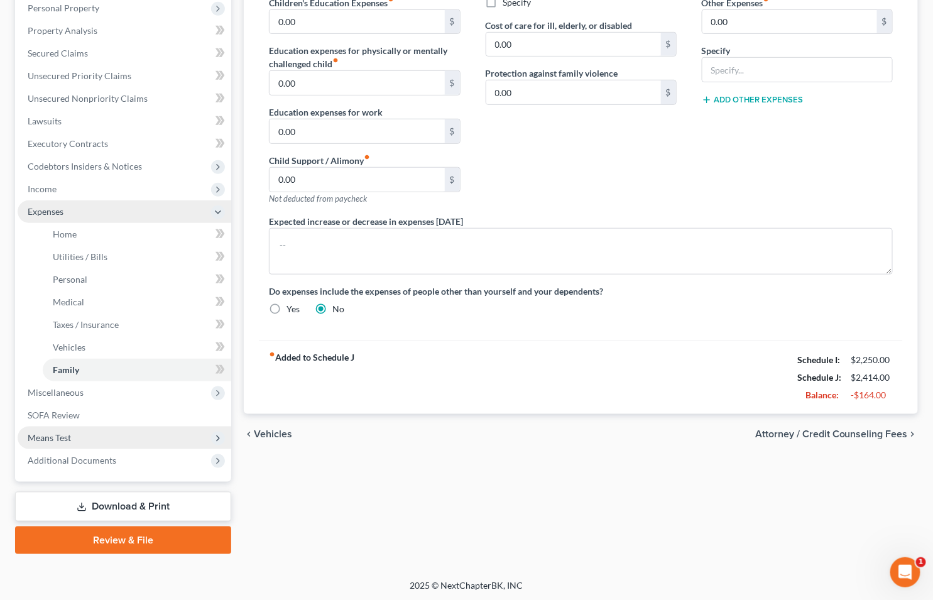
click at [102, 211] on span "Expenses" at bounding box center [125, 211] width 214 height 23
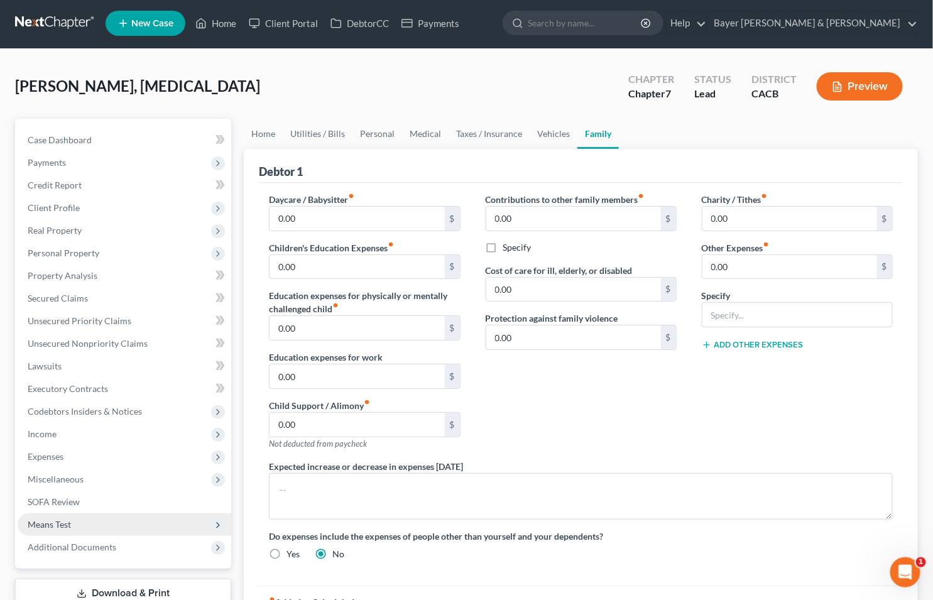
scroll to position [0, 0]
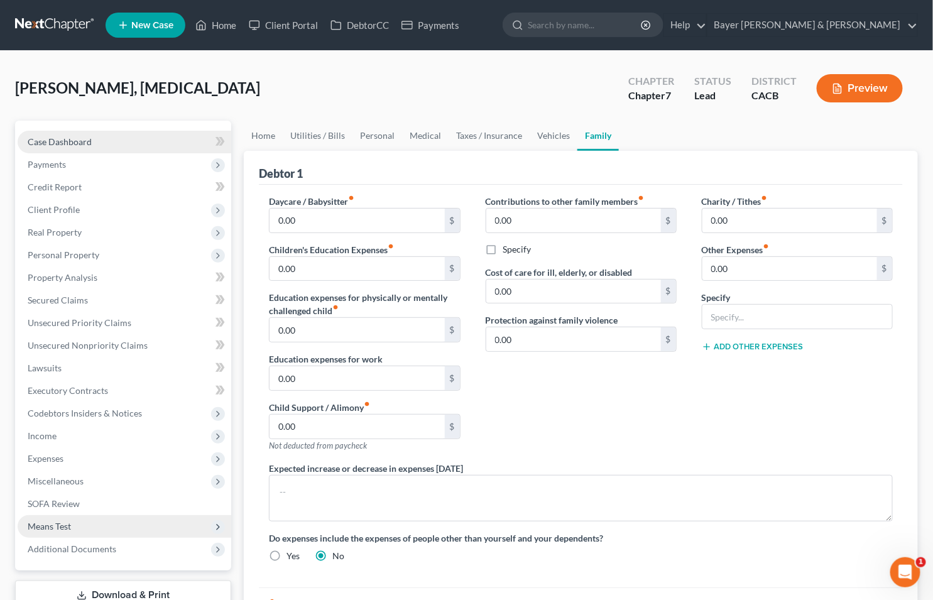
click at [76, 139] on span "Case Dashboard" at bounding box center [60, 141] width 64 height 11
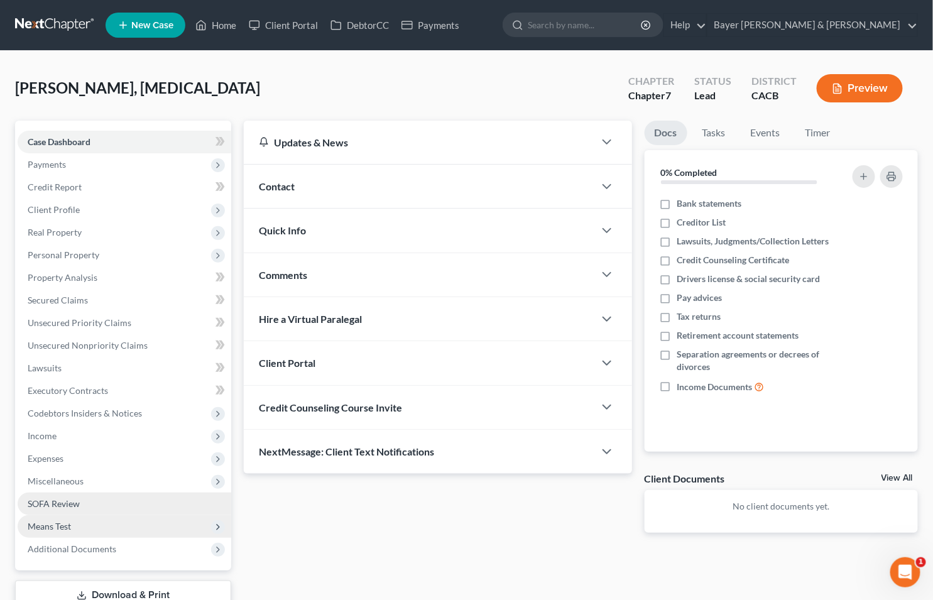
drag, startPoint x: 84, startPoint y: 505, endPoint x: 687, endPoint y: 195, distance: 678.5
click at [84, 504] on link "SOFA Review" at bounding box center [125, 504] width 214 height 23
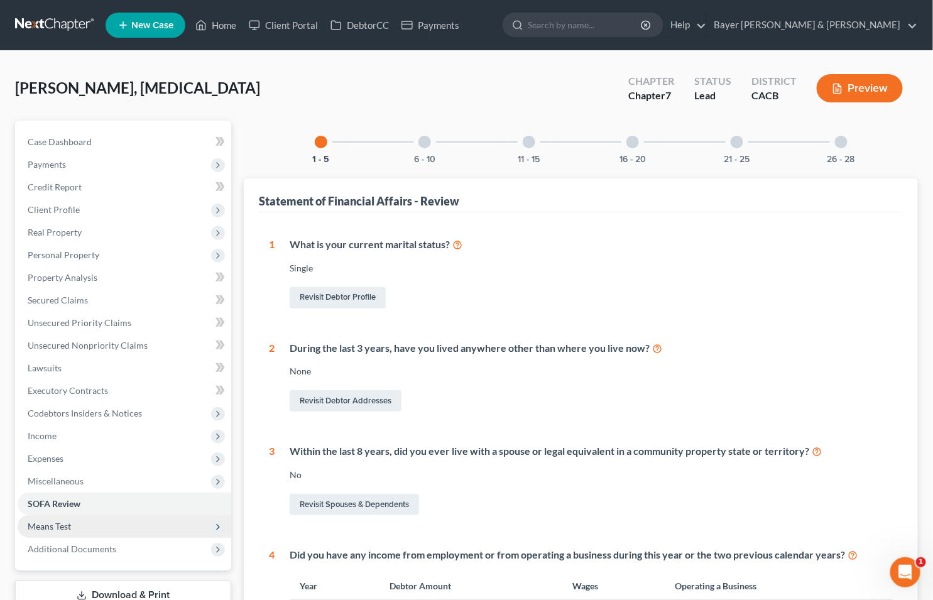
click at [851, 83] on button "Preview" at bounding box center [860, 88] width 86 height 28
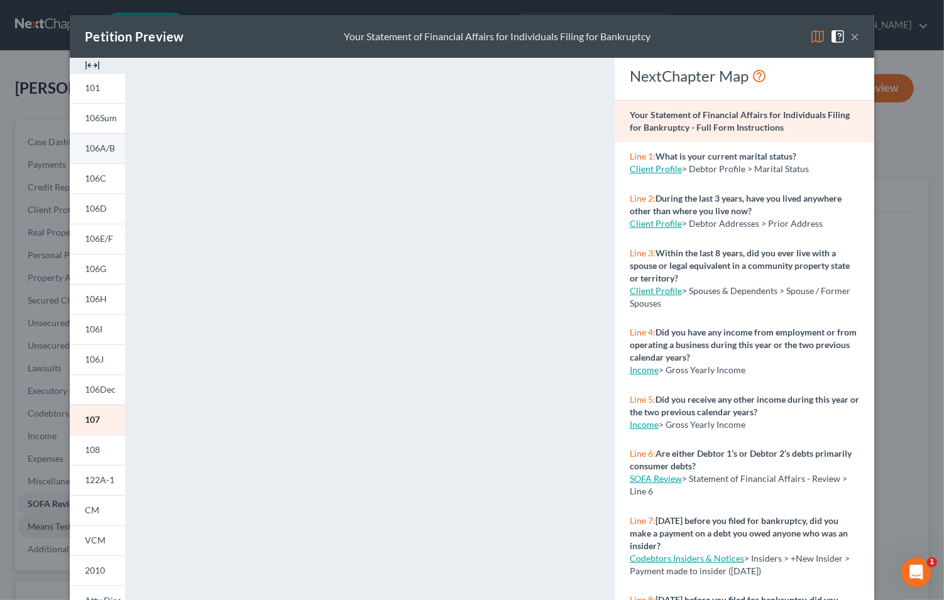
click at [86, 146] on span "106A/B" at bounding box center [100, 148] width 30 height 11
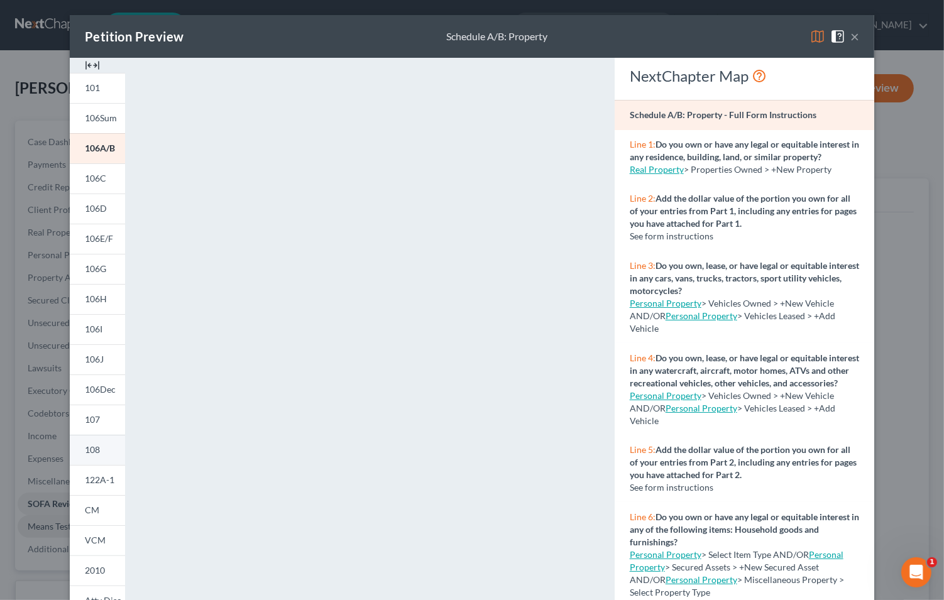
click at [85, 449] on span "108" at bounding box center [92, 449] width 15 height 11
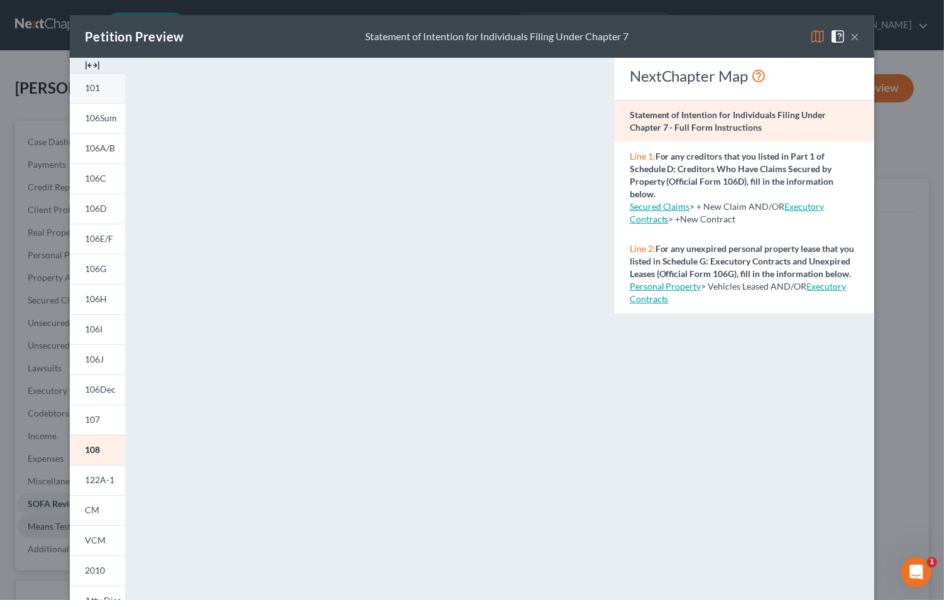
click at [91, 92] on span "101" at bounding box center [92, 87] width 15 height 11
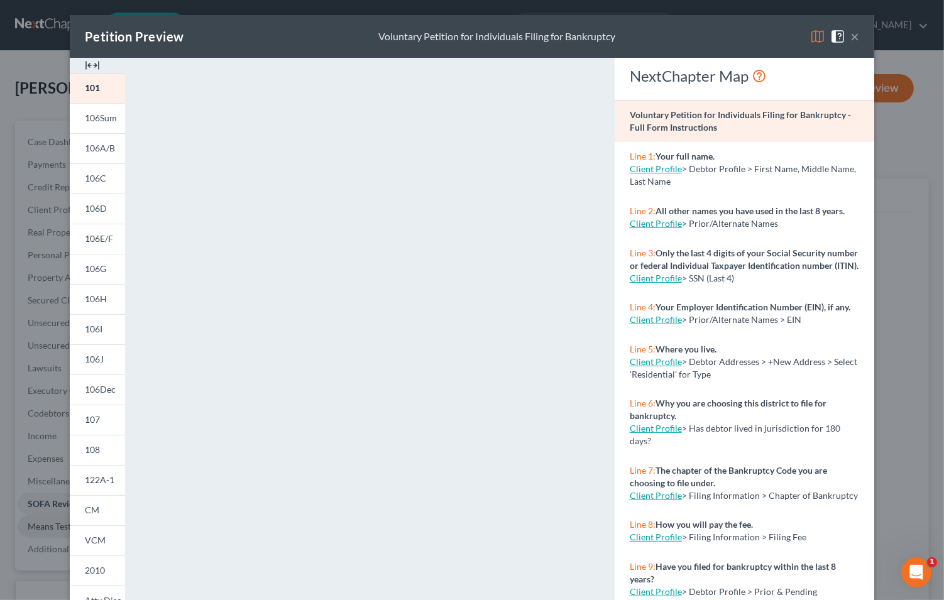
click at [850, 38] on button "×" at bounding box center [854, 36] width 9 height 15
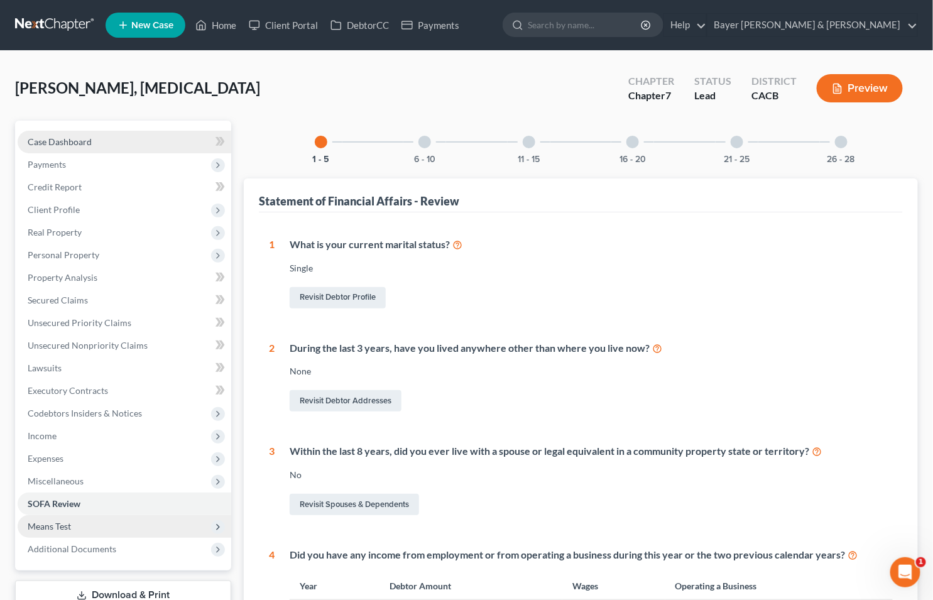
click at [80, 138] on span "Case Dashboard" at bounding box center [60, 141] width 64 height 11
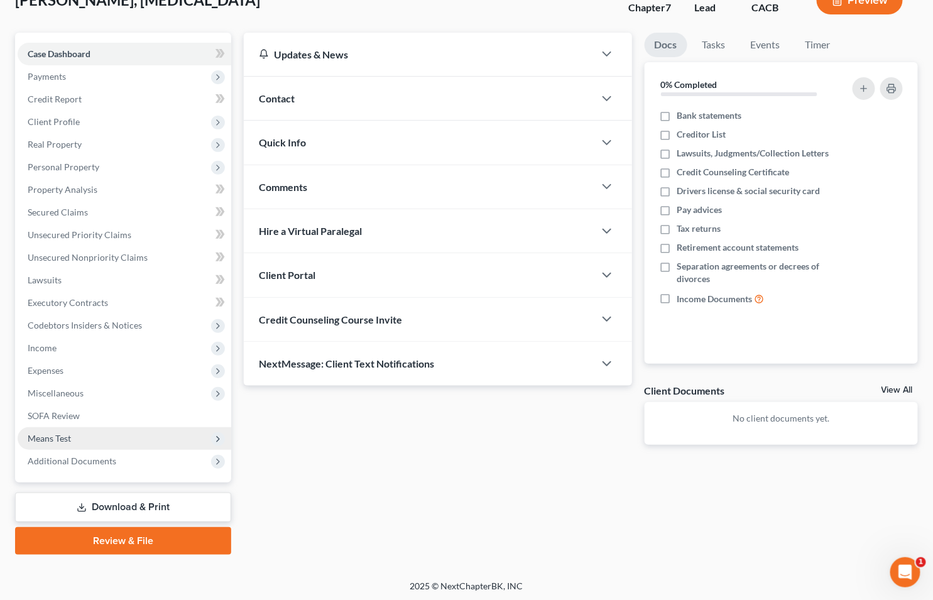
scroll to position [89, 0]
click at [88, 507] on link "Download & Print" at bounding box center [123, 507] width 216 height 30
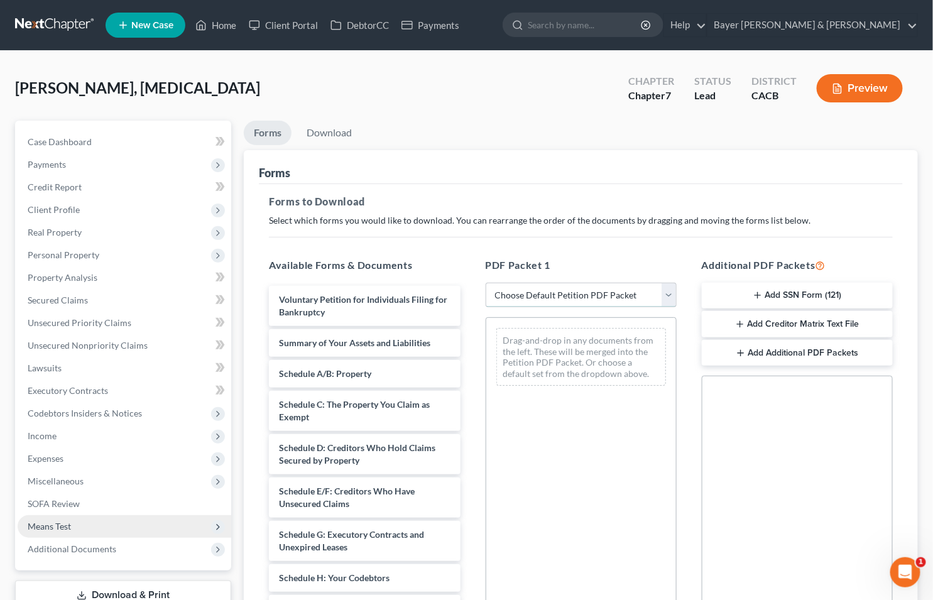
click at [667, 293] on select "Choose Default Petition PDF Packet Complete Bankruptcy Petition (all forms and …" at bounding box center [581, 295] width 191 height 25
select select "0"
click at [486, 283] on select "Choose Default Petition PDF Packet Complete Bankruptcy Petition (all forms and …" at bounding box center [581, 295] width 191 height 25
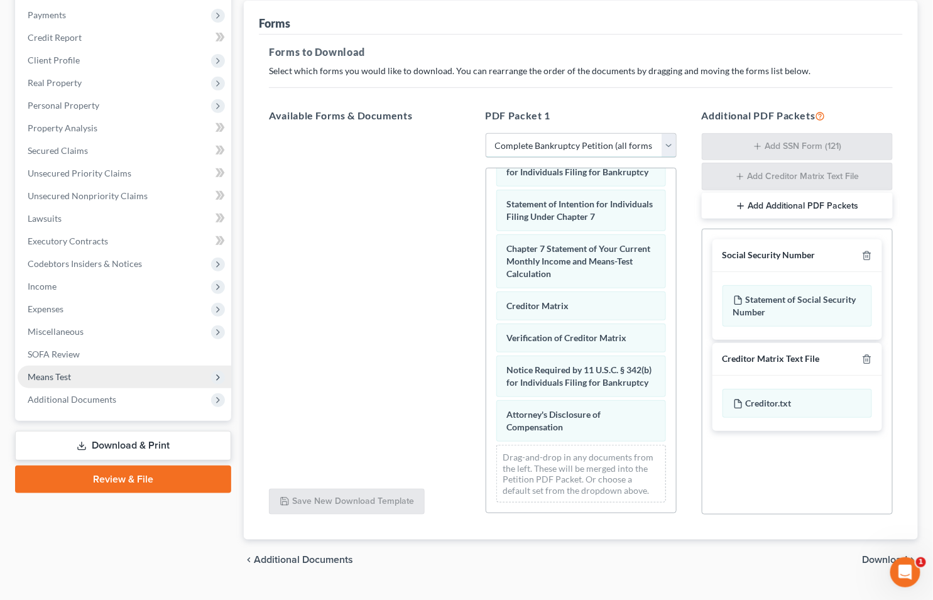
scroll to position [177, 0]
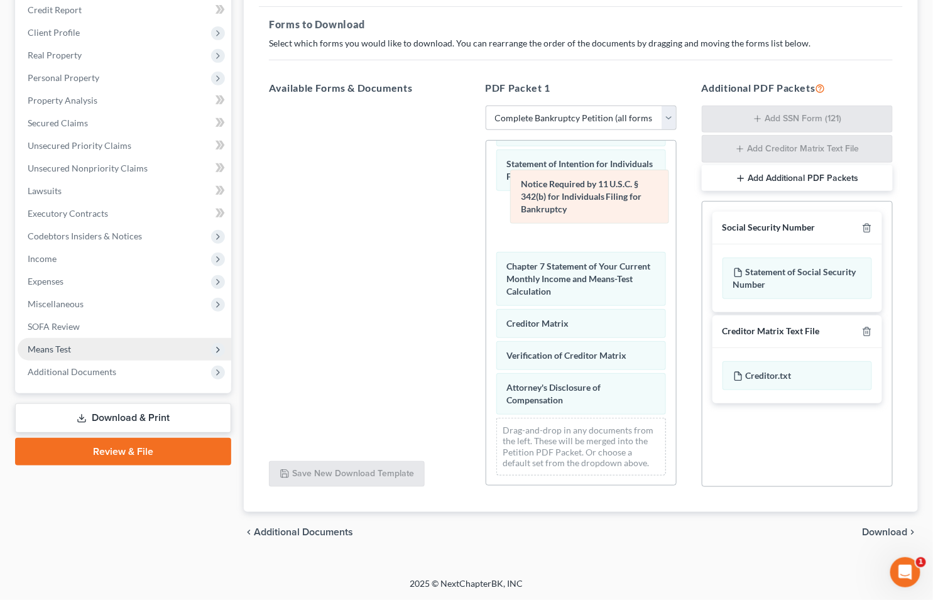
drag, startPoint x: 534, startPoint y: 338, endPoint x: 548, endPoint y: 203, distance: 135.8
click at [548, 203] on div "Notice Required by 11 U.S.C. § 342(b) for Individuals Filing for Bankruptcy Vol…" at bounding box center [581, 69] width 190 height 831
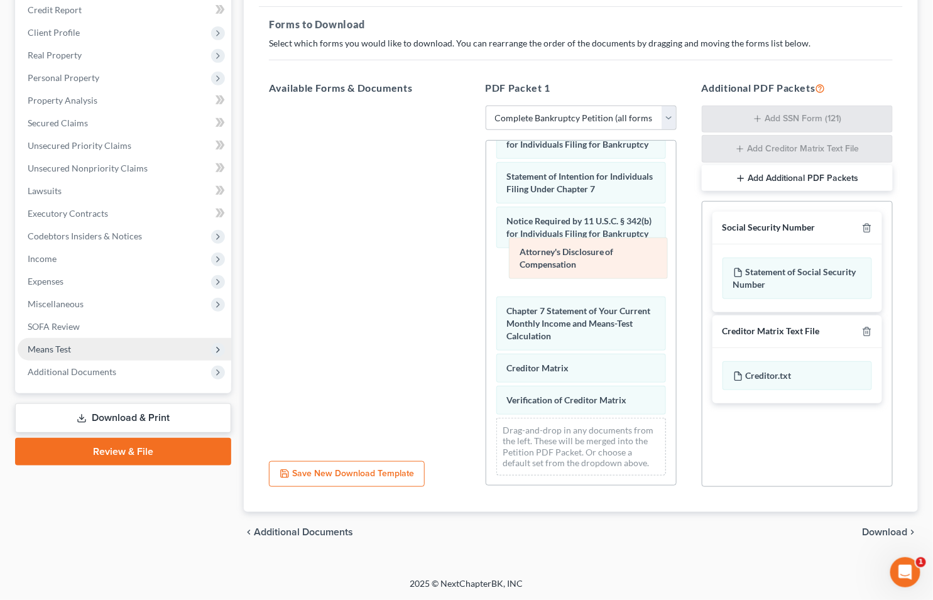
drag, startPoint x: 533, startPoint y: 378, endPoint x: 545, endPoint y: 253, distance: 125.0
click at [545, 253] on div "Attorney's Disclosure of Compensation Voluntary Petition for Individuals Filing…" at bounding box center [581, 76] width 190 height 818
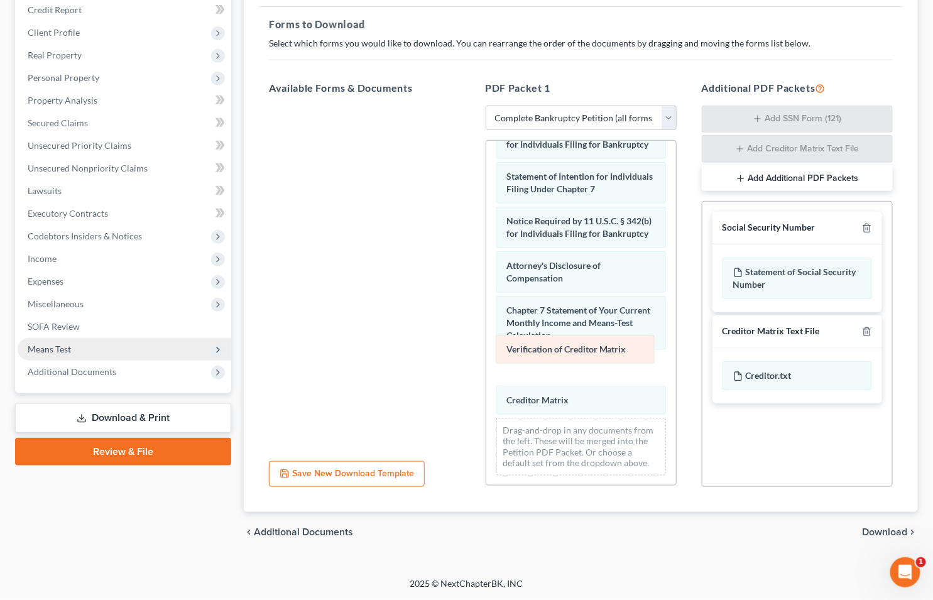
drag, startPoint x: 547, startPoint y: 388, endPoint x: 547, endPoint y: 349, distance: 39.6
click at [547, 349] on div "Verification of Creditor Matrix Voluntary Petition for Individuals Filing for B…" at bounding box center [581, 76] width 190 height 818
click at [878, 528] on span "Download" at bounding box center [885, 532] width 45 height 10
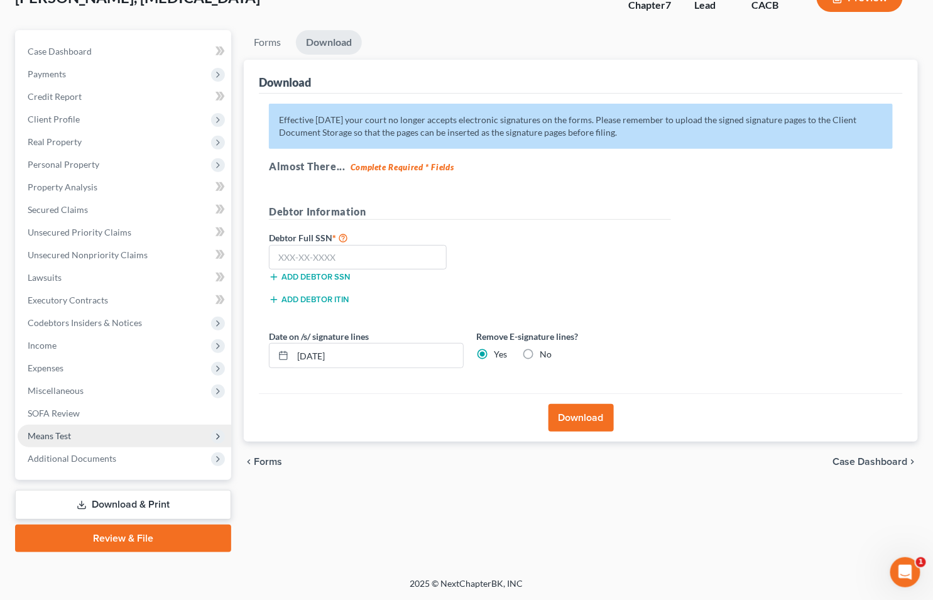
scroll to position [89, 0]
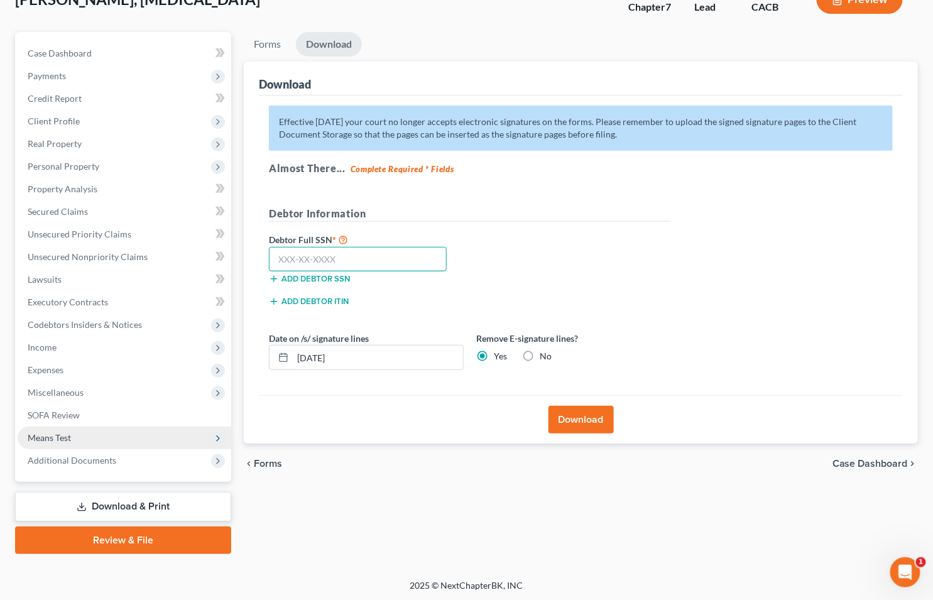
click at [374, 252] on input "text" at bounding box center [358, 259] width 178 height 25
drag, startPoint x: 376, startPoint y: 359, endPoint x: 286, endPoint y: 371, distance: 90.6
click at [286, 371] on div "Date on /s/ signature lines [DATE] Remove E-signature lines? Yes No" at bounding box center [470, 356] width 415 height 48
click at [342, 261] on input "text" at bounding box center [358, 259] width 178 height 25
type input "817-04-2346"
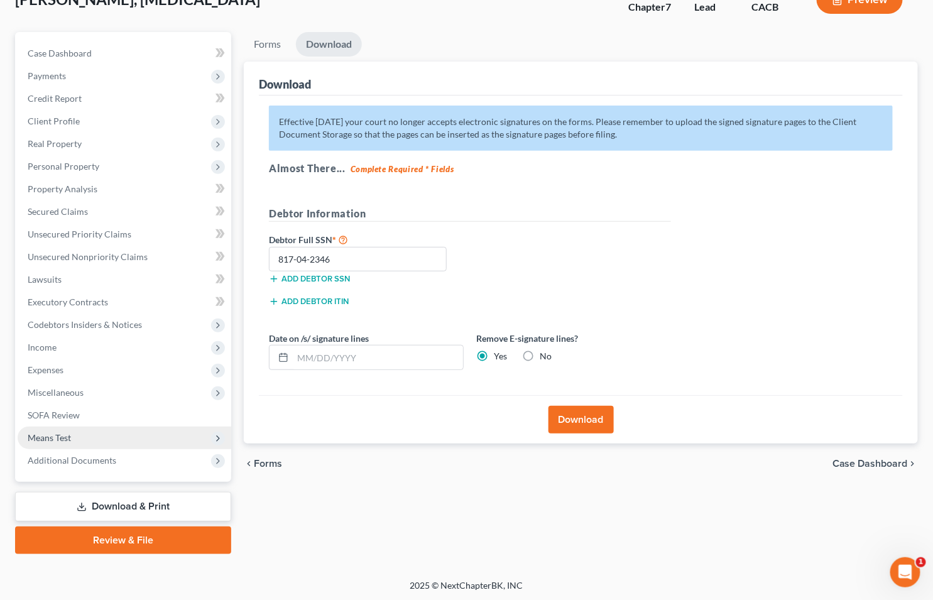
click at [594, 418] on button "Download" at bounding box center [580, 420] width 65 height 28
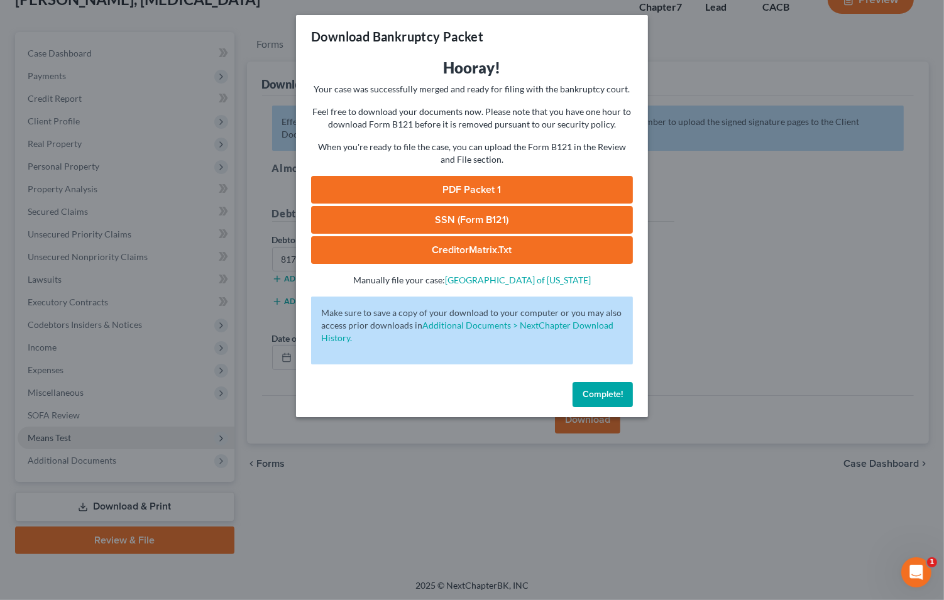
click at [454, 249] on link "CreditorMatrix.txt" at bounding box center [472, 250] width 322 height 28
click at [440, 214] on link "SSN (Form B121)" at bounding box center [472, 220] width 322 height 28
drag, startPoint x: 405, startPoint y: 182, endPoint x: 0, endPoint y: 172, distance: 404.7
click at [405, 182] on link "PDF Packet 1" at bounding box center [472, 190] width 322 height 28
click at [171, 21] on div "Download Bankruptcy Packet Hooray! Your case was successfully merged and ready …" at bounding box center [472, 300] width 944 height 600
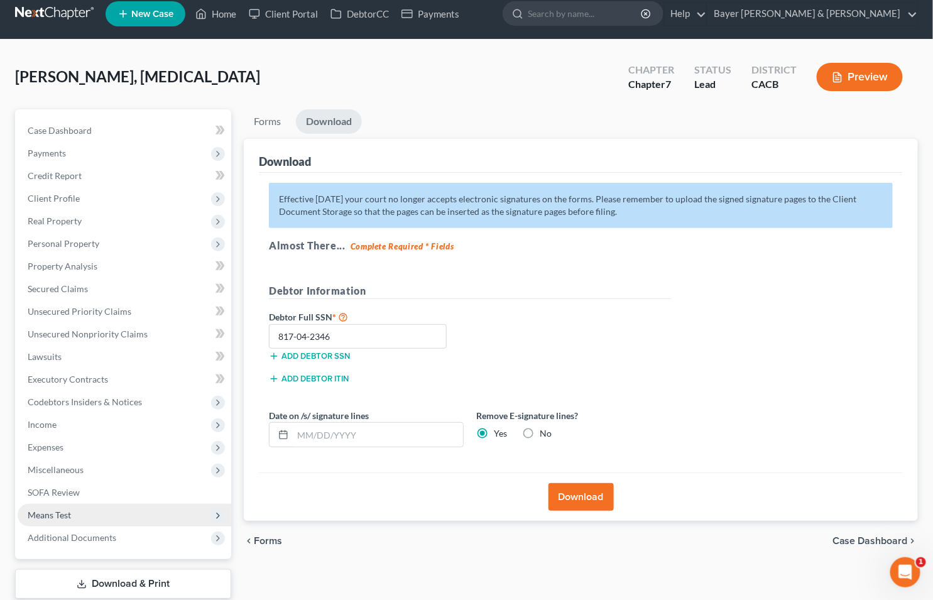
scroll to position [0, 0]
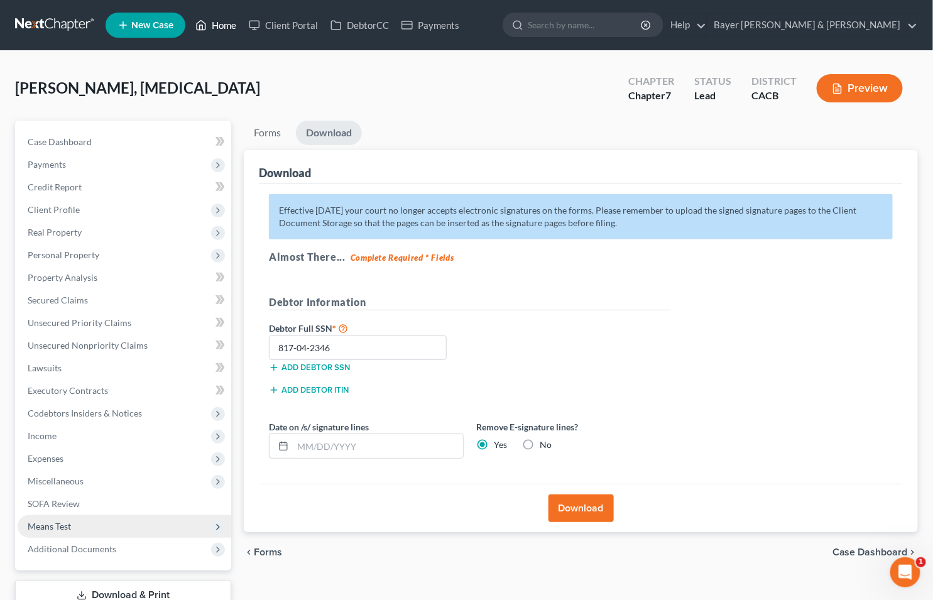
click at [216, 23] on link "Home" at bounding box center [215, 25] width 53 height 23
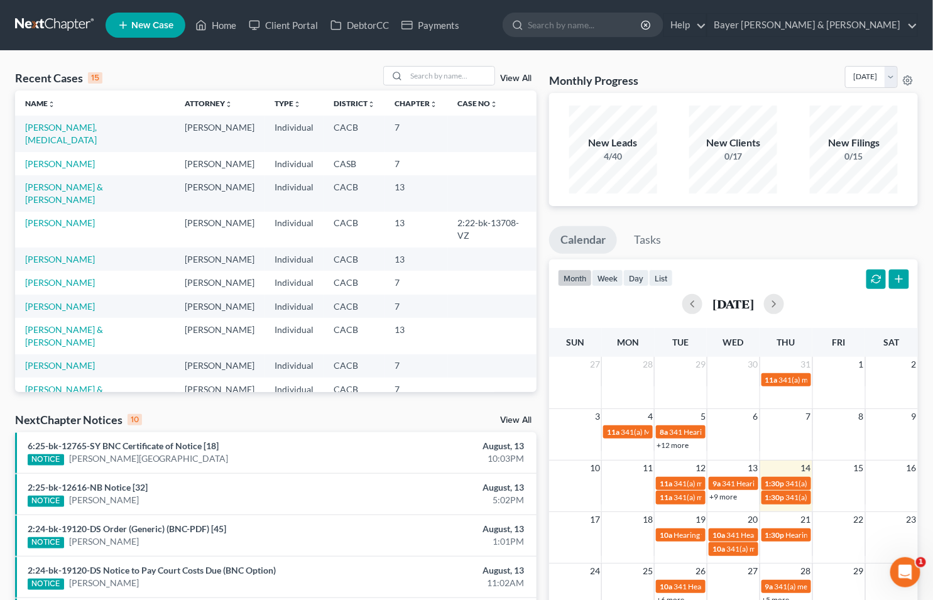
click at [516, 422] on link "View All" at bounding box center [515, 420] width 31 height 9
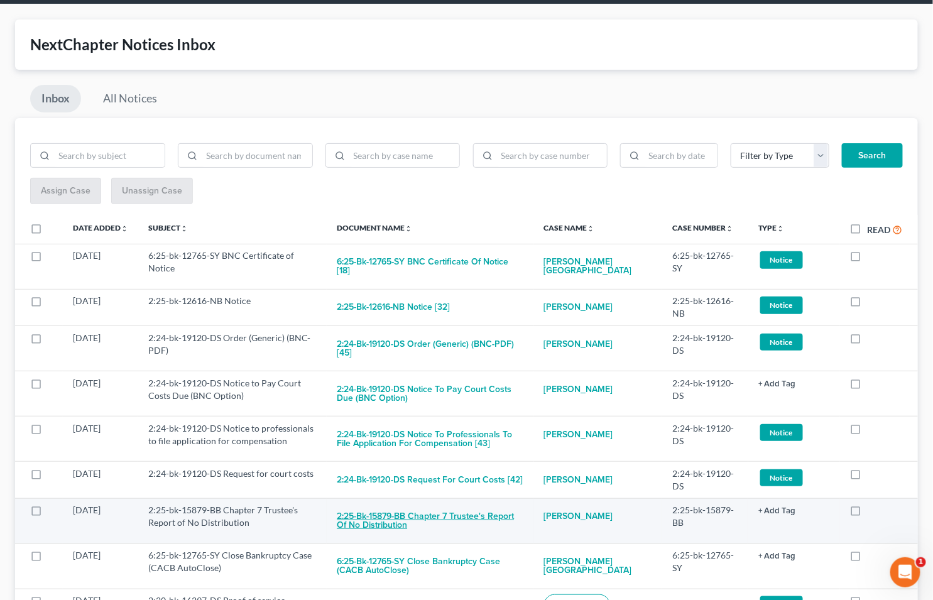
scroll to position [70, 0]
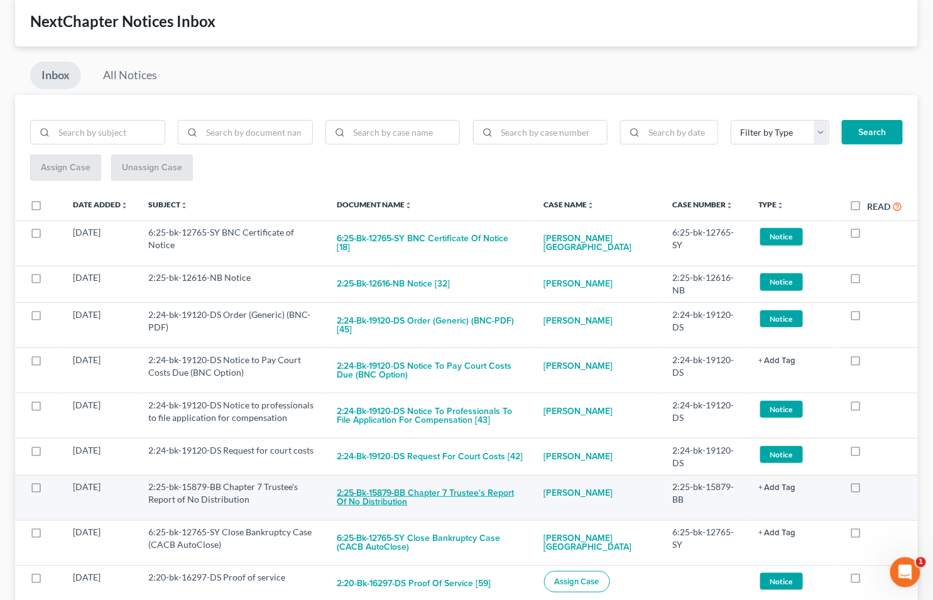
click at [462, 487] on button "2:25-bk-15879-BB Chapter 7 Trustee's Report of No Distribution" at bounding box center [430, 498] width 187 height 34
checkbox input "true"
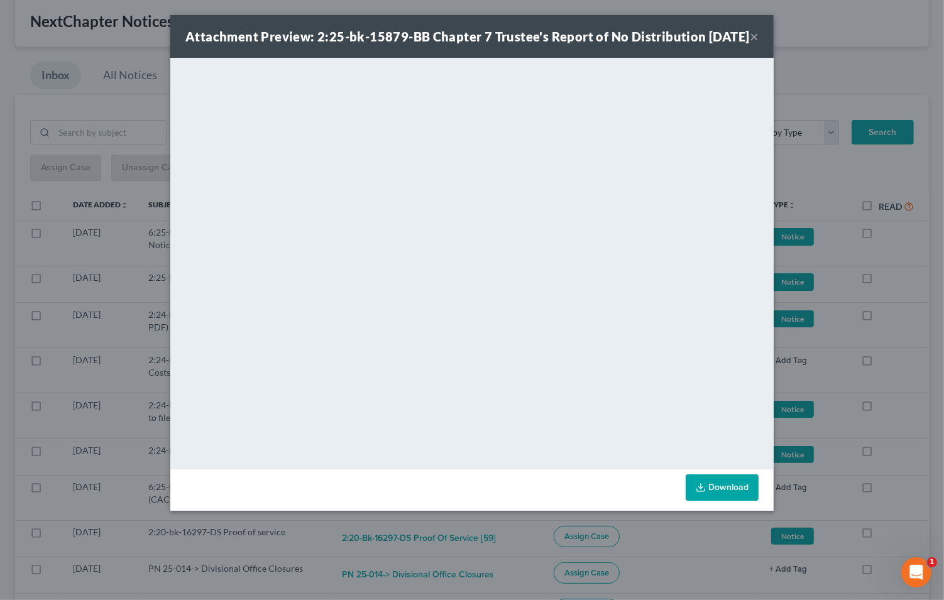
click at [715, 501] on link "Download" at bounding box center [721, 487] width 73 height 26
click at [749, 44] on button "×" at bounding box center [753, 36] width 9 height 15
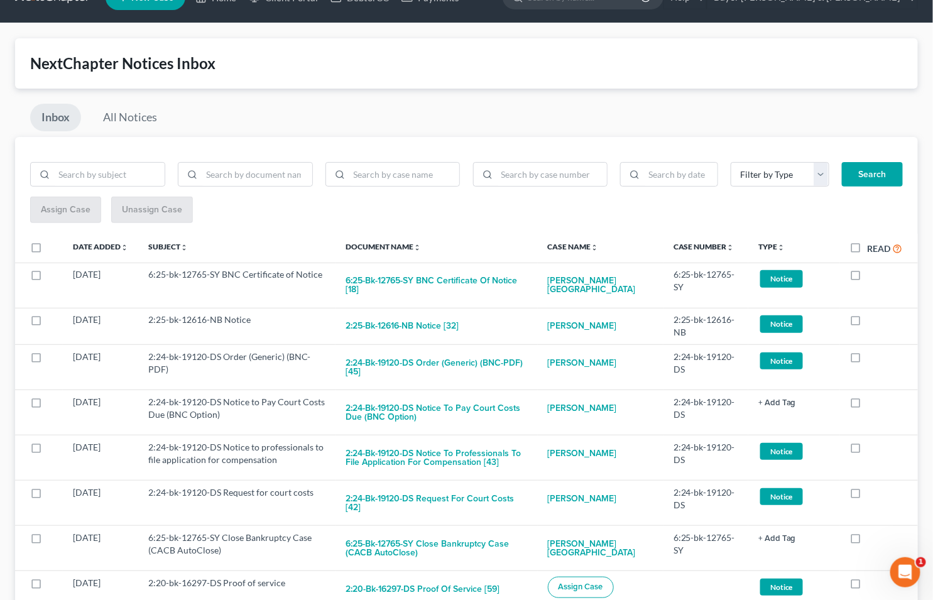
scroll to position [0, 0]
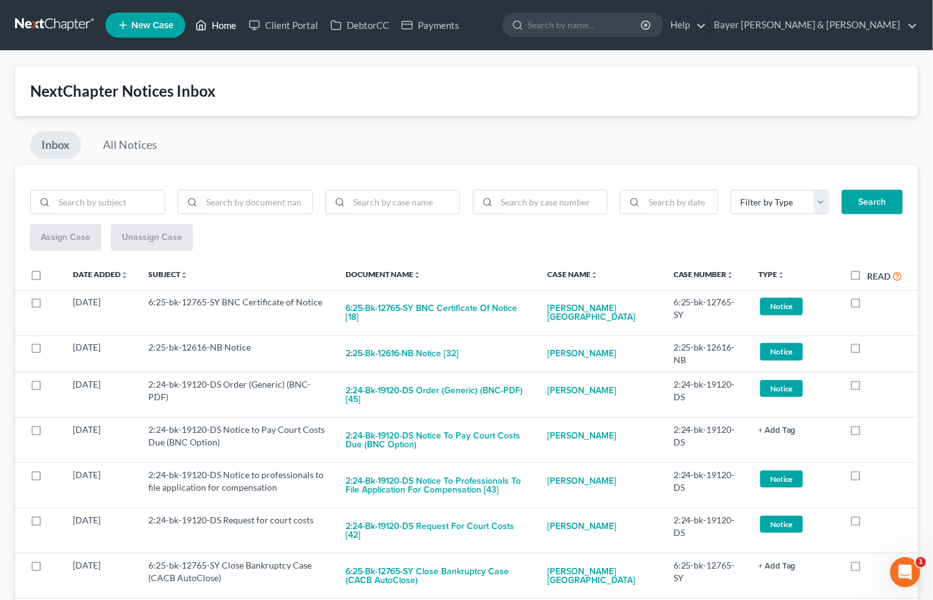
click at [211, 23] on link "Home" at bounding box center [215, 25] width 53 height 23
